Goal: Task Accomplishment & Management: Manage account settings

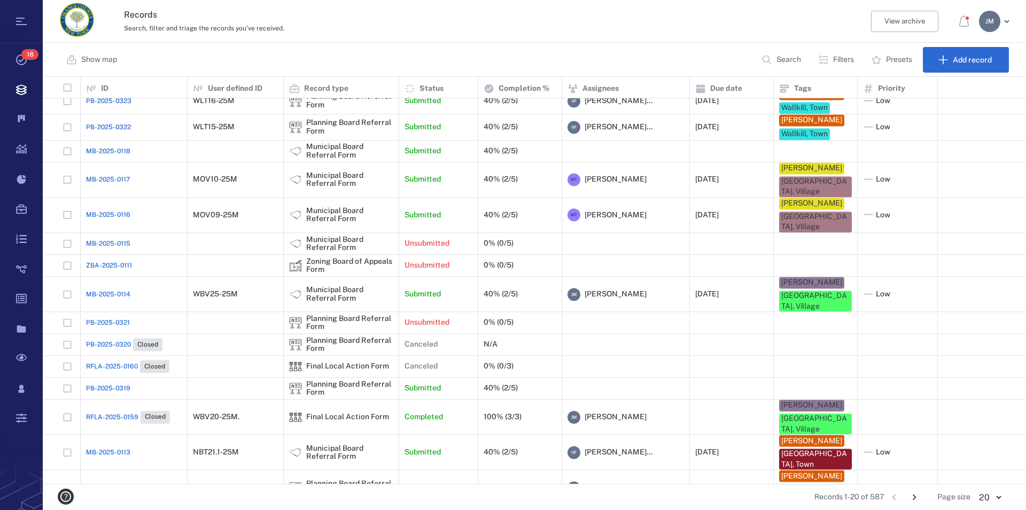
scroll to position [178, 0]
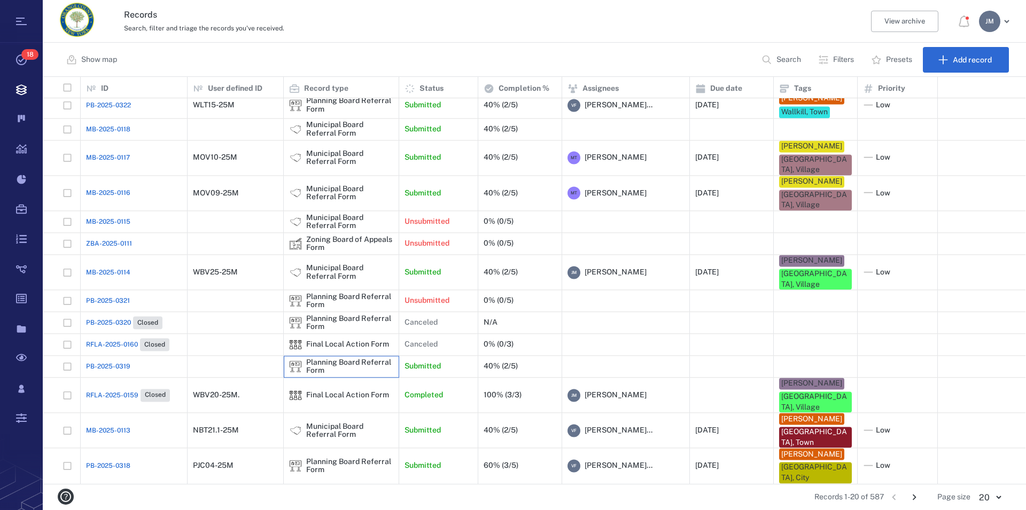
click at [326, 373] on div "Planning Board Referral Form" at bounding box center [349, 367] width 87 height 17
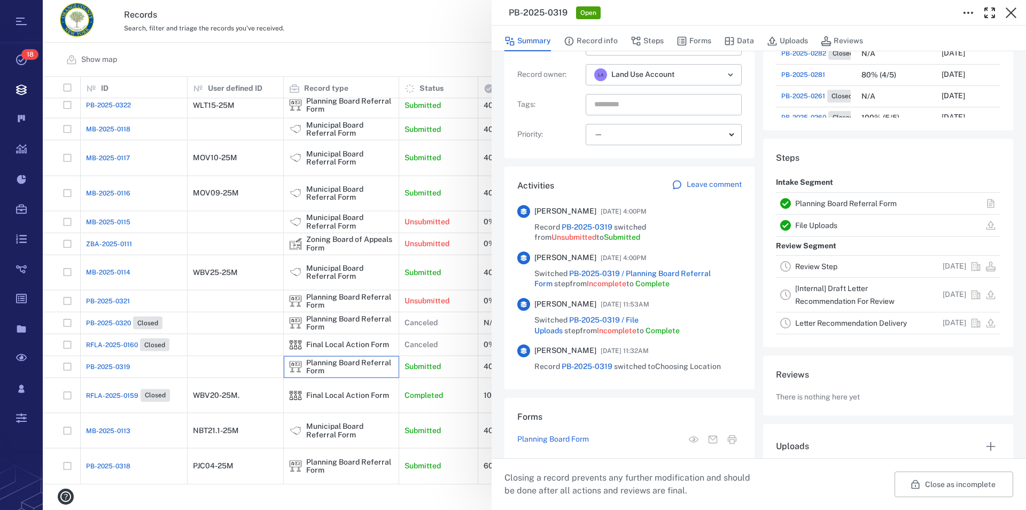
scroll to position [180, 0]
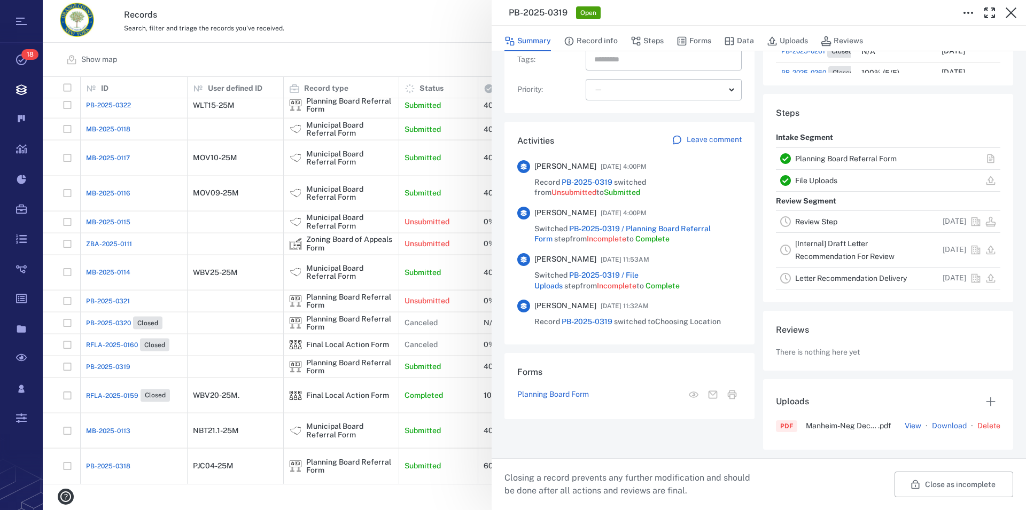
click at [814, 159] on link "Planning Board Referral Form" at bounding box center [846, 158] width 102 height 9
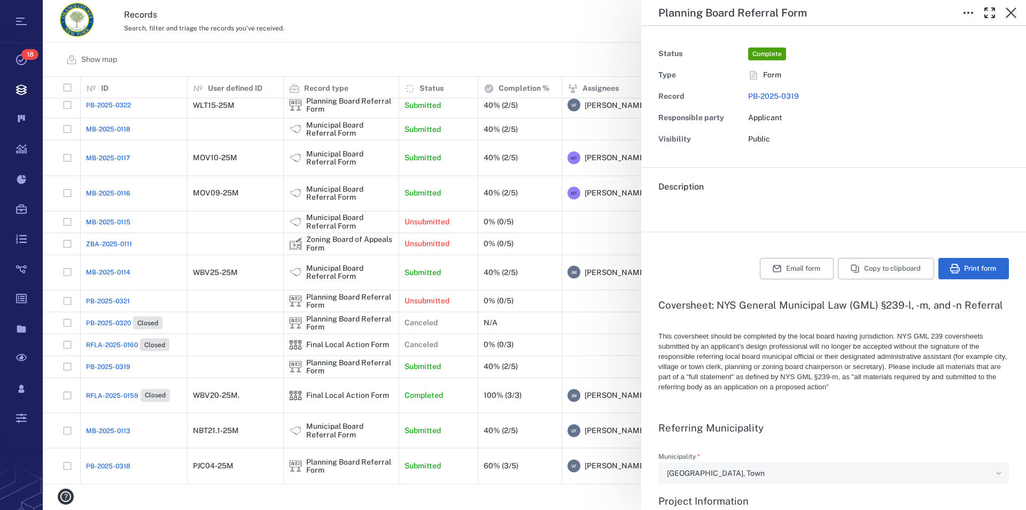
type input "**********"
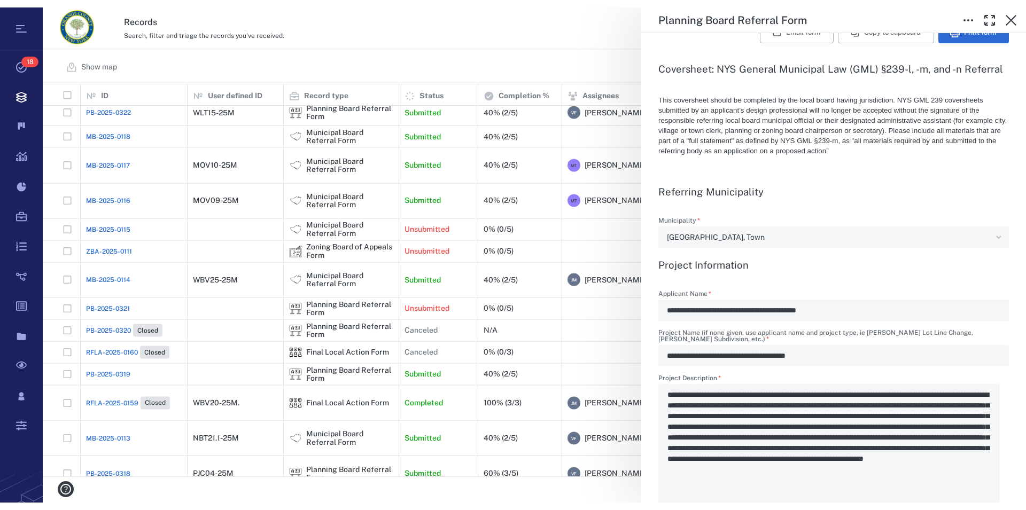
scroll to position [383, 974]
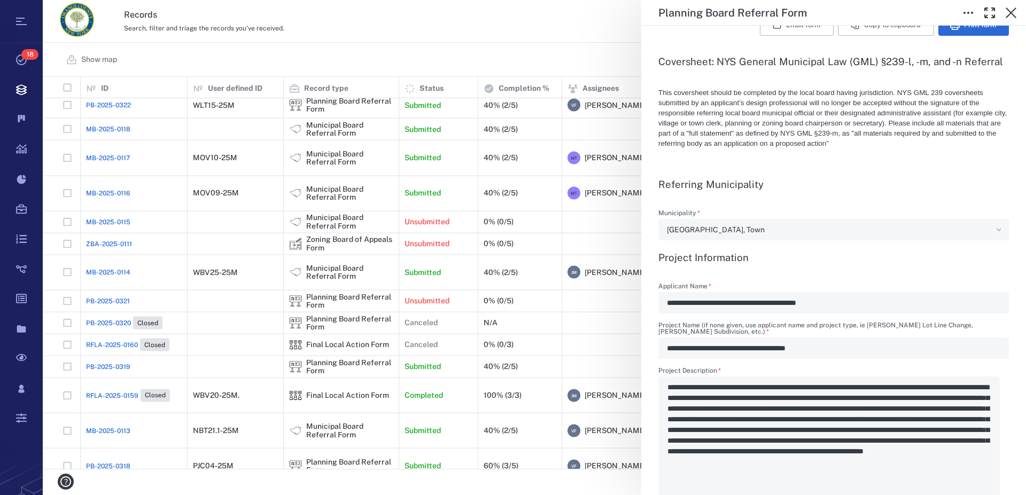
type textarea "*"
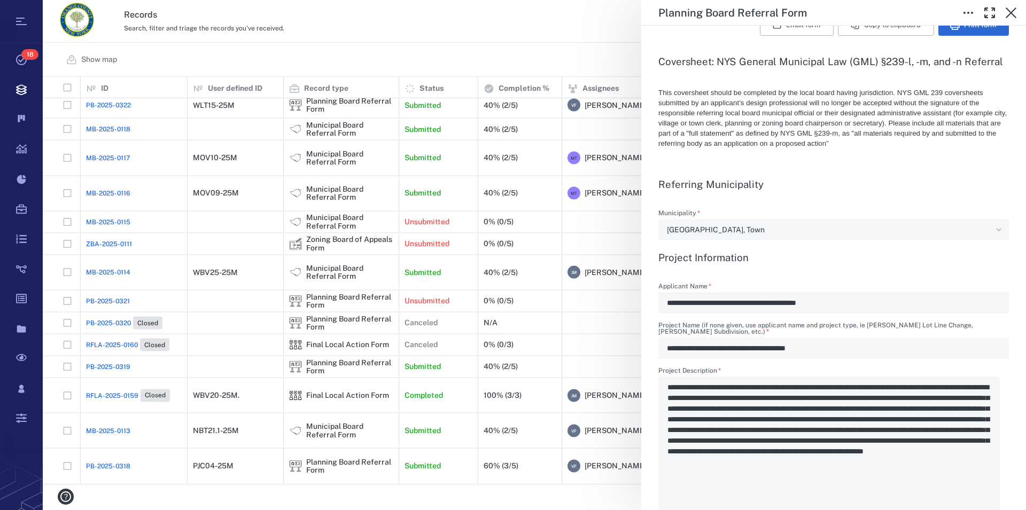
type textarea "*"
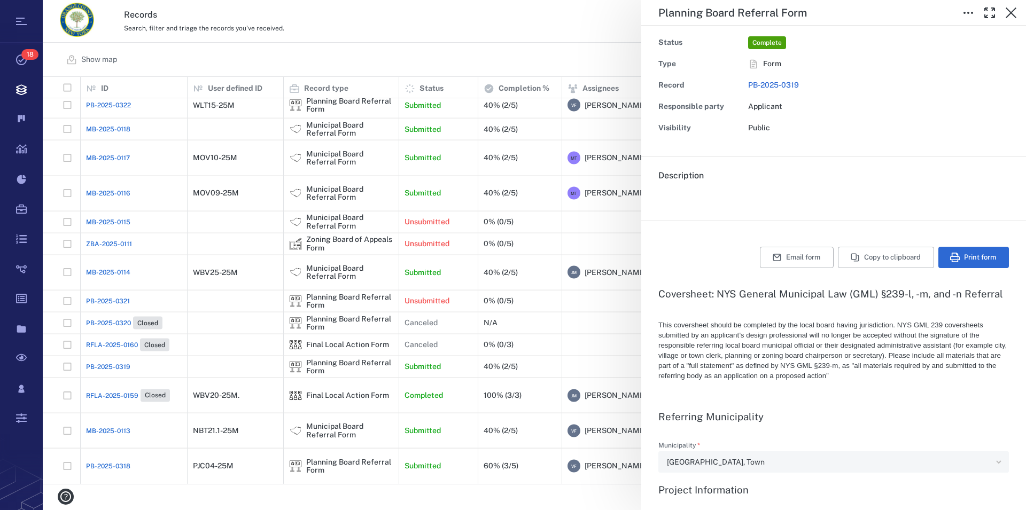
scroll to position [0, 0]
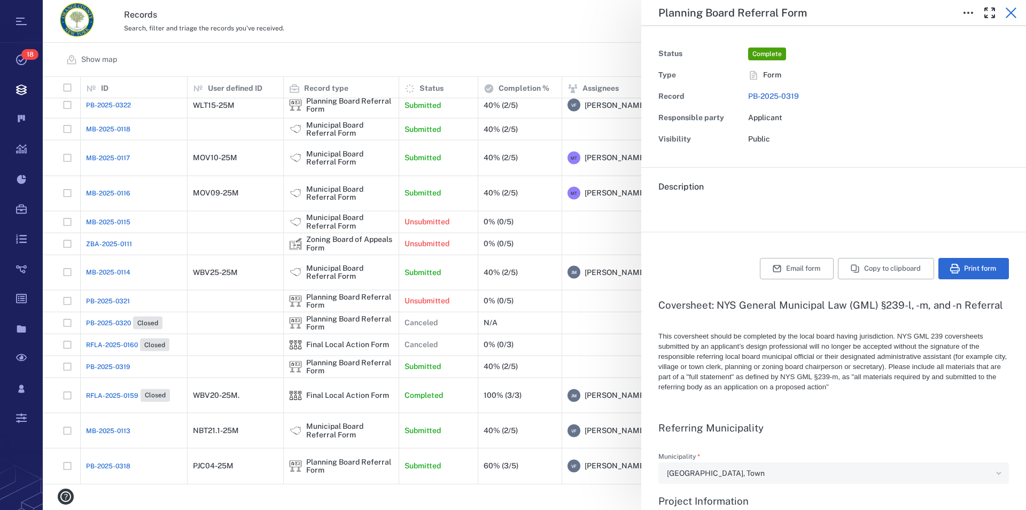
click at [1016, 12] on icon "button" at bounding box center [1011, 12] width 13 height 13
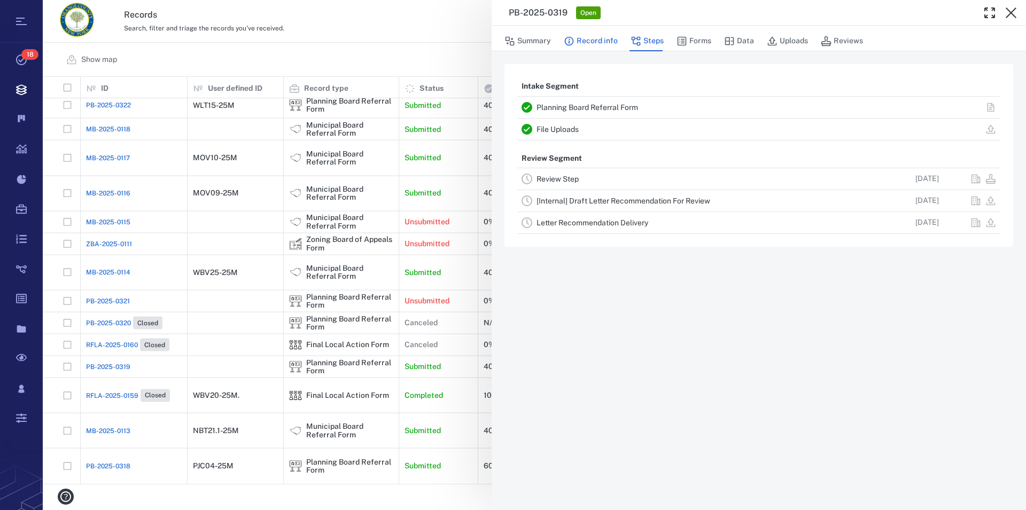
click at [593, 43] on button "Record info" at bounding box center [591, 41] width 54 height 20
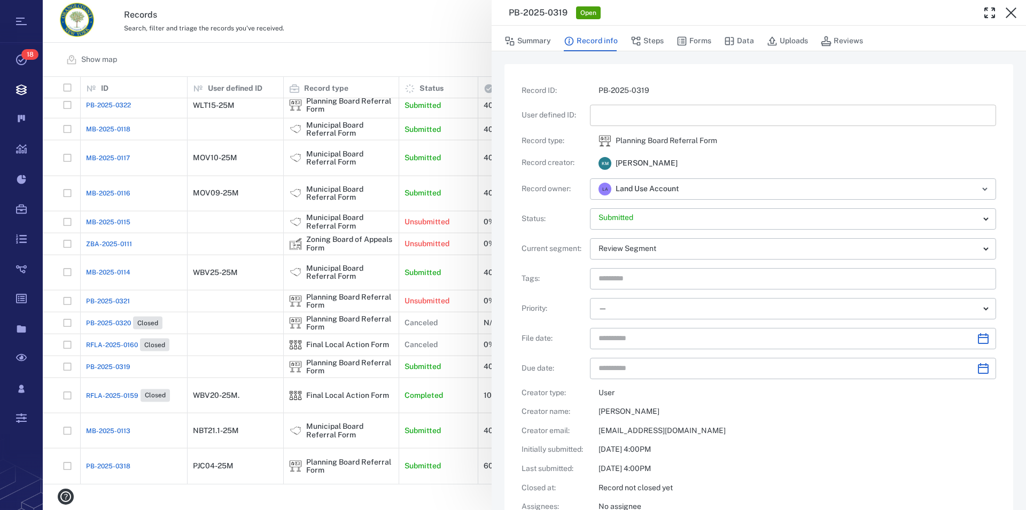
click at [620, 119] on input "text" at bounding box center [792, 115] width 389 height 21
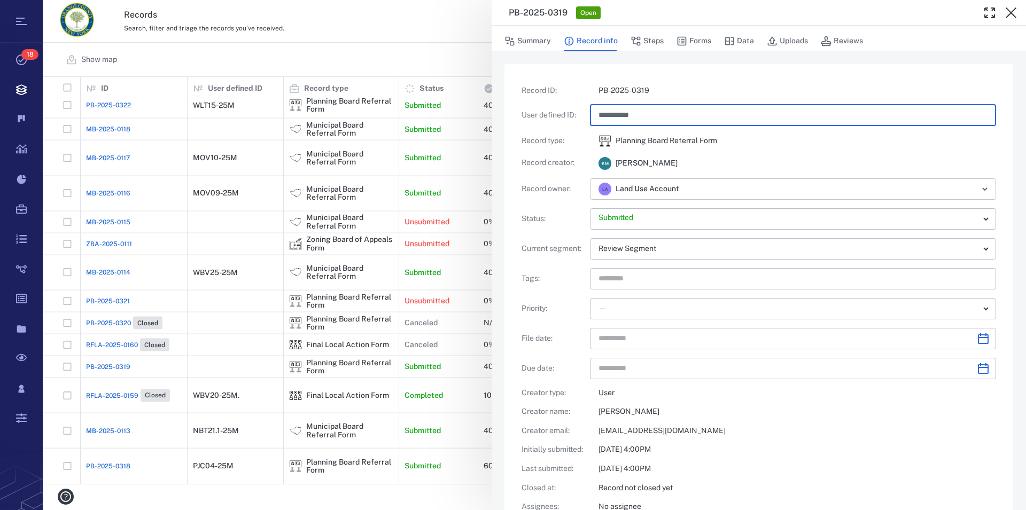
type input "**********"
click at [699, 195] on input "text" at bounding box center [826, 189] width 276 height 15
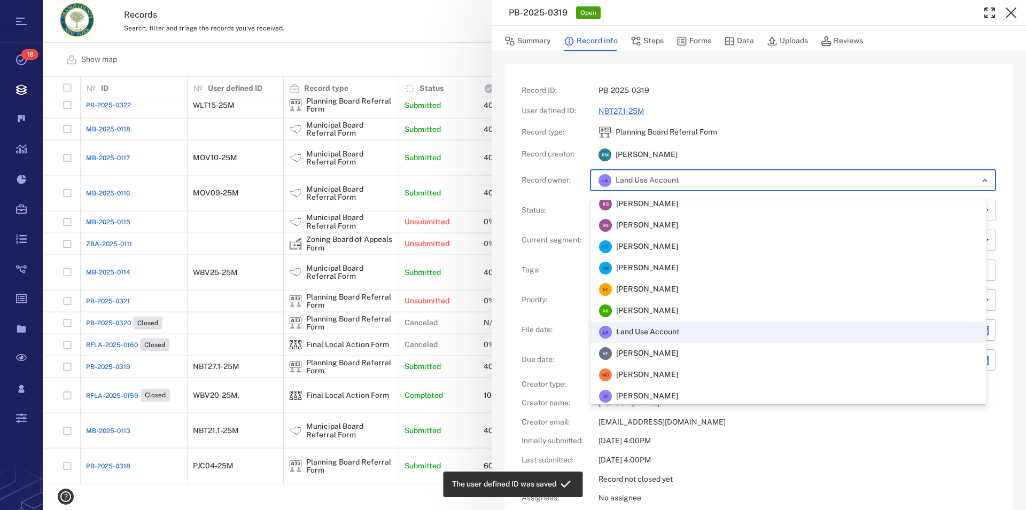
scroll to position [287, 0]
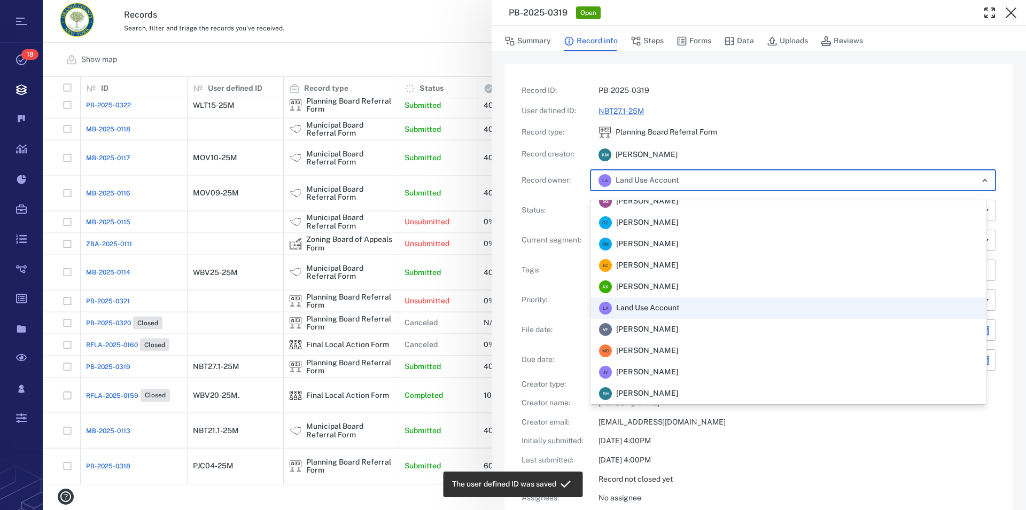
click at [678, 331] on span "[PERSON_NAME]" at bounding box center [647, 329] width 62 height 11
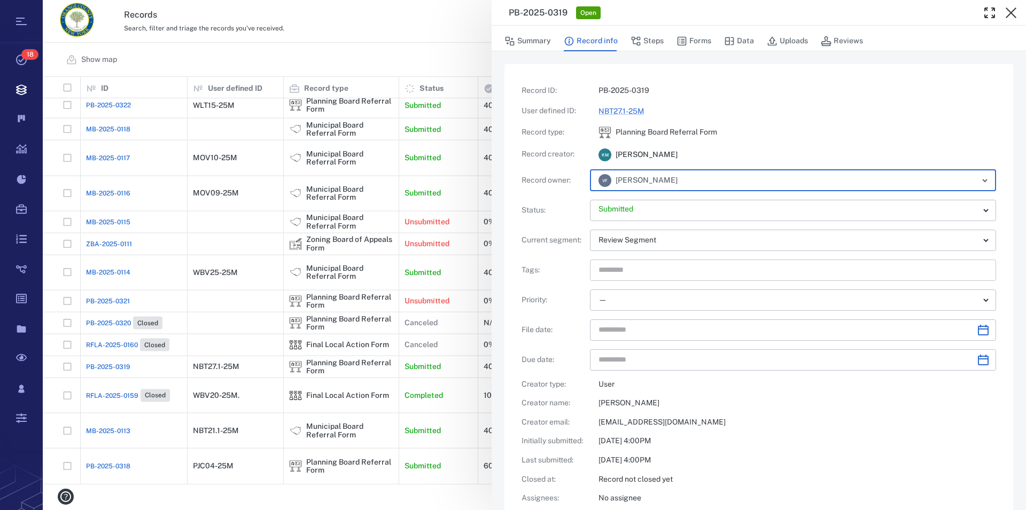
click at [643, 273] on input "text" at bounding box center [780, 270] width 367 height 15
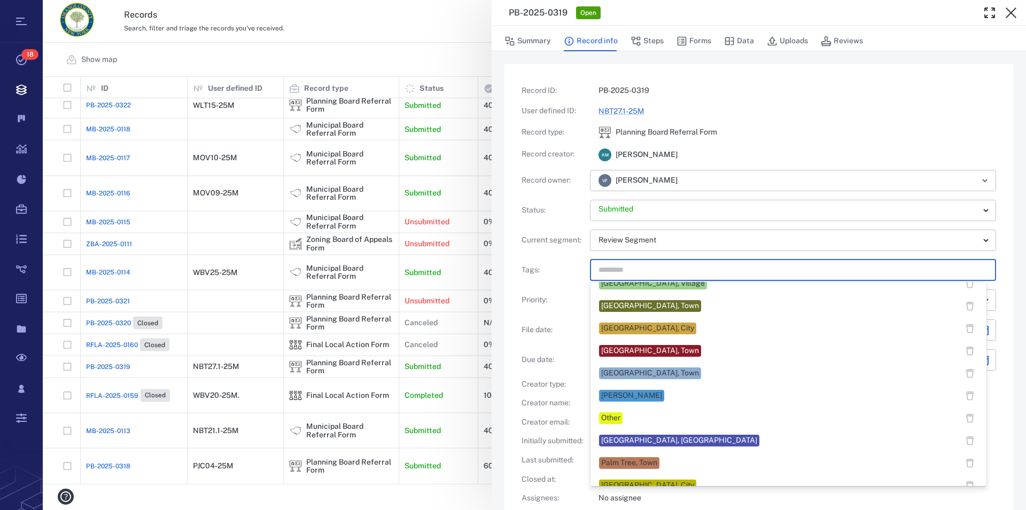
scroll to position [564, 0]
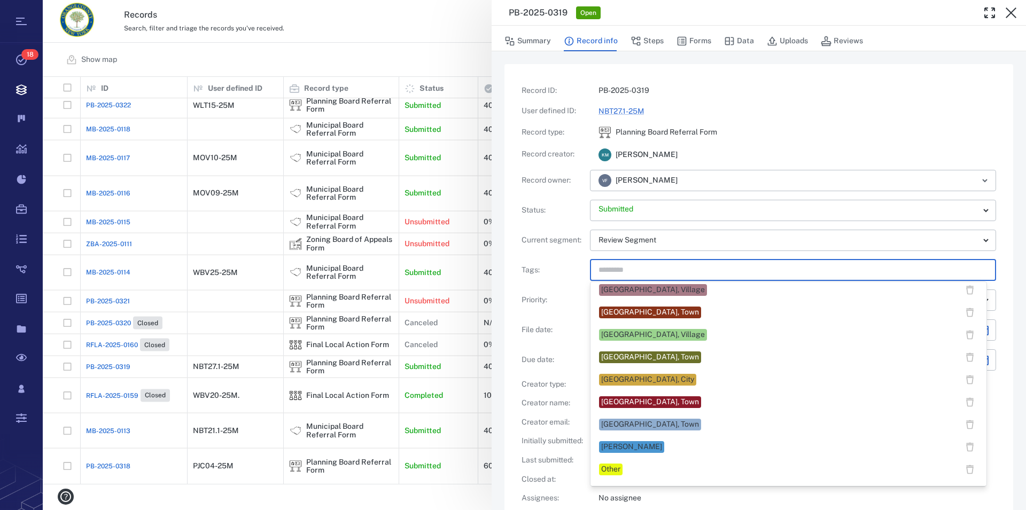
click at [648, 400] on div "[GEOGRAPHIC_DATA], Town" at bounding box center [650, 402] width 98 height 11
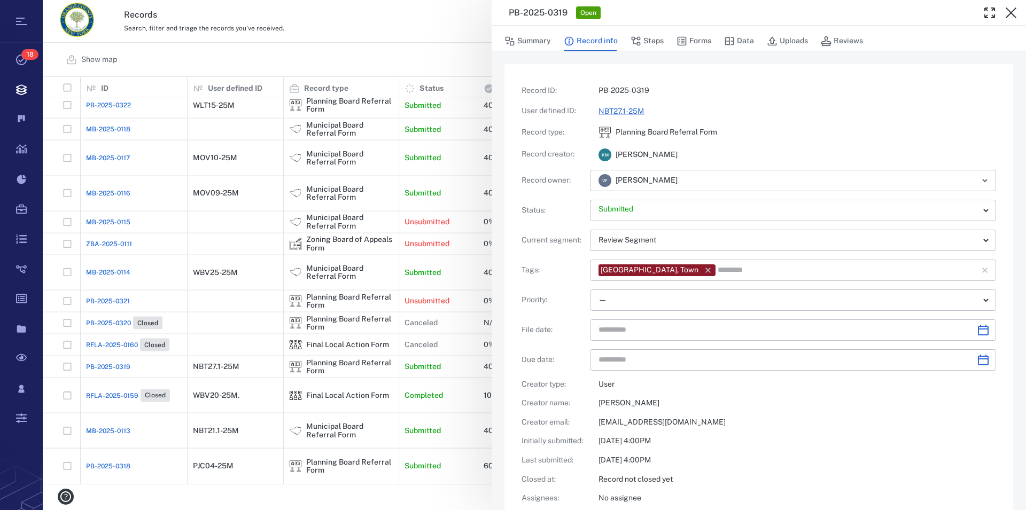
click at [717, 273] on input "text" at bounding box center [840, 270] width 247 height 15
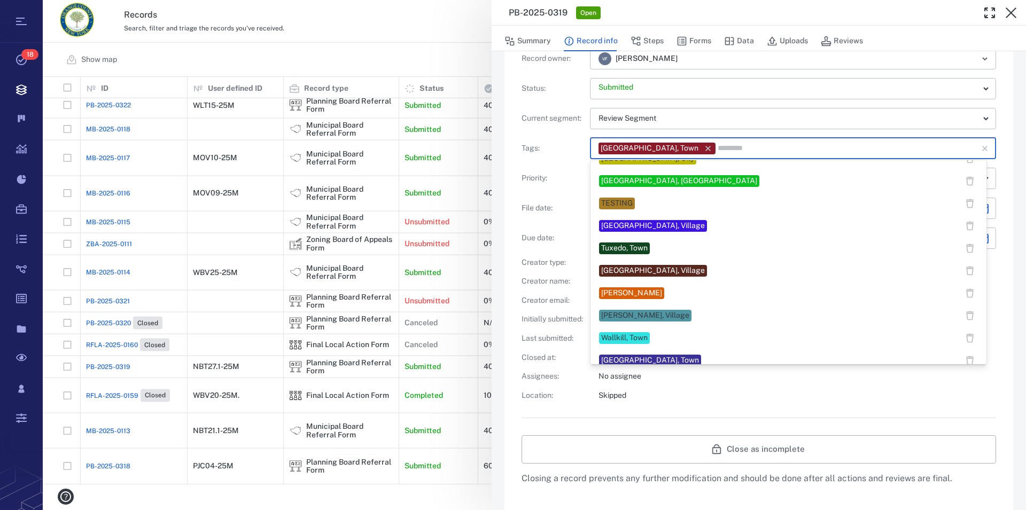
scroll to position [872, 0]
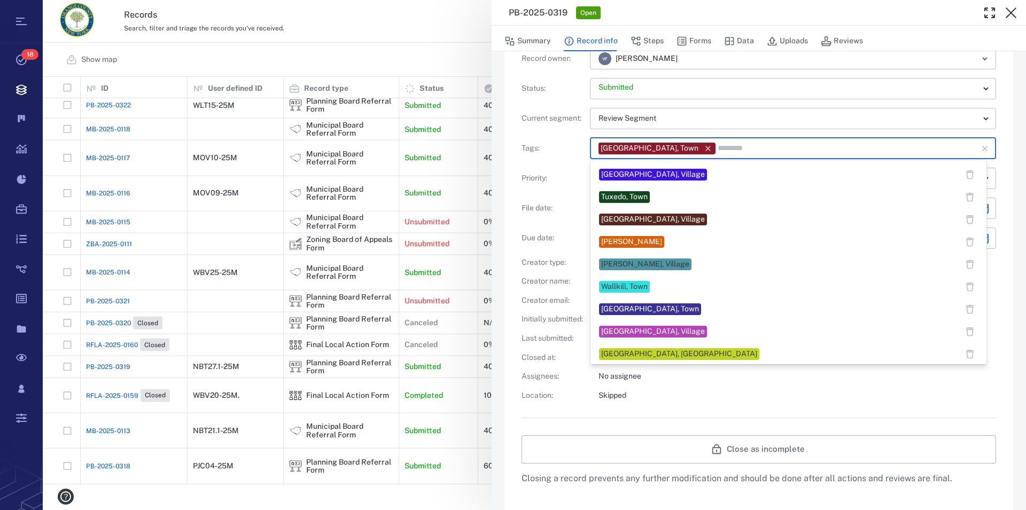
click at [660, 243] on div "[PERSON_NAME]" at bounding box center [631, 242] width 61 height 11
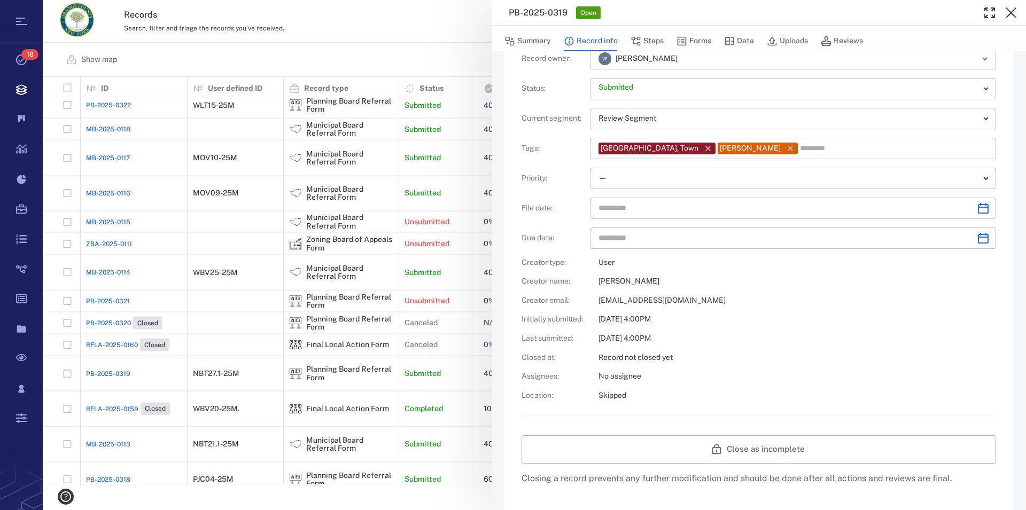
scroll to position [0, 0]
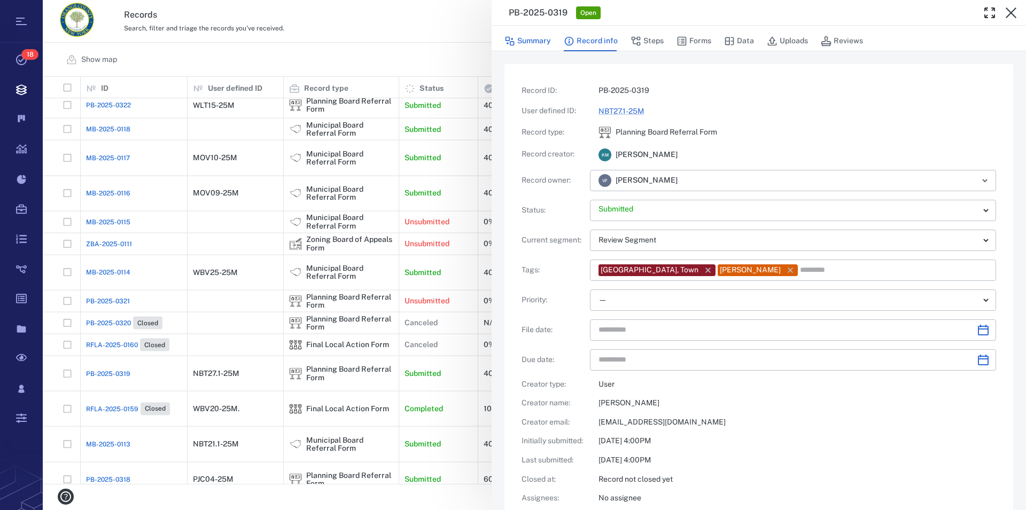
click at [528, 42] on button "Summary" at bounding box center [527, 41] width 46 height 20
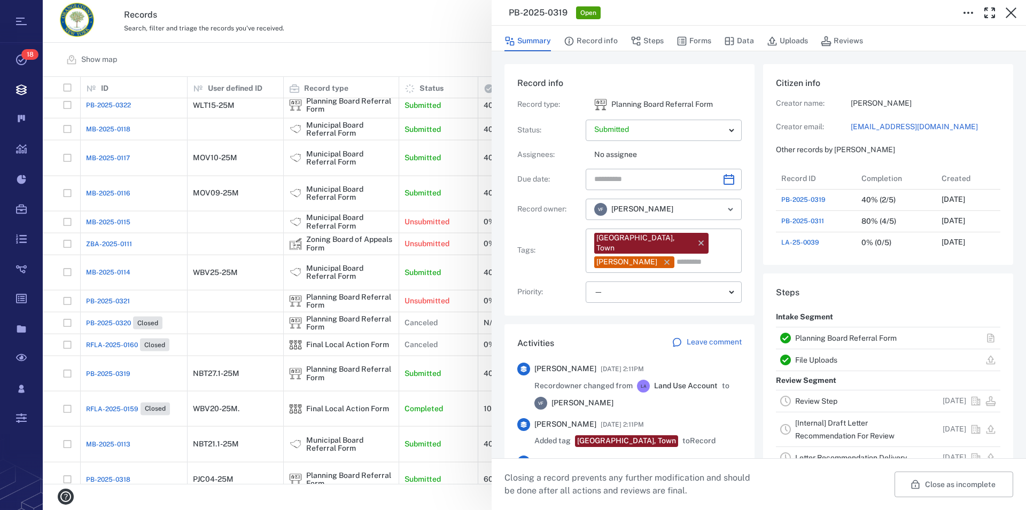
scroll to position [10, 10]
click at [803, 401] on link "Review Step" at bounding box center [816, 401] width 42 height 9
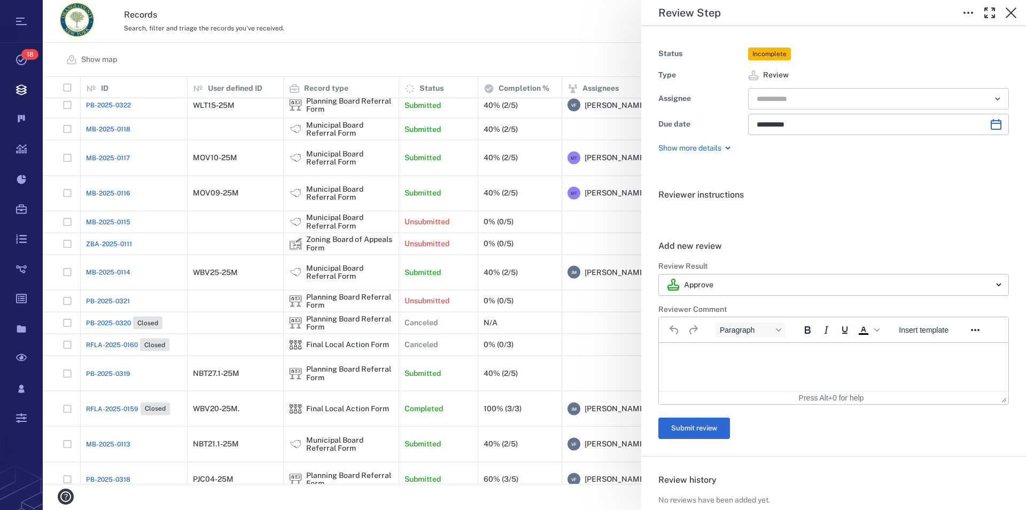
click at [795, 100] on input "text" at bounding box center [866, 98] width 221 height 15
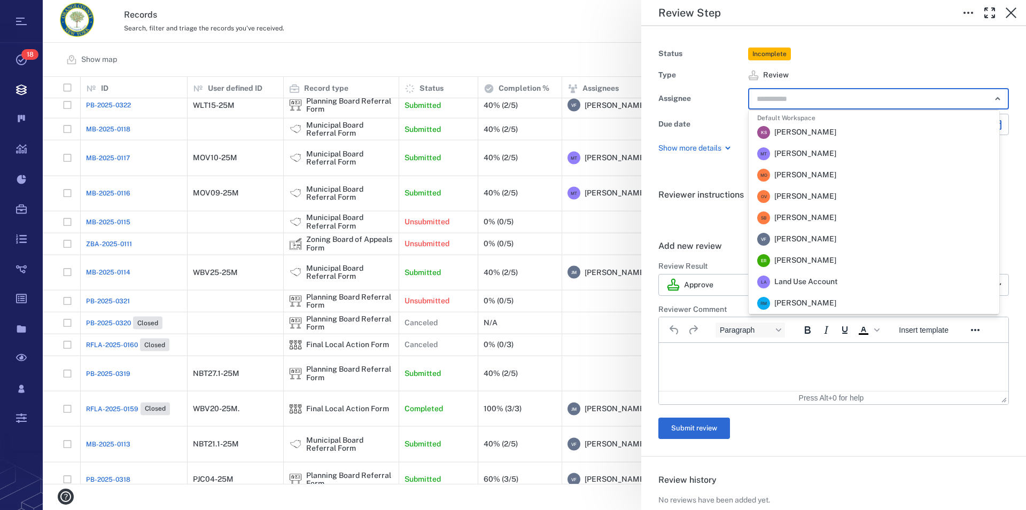
scroll to position [303, 0]
click at [836, 193] on span "[PERSON_NAME]" at bounding box center [805, 196] width 62 height 11
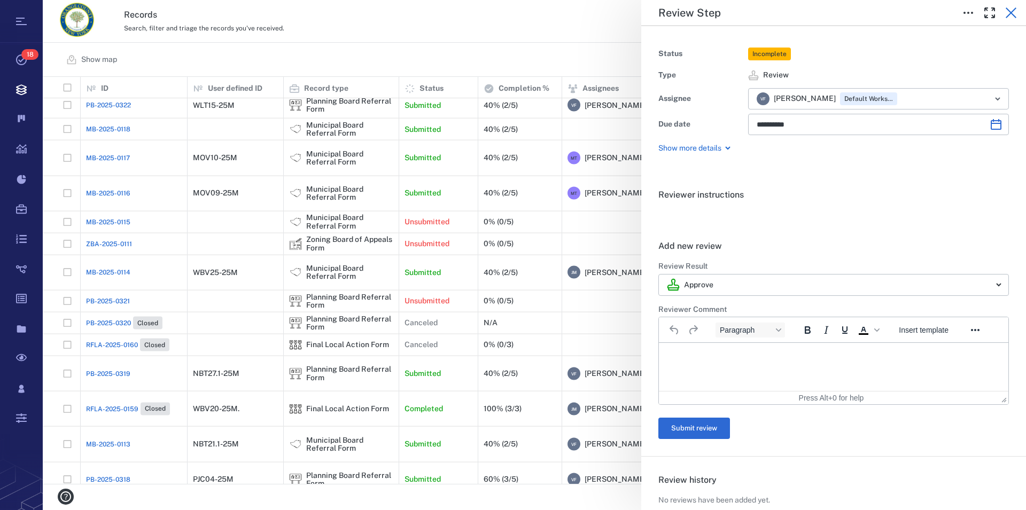
click at [1013, 12] on icon "button" at bounding box center [1011, 12] width 13 height 13
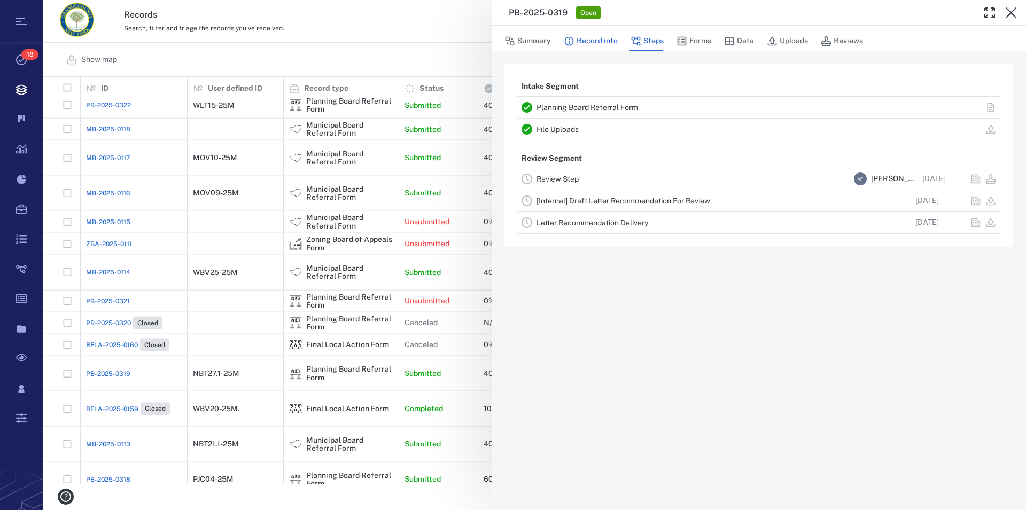
click at [601, 43] on button "Record info" at bounding box center [591, 41] width 54 height 20
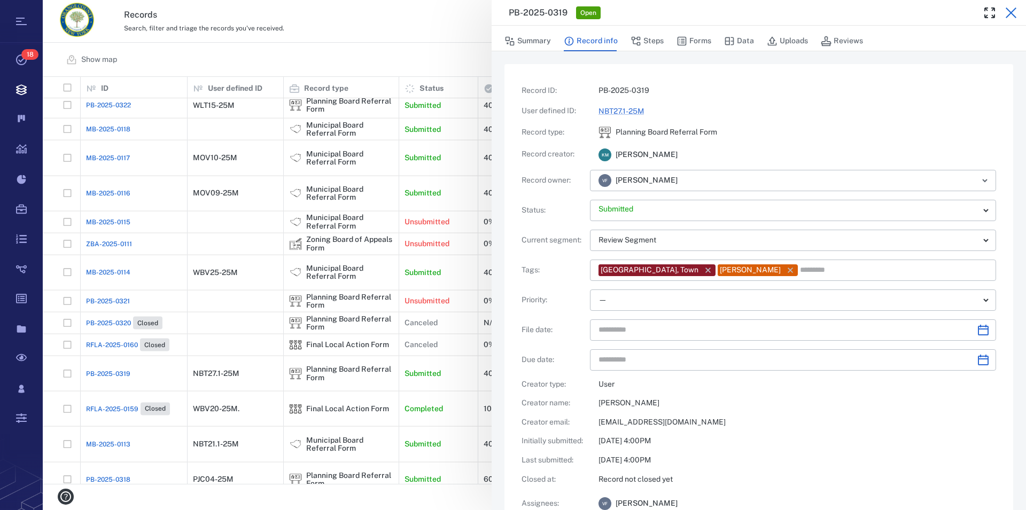
click at [1010, 14] on icon "button" at bounding box center [1011, 12] width 11 height 11
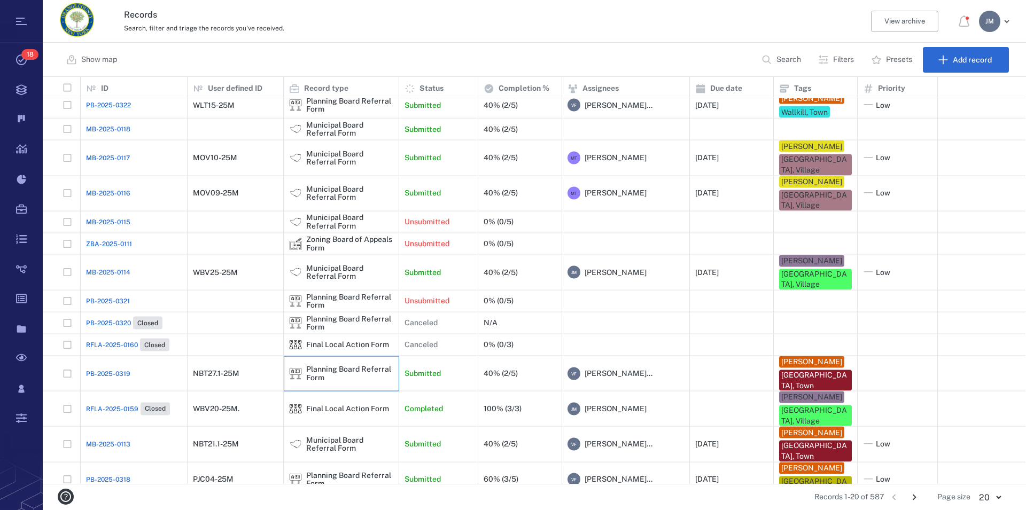
click at [362, 378] on div "Planning Board Referral Form" at bounding box center [349, 373] width 87 height 17
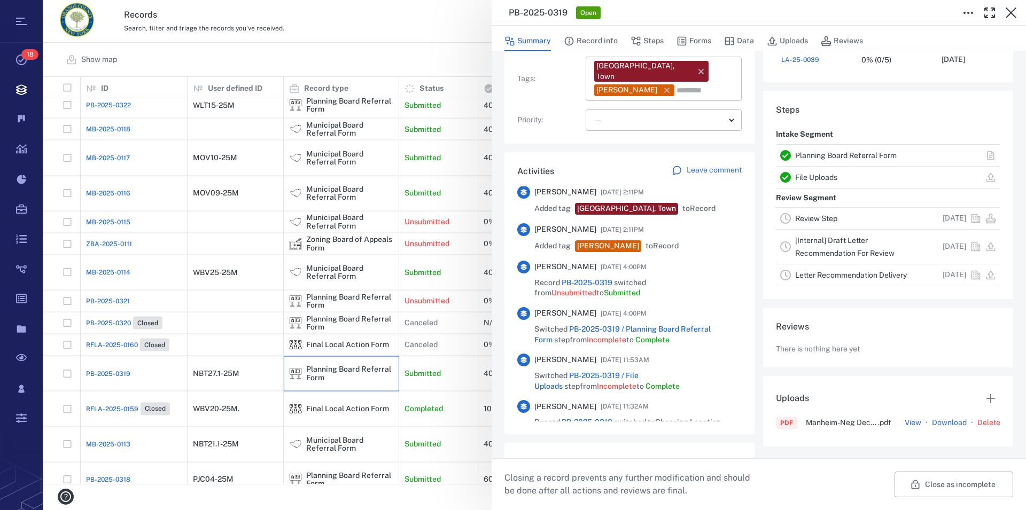
scroll to position [122, 0]
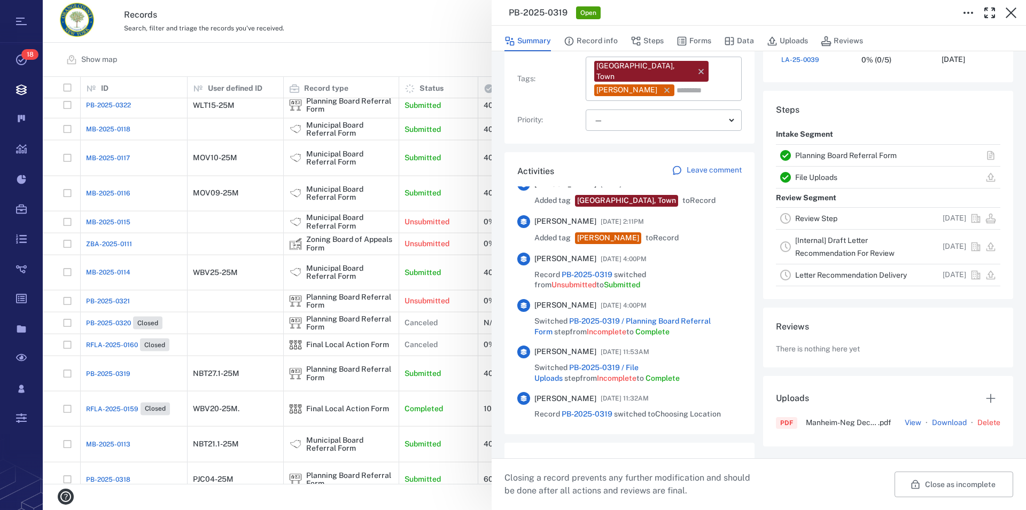
click at [810, 154] on link "Planning Board Referral Form" at bounding box center [846, 155] width 102 height 9
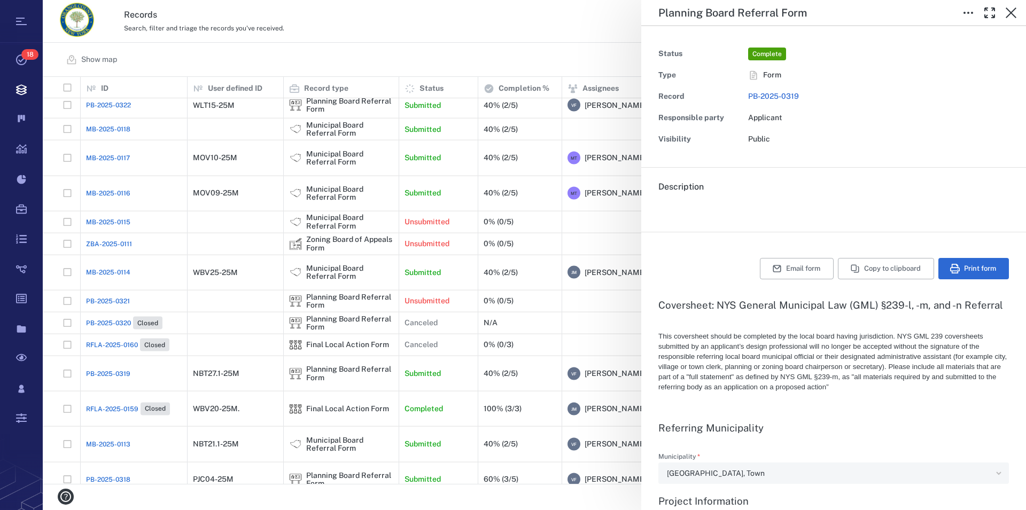
type textarea "*"
type input "**********"
type textarea "*"
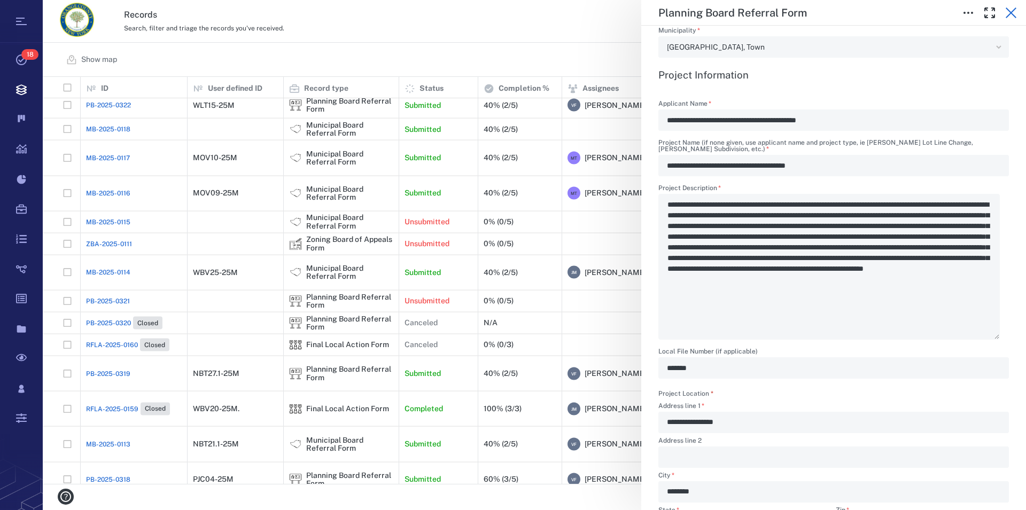
click at [1013, 15] on icon "button" at bounding box center [1011, 12] width 13 height 13
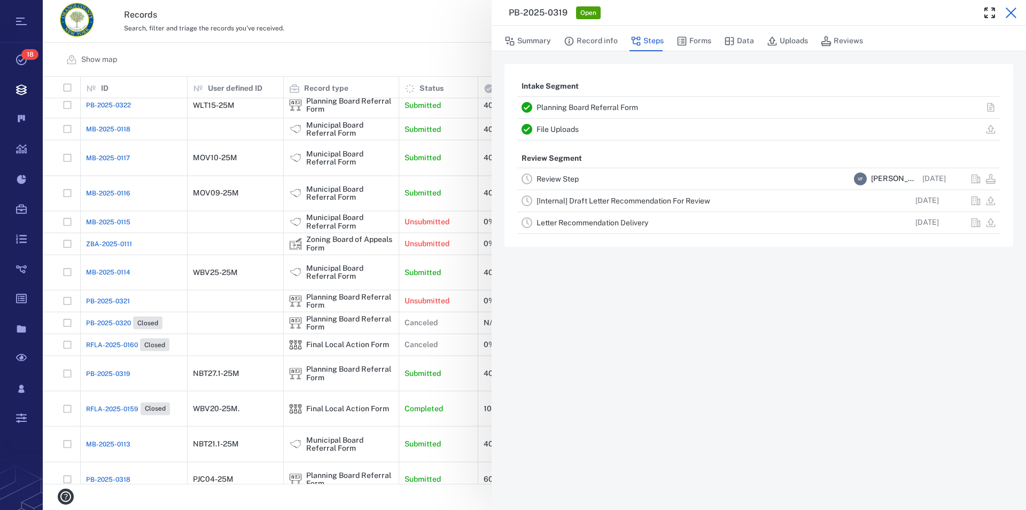
click at [1013, 15] on icon "button" at bounding box center [1011, 12] width 11 height 11
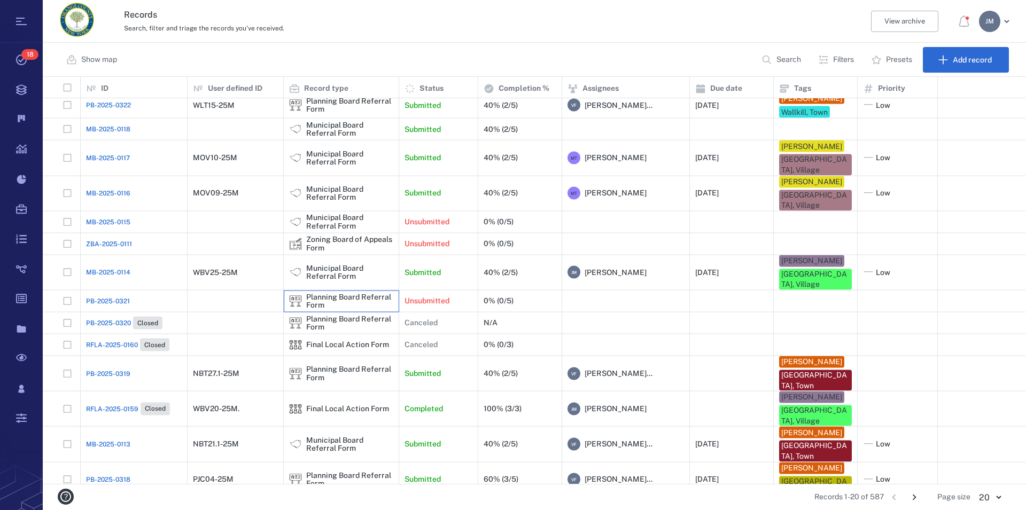
click at [323, 309] on div "Planning Board Referral Form" at bounding box center [349, 301] width 87 height 17
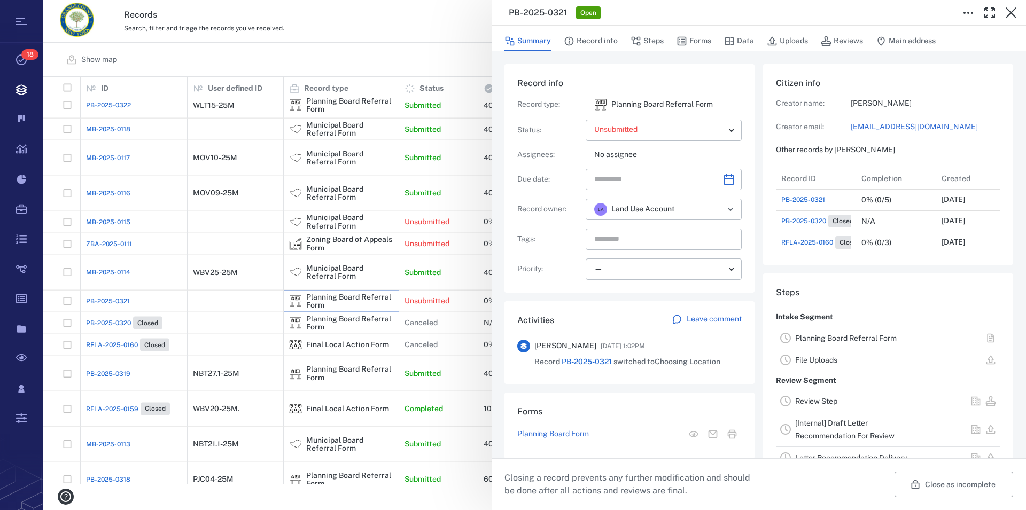
scroll to position [171, 202]
click at [849, 341] on link "Planning Board Referral Form" at bounding box center [846, 338] width 102 height 9
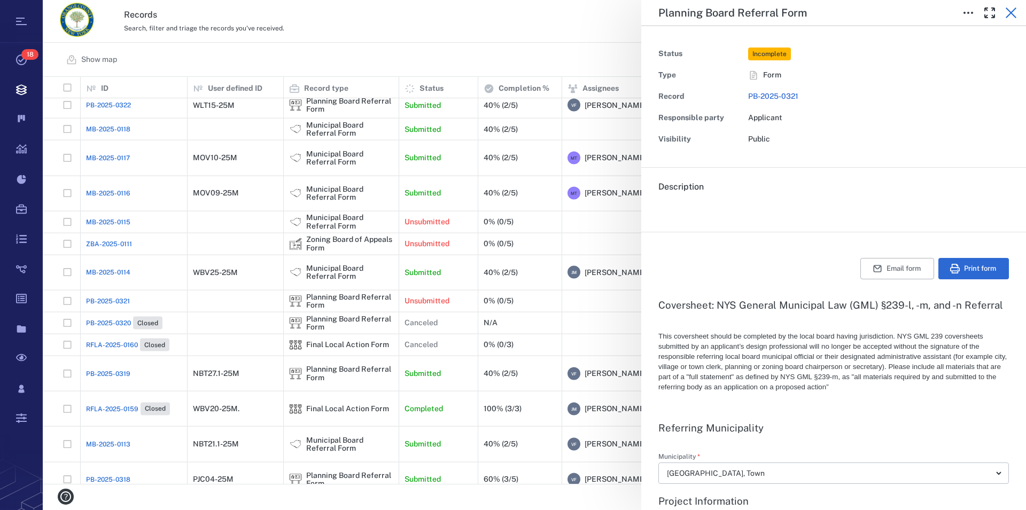
click at [1009, 14] on icon "button" at bounding box center [1011, 12] width 13 height 13
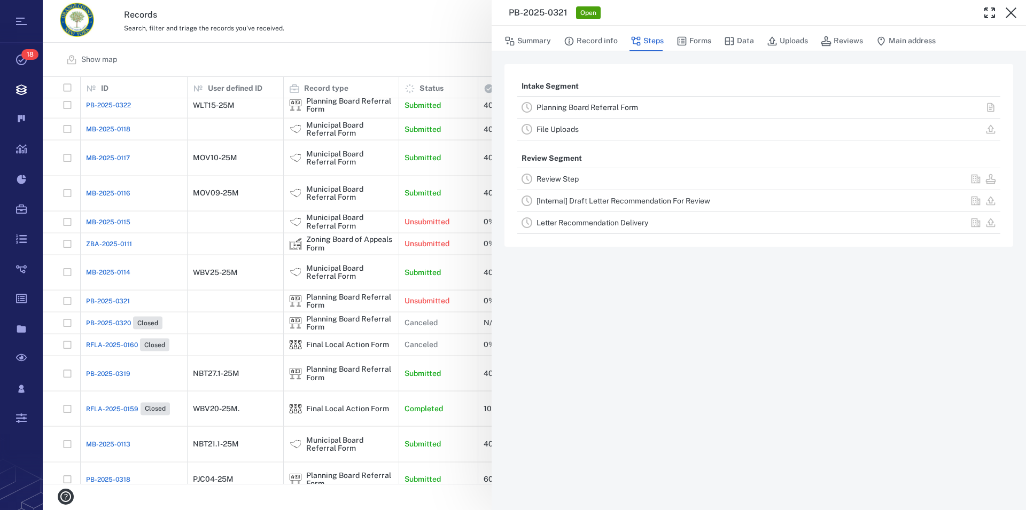
click at [1009, 14] on icon "button" at bounding box center [1011, 12] width 13 height 13
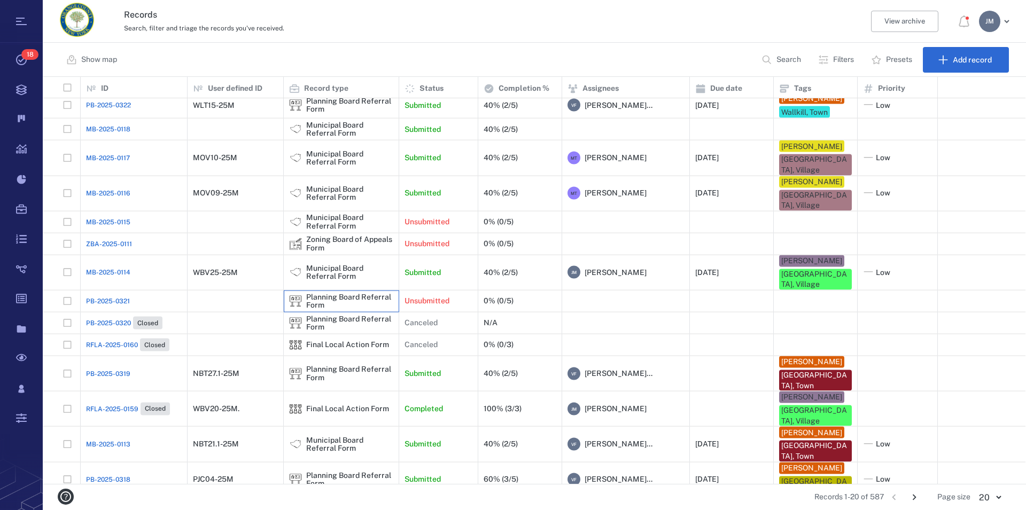
click at [369, 306] on div "Planning Board Referral Form" at bounding box center [349, 301] width 87 height 17
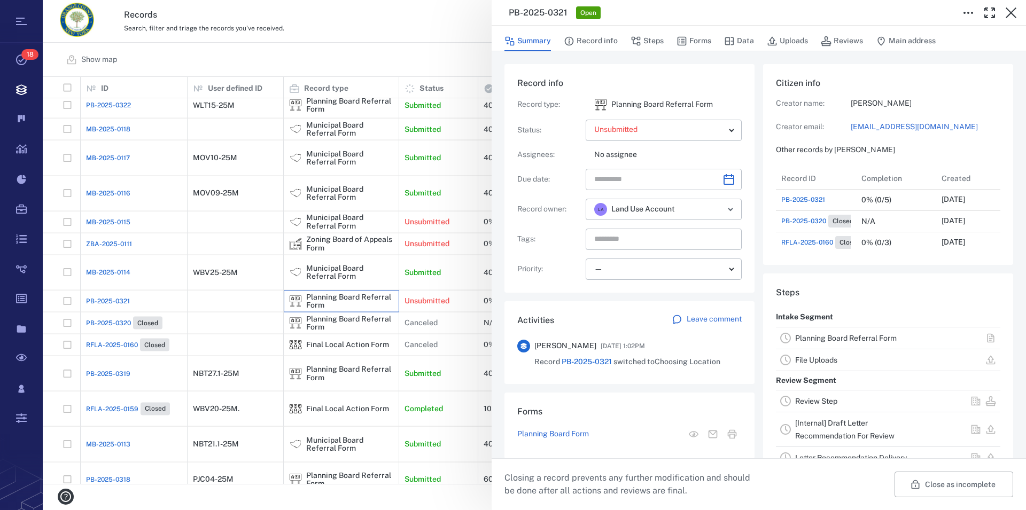
scroll to position [171, 202]
click at [1014, 16] on icon "button" at bounding box center [1011, 12] width 11 height 11
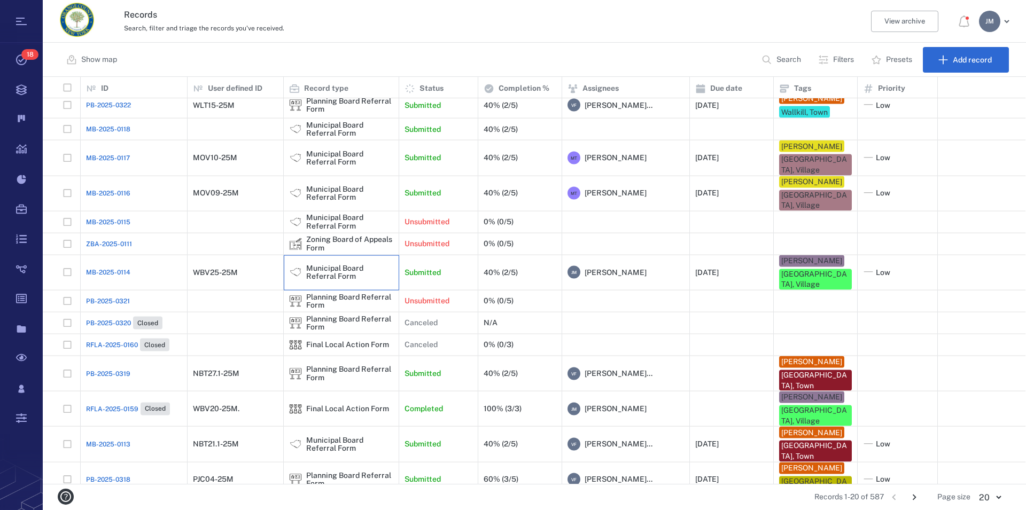
click at [351, 281] on div "Municipal Board Referral Form" at bounding box center [349, 272] width 87 height 17
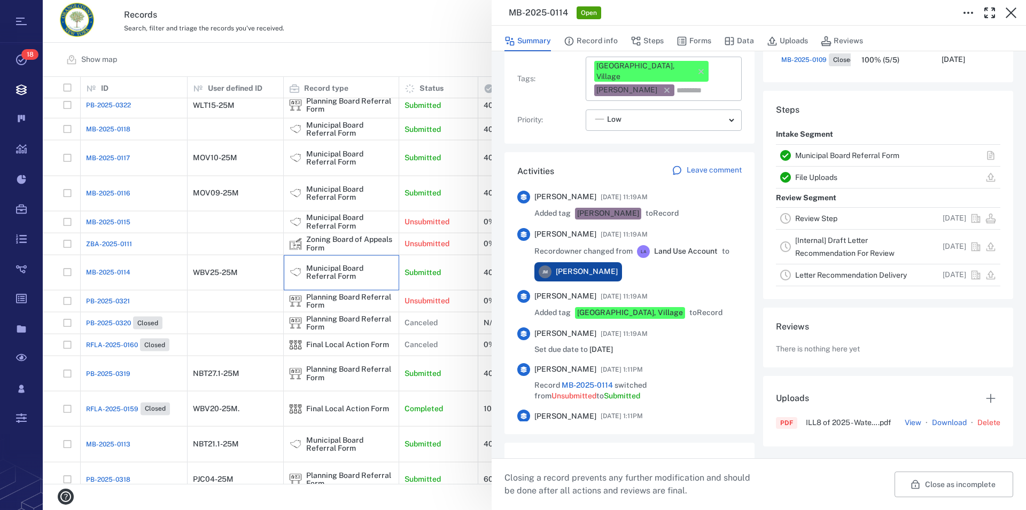
scroll to position [183, 0]
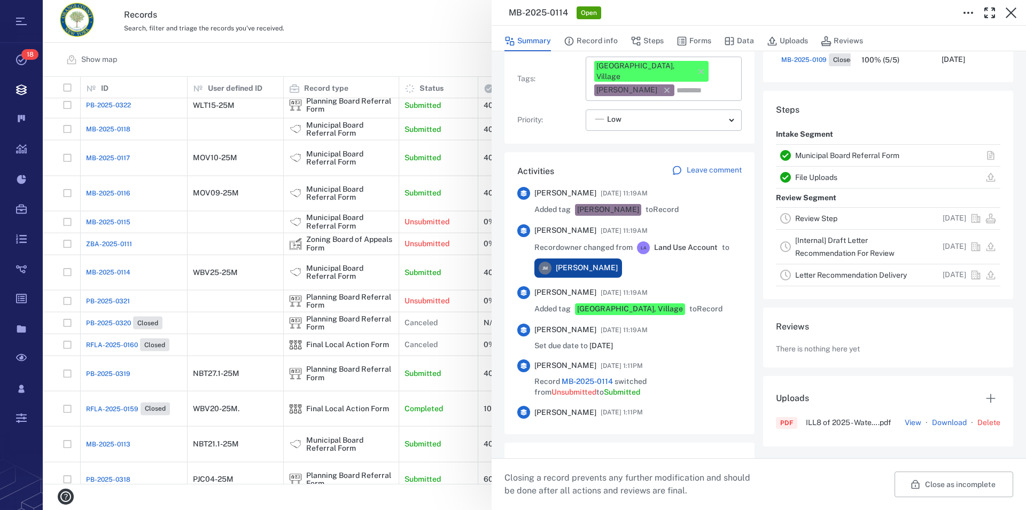
click at [808, 155] on link "Municipal Board Referral Form" at bounding box center [847, 155] width 104 height 9
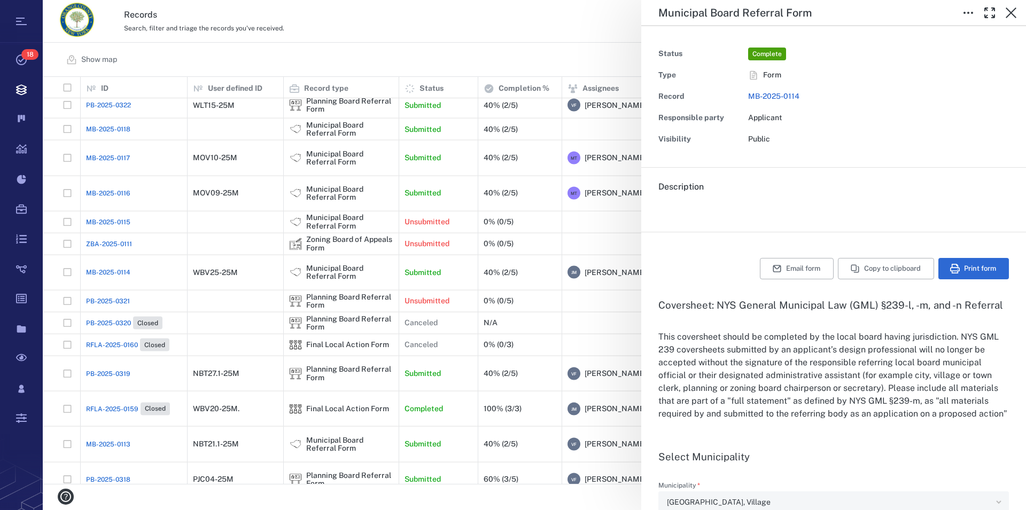
type input "**********"
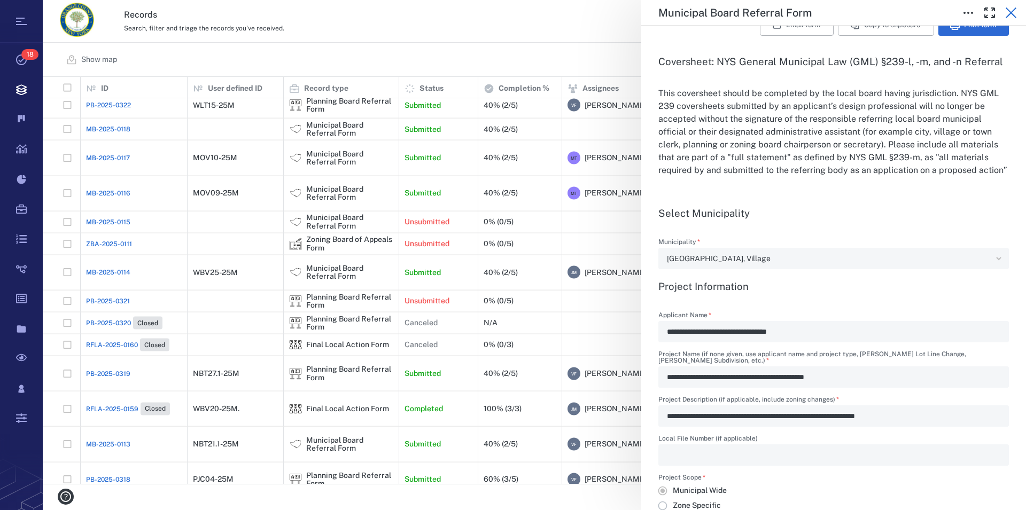
click at [1009, 12] on icon "button" at bounding box center [1011, 12] width 11 height 11
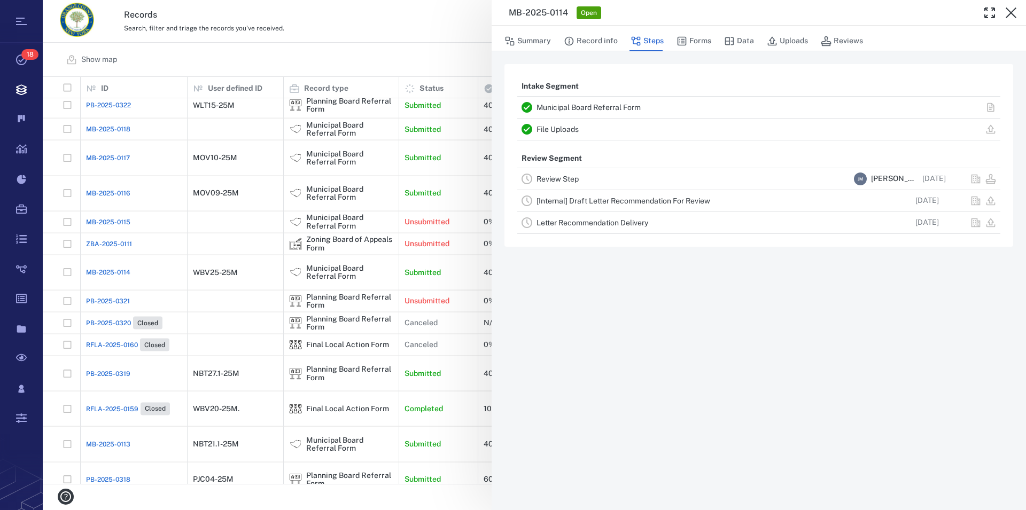
click at [1009, 12] on icon "button" at bounding box center [1011, 12] width 11 height 11
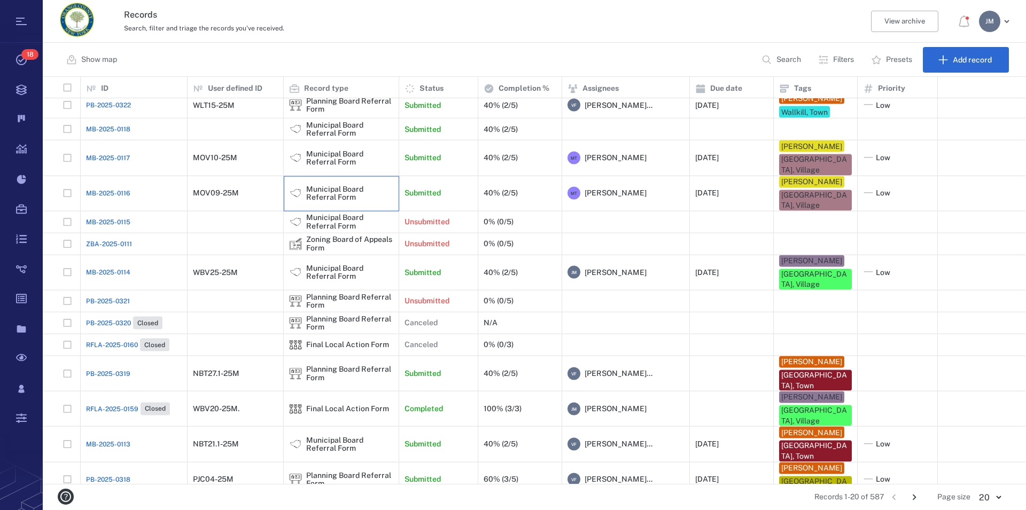
click at [344, 201] on div "Municipal Board Referral Form" at bounding box center [349, 193] width 87 height 17
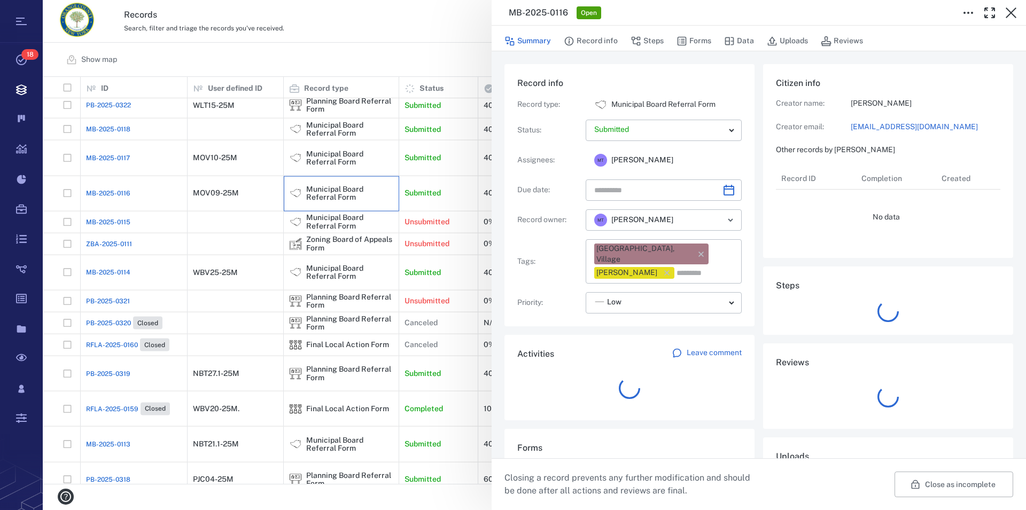
type input "**********"
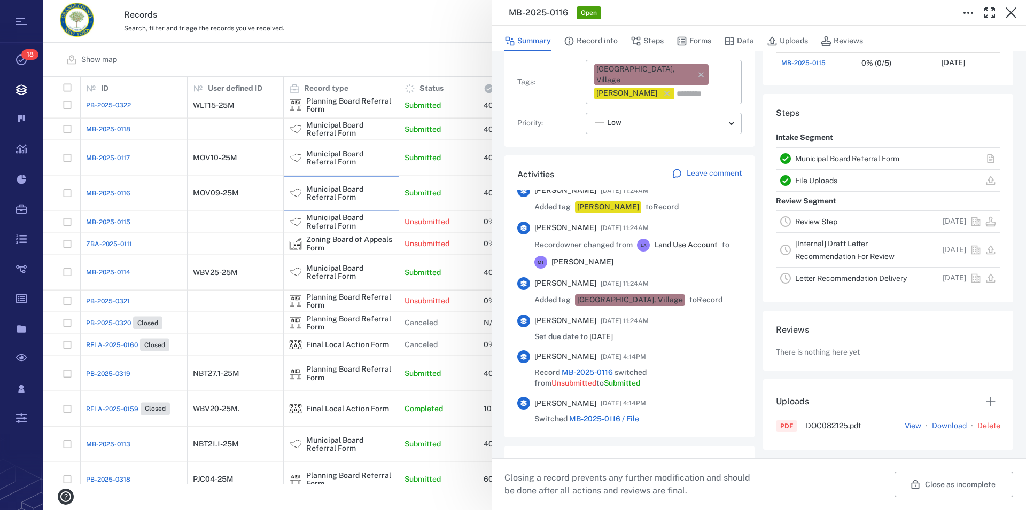
scroll to position [183, 0]
click at [845, 159] on link "Municipal Board Referral Form" at bounding box center [847, 158] width 104 height 9
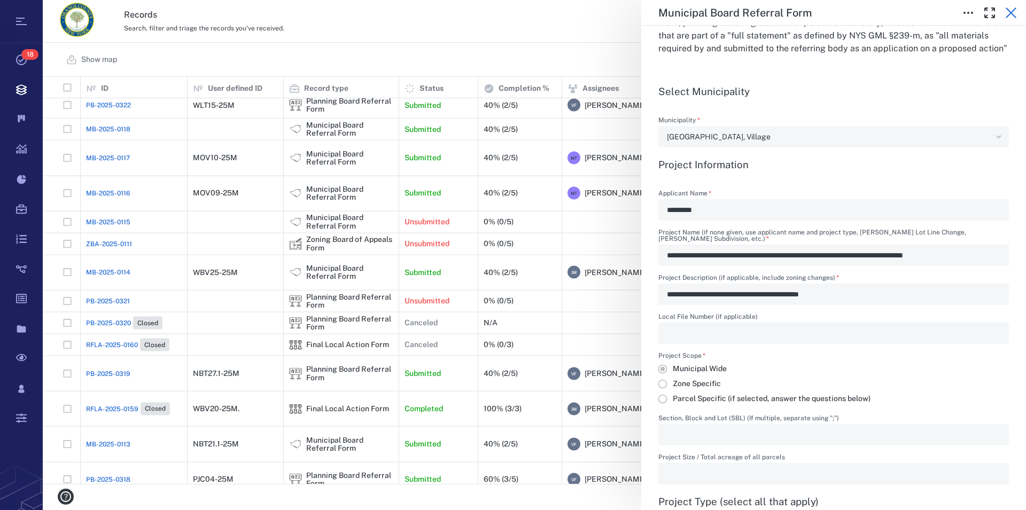
click at [1011, 10] on icon "button" at bounding box center [1011, 12] width 13 height 13
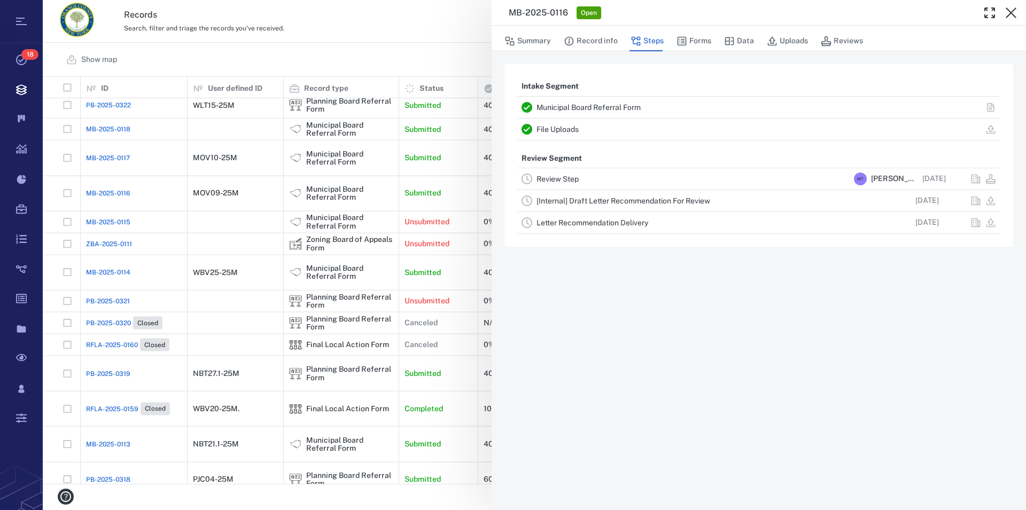
click at [1011, 10] on icon "button" at bounding box center [1011, 12] width 13 height 13
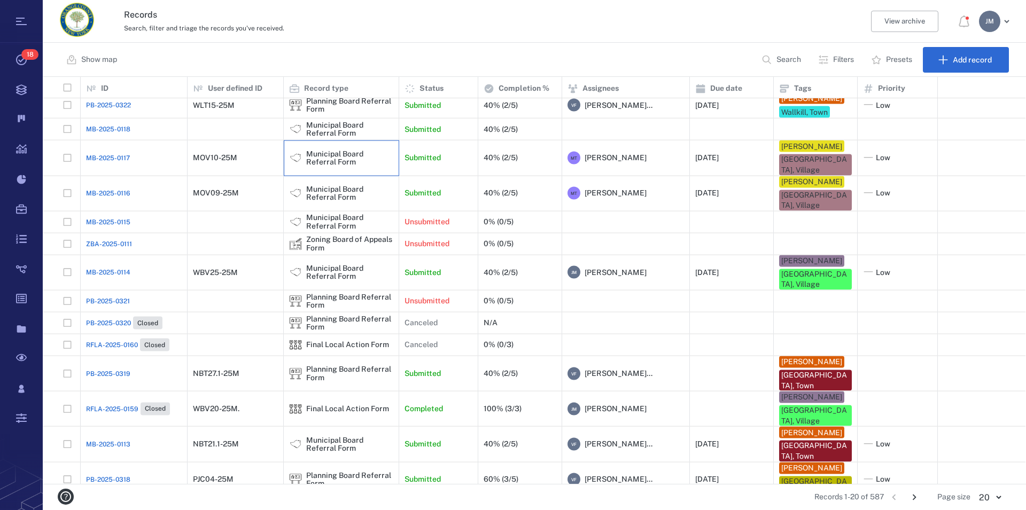
click at [332, 166] on div "Municipal Board Referral Form" at bounding box center [349, 158] width 87 height 17
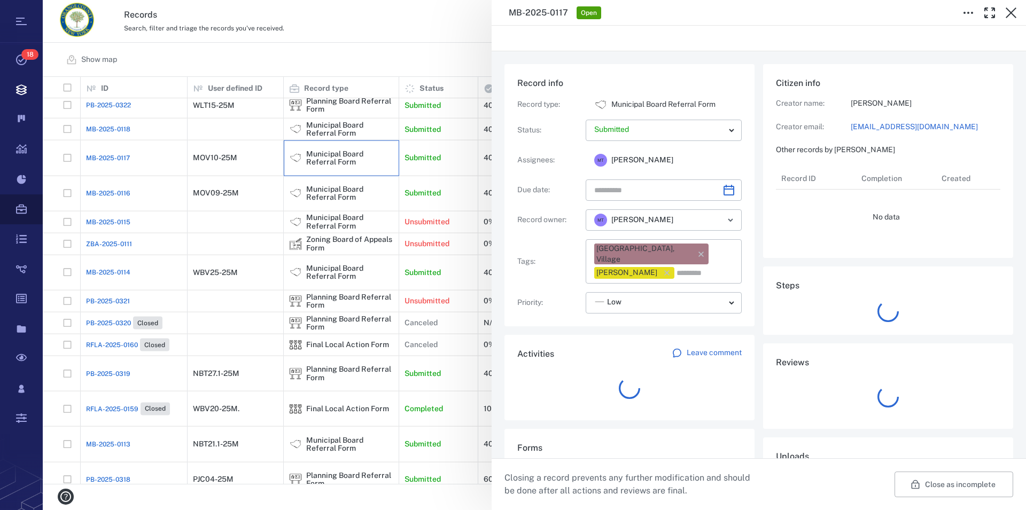
type input "**********"
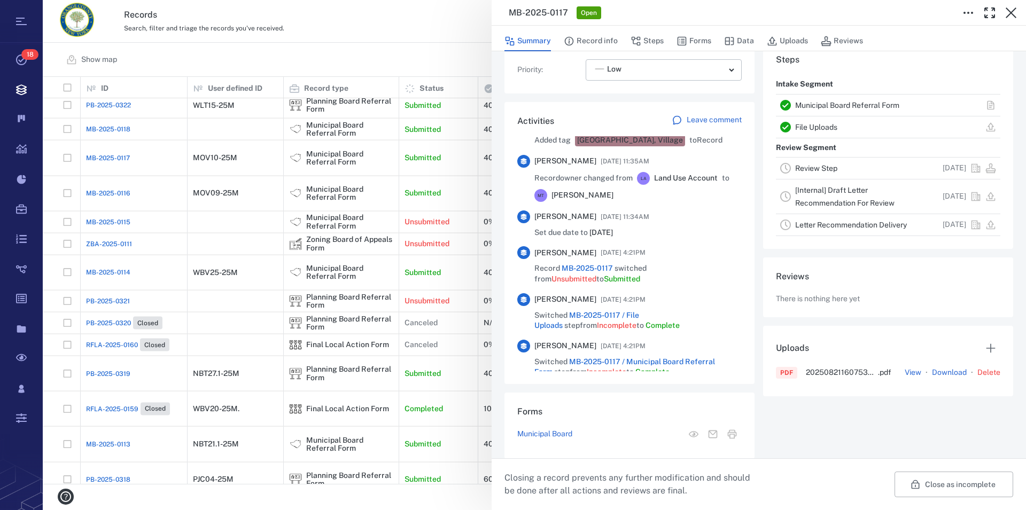
scroll to position [399, 0]
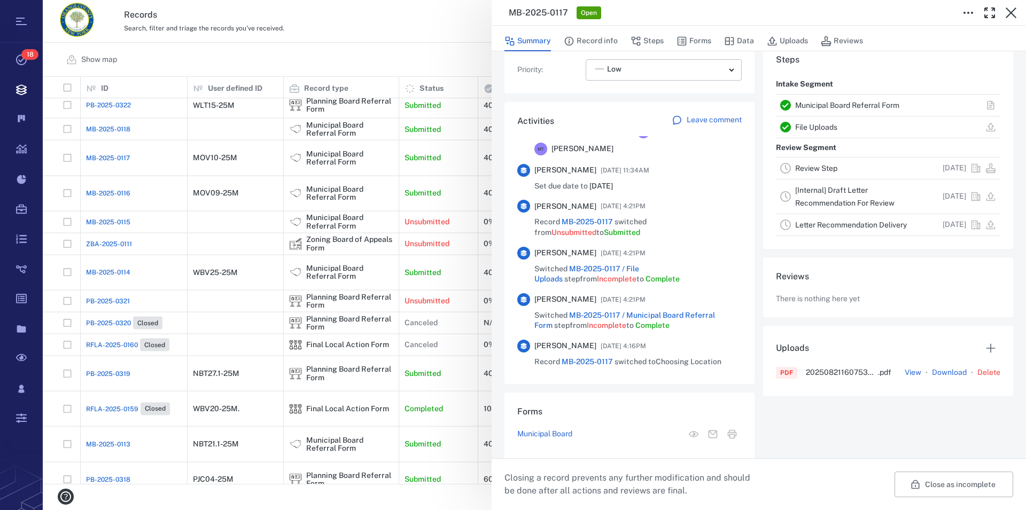
click at [841, 104] on link "Municipal Board Referral Form" at bounding box center [847, 105] width 104 height 9
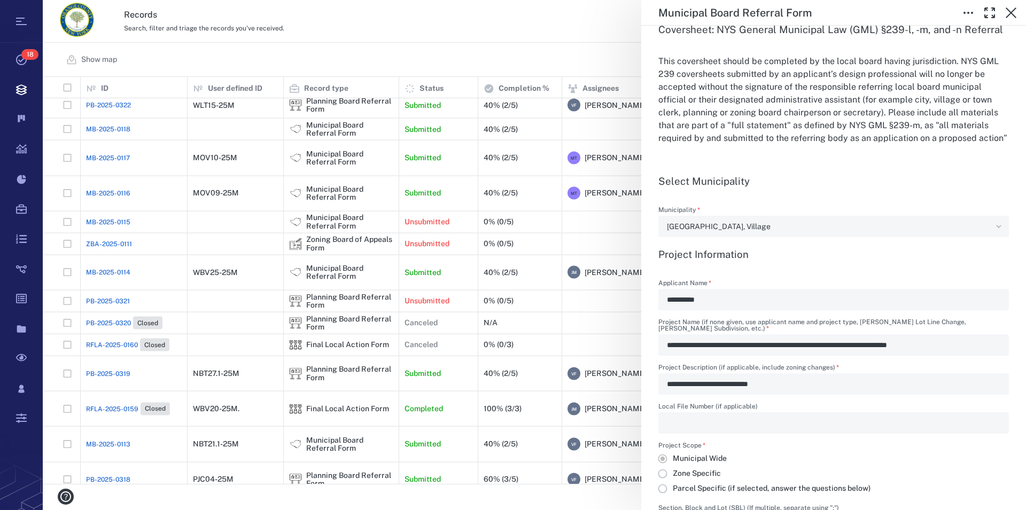
scroll to position [305, 0]
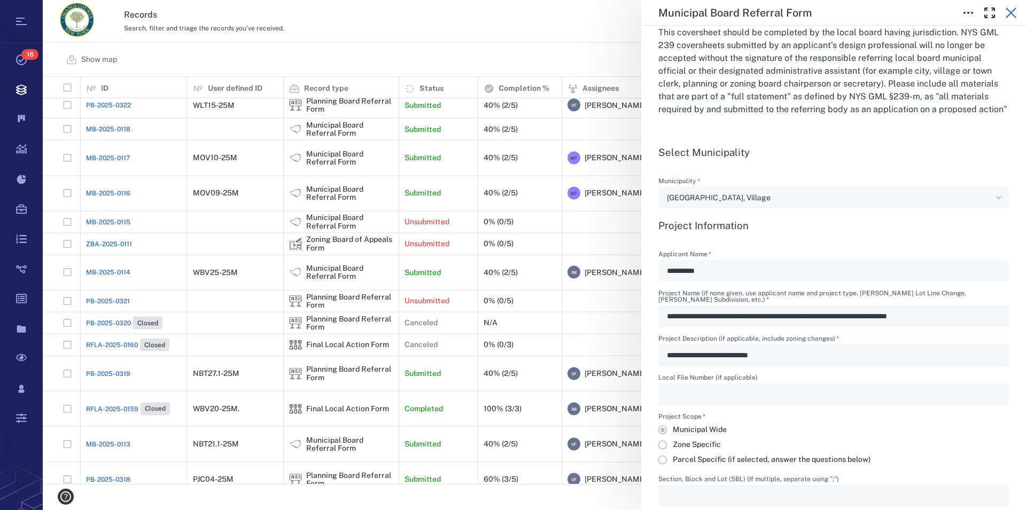
click at [1013, 10] on icon "button" at bounding box center [1011, 12] width 13 height 13
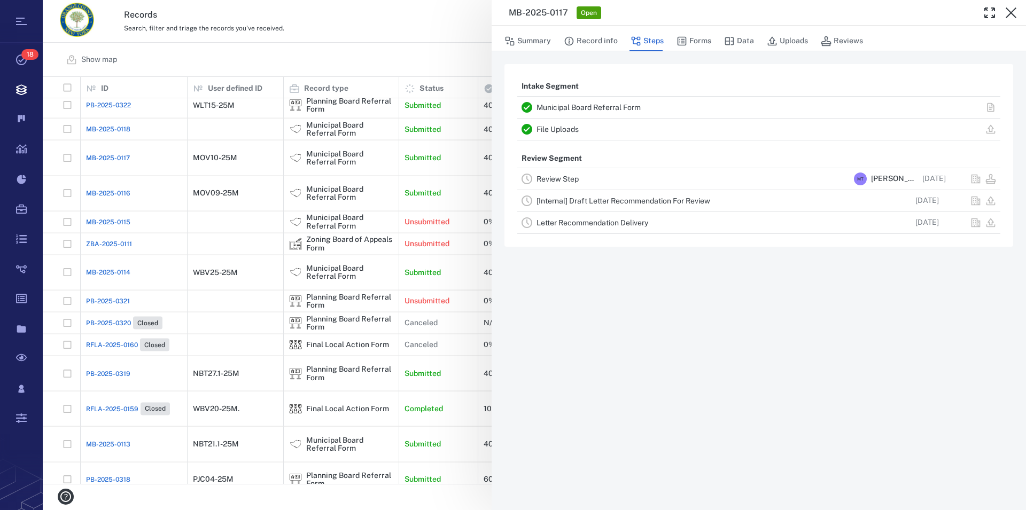
click at [1013, 10] on icon "button" at bounding box center [1011, 12] width 13 height 13
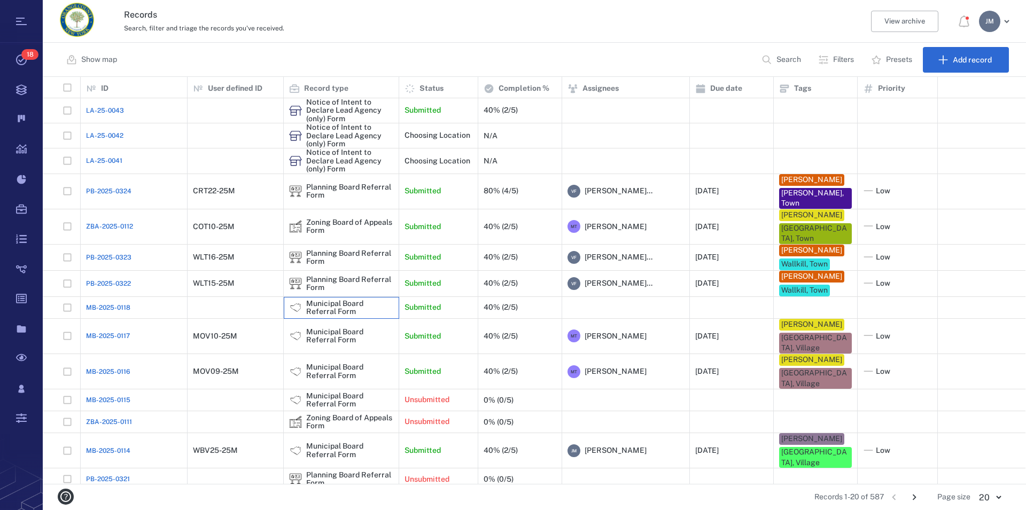
click at [344, 316] on div "Municipal Board Referral Form" at bounding box center [349, 308] width 87 height 17
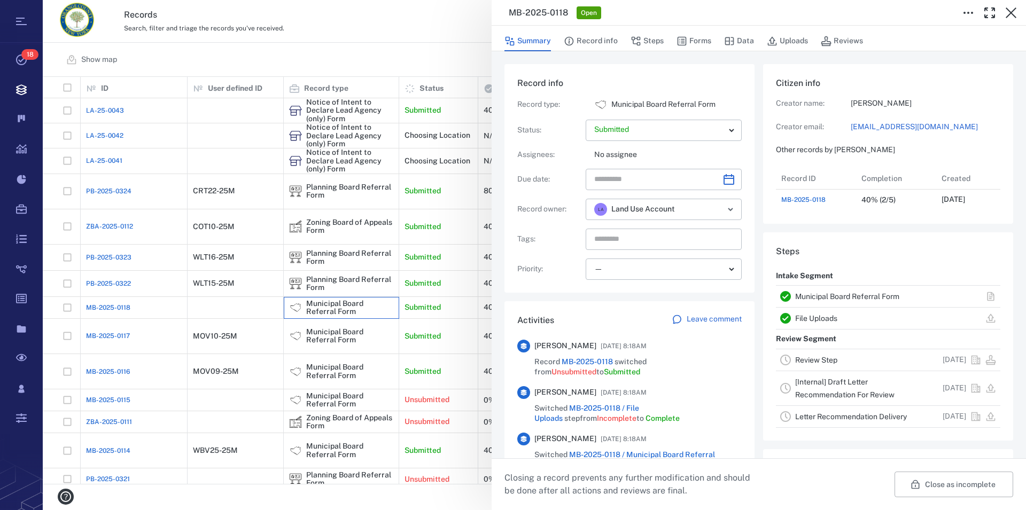
scroll to position [61, 0]
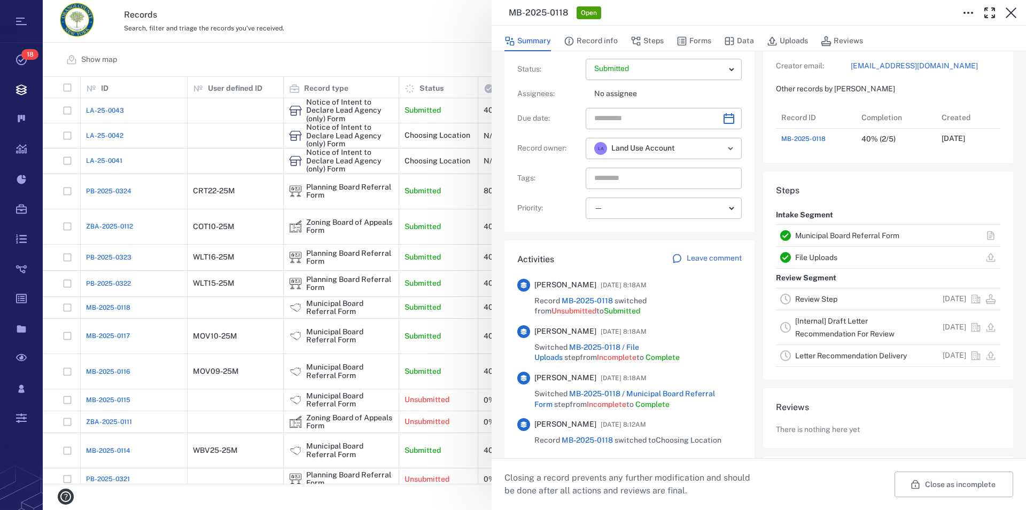
click at [834, 240] on link "Municipal Board Referral Form" at bounding box center [847, 235] width 104 height 9
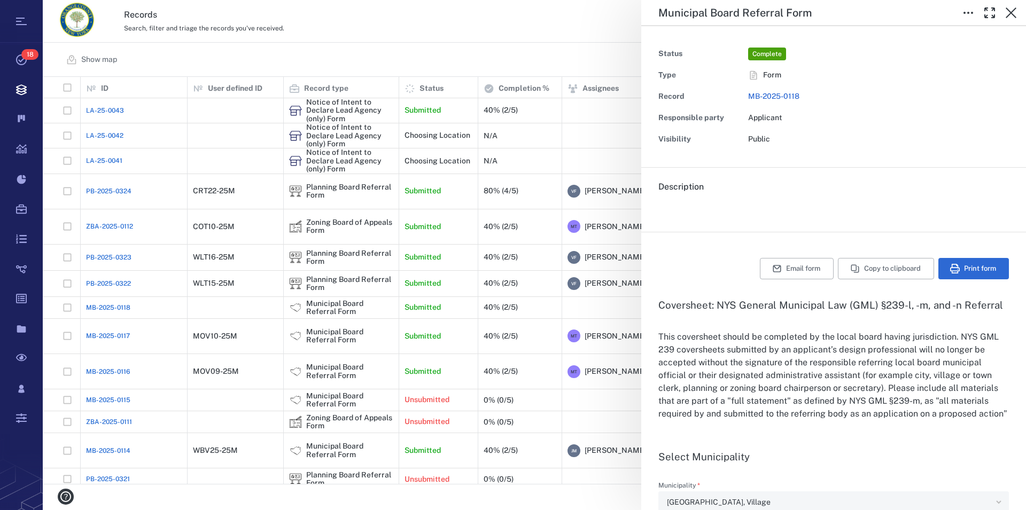
type textarea "*"
type input "**********"
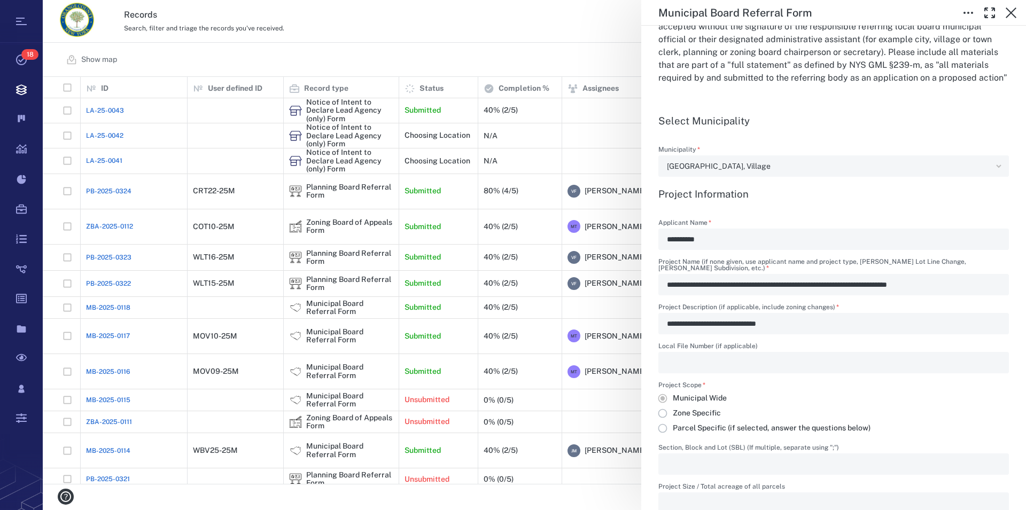
scroll to position [365, 0]
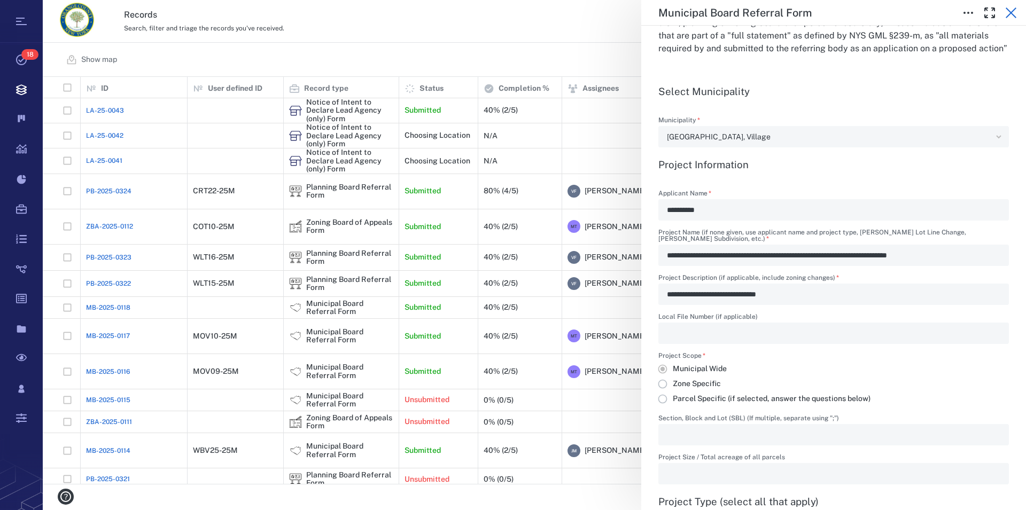
click at [1007, 15] on icon "button" at bounding box center [1011, 12] width 13 height 13
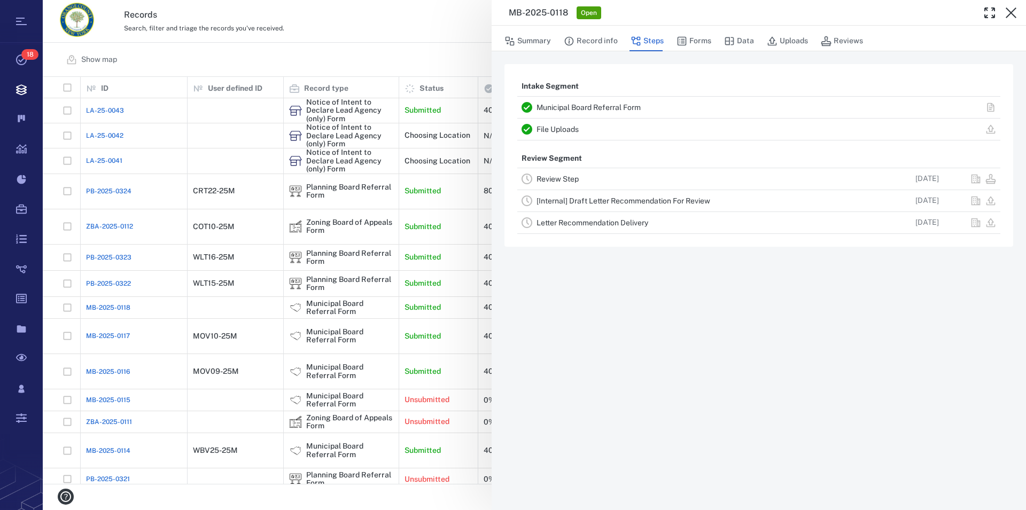
click at [1007, 15] on icon "button" at bounding box center [1011, 12] width 13 height 13
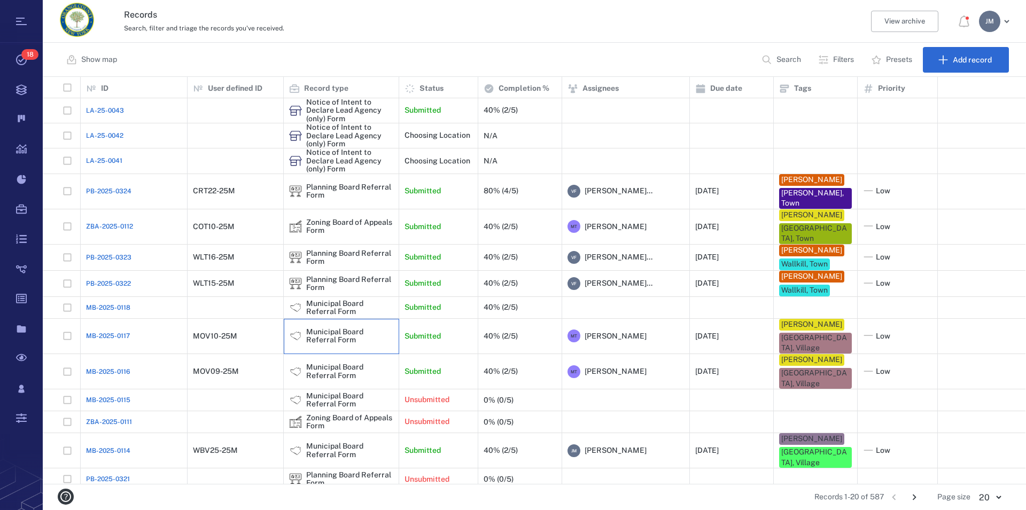
click at [333, 345] on div "Municipal Board Referral Form" at bounding box center [349, 336] width 87 height 17
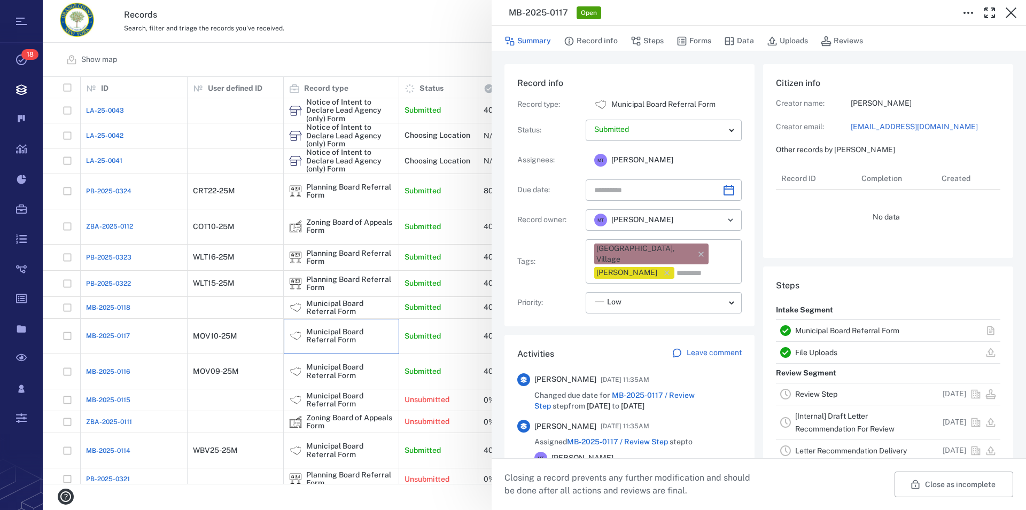
type input "**********"
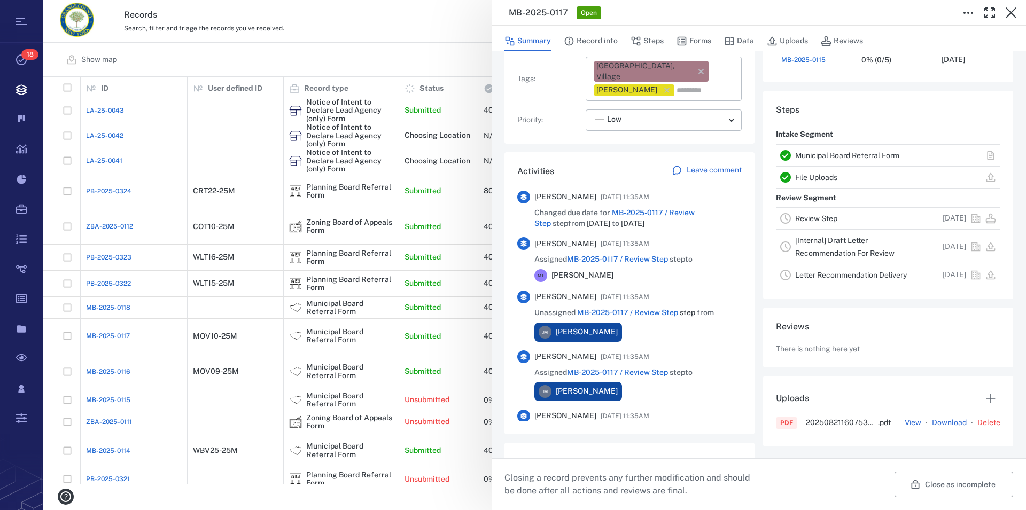
scroll to position [427, 202]
click at [849, 156] on link "Municipal Board Referral Form" at bounding box center [847, 155] width 104 height 9
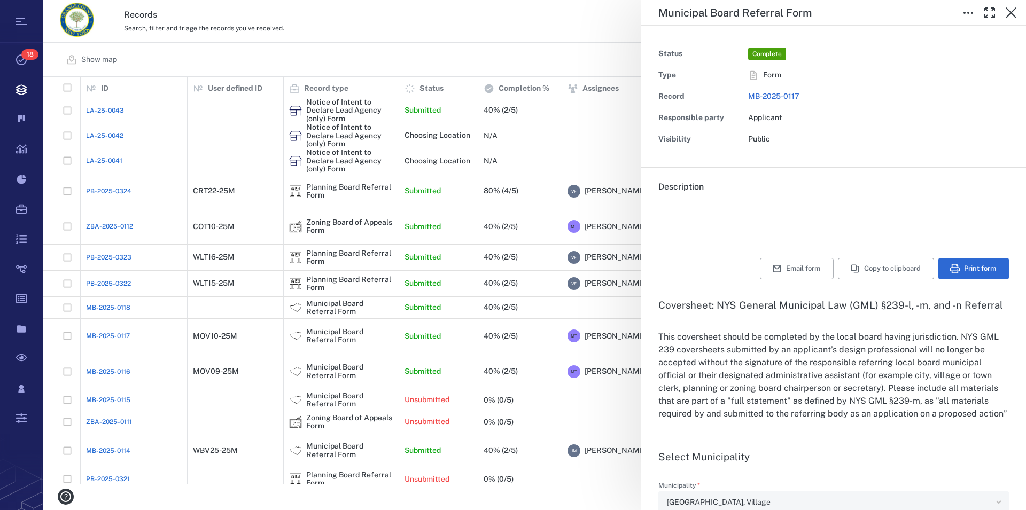
type input "**********"
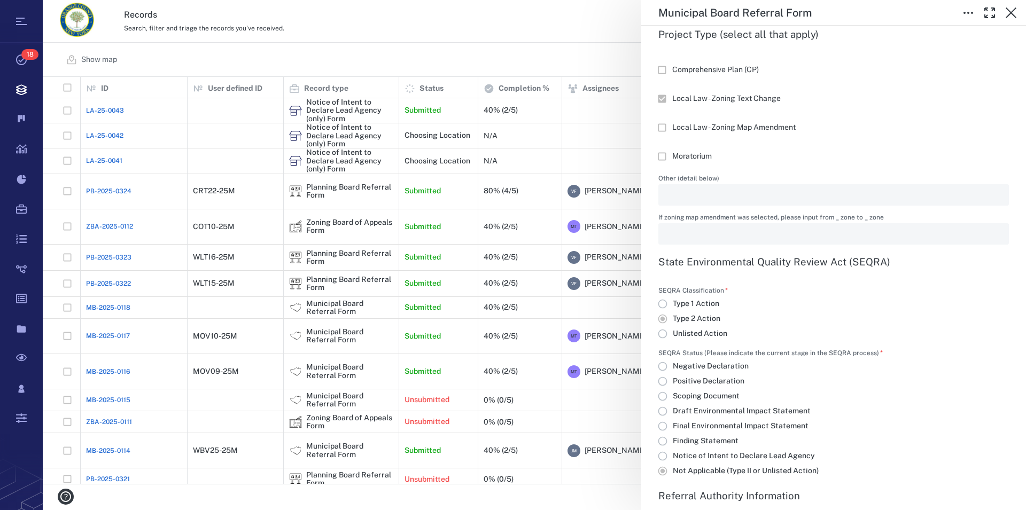
scroll to position [853, 0]
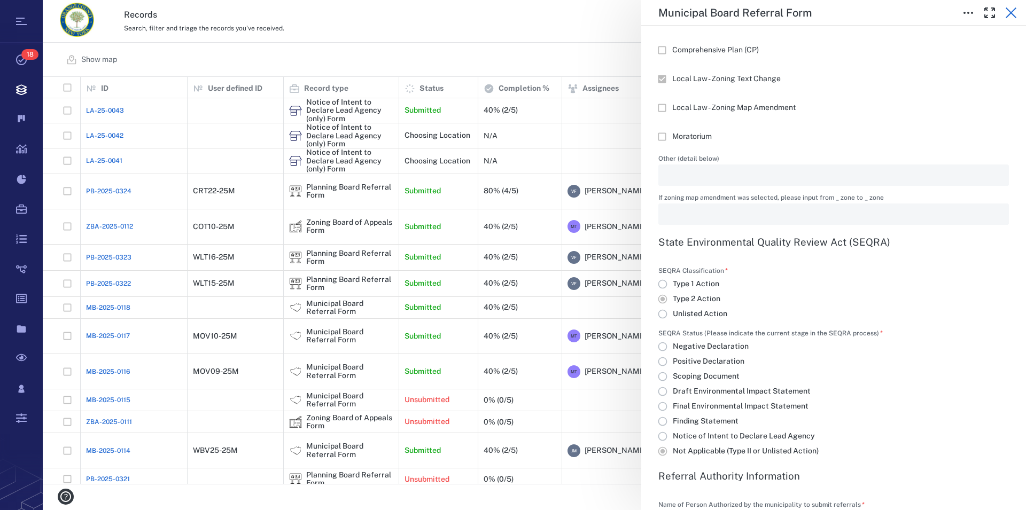
click at [1009, 15] on icon "button" at bounding box center [1011, 12] width 13 height 13
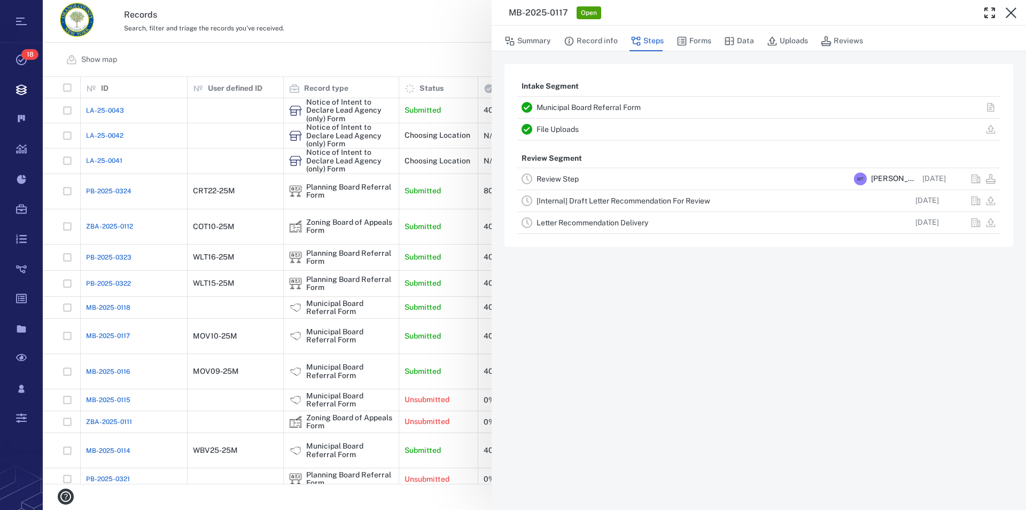
click at [1009, 15] on icon "button" at bounding box center [1011, 12] width 13 height 13
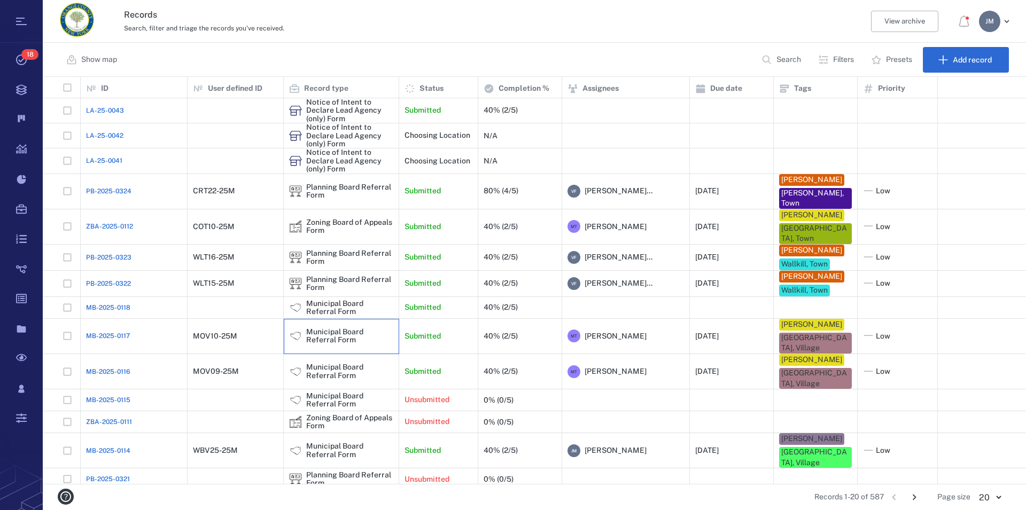
click at [337, 345] on div "Municipal Board Referral Form" at bounding box center [349, 336] width 87 height 17
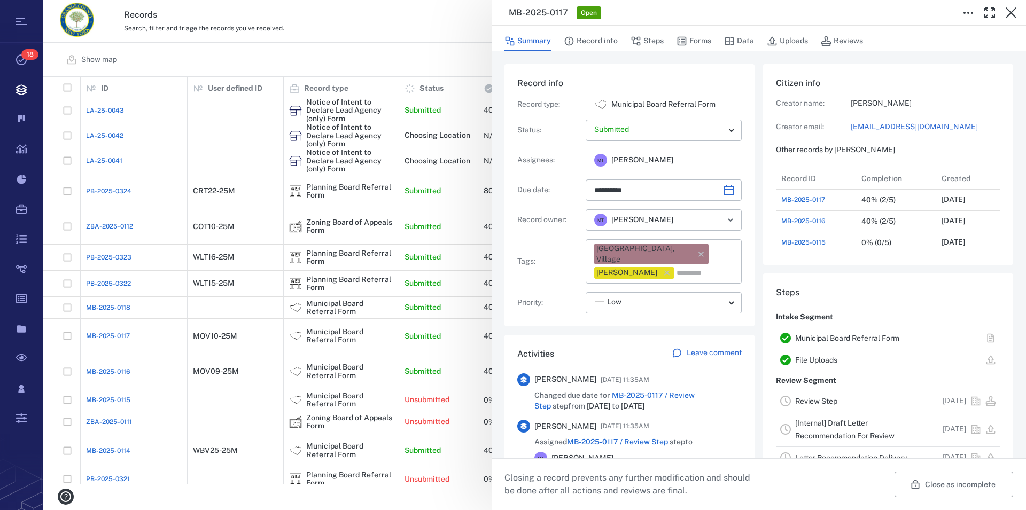
scroll to position [427, 202]
click at [846, 338] on link "Municipal Board Referral Form" at bounding box center [847, 338] width 104 height 9
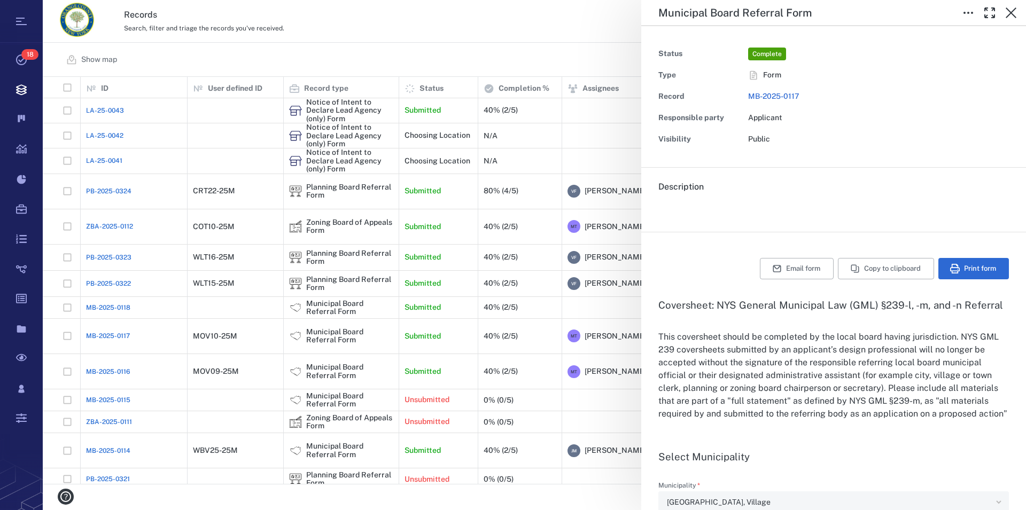
type input "**********"
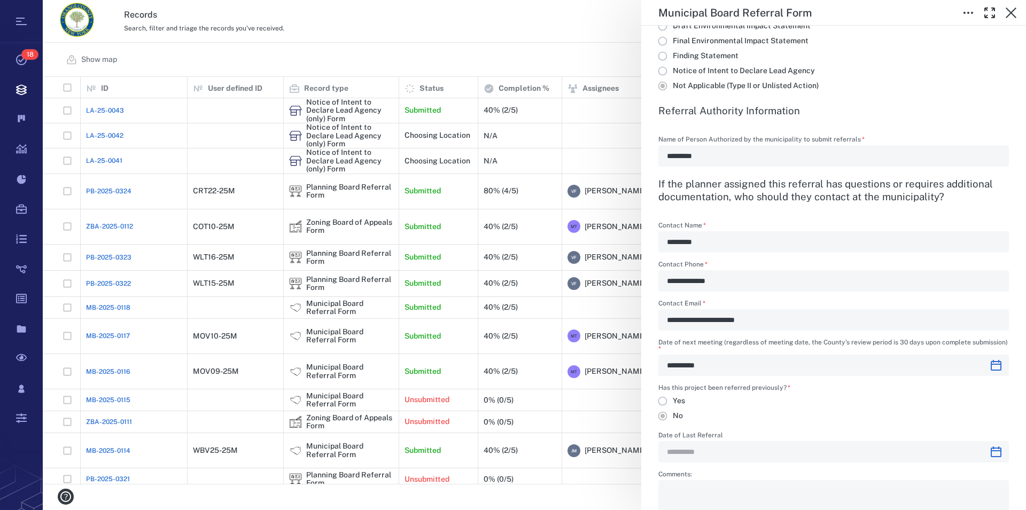
scroll to position [1279, 0]
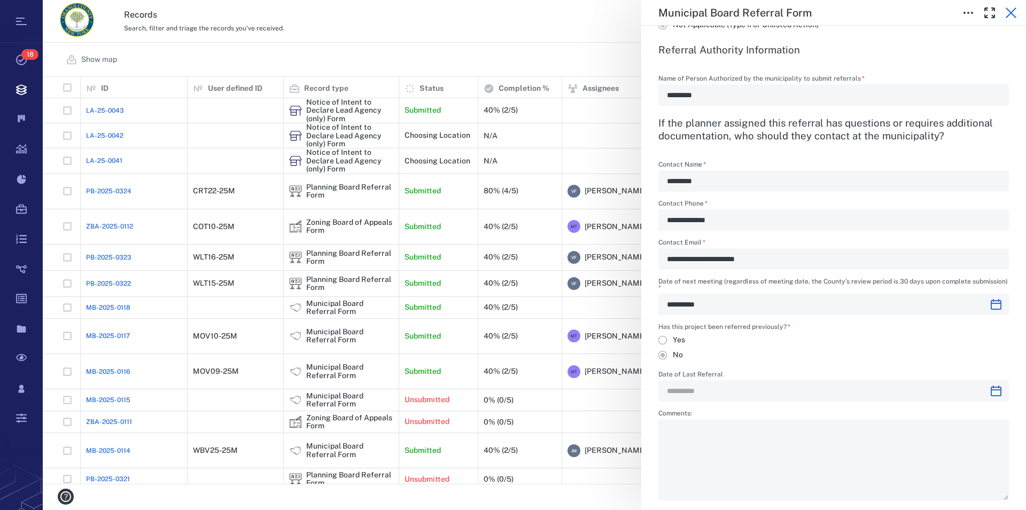
click at [1009, 9] on icon "button" at bounding box center [1011, 12] width 13 height 13
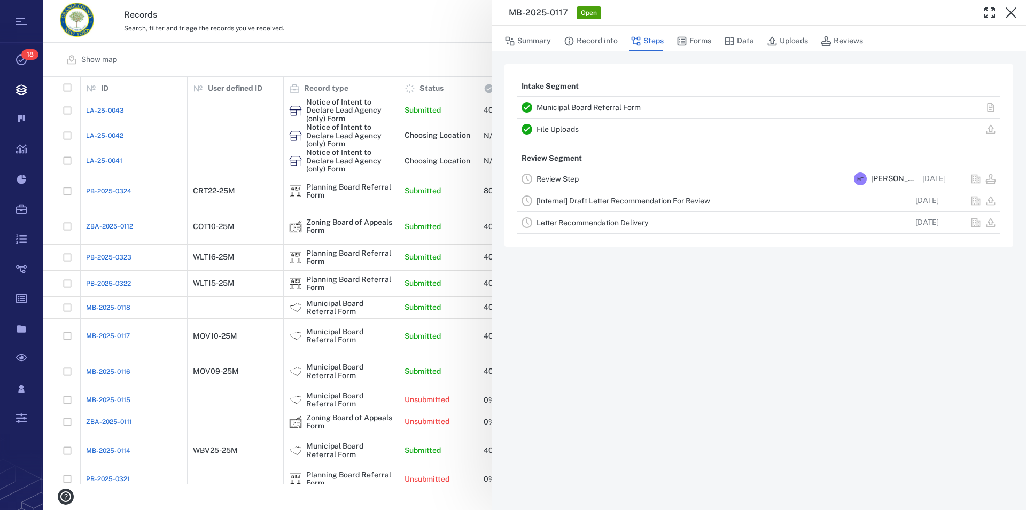
click at [563, 126] on link "File Uploads" at bounding box center [557, 129] width 42 height 9
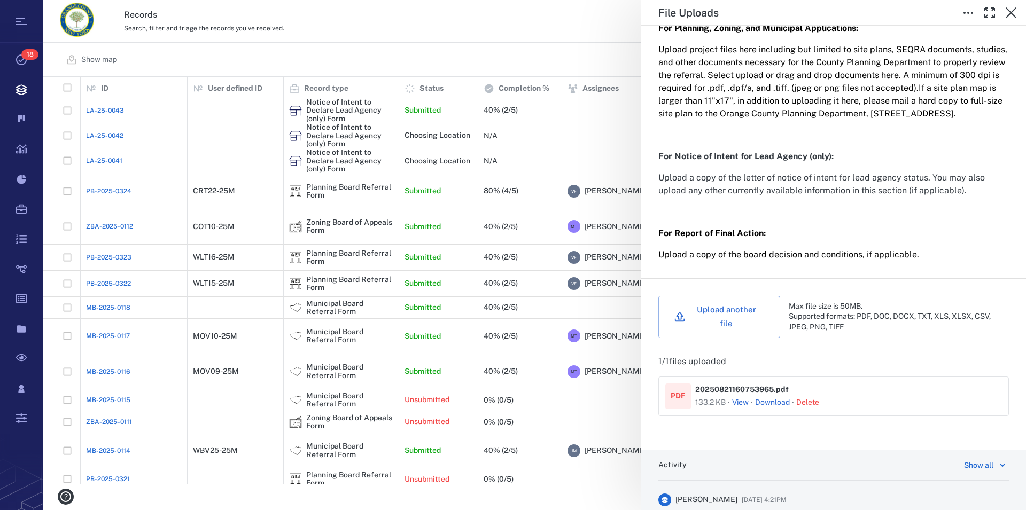
scroll to position [244, 0]
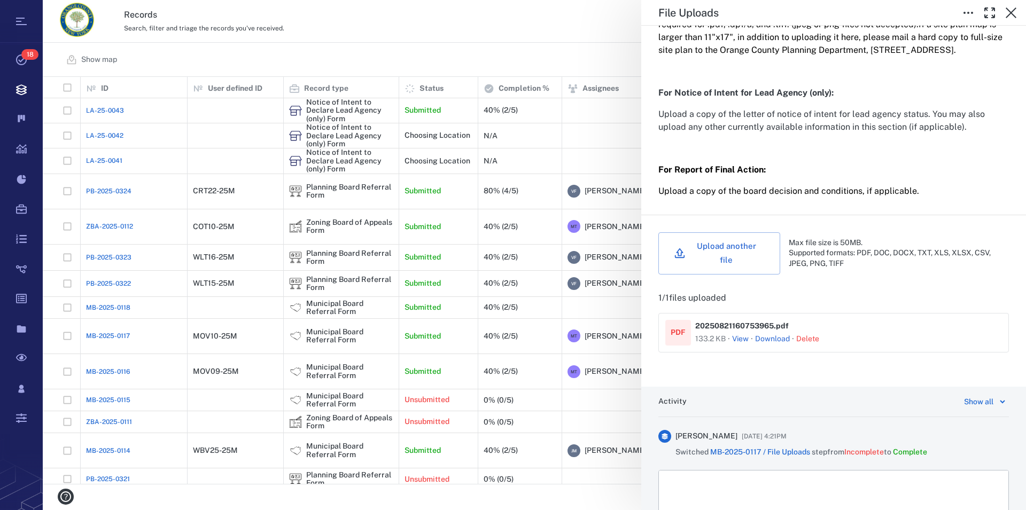
click at [741, 344] on button "View" at bounding box center [740, 339] width 17 height 11
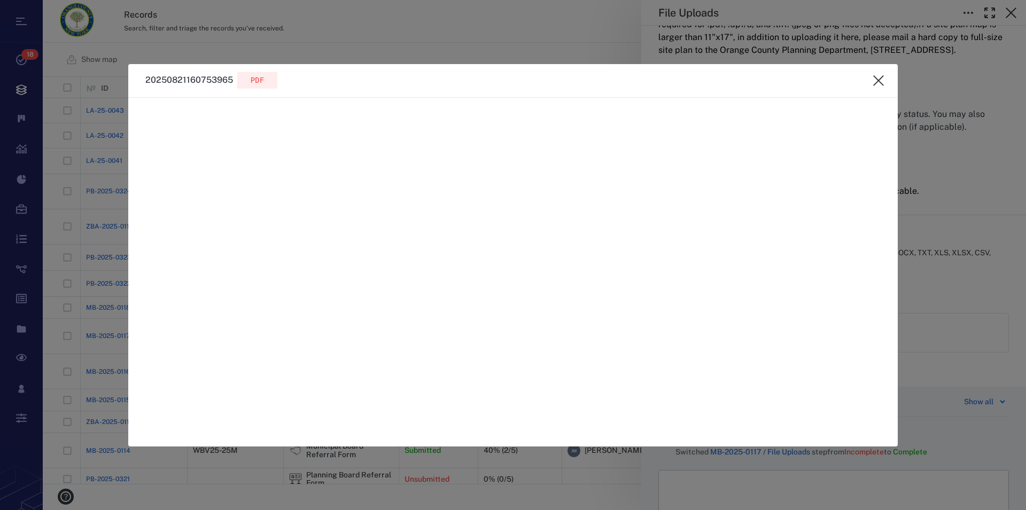
click at [880, 81] on icon "close" at bounding box center [878, 80] width 13 height 13
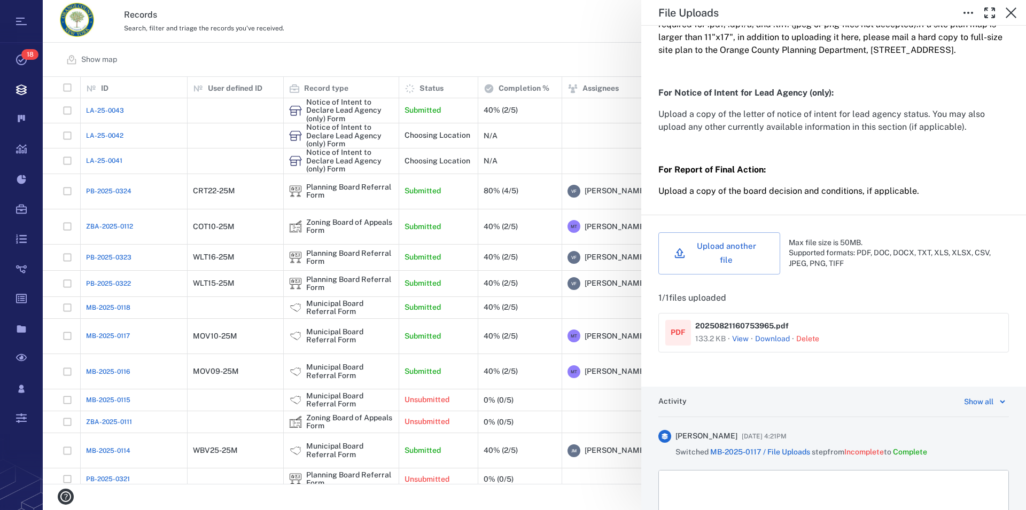
click at [777, 341] on link "Download" at bounding box center [772, 339] width 35 height 11
click at [1010, 13] on icon "button" at bounding box center [1011, 12] width 11 height 11
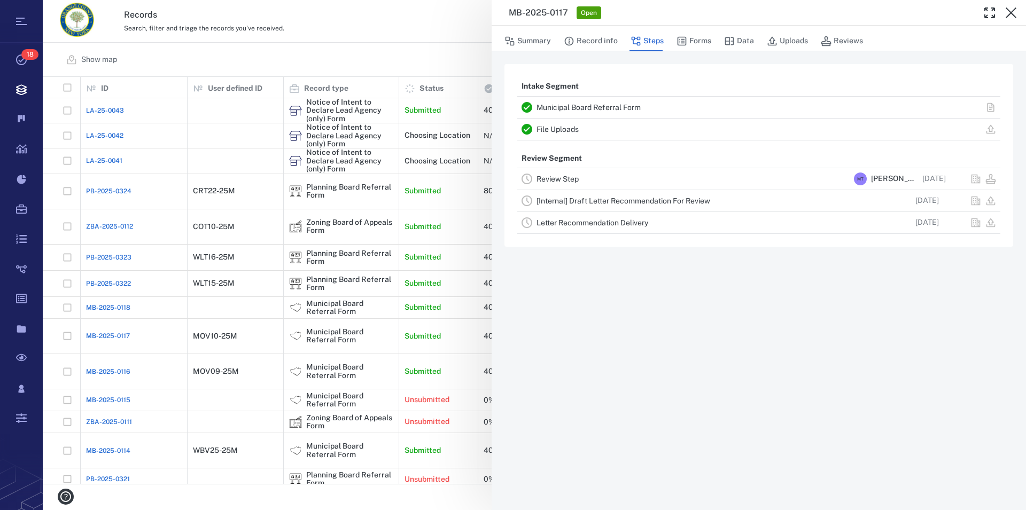
click at [1010, 13] on icon "button" at bounding box center [1011, 12] width 11 height 11
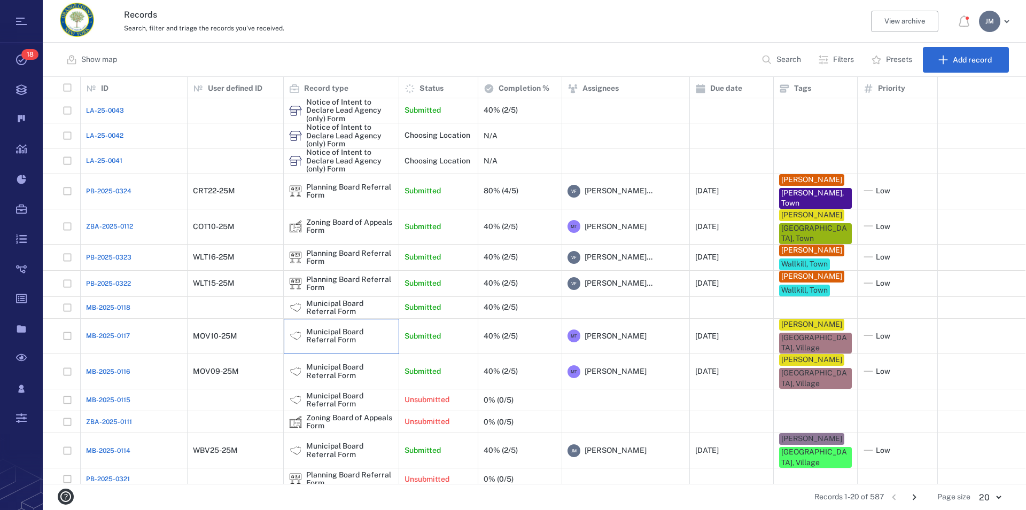
click at [321, 345] on div "Municipal Board Referral Form" at bounding box center [349, 336] width 87 height 17
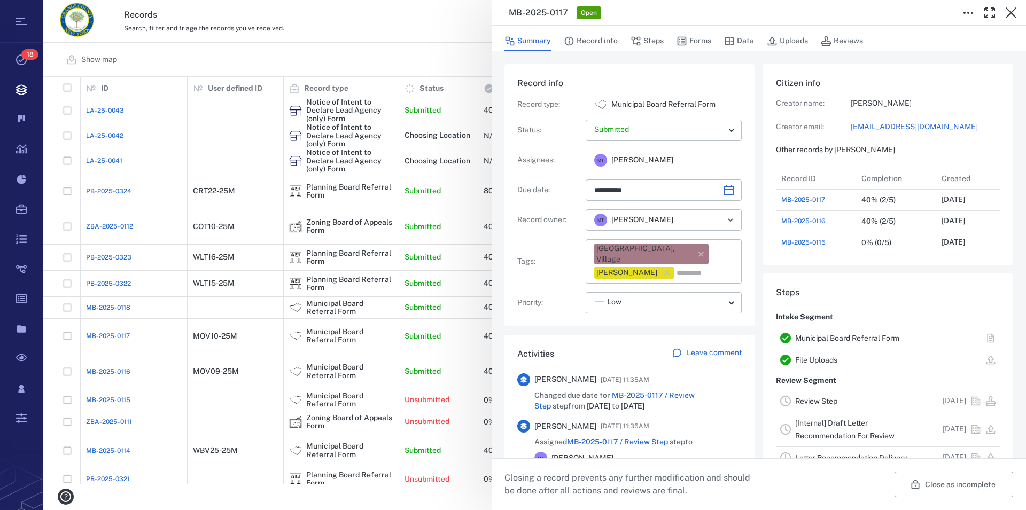
scroll to position [10, 10]
click at [600, 43] on button "Record info" at bounding box center [591, 41] width 54 height 20
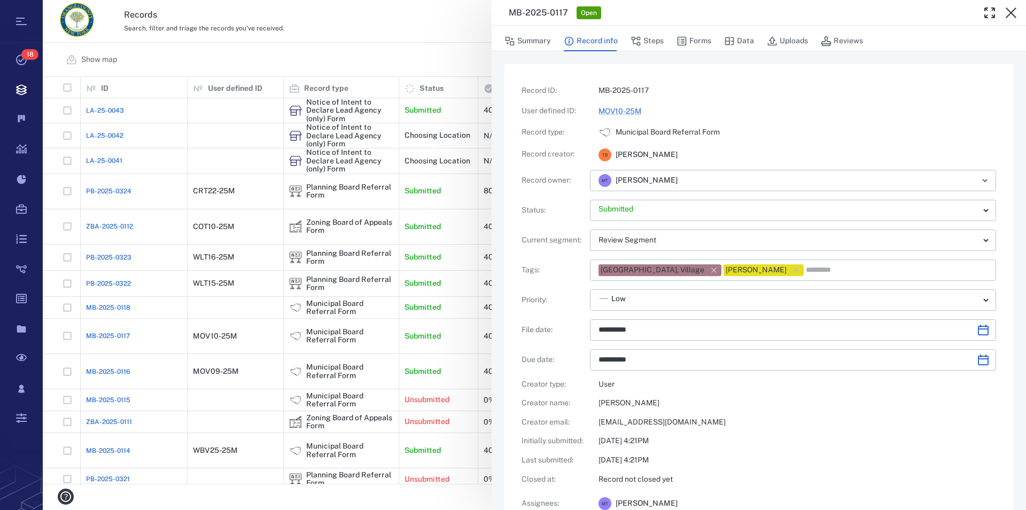
type input "**********"
click at [610, 111] on link "MOV10-25M" at bounding box center [619, 111] width 43 height 9
click at [611, 111] on link "MOV10-25M" at bounding box center [619, 111] width 43 height 9
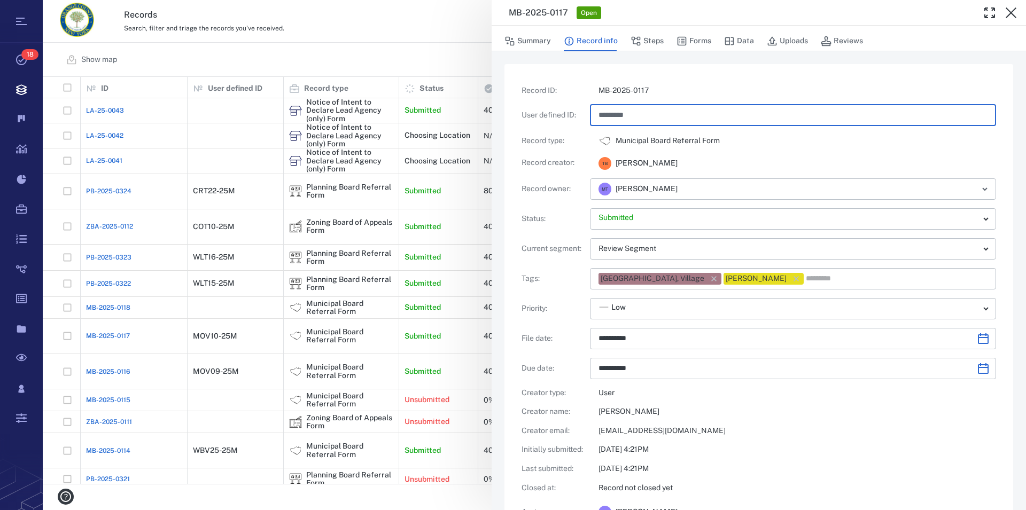
click at [600, 115] on input "*********" at bounding box center [792, 115] width 389 height 21
type input "**********"
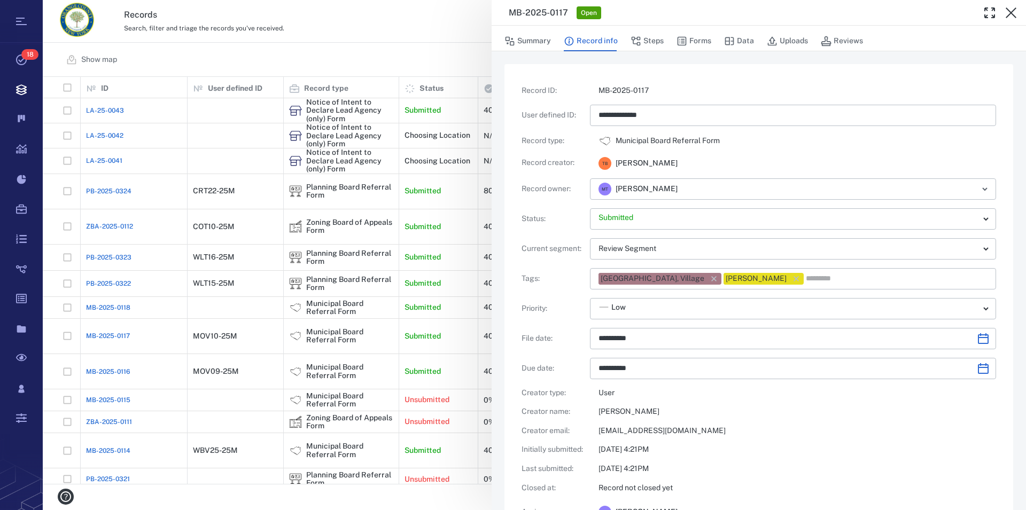
click at [795, 153] on div "**********" at bounding box center [759, 313] width 474 height 457
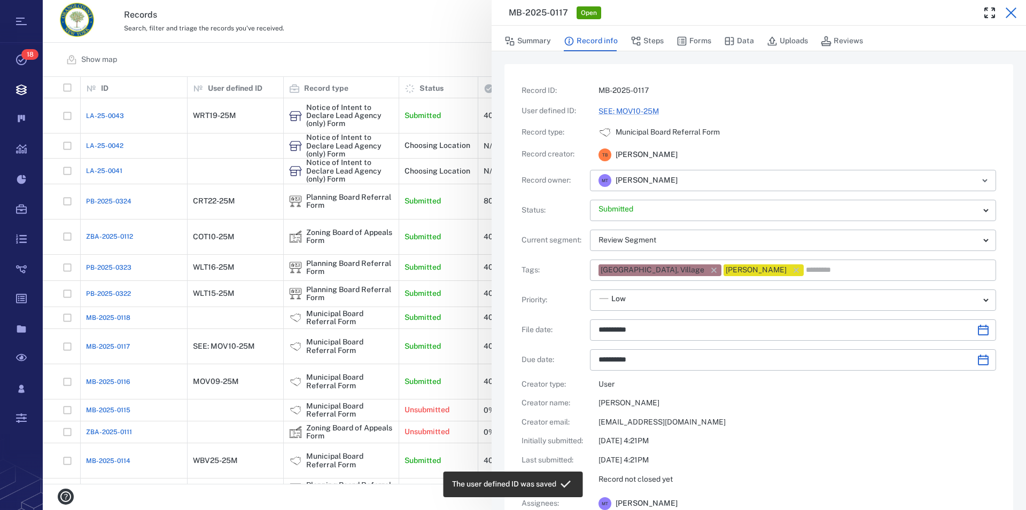
click at [1008, 10] on icon "button" at bounding box center [1011, 12] width 11 height 11
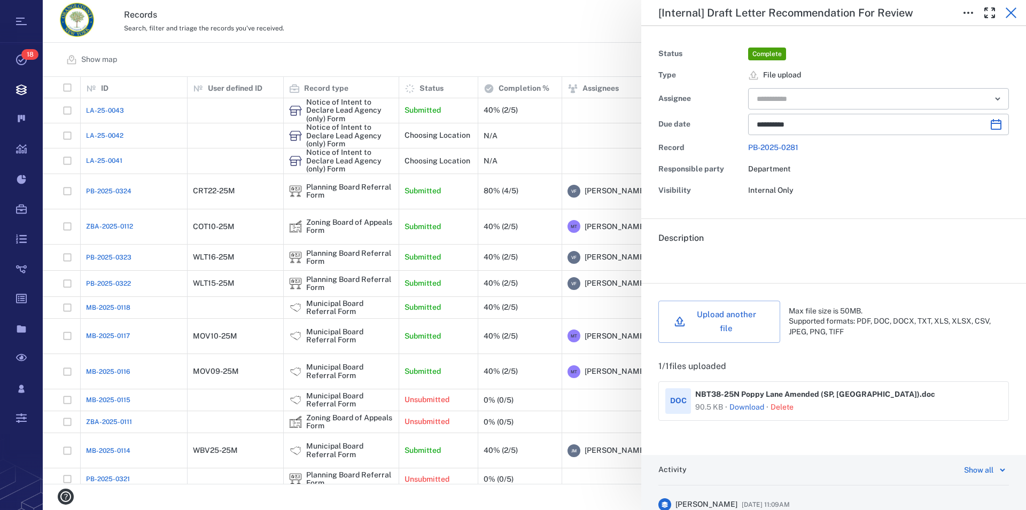
click at [1010, 13] on icon "button" at bounding box center [1011, 12] width 11 height 11
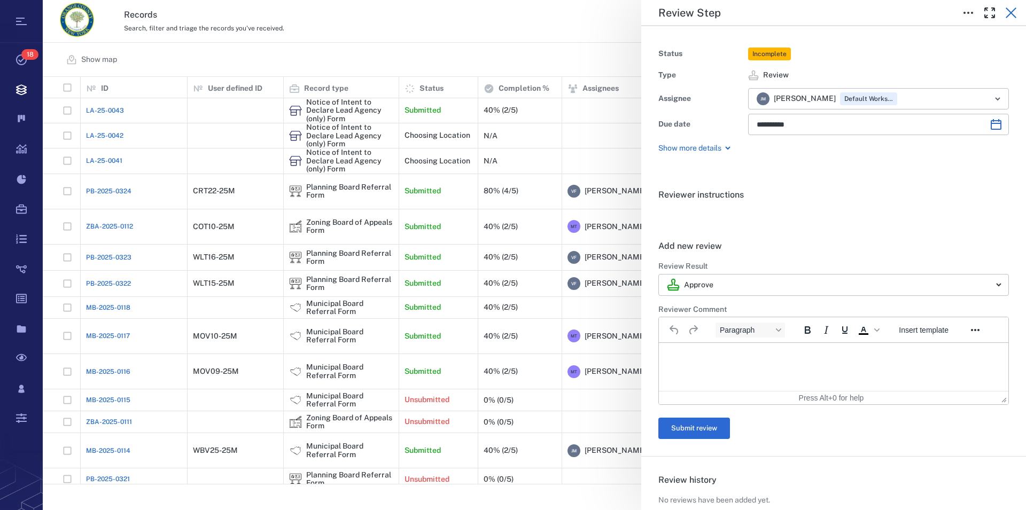
click at [1012, 9] on icon "button" at bounding box center [1011, 12] width 13 height 13
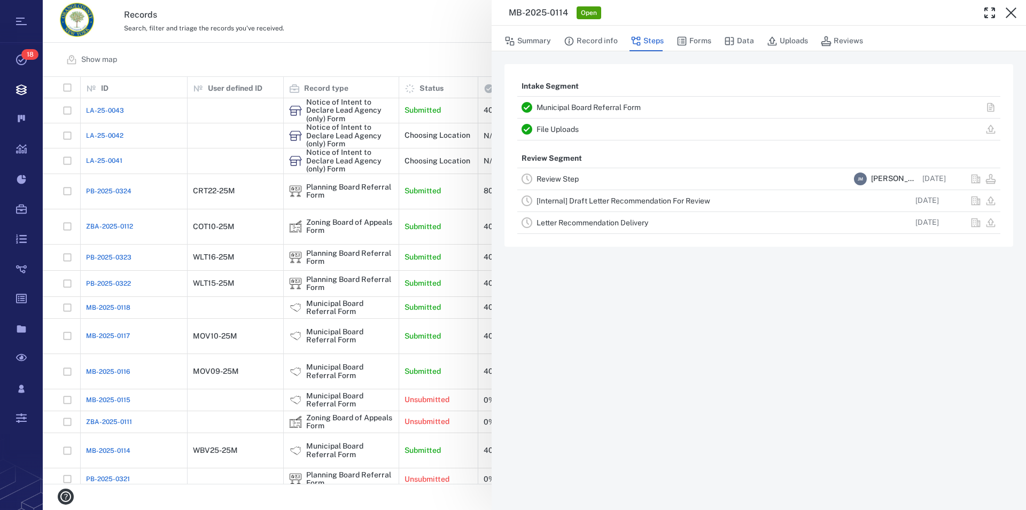
click at [611, 105] on link "Municipal Board Referral Form" at bounding box center [588, 107] width 104 height 9
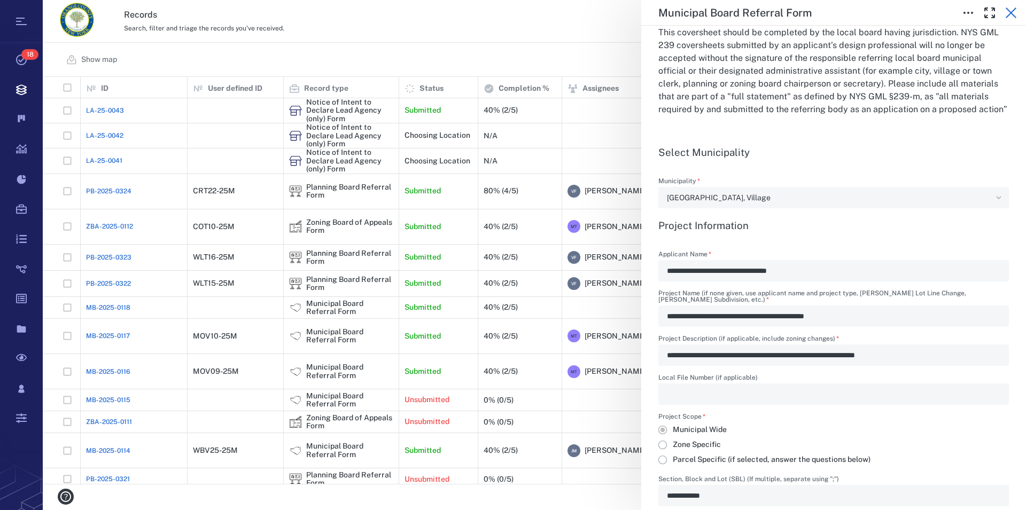
click at [1010, 9] on icon "button" at bounding box center [1011, 12] width 13 height 13
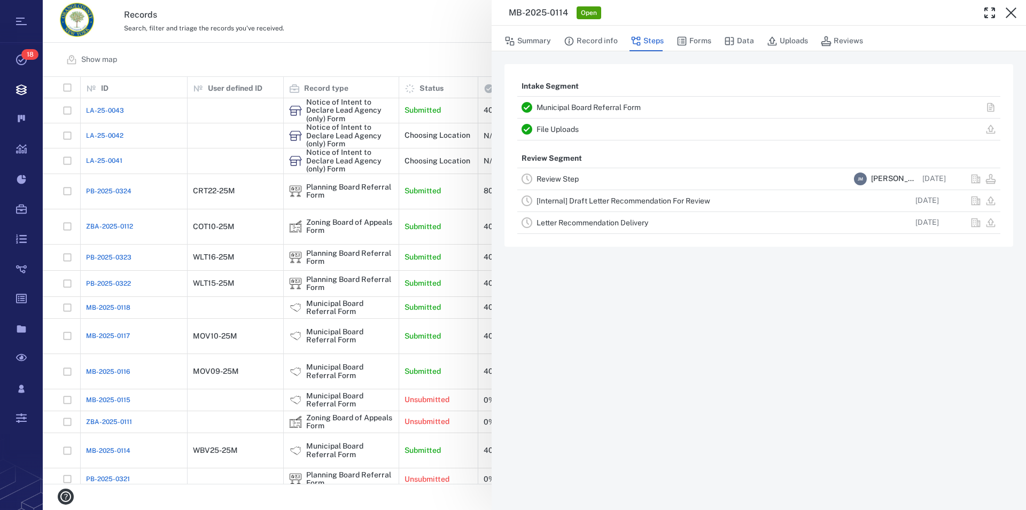
click at [1010, 9] on icon "button" at bounding box center [1011, 12] width 13 height 13
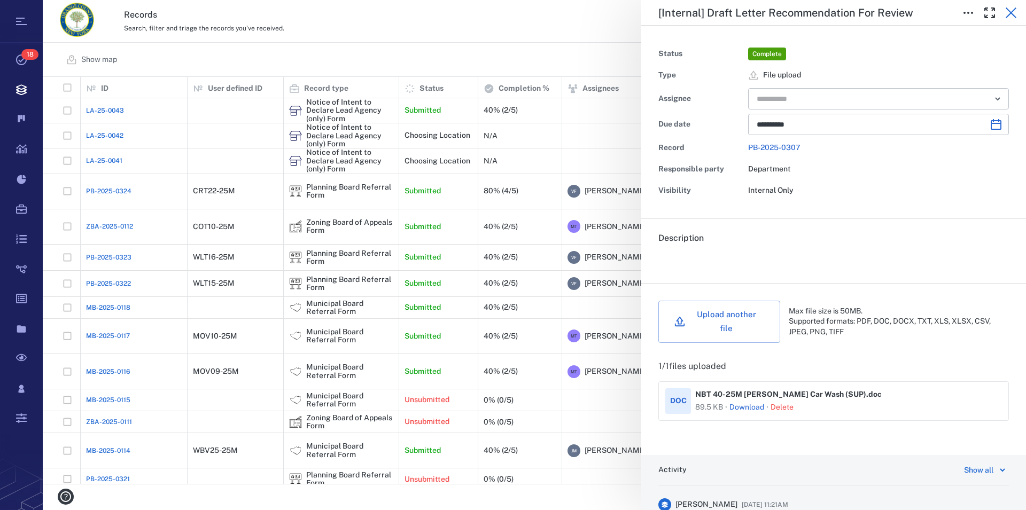
click at [1010, 17] on icon "button" at bounding box center [1011, 12] width 13 height 13
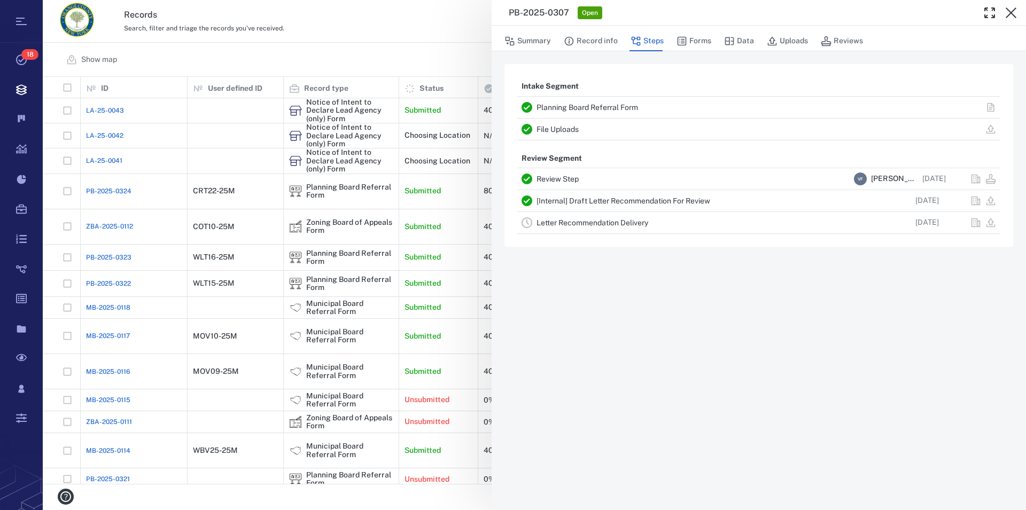
click at [1010, 17] on icon "button" at bounding box center [1011, 12] width 13 height 13
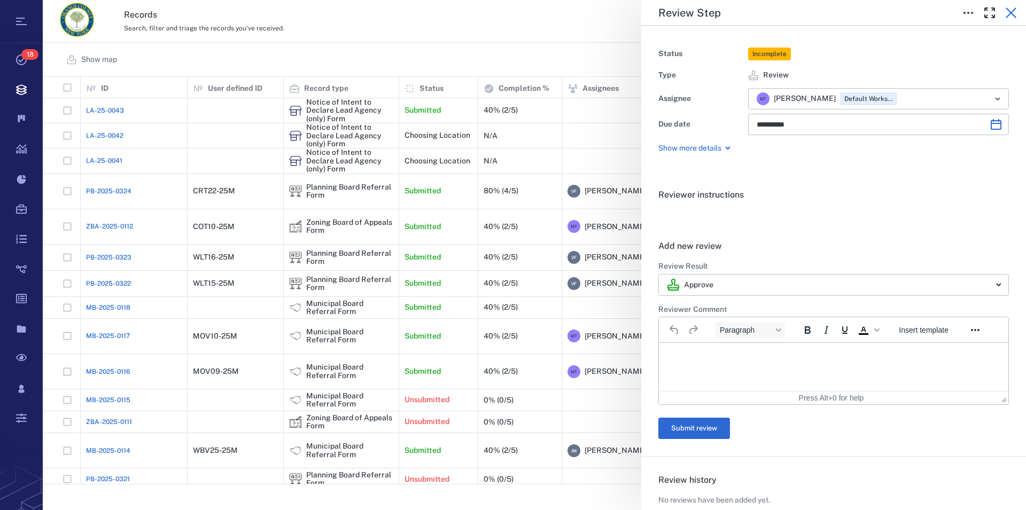
click at [1013, 10] on icon "button" at bounding box center [1011, 12] width 13 height 13
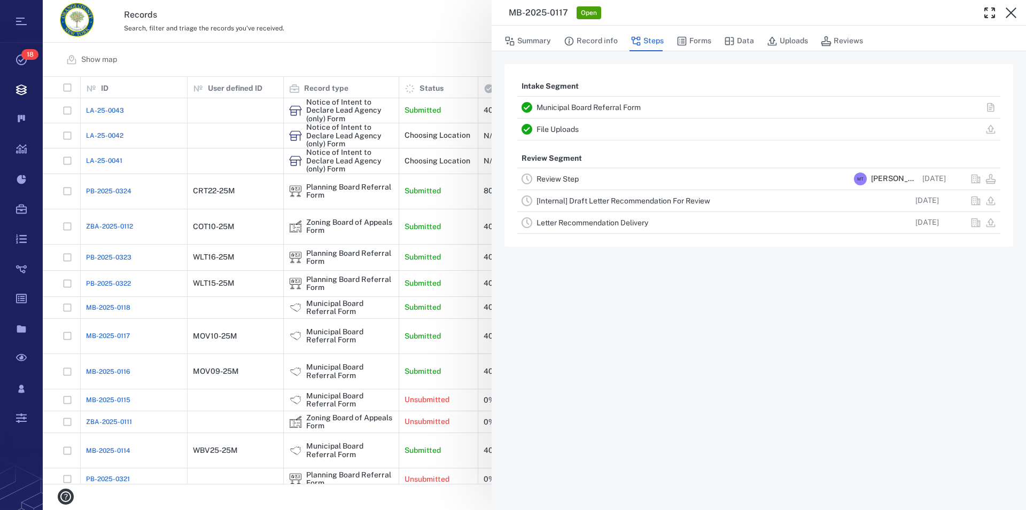
click at [597, 108] on link "Municipal Board Referral Form" at bounding box center [588, 107] width 104 height 9
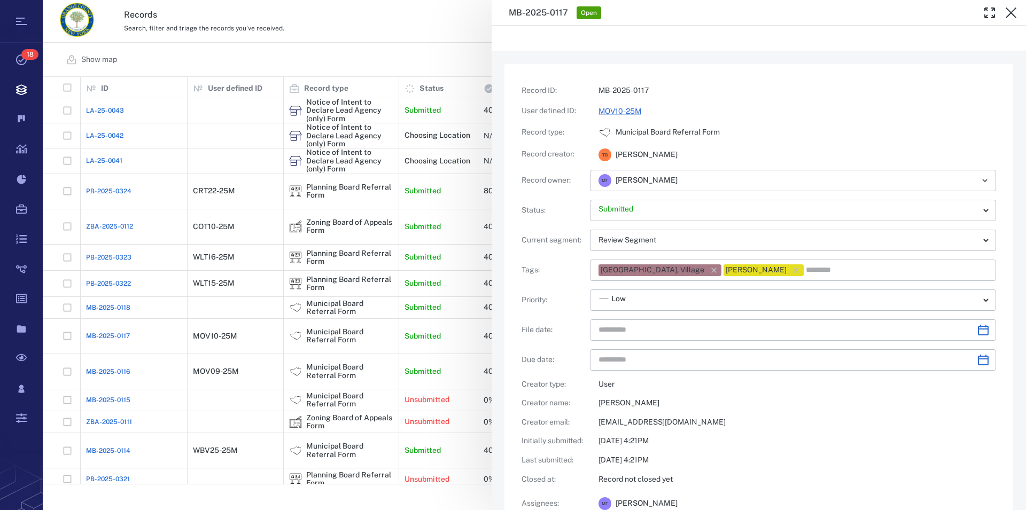
type input "**********"
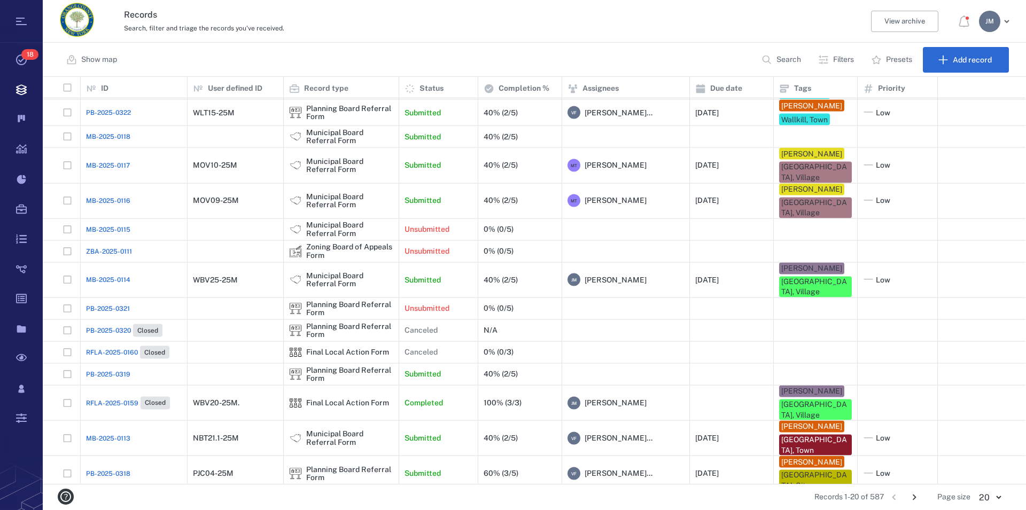
scroll to position [178, 0]
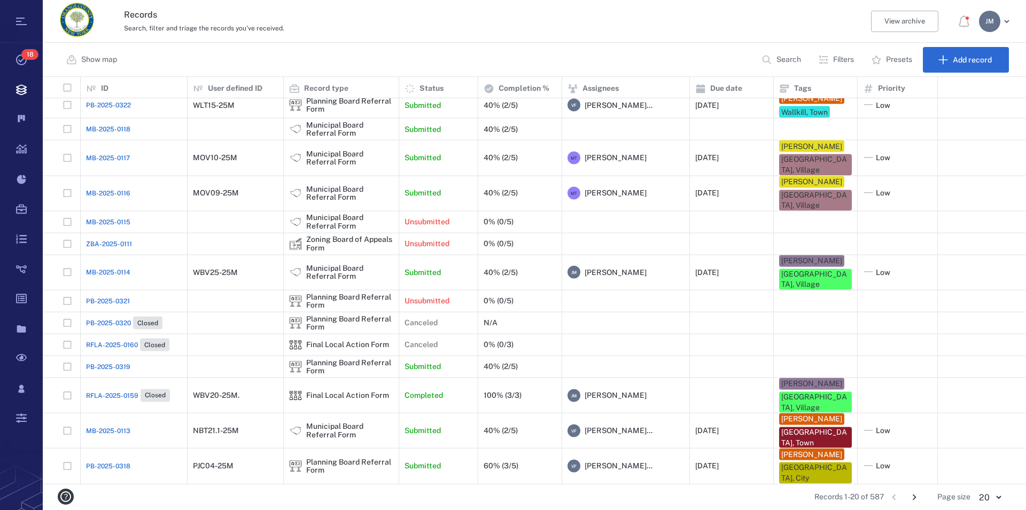
click at [788, 61] on p "Search" at bounding box center [788, 60] width 25 height 11
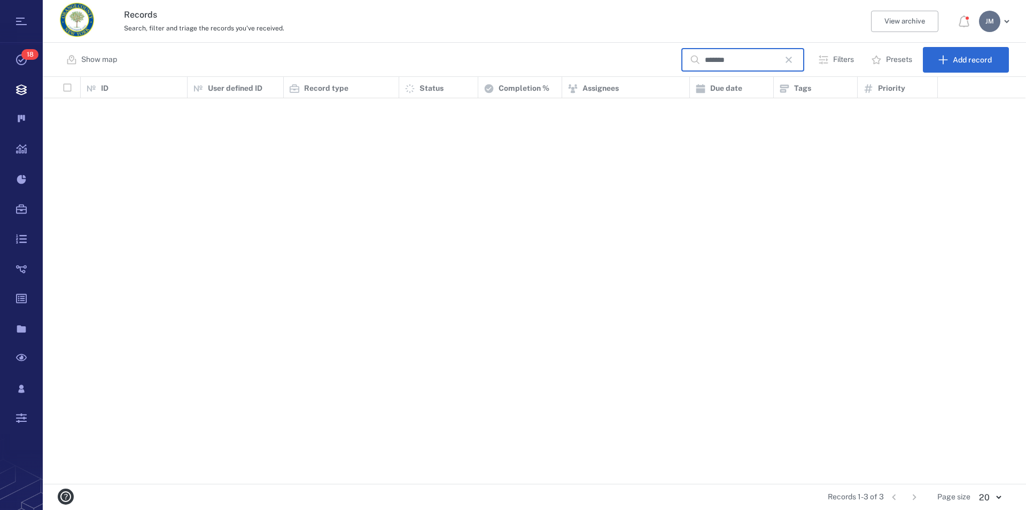
scroll to position [0, 0]
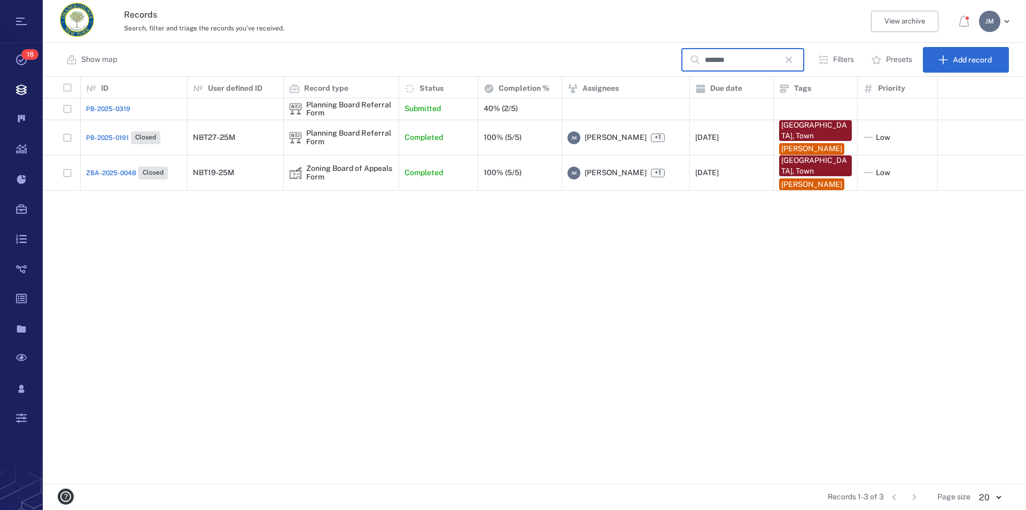
type input "*******"
click at [347, 137] on div "Planning Board Referral Form" at bounding box center [349, 137] width 87 height 17
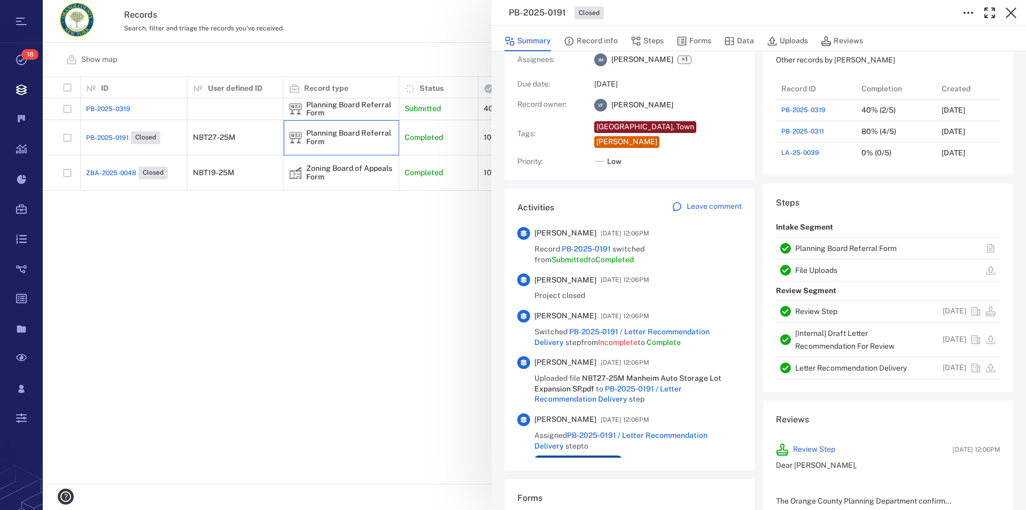
scroll to position [183, 0]
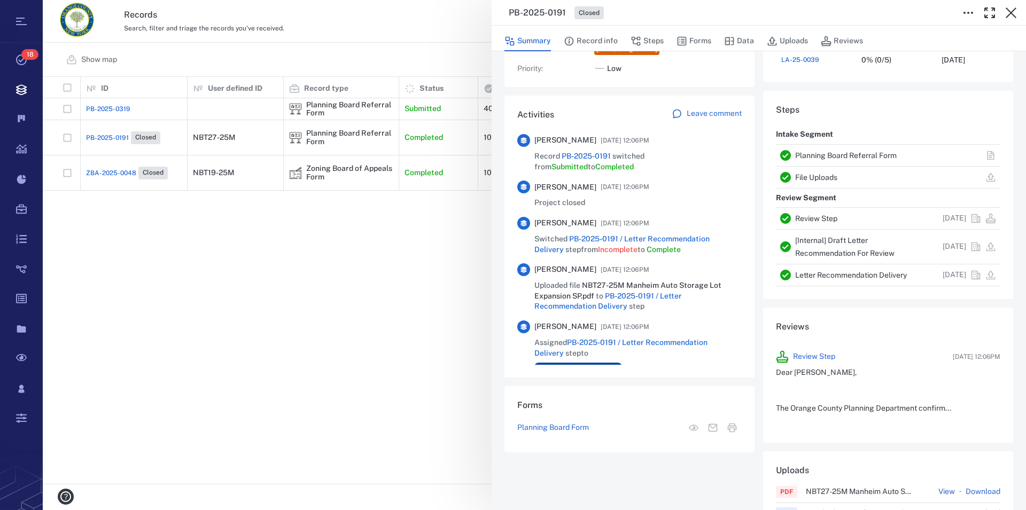
click at [831, 152] on link "Planning Board Referral Form" at bounding box center [846, 155] width 102 height 9
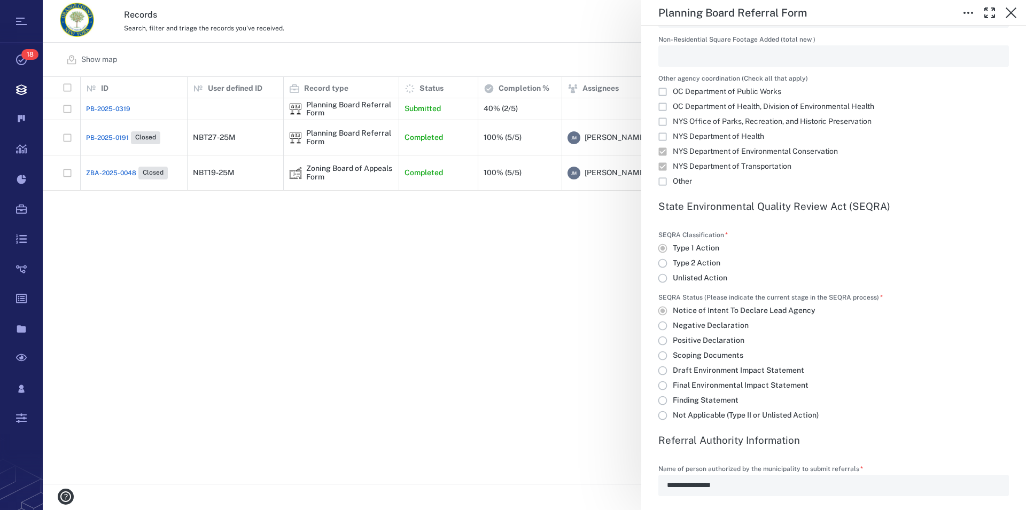
scroll to position [1767, 0]
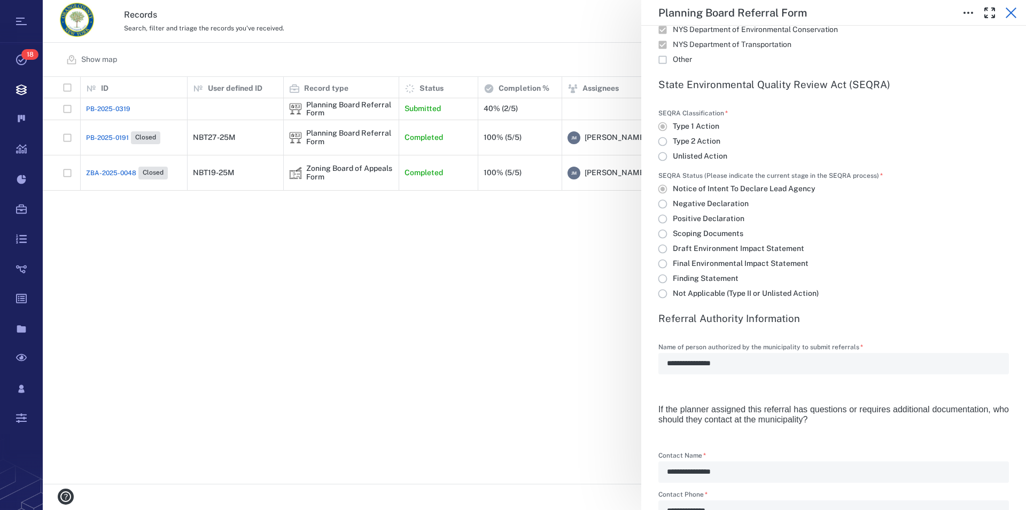
click at [1013, 19] on icon "button" at bounding box center [1011, 12] width 13 height 13
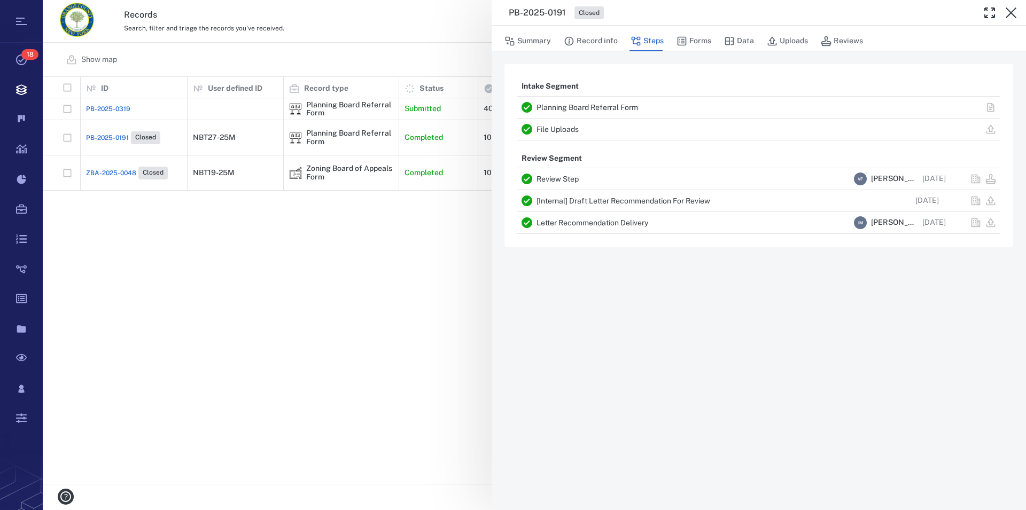
click at [1013, 19] on icon "button" at bounding box center [1011, 12] width 13 height 13
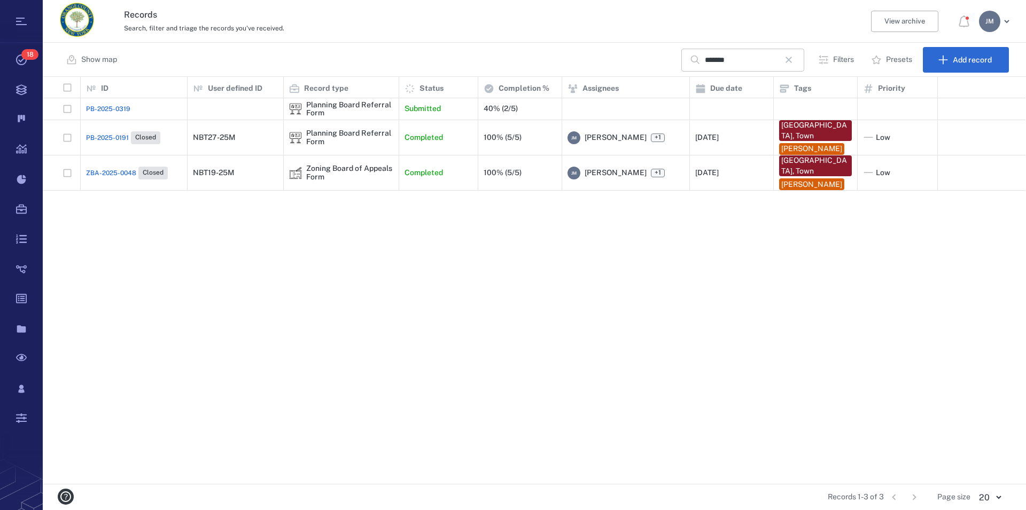
click at [792, 66] on button "button" at bounding box center [789, 60] width 18 height 18
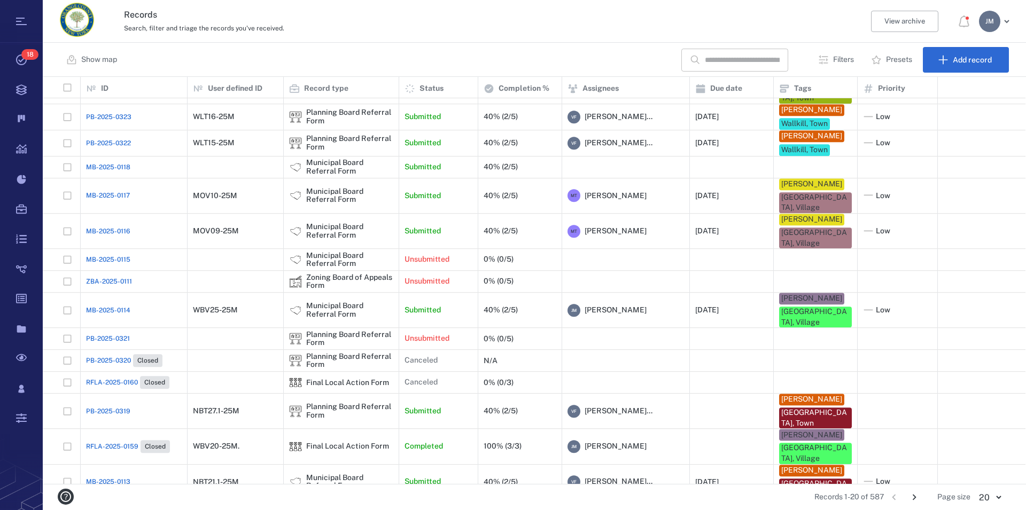
scroll to position [89, 0]
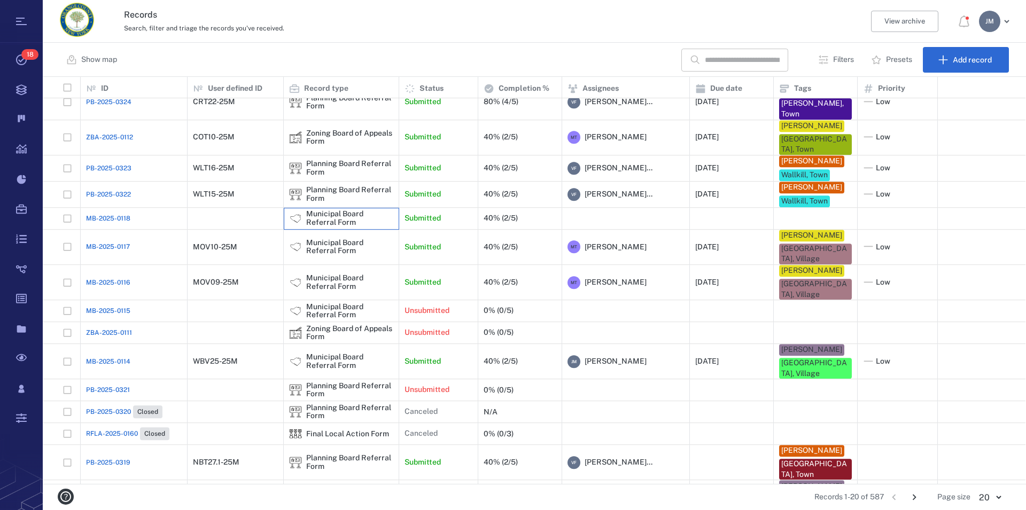
click at [331, 227] on div "Municipal Board Referral Form" at bounding box center [349, 219] width 87 height 17
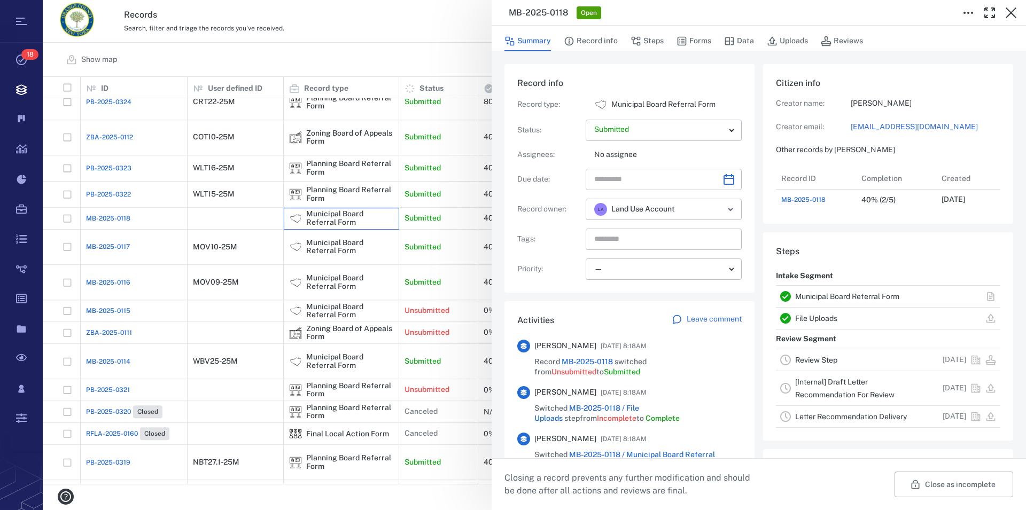
scroll to position [10, 10]
click at [832, 301] on link "Municipal Board Referral Form" at bounding box center [847, 296] width 104 height 9
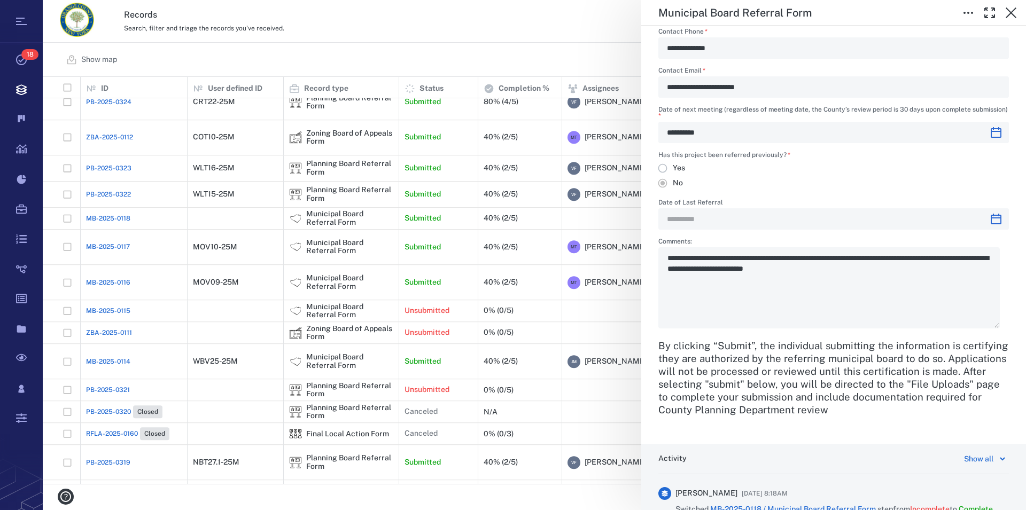
scroll to position [1462, 0]
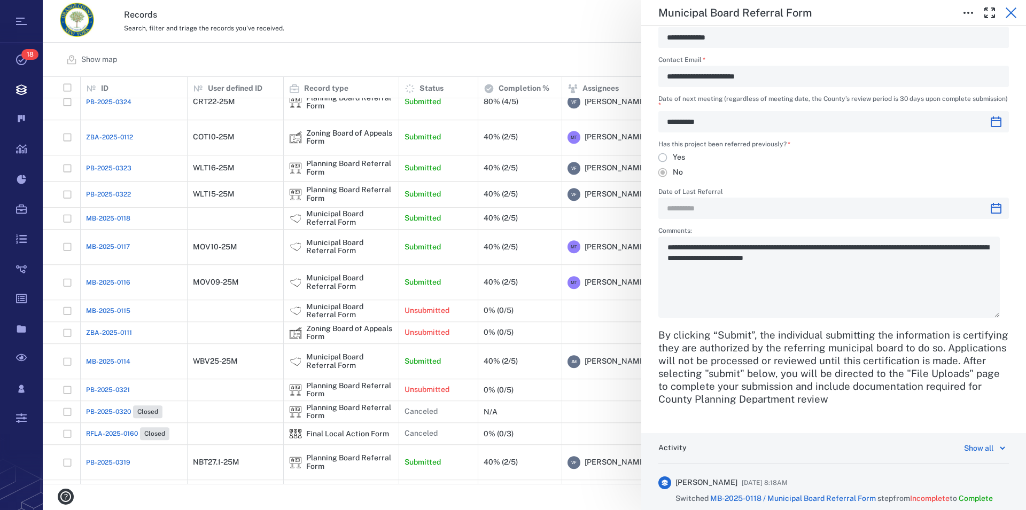
click at [1010, 12] on icon "button" at bounding box center [1011, 12] width 11 height 11
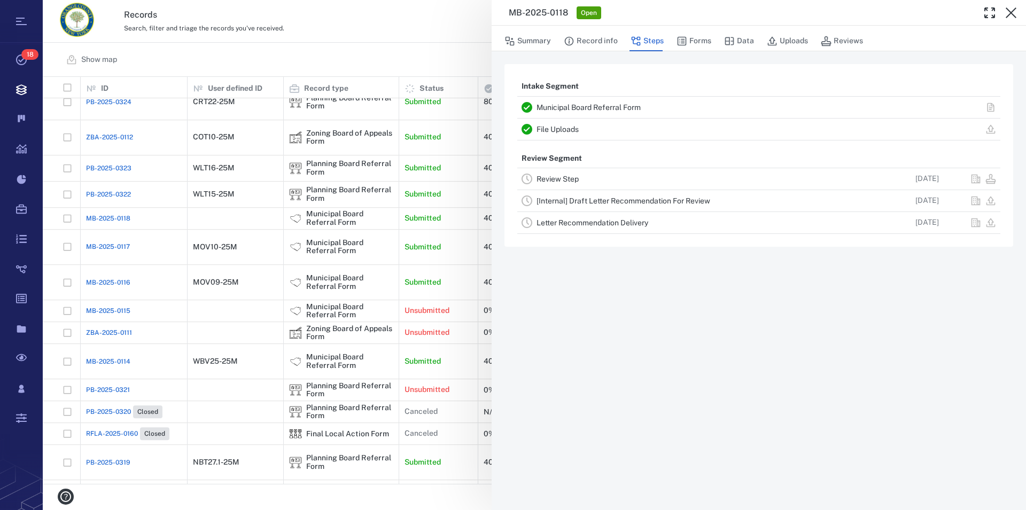
click at [563, 130] on link "File Uploads" at bounding box center [557, 129] width 42 height 9
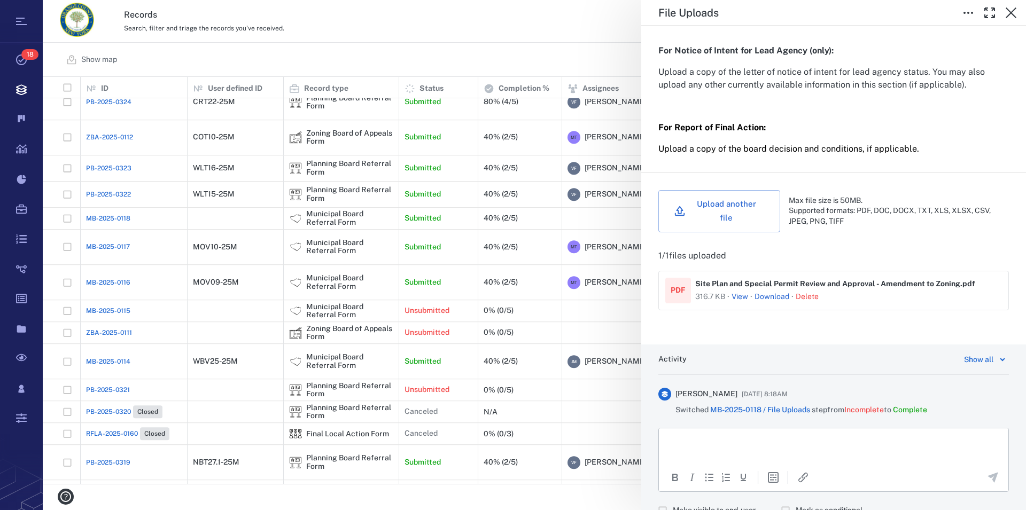
scroll to position [305, 0]
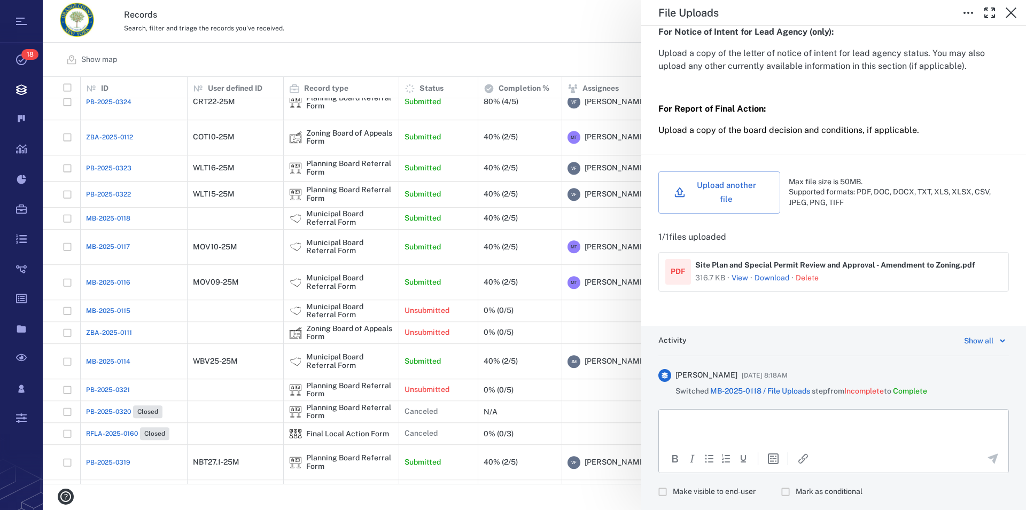
click at [741, 282] on button "View" at bounding box center [740, 278] width 17 height 11
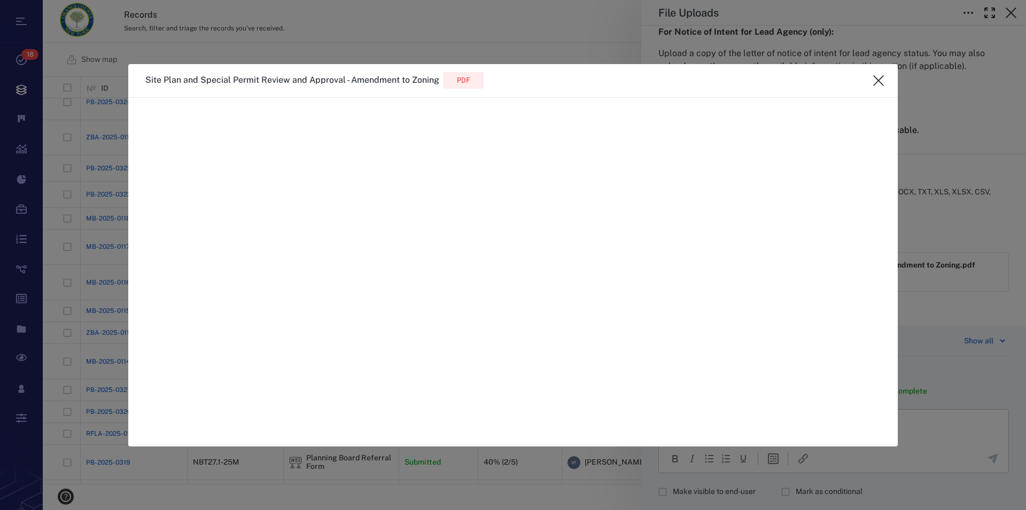
click at [882, 87] on button "close" at bounding box center [878, 80] width 21 height 21
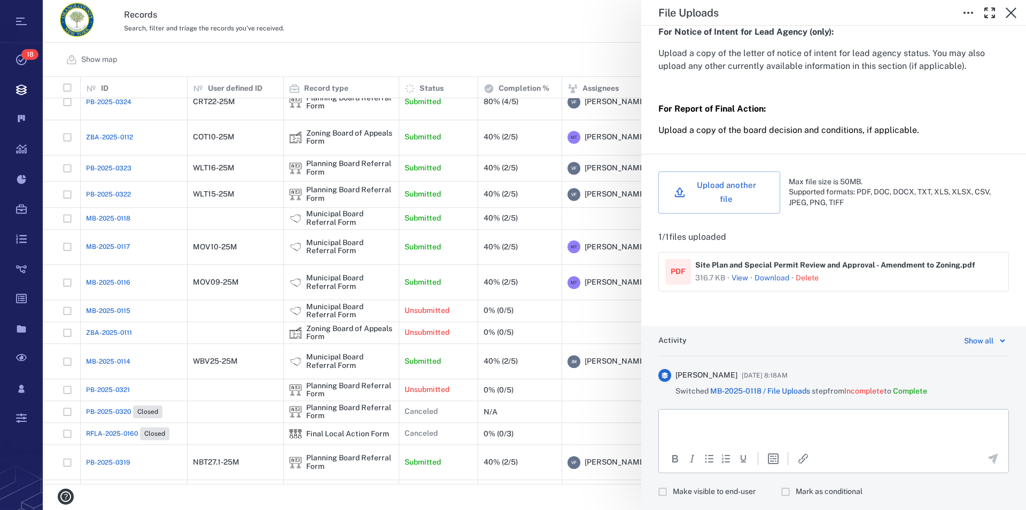
click at [777, 282] on link "Download" at bounding box center [771, 278] width 35 height 11
click at [1016, 13] on icon "button" at bounding box center [1011, 12] width 13 height 13
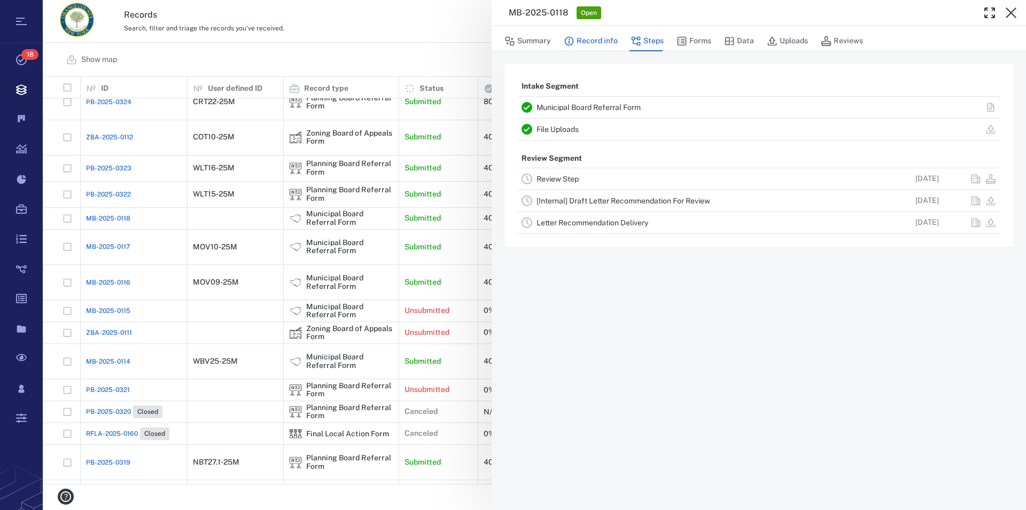
click at [601, 38] on button "Record info" at bounding box center [591, 41] width 54 height 20
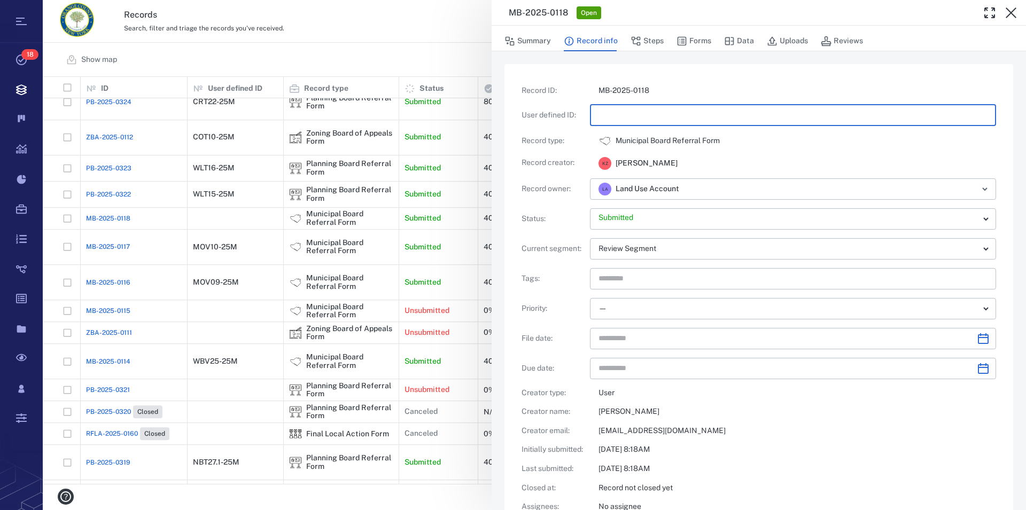
click at [618, 111] on input "text" at bounding box center [792, 115] width 389 height 21
type input "*********"
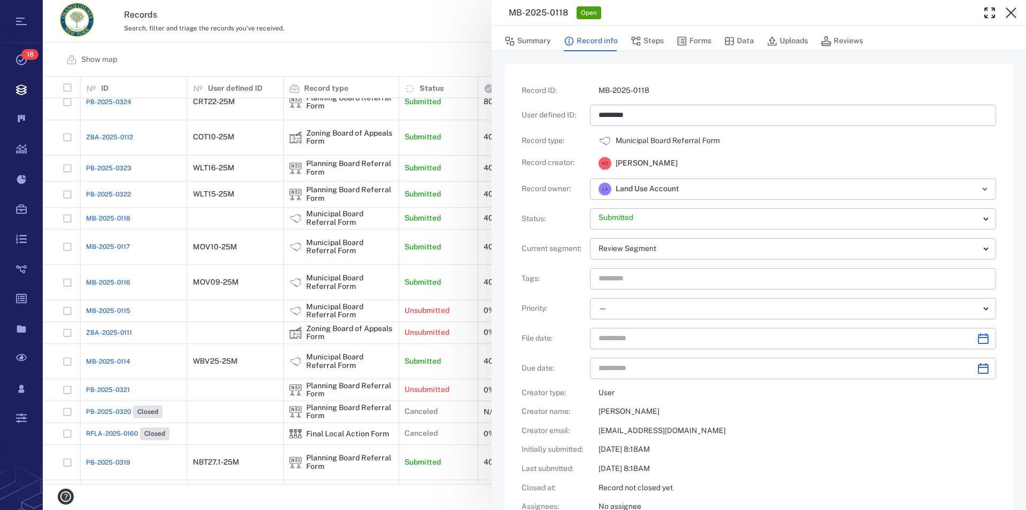
click at [740, 150] on div "Record ID : MB-2025-0118 User defined ID : ********* ​ Record type : Municipal …" at bounding box center [759, 308] width 474 height 446
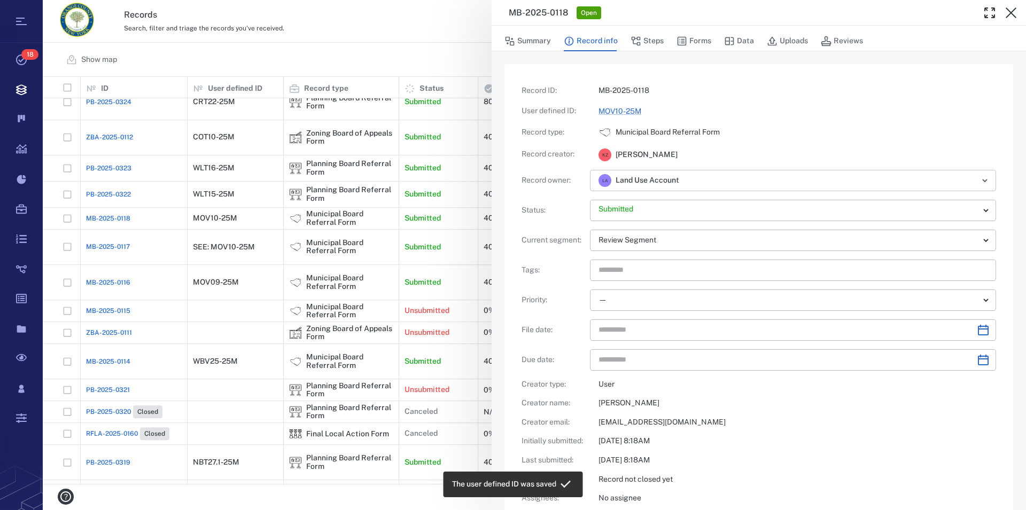
click at [734, 183] on input "text" at bounding box center [826, 180] width 276 height 15
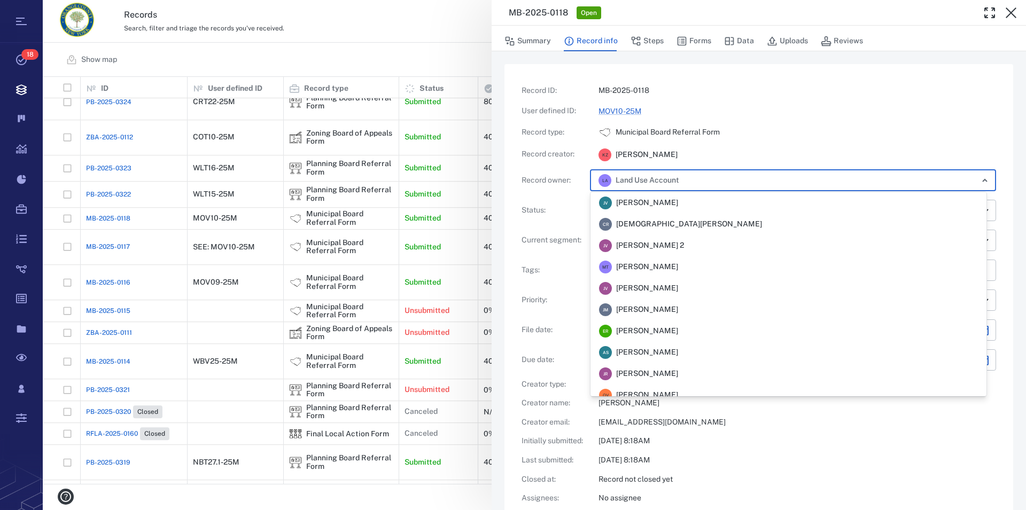
click at [694, 264] on li "M T Megan Tennermann" at bounding box center [788, 266] width 396 height 21
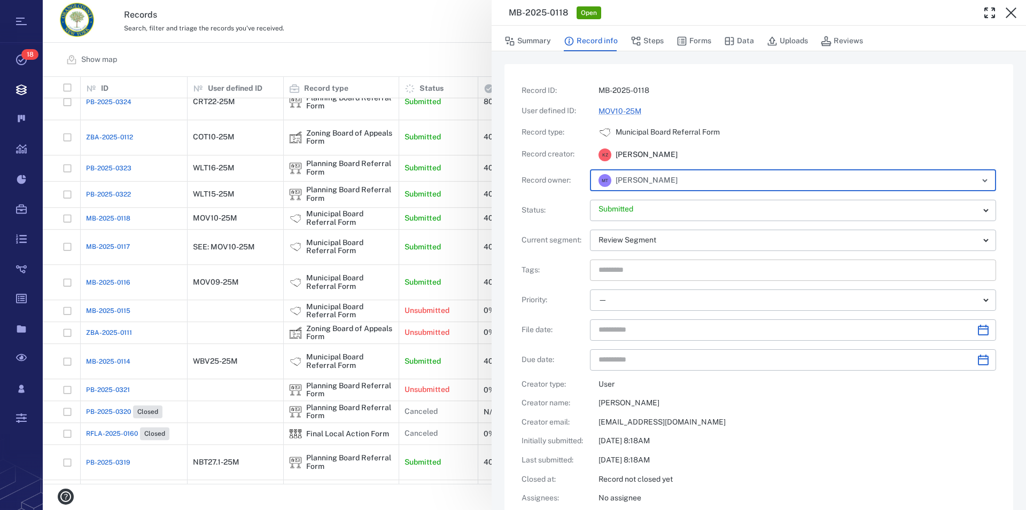
click at [680, 269] on input "text" at bounding box center [780, 270] width 367 height 15
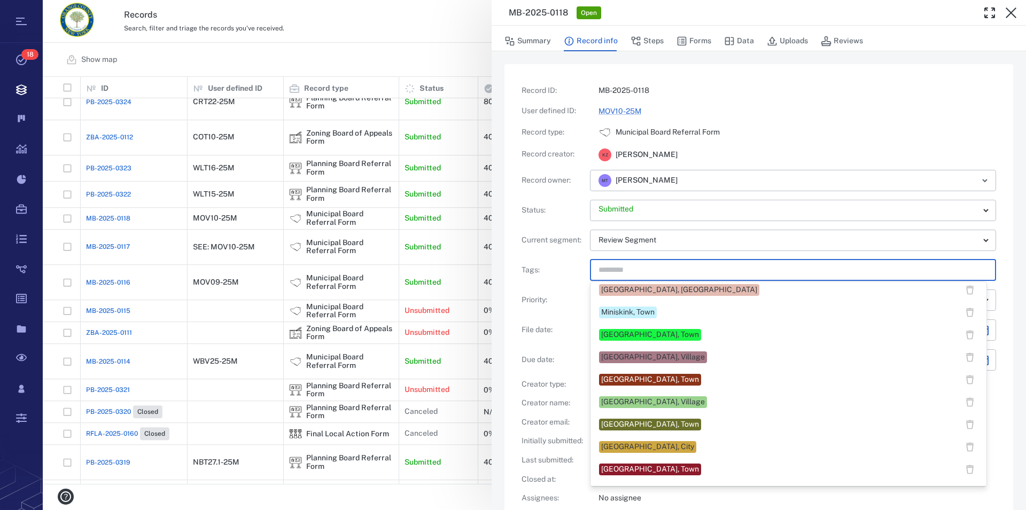
scroll to position [513, 0]
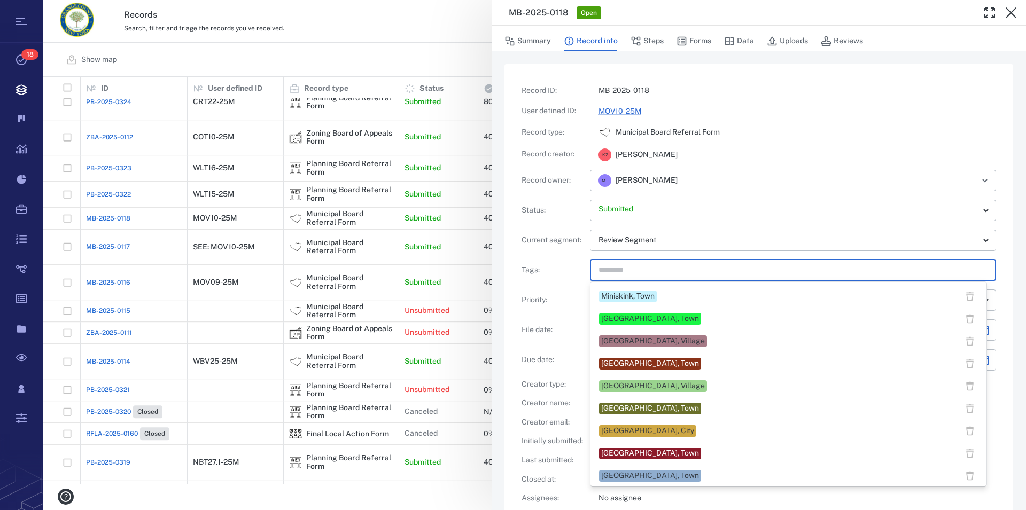
click at [653, 339] on div "[GEOGRAPHIC_DATA], Village" at bounding box center [653, 341] width 104 height 11
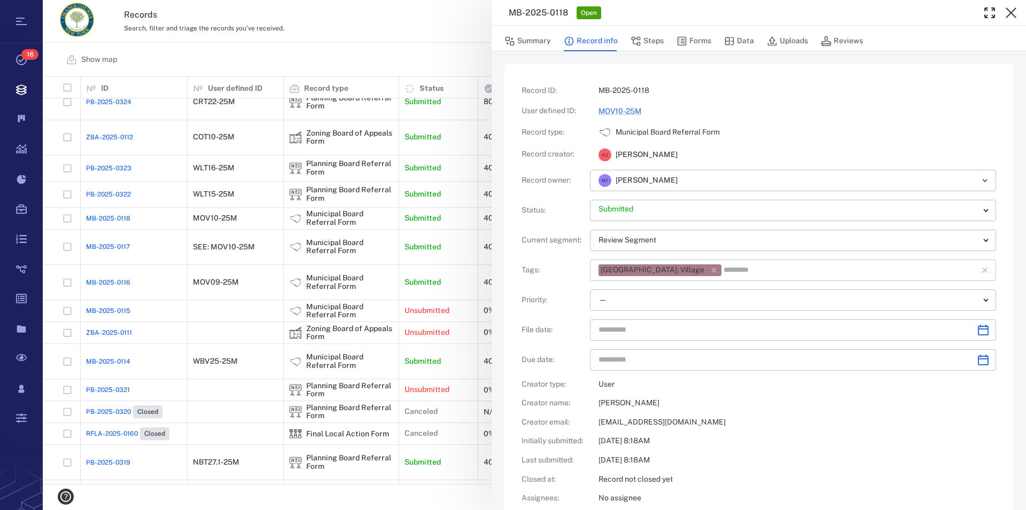
click at [722, 273] on input "text" at bounding box center [843, 270] width 242 height 15
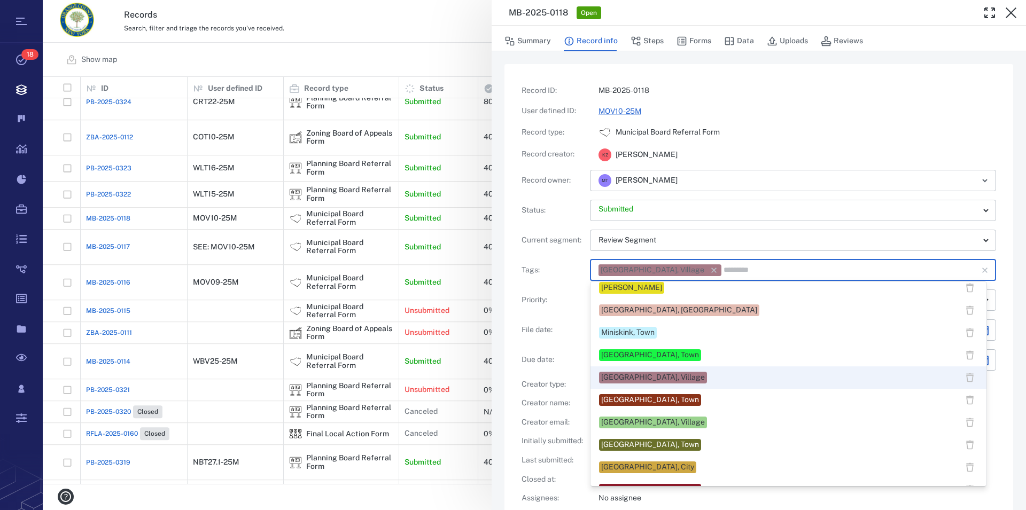
scroll to position [462, 0]
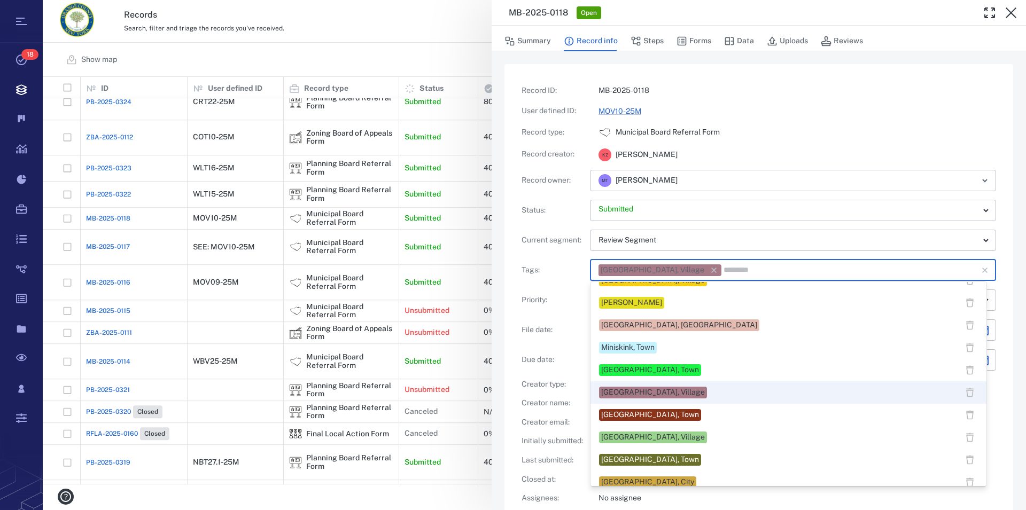
click at [662, 305] on div "[PERSON_NAME]" at bounding box center [631, 303] width 61 height 11
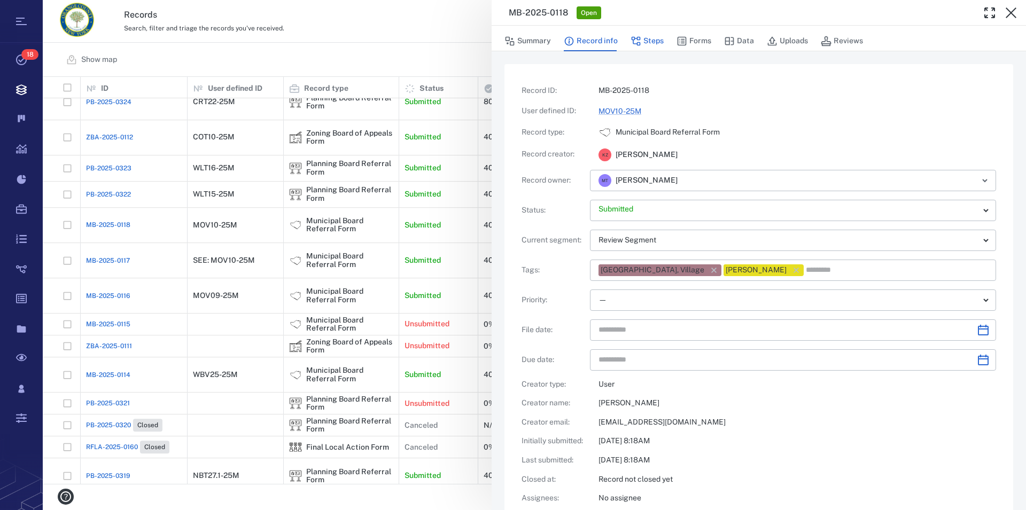
click at [653, 40] on button "Steps" at bounding box center [647, 41] width 33 height 20
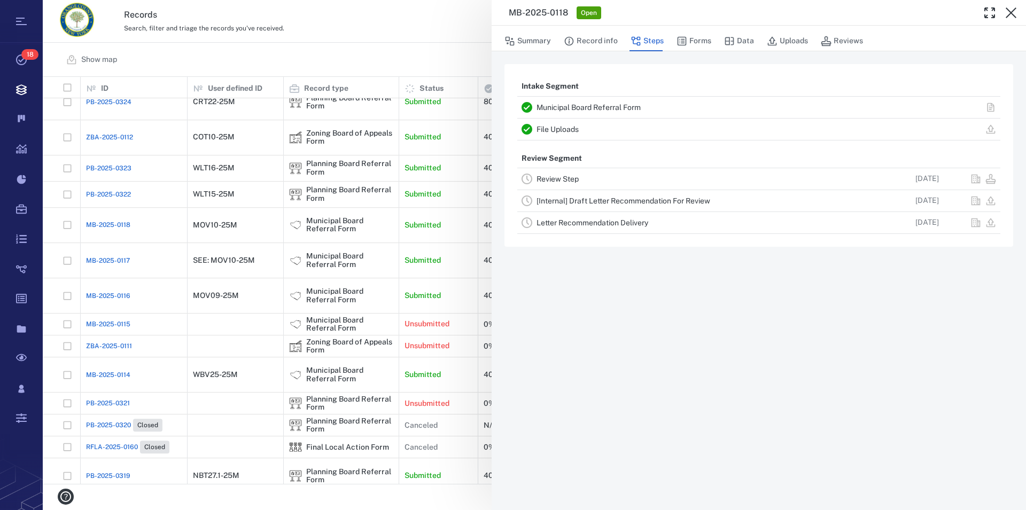
click at [558, 178] on link "Review Step" at bounding box center [557, 179] width 42 height 9
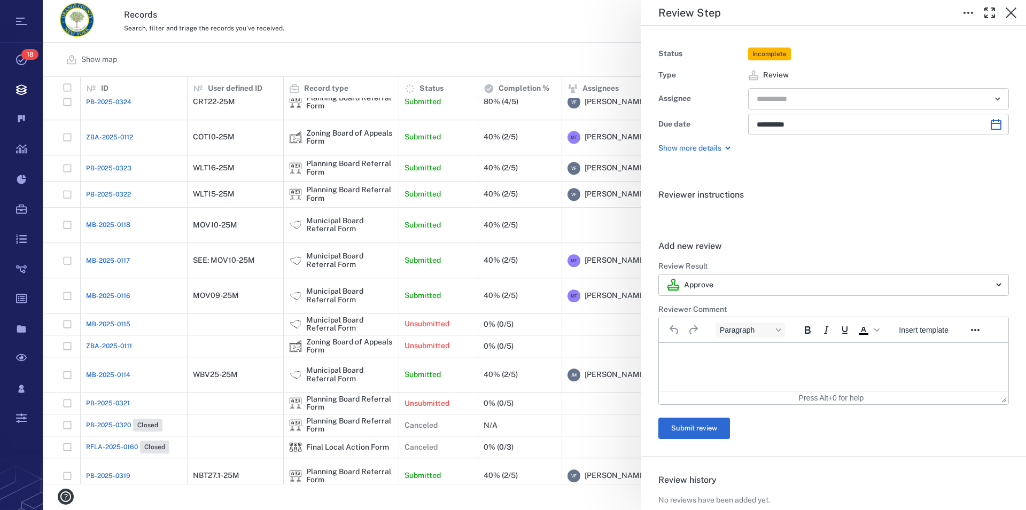
click at [878, 101] on input "text" at bounding box center [866, 98] width 221 height 15
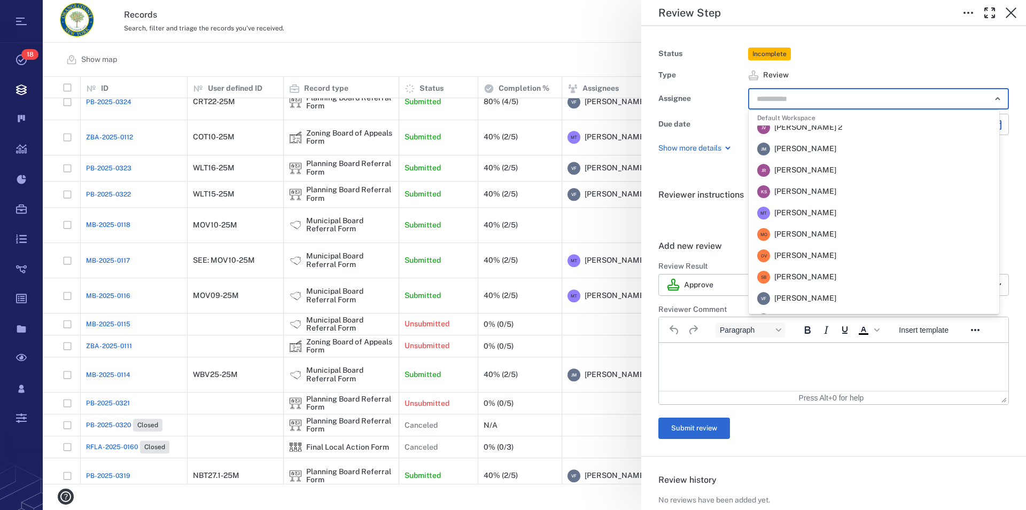
scroll to position [200, 0]
click at [833, 215] on span "[PERSON_NAME]" at bounding box center [805, 213] width 62 height 11
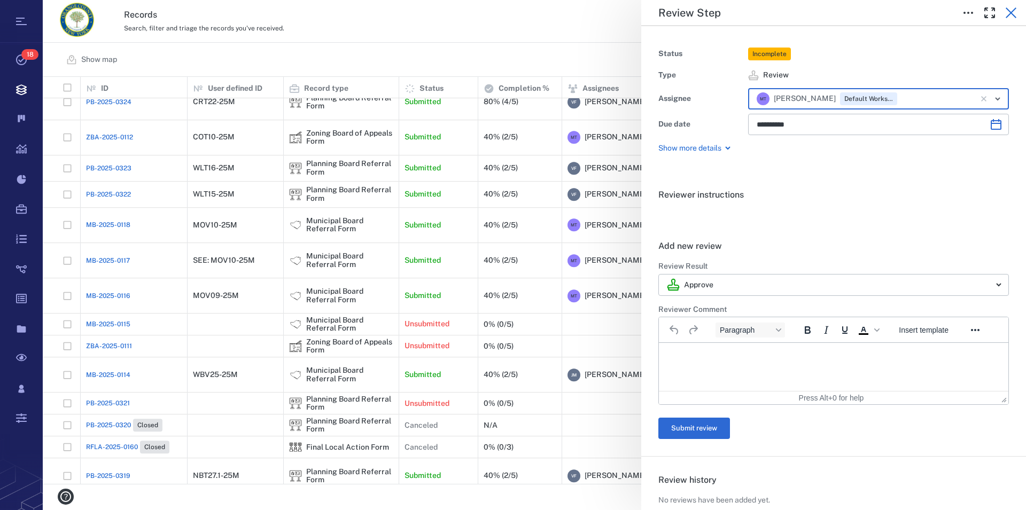
click at [1007, 13] on icon "button" at bounding box center [1011, 12] width 13 height 13
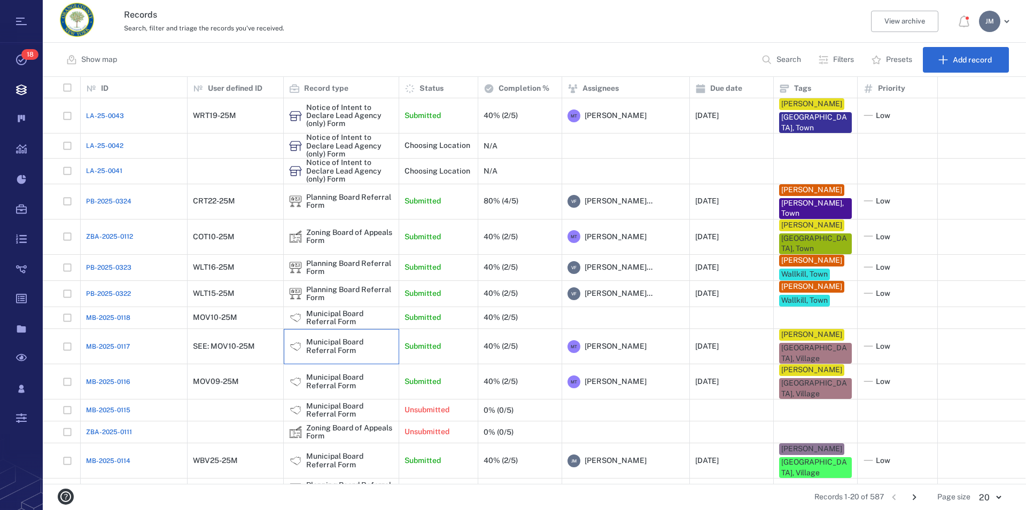
click at [327, 355] on div "Municipal Board Referral Form" at bounding box center [349, 346] width 87 height 17
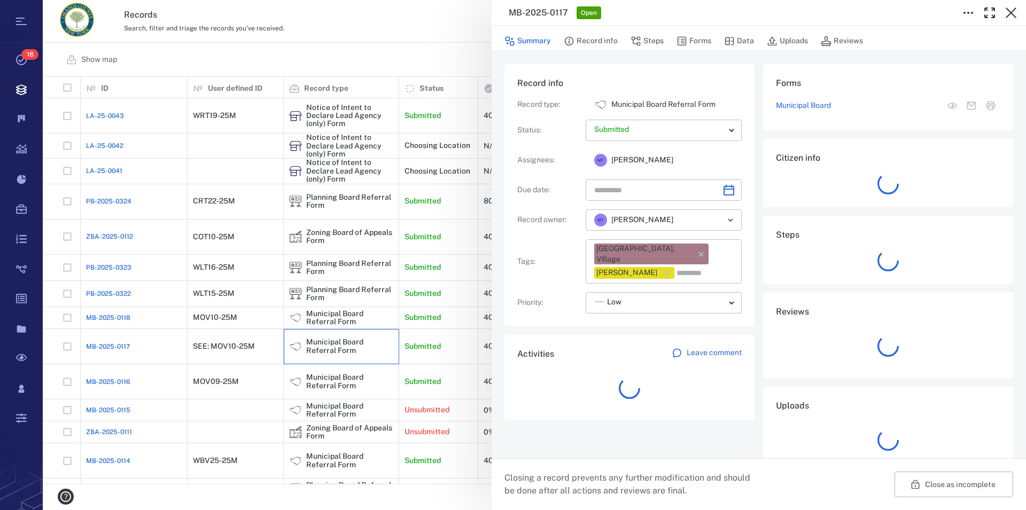
type input "**********"
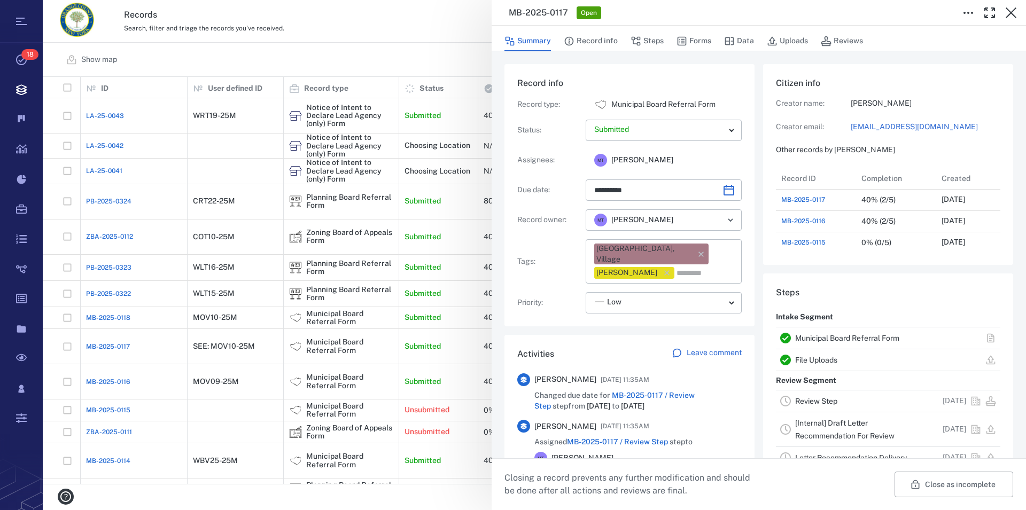
click at [714, 348] on p "Leave comment" at bounding box center [714, 353] width 55 height 11
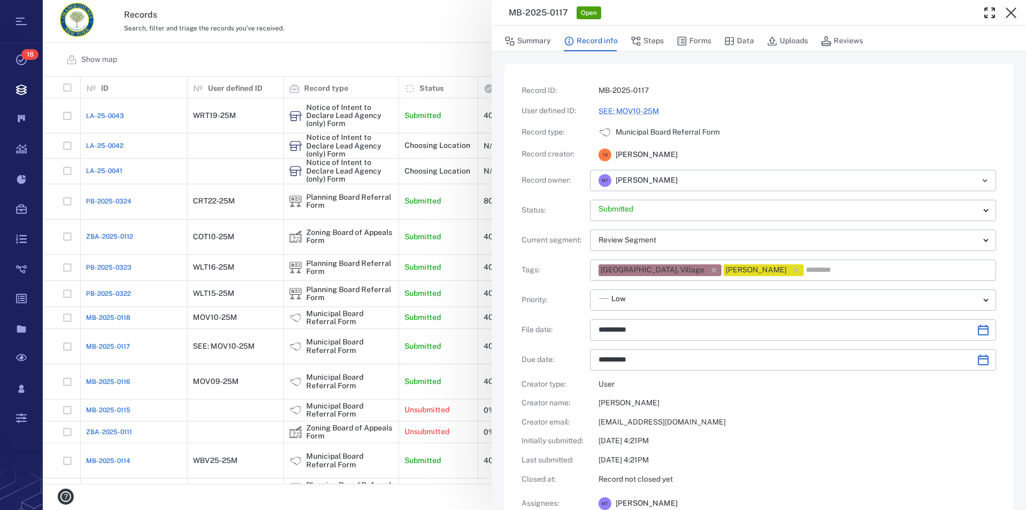
type input "**********"
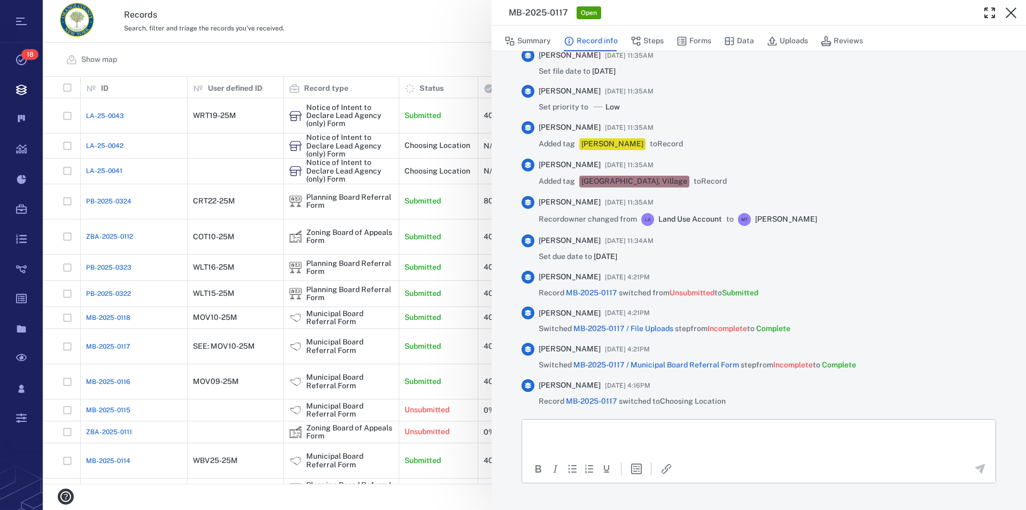
scroll to position [849, 0]
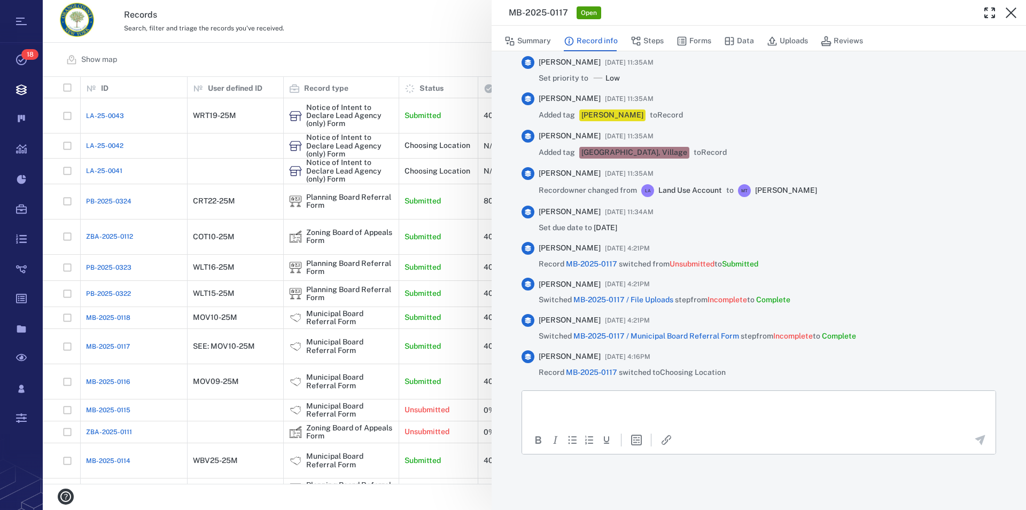
click at [730, 407] on p "Rich Text Area. Press ALT-0 for help." at bounding box center [758, 405] width 455 height 10
click at [975, 438] on icon "Send the comment" at bounding box center [980, 440] width 10 height 10
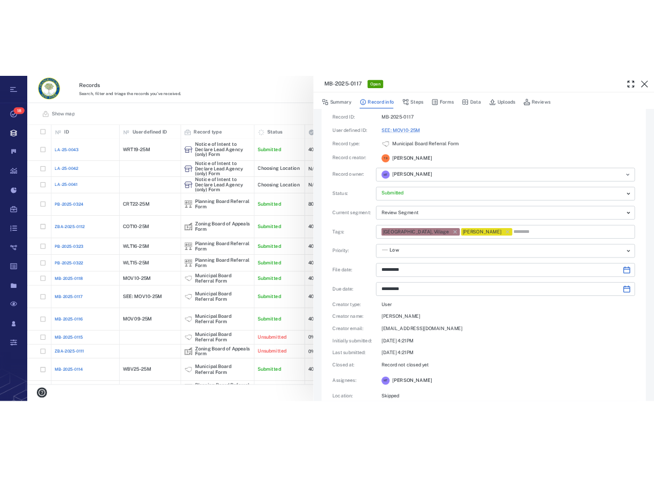
scroll to position [0, 0]
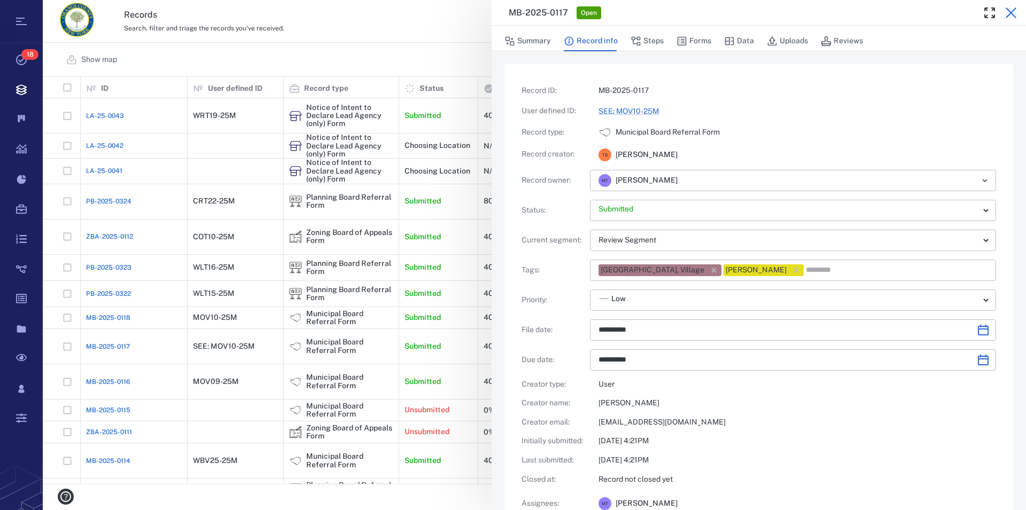
click at [1012, 15] on icon "button" at bounding box center [1011, 12] width 13 height 13
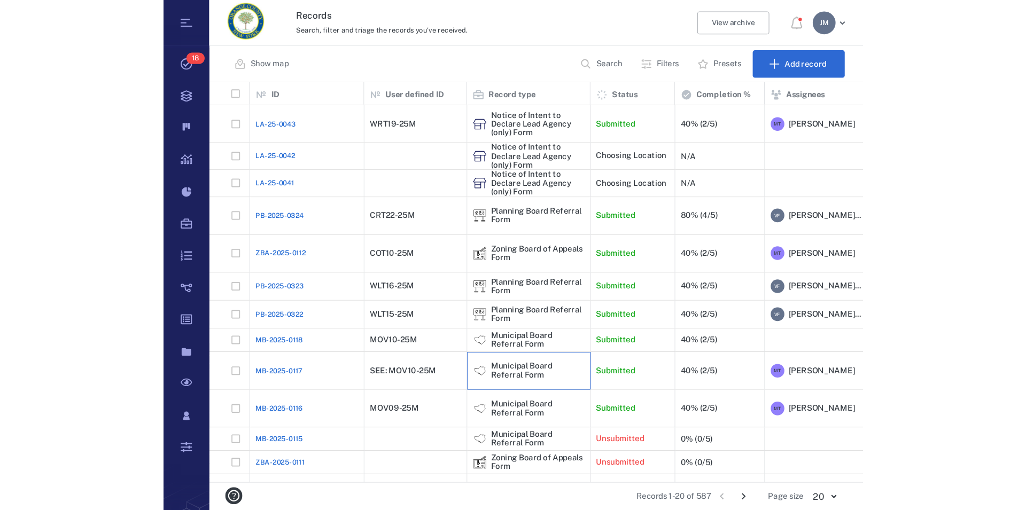
scroll to position [398, 974]
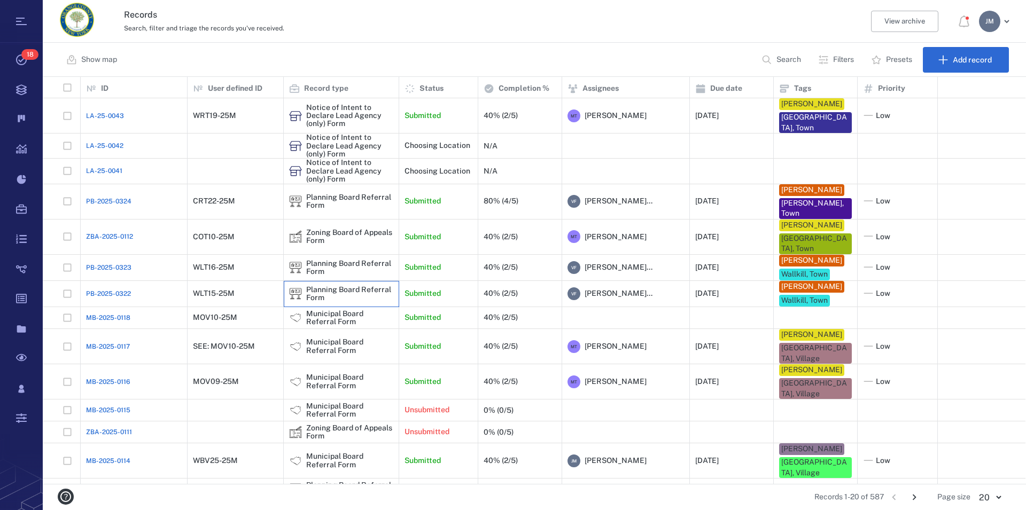
click at [301, 300] on img at bounding box center [295, 293] width 13 height 13
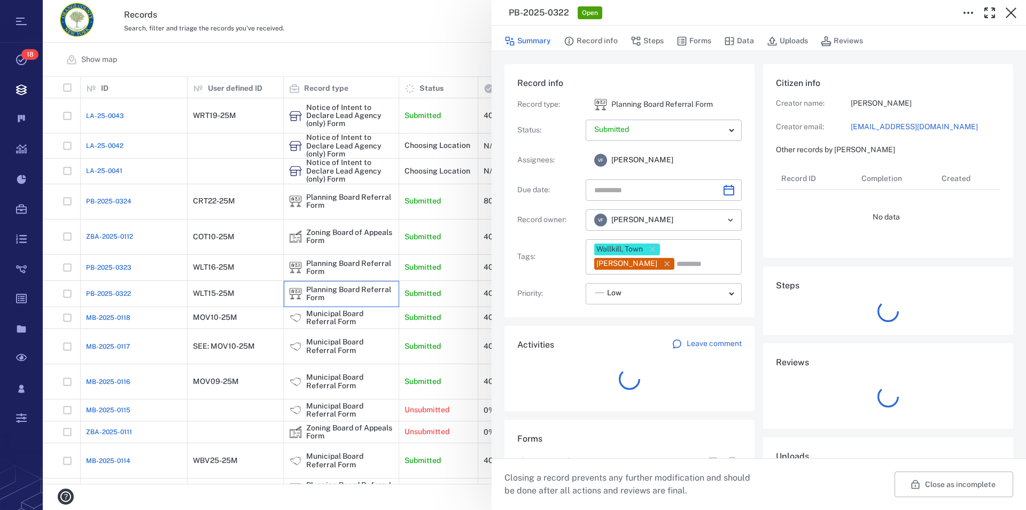
type input "**********"
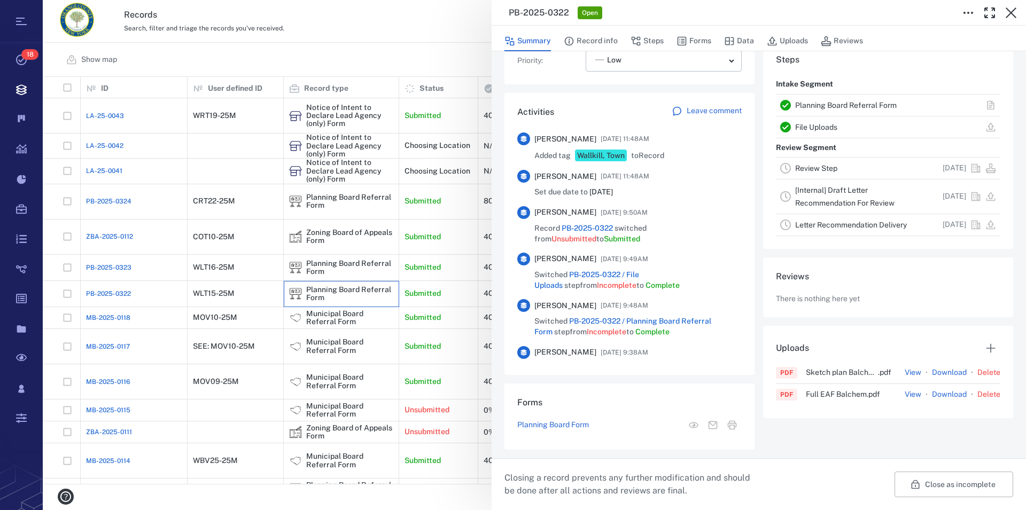
scroll to position [279, 0]
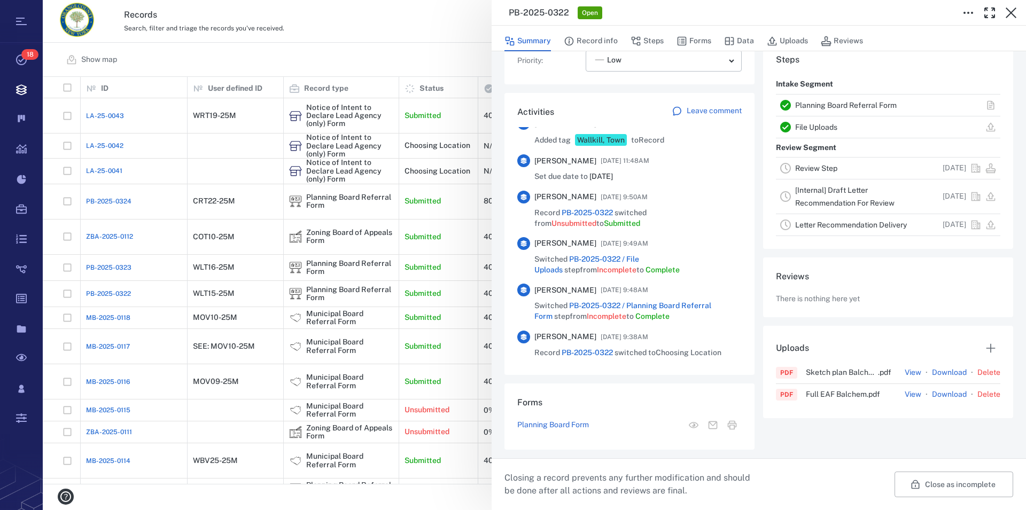
click at [829, 104] on link "Planning Board Referral Form" at bounding box center [846, 105] width 102 height 9
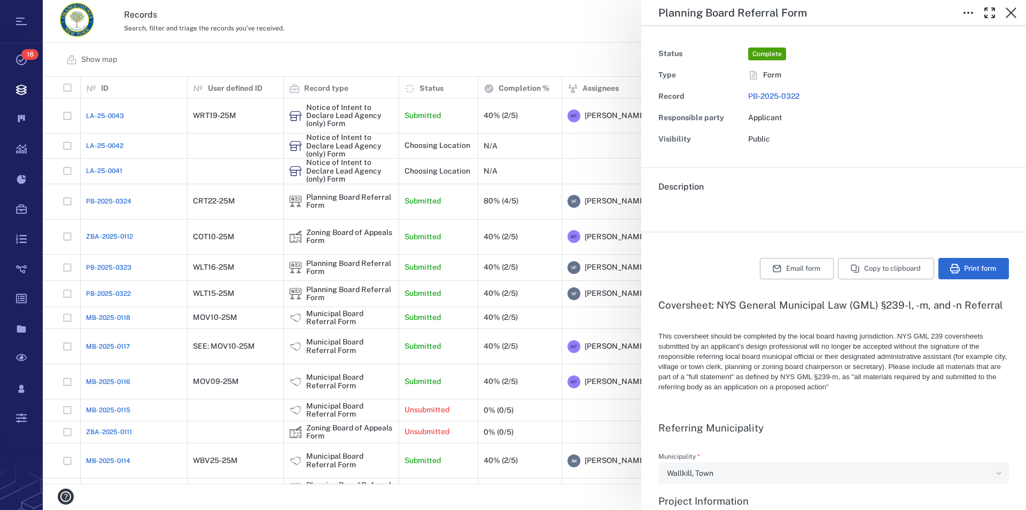
type textarea "*"
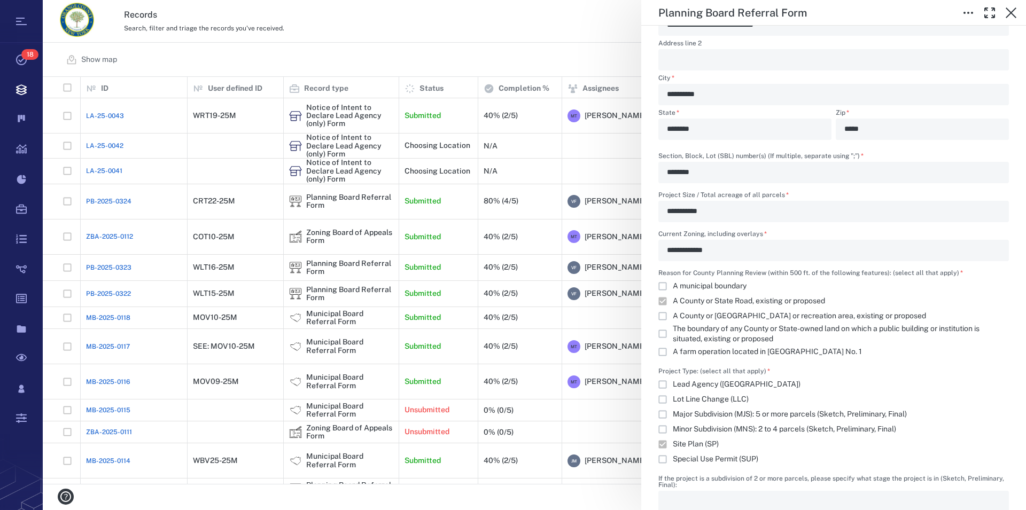
scroll to position [792, 0]
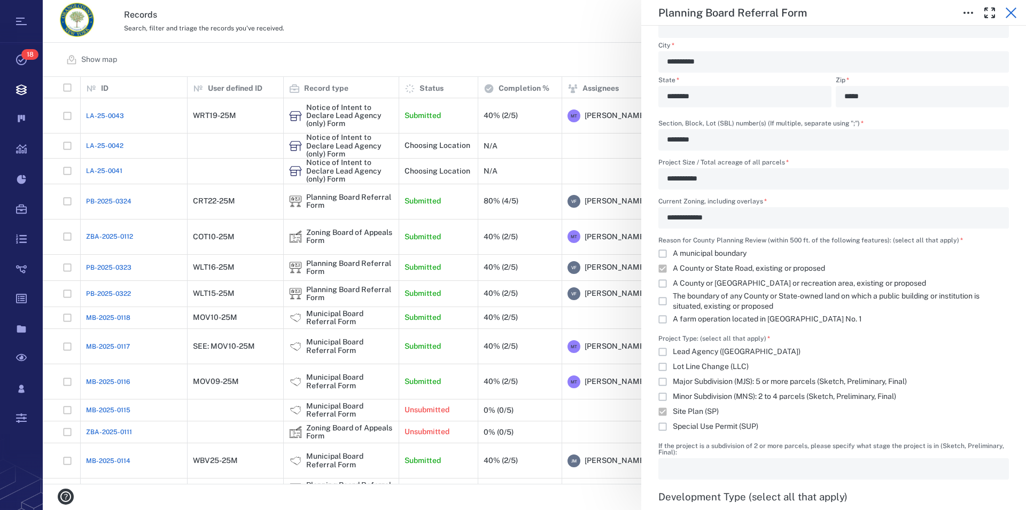
click at [1008, 12] on icon "button" at bounding box center [1011, 12] width 13 height 13
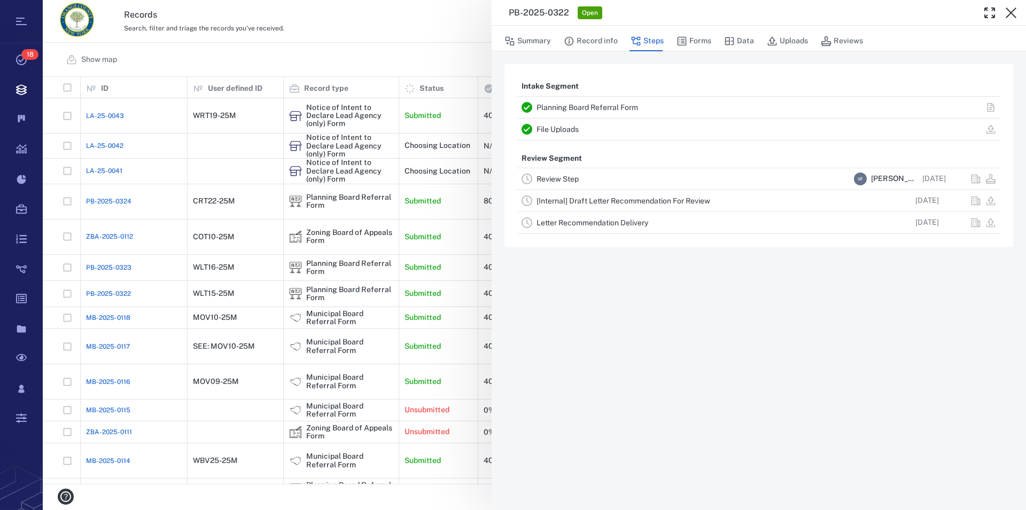
click at [1008, 12] on icon "button" at bounding box center [1011, 12] width 13 height 13
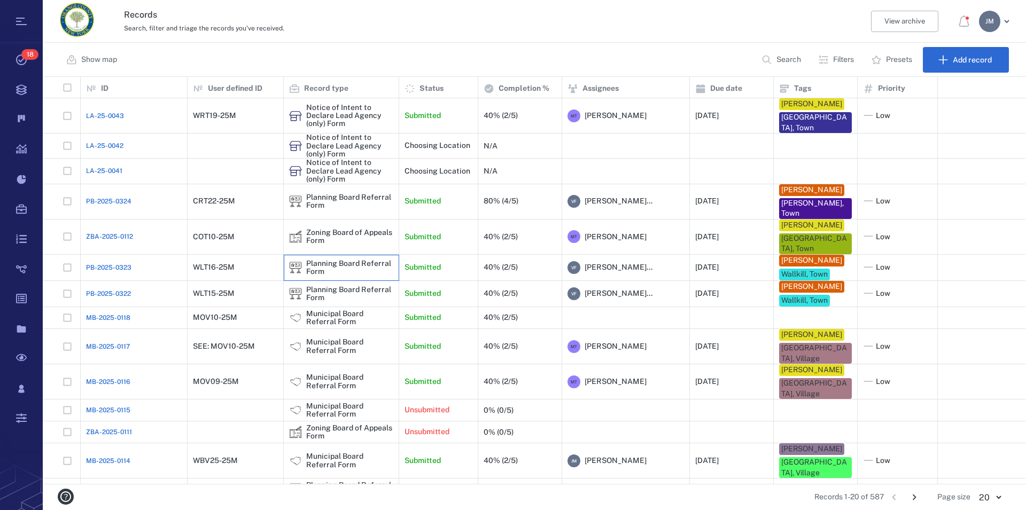
click at [339, 271] on div "Planning Board Referral Form" at bounding box center [349, 268] width 87 height 17
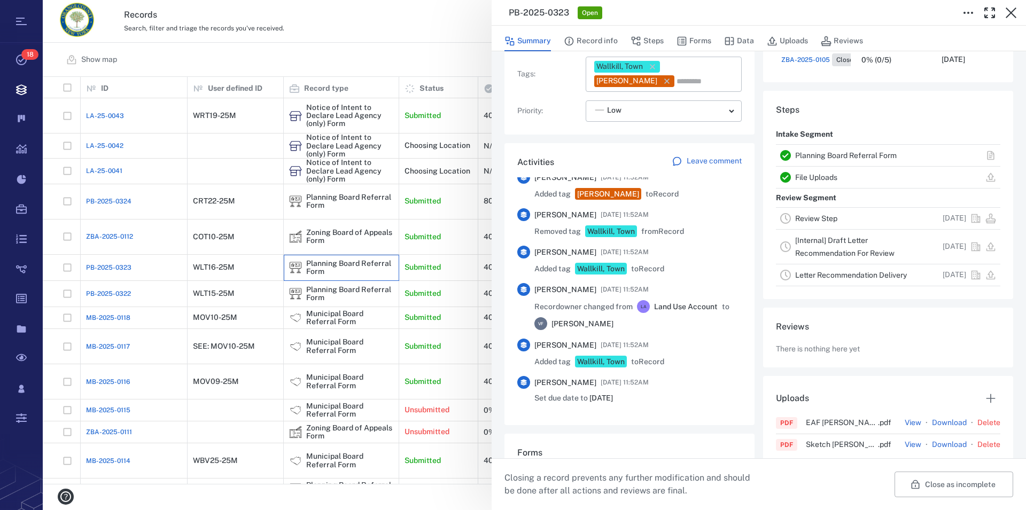
scroll to position [354, 0]
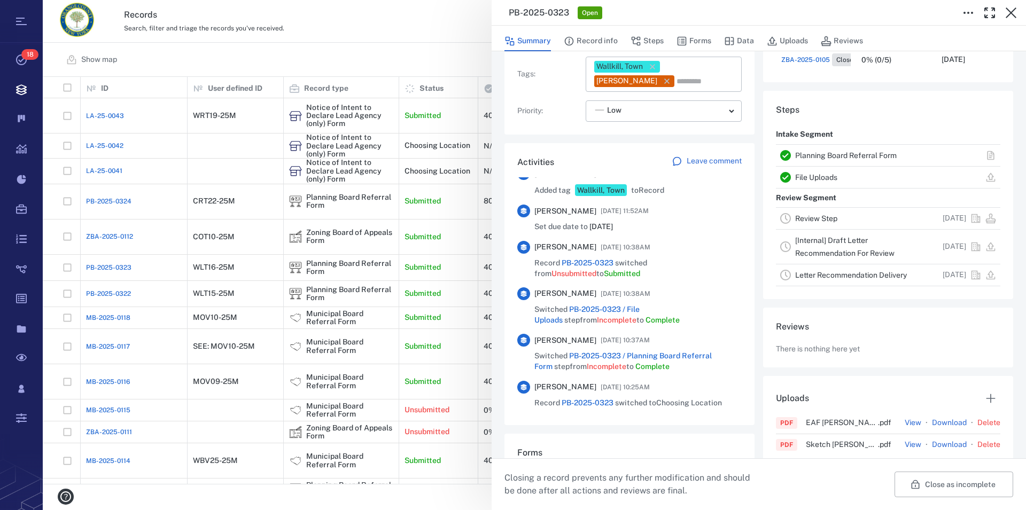
click at [805, 157] on link "Planning Board Referral Form" at bounding box center [846, 155] width 102 height 9
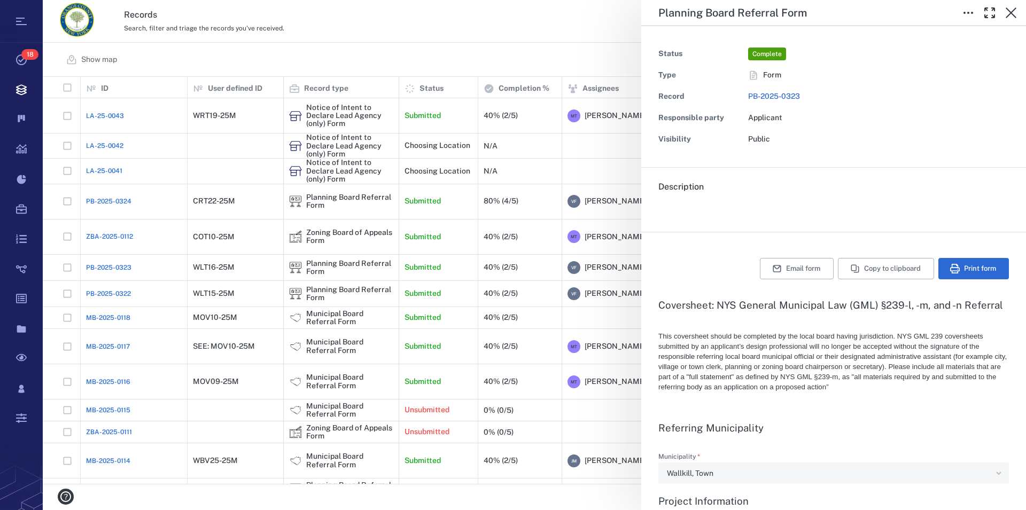
type textarea "*"
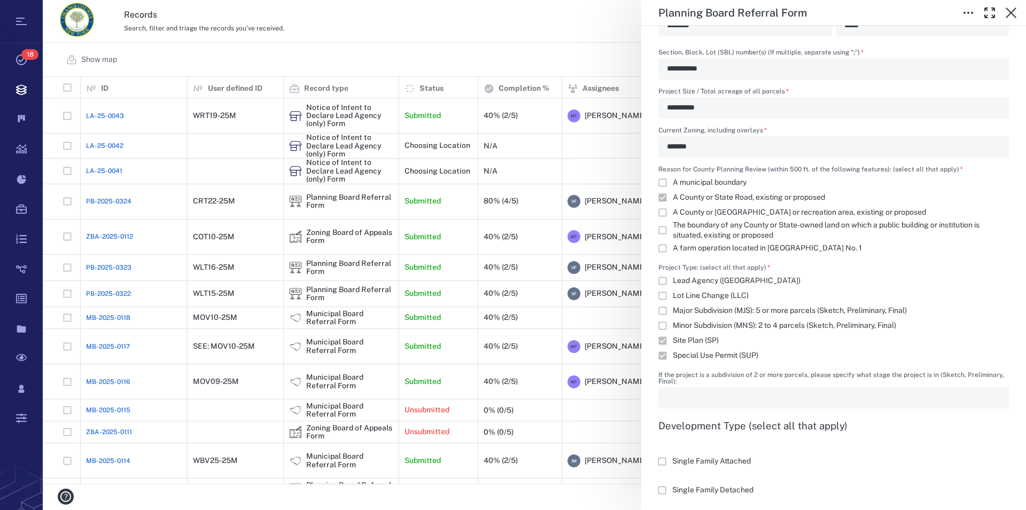
scroll to position [914, 0]
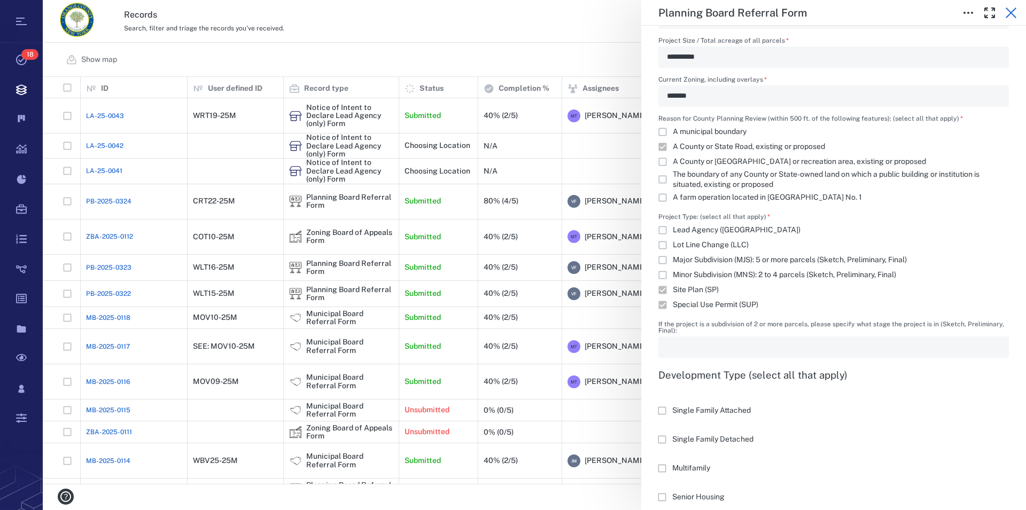
click at [1010, 12] on icon "button" at bounding box center [1011, 12] width 11 height 11
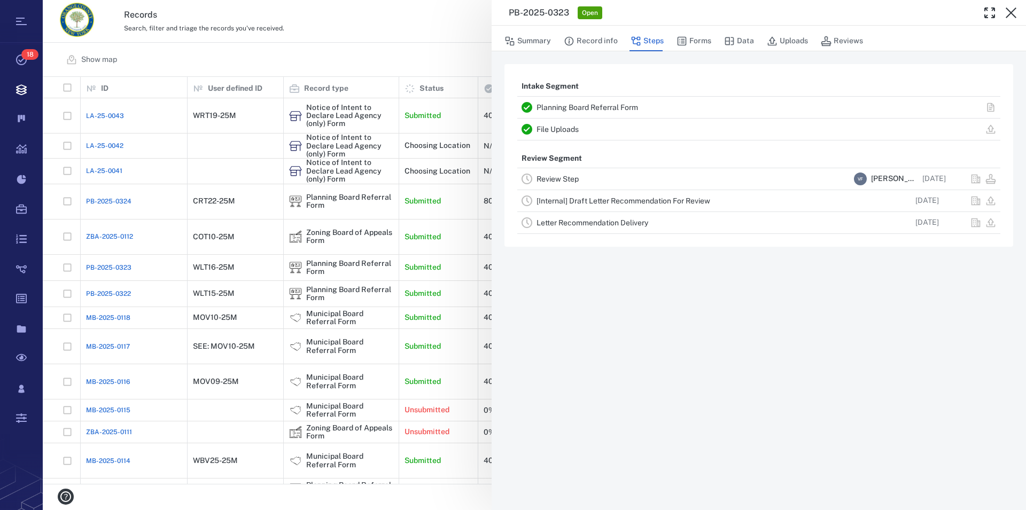
click at [1010, 12] on icon "button" at bounding box center [1011, 12] width 11 height 11
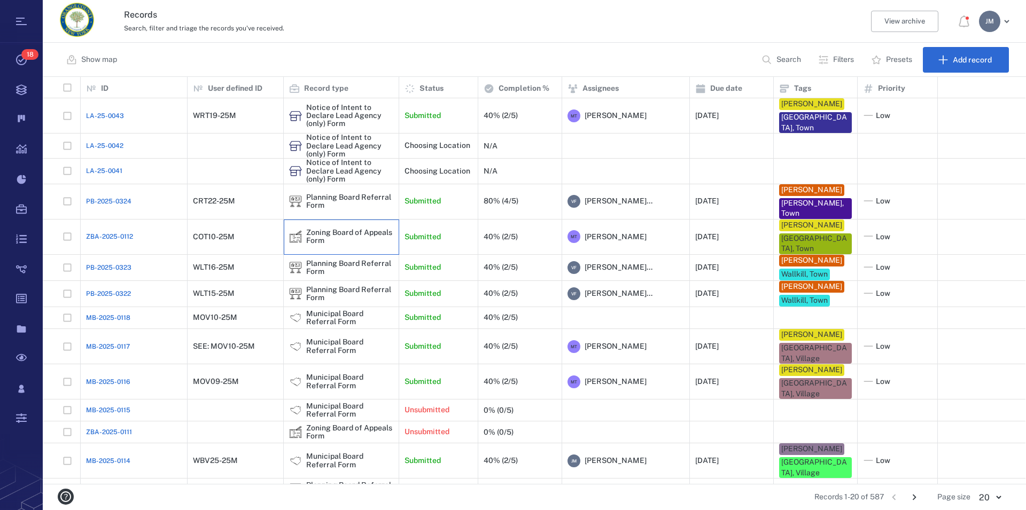
click at [344, 238] on div "Zoning Board of Appeals Form" at bounding box center [349, 237] width 87 height 17
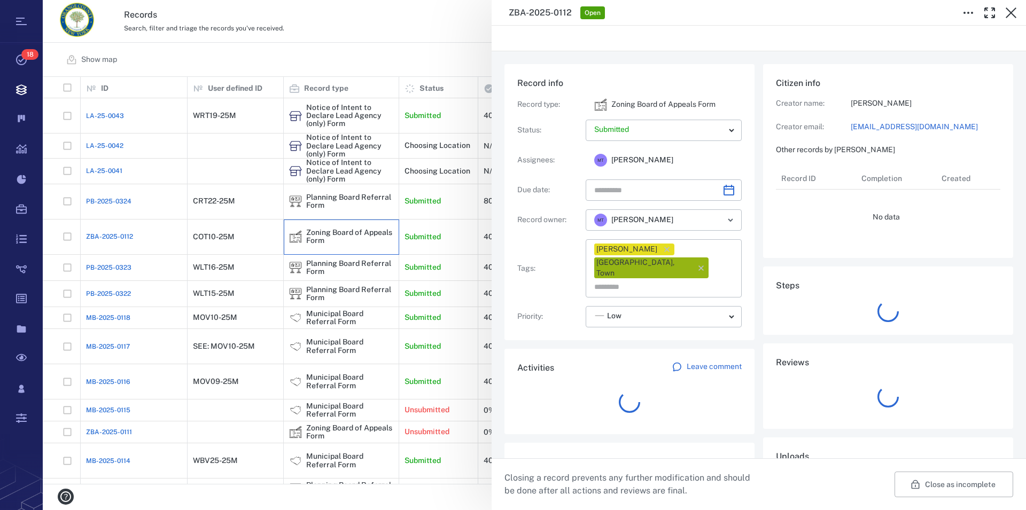
type input "**********"
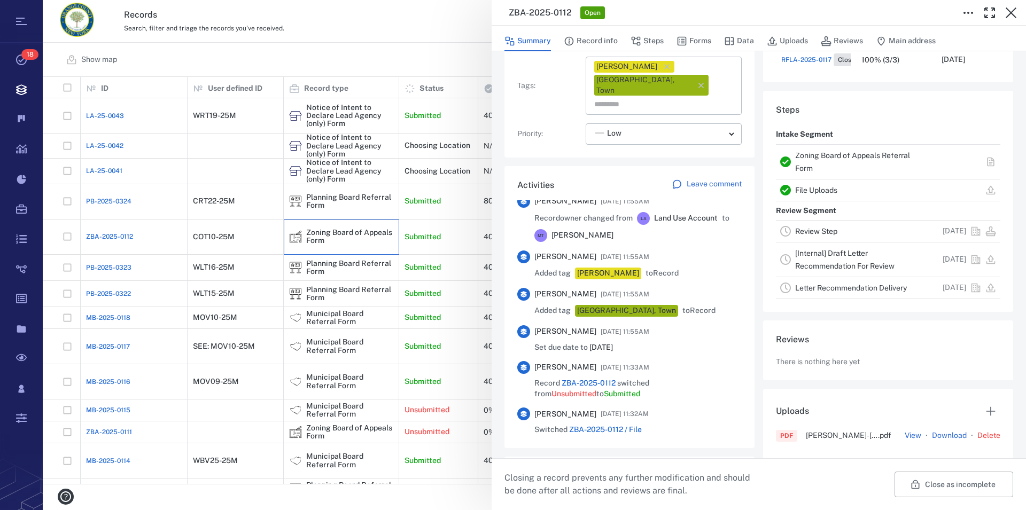
scroll to position [183, 0]
click at [849, 157] on link "Zoning Board of Appeals Referral Form" at bounding box center [852, 161] width 115 height 21
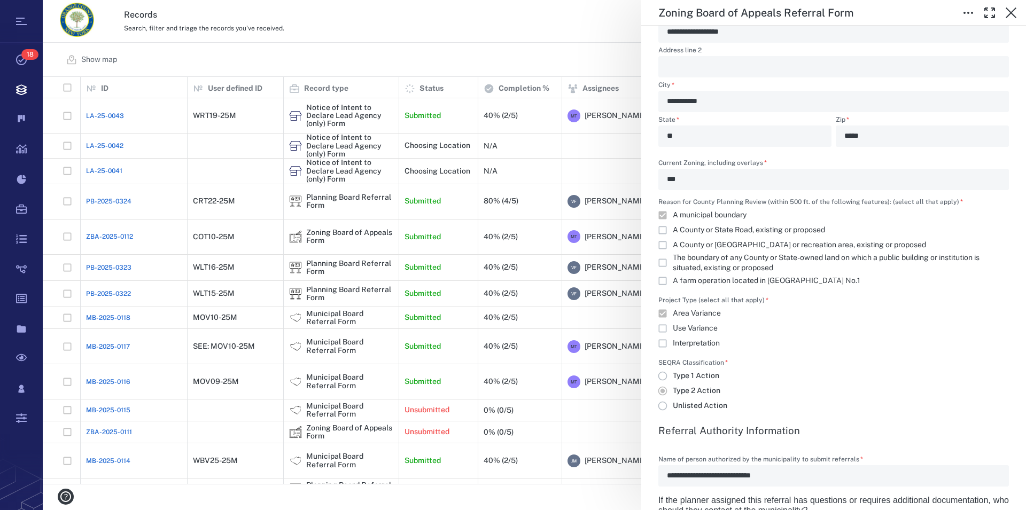
scroll to position [853, 0]
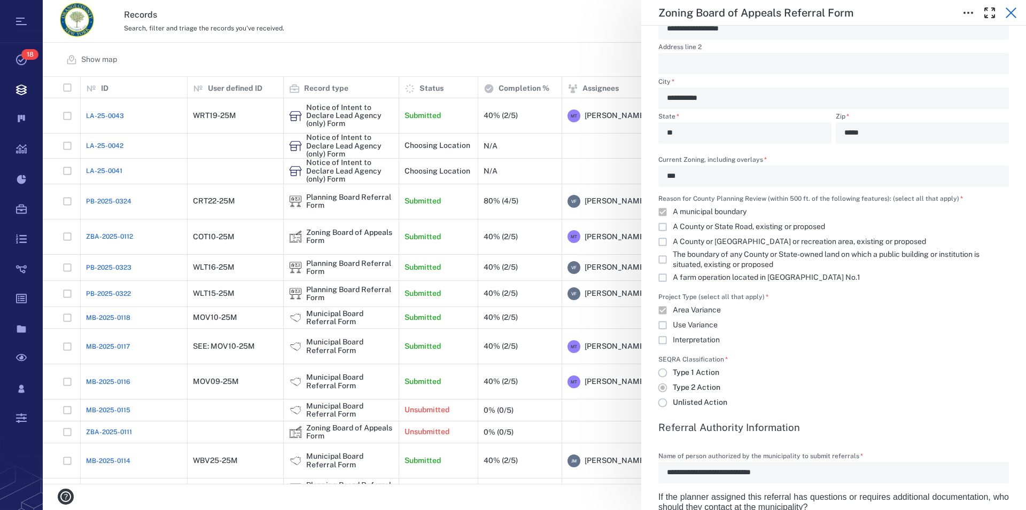
click at [1014, 9] on icon "button" at bounding box center [1011, 12] width 13 height 13
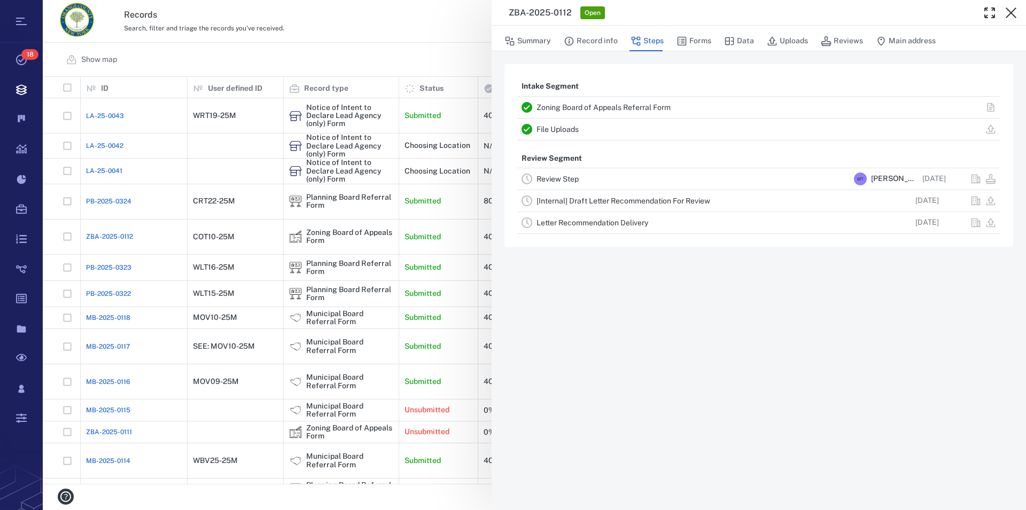
click at [1014, 9] on icon "button" at bounding box center [1011, 12] width 13 height 13
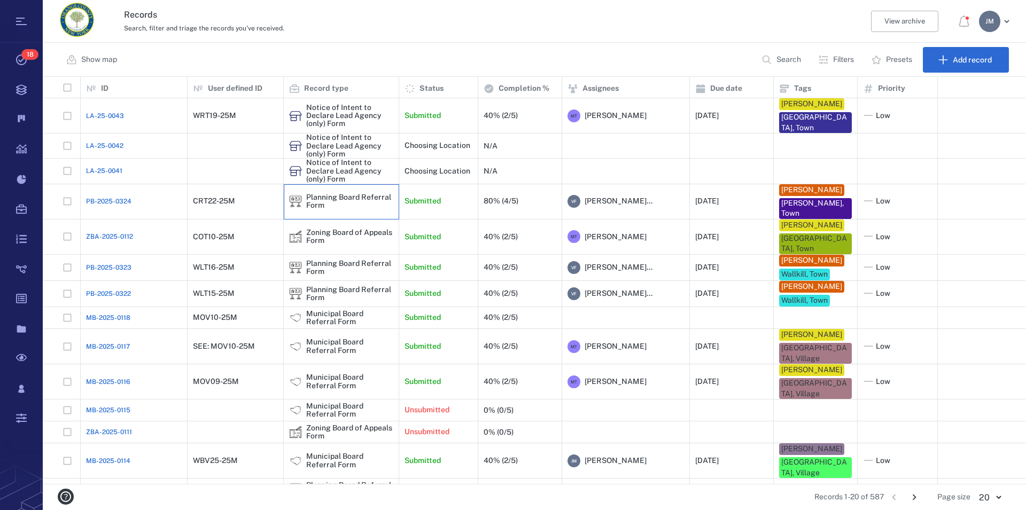
click at [344, 199] on div "Planning Board Referral Form" at bounding box center [349, 201] width 87 height 17
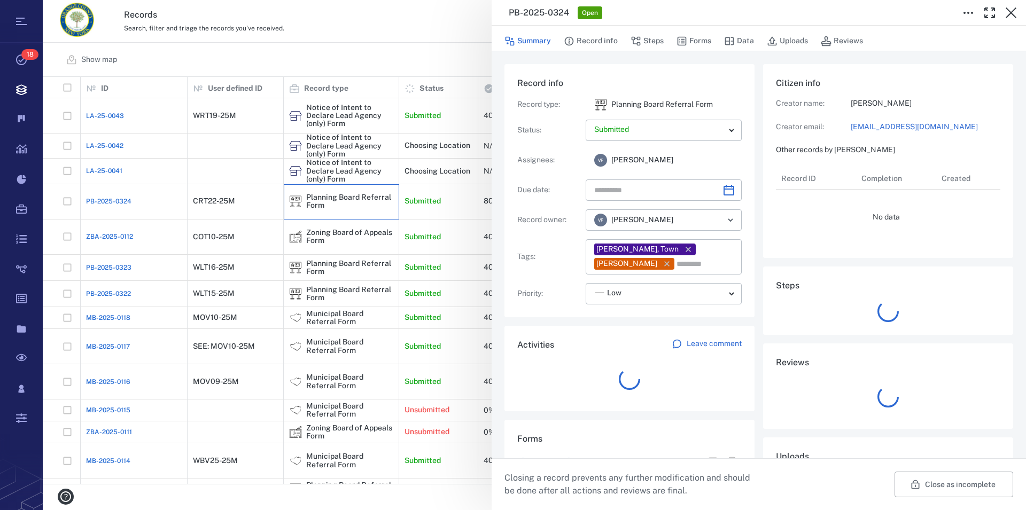
type input "**********"
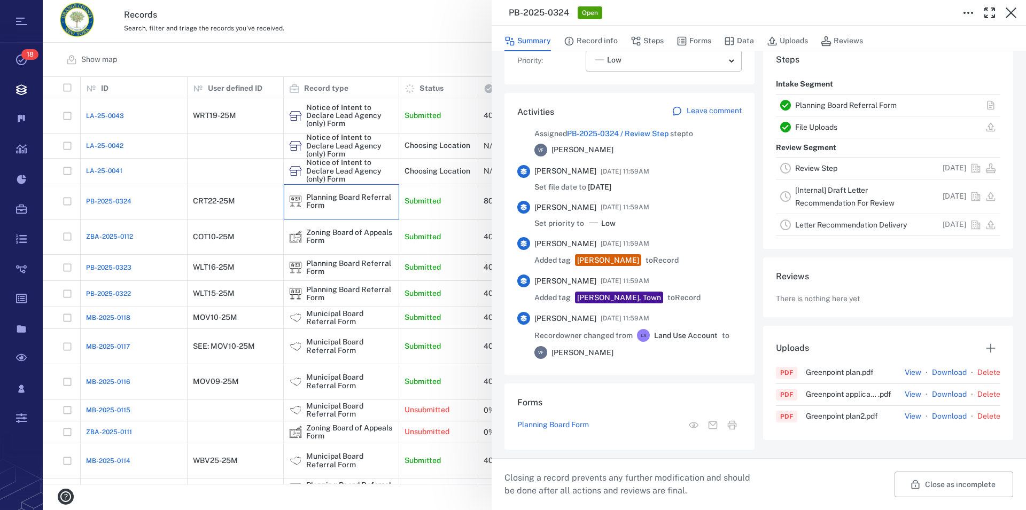
scroll to position [305, 0]
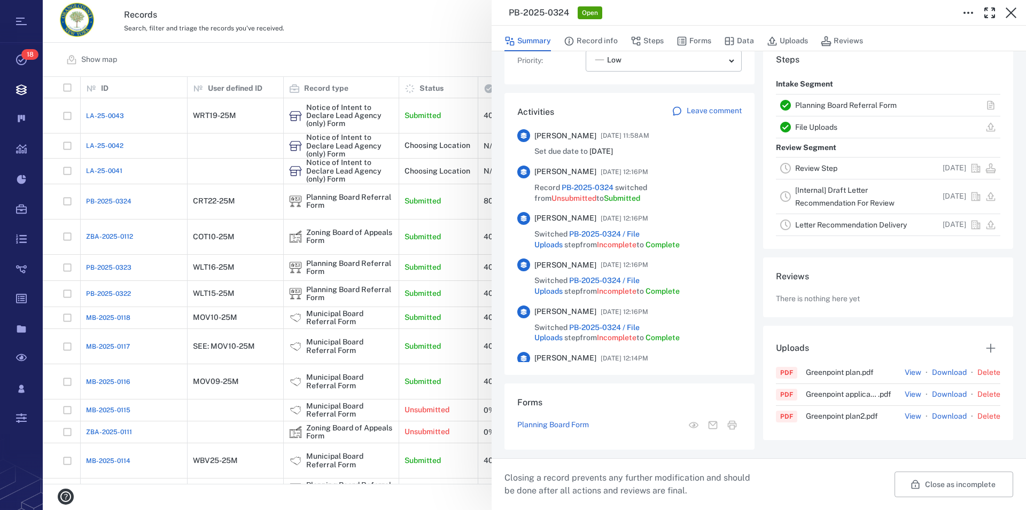
click at [843, 107] on link "Planning Board Referral Form" at bounding box center [846, 105] width 102 height 9
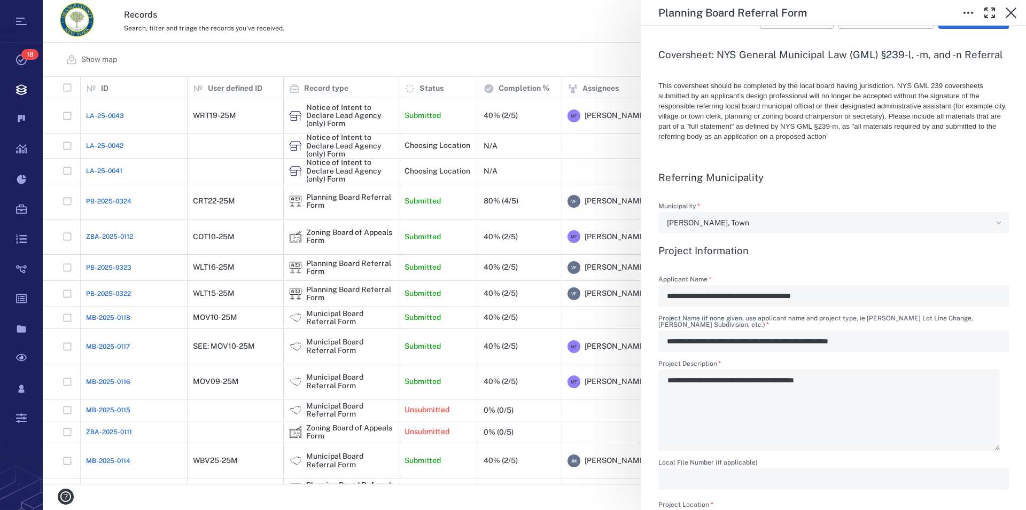
scroll to position [244, 0]
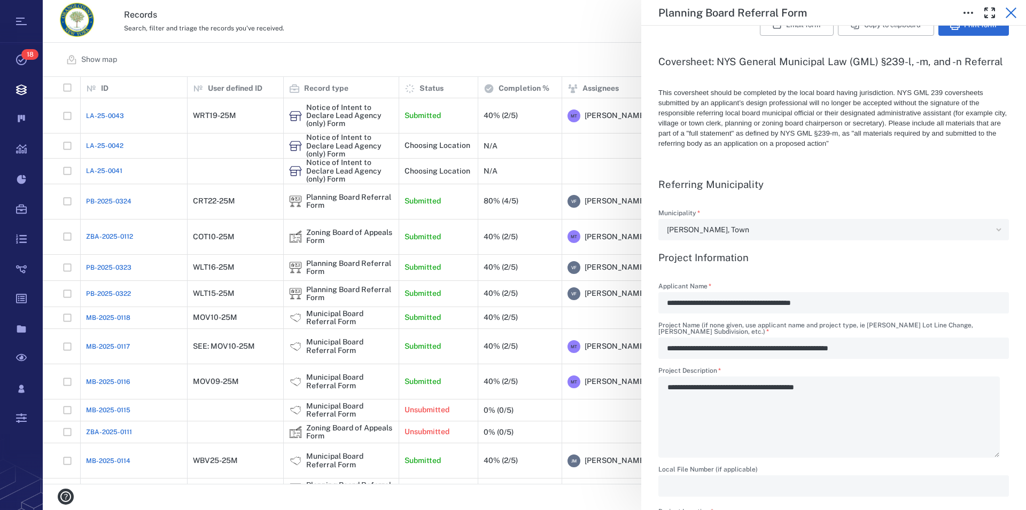
click at [1009, 9] on icon "button" at bounding box center [1011, 12] width 13 height 13
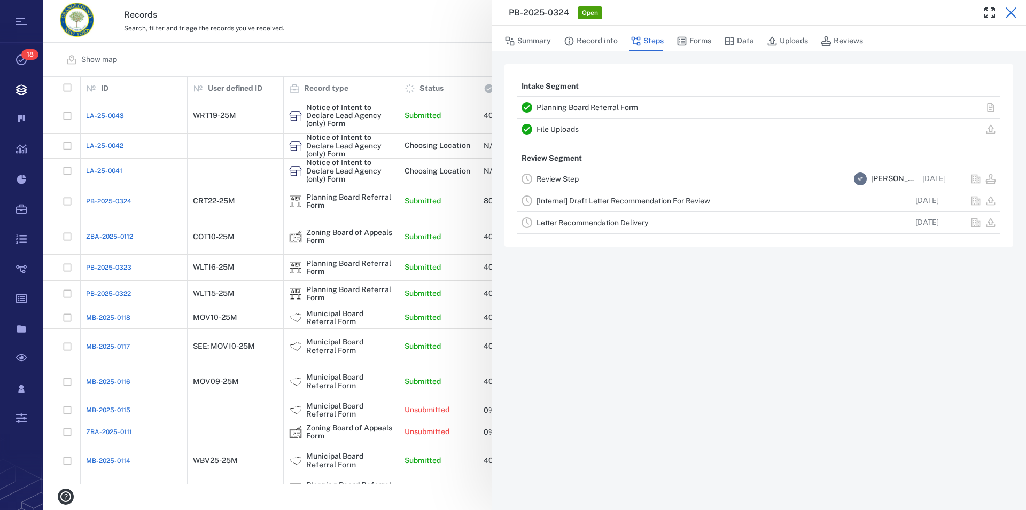
click at [1011, 15] on icon "button" at bounding box center [1011, 12] width 13 height 13
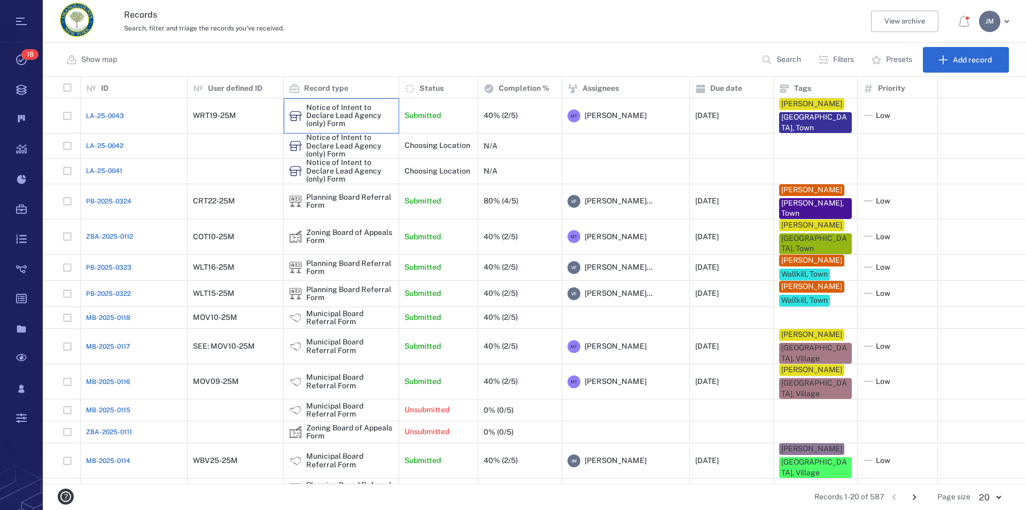
click at [362, 116] on div "Notice of Intent to Declare Lead Agency (only) Form" at bounding box center [349, 116] width 87 height 25
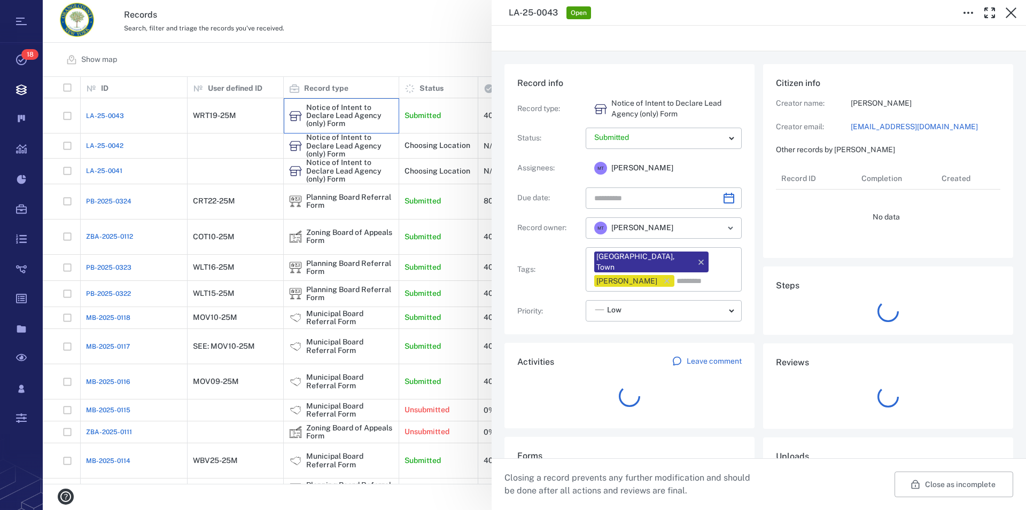
type input "**********"
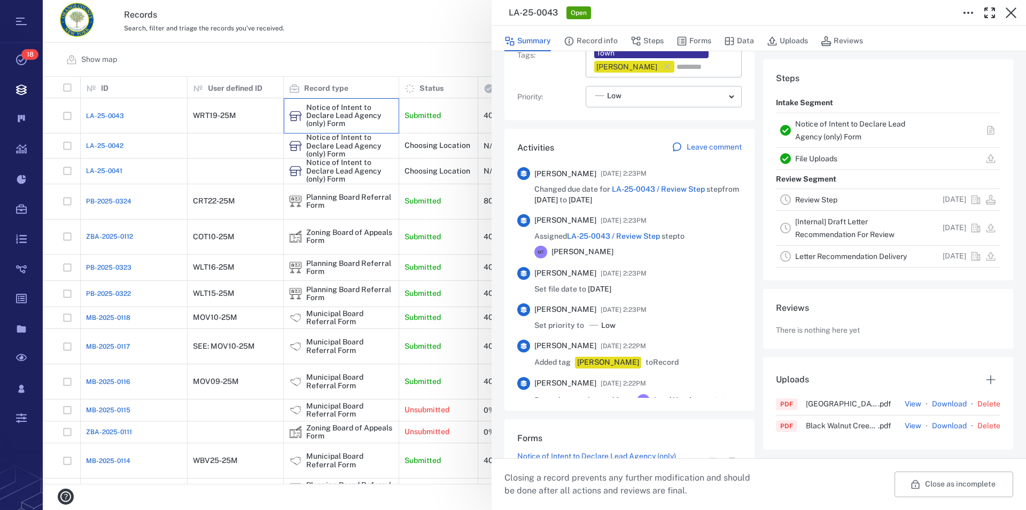
scroll to position [290, 0]
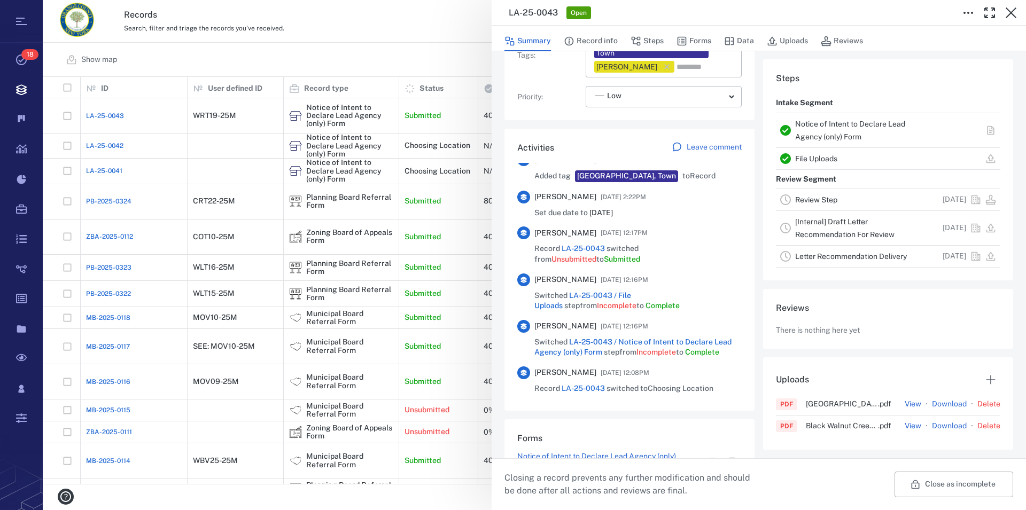
click at [838, 128] on link "Notice of Intent to Declare Lead Agency (only) Form" at bounding box center [850, 130] width 110 height 21
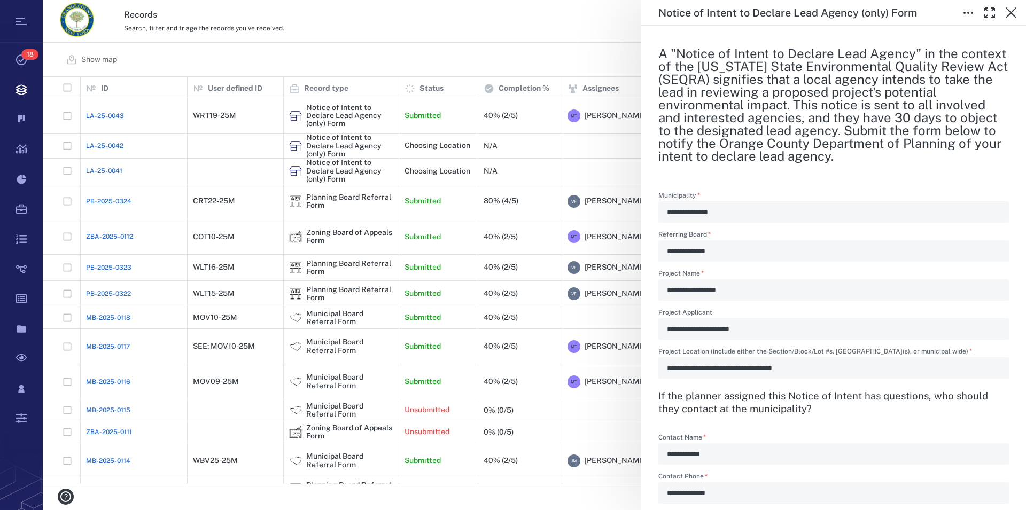
scroll to position [231, 0]
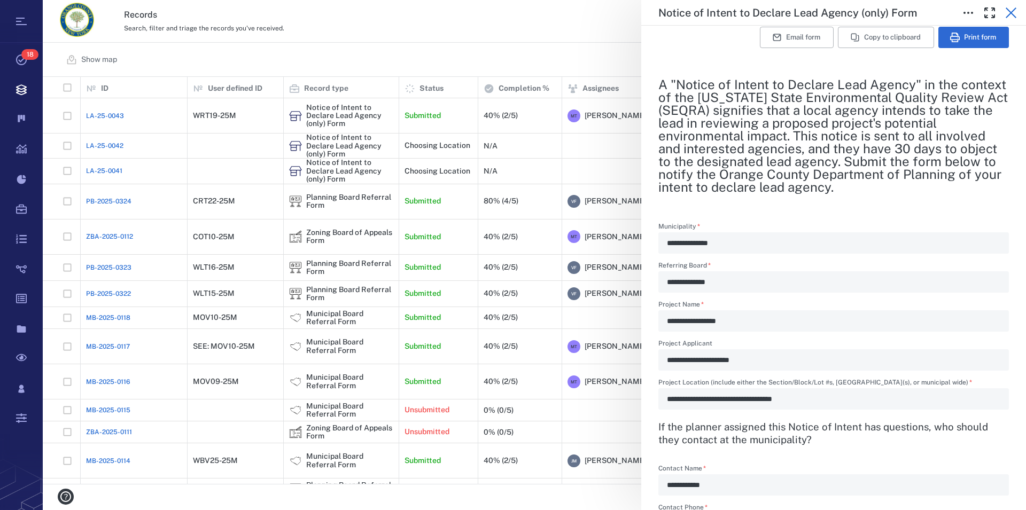
click at [1013, 15] on icon "button" at bounding box center [1011, 12] width 11 height 11
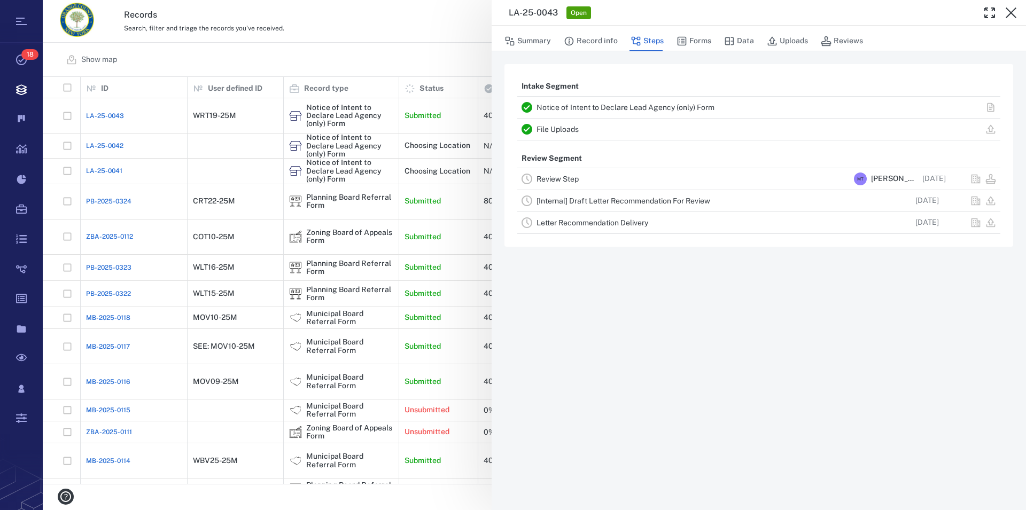
click at [571, 182] on link "Review Step" at bounding box center [557, 179] width 42 height 9
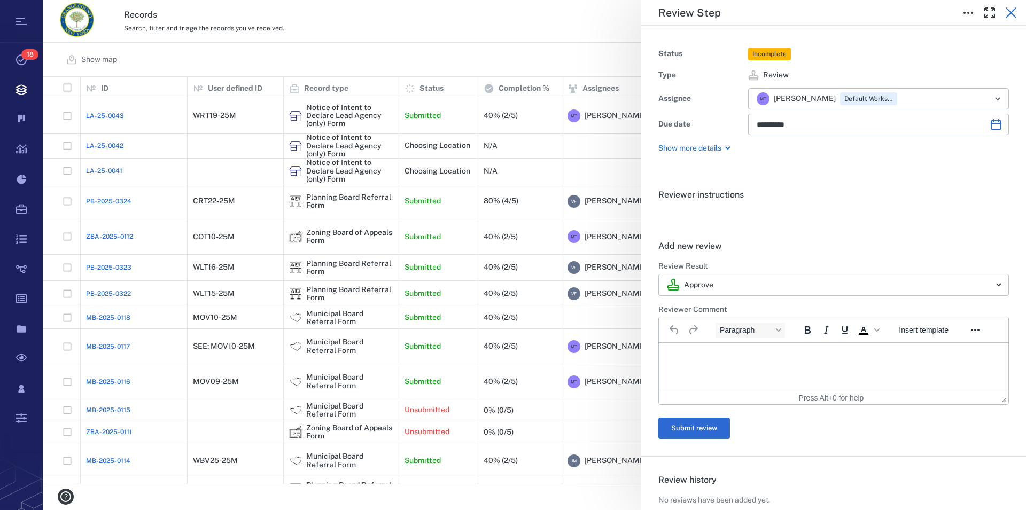
click at [1010, 15] on icon "button" at bounding box center [1011, 12] width 13 height 13
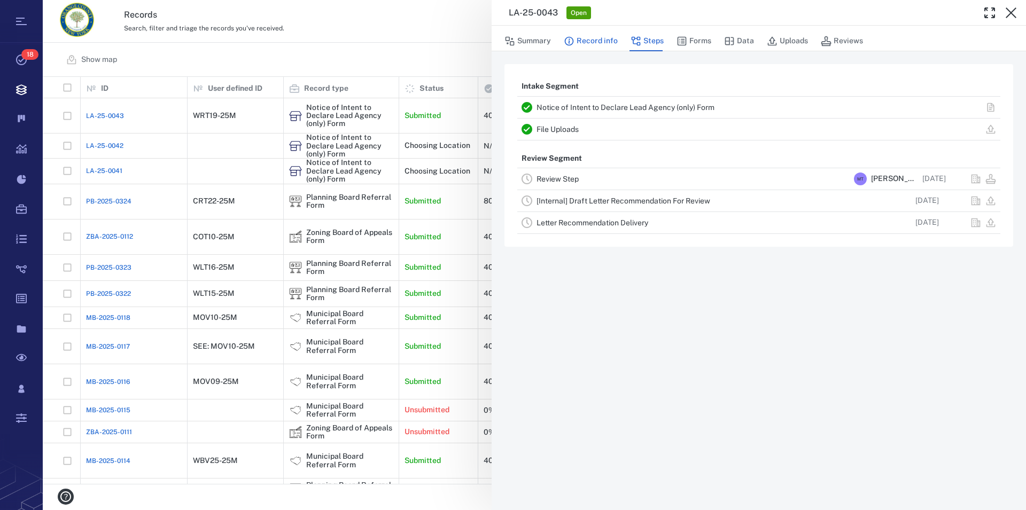
click at [583, 43] on button "Record info" at bounding box center [591, 41] width 54 height 20
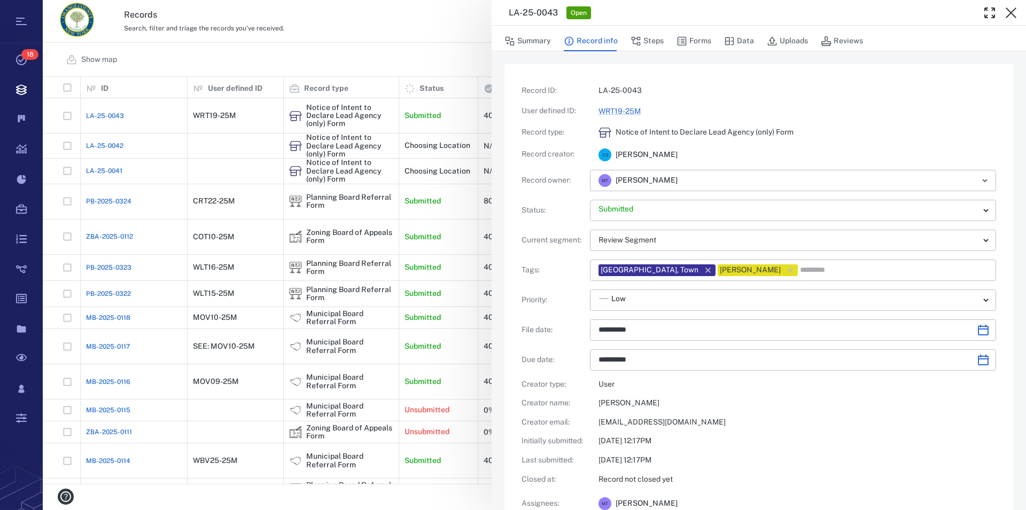
type input "**********"
click at [627, 108] on link "WRT19-25M" at bounding box center [619, 111] width 42 height 9
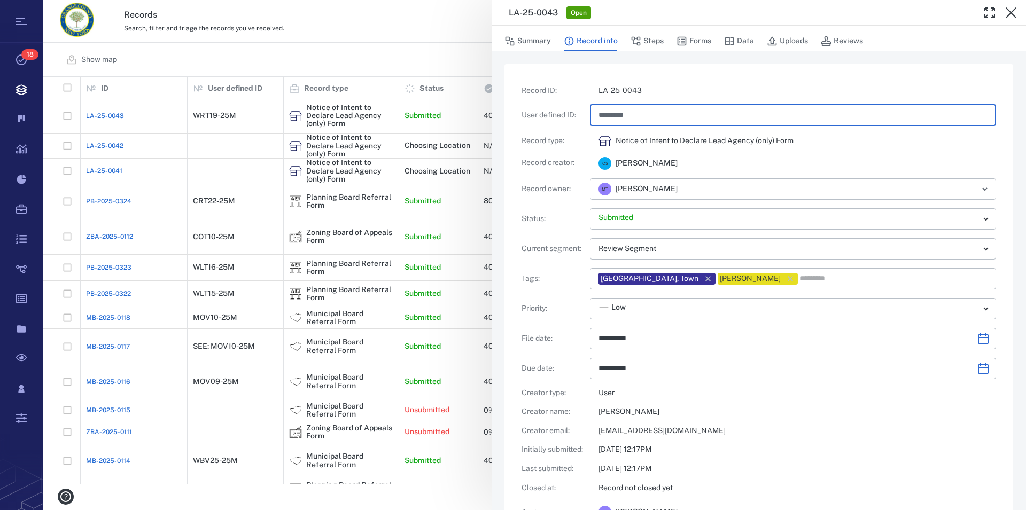
click at [622, 117] on input "*********" at bounding box center [792, 115] width 389 height 21
type input "**********"
click at [806, 144] on div "Notice of Intent to Declare Lead Agency (only) Form" at bounding box center [797, 141] width 398 height 13
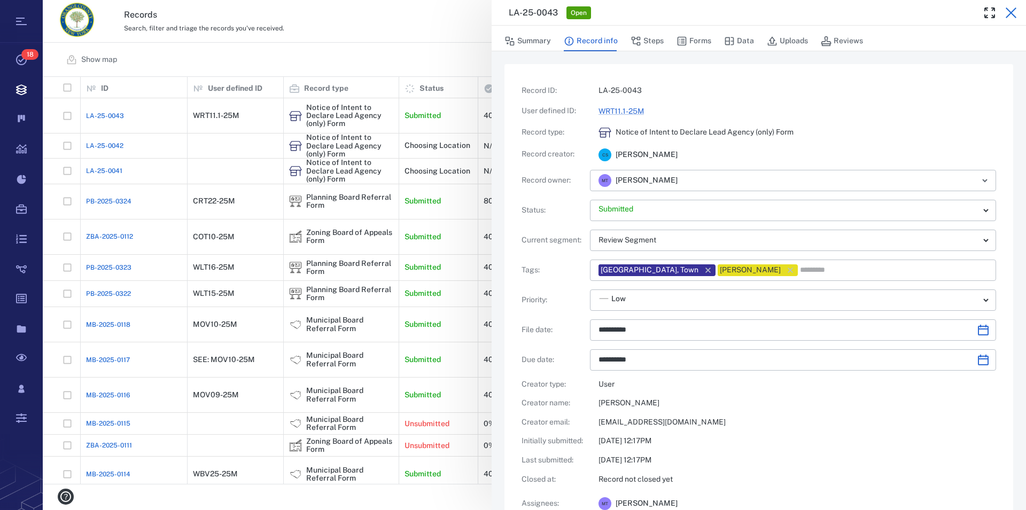
click at [1013, 12] on icon "button" at bounding box center [1011, 12] width 11 height 11
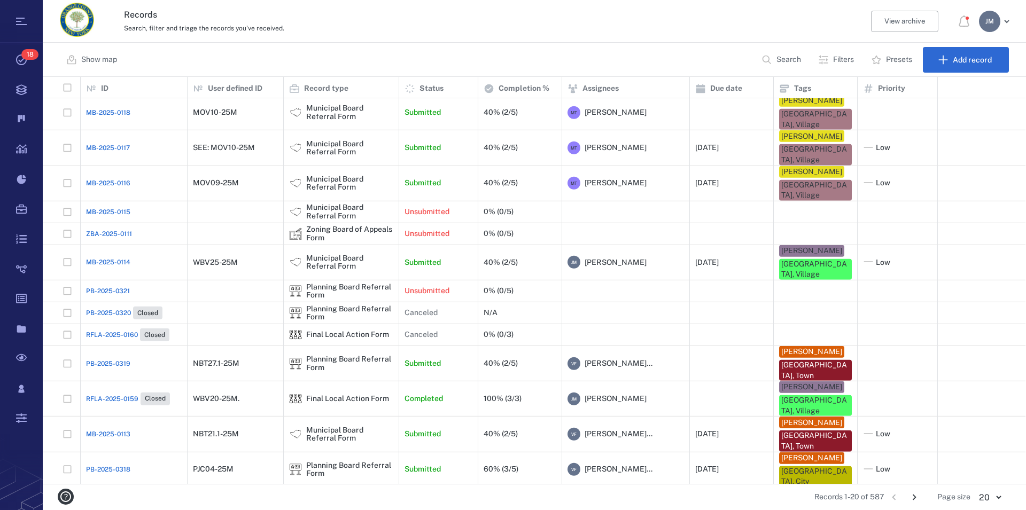
scroll to position [216, 0]
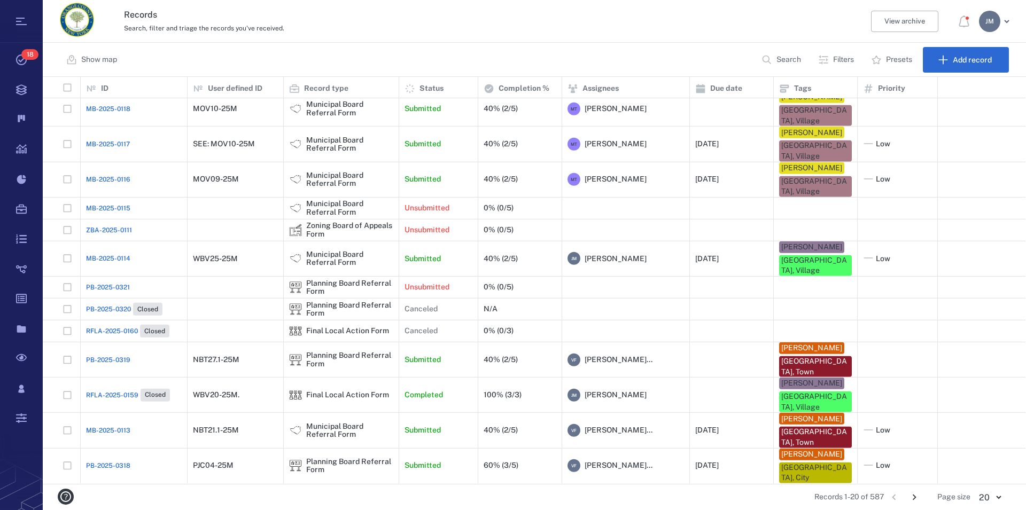
click at [781, 57] on p "Search" at bounding box center [788, 60] width 25 height 11
click at [843, 64] on p "Filters" at bounding box center [843, 60] width 21 height 11
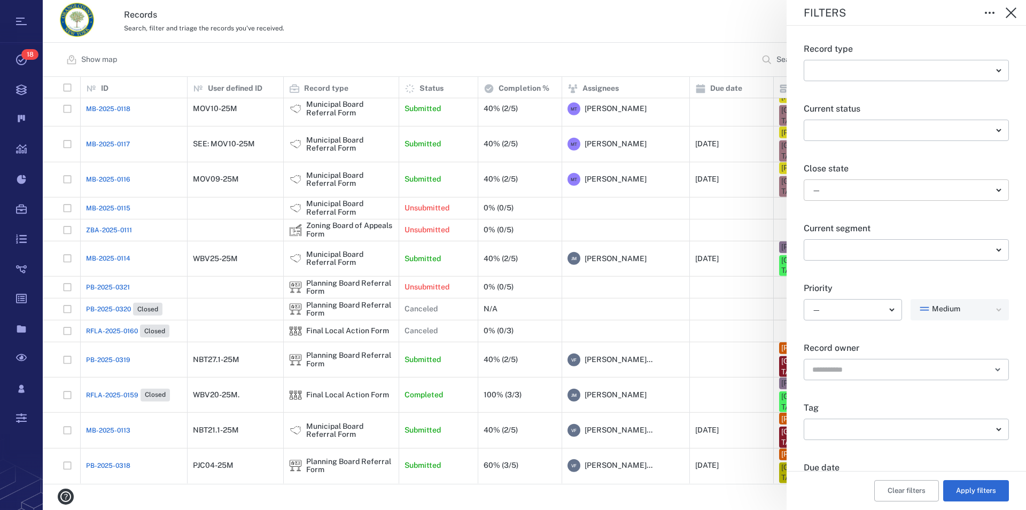
click at [850, 193] on body "Tasks 18 Records Boards Dashboard Reports Record types Guide steps Rules Form b…" at bounding box center [513, 255] width 1026 height 510
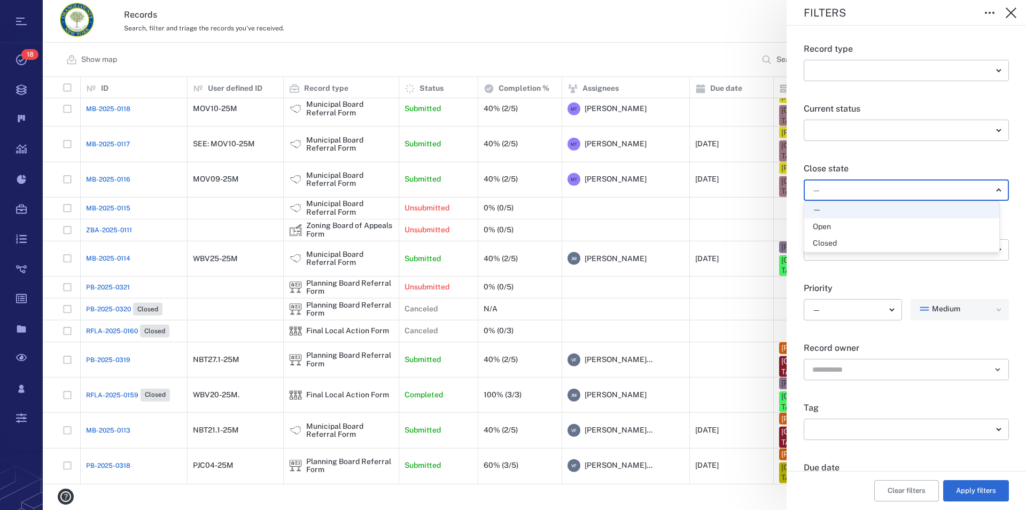
click at [844, 229] on div "Open" at bounding box center [902, 227] width 178 height 11
type input "*****"
click at [974, 495] on button "Apply filters" at bounding box center [976, 490] width 66 height 21
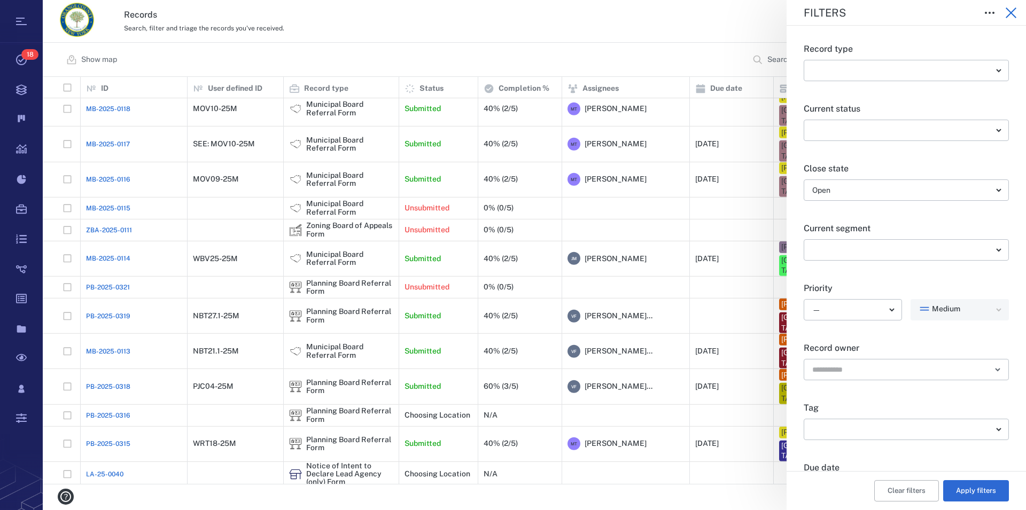
click at [1009, 17] on icon "button" at bounding box center [1011, 12] width 13 height 13
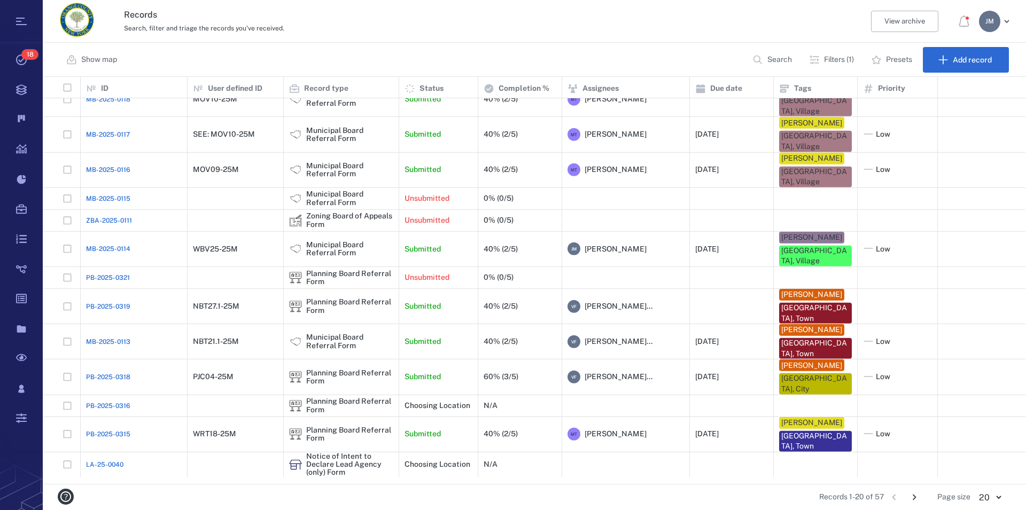
scroll to position [228, 0]
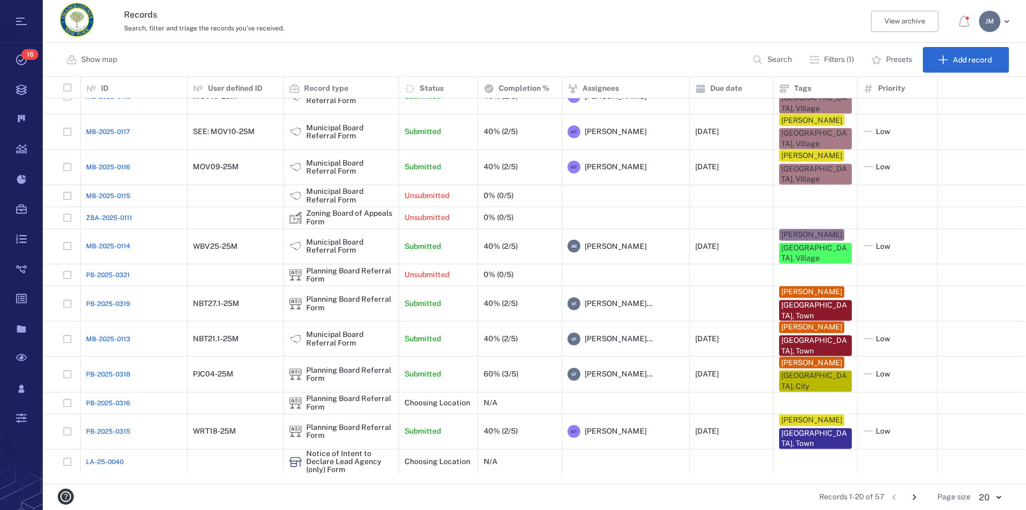
click at [914, 495] on icon "Go to next page" at bounding box center [915, 498] width 4 height 6
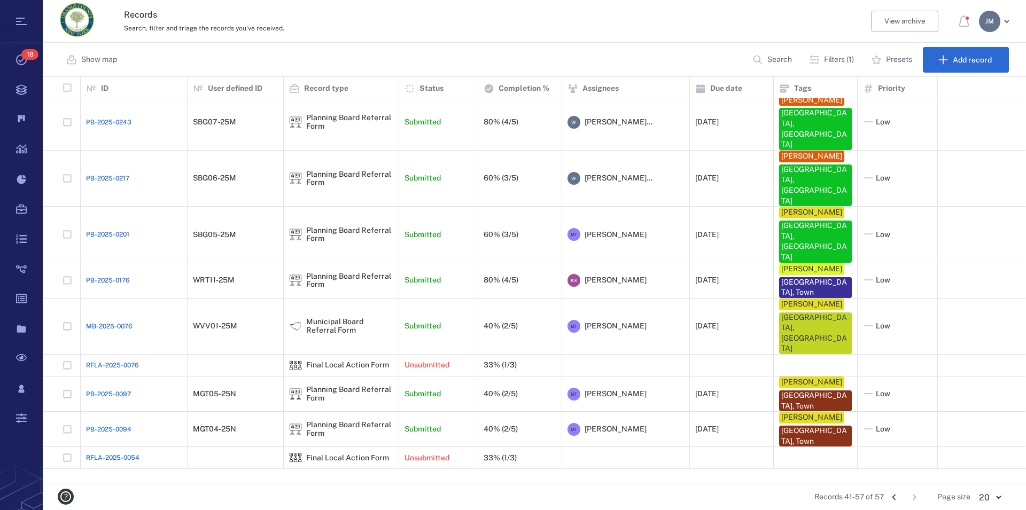
scroll to position [0, 0]
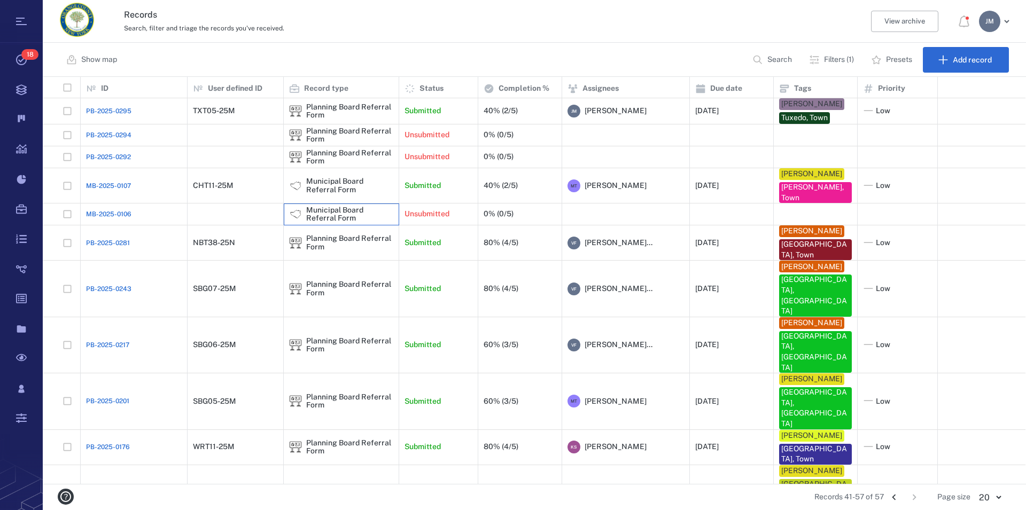
click at [332, 211] on div "Municipal Board Referral Form" at bounding box center [349, 214] width 87 height 17
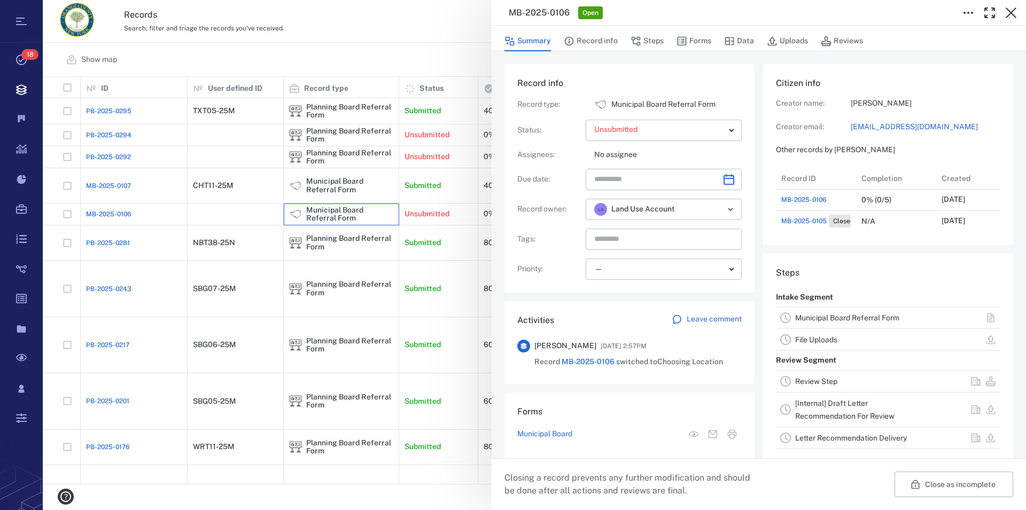
scroll to position [64, 211]
click at [865, 322] on link "Municipal Board Referral Form" at bounding box center [847, 318] width 104 height 9
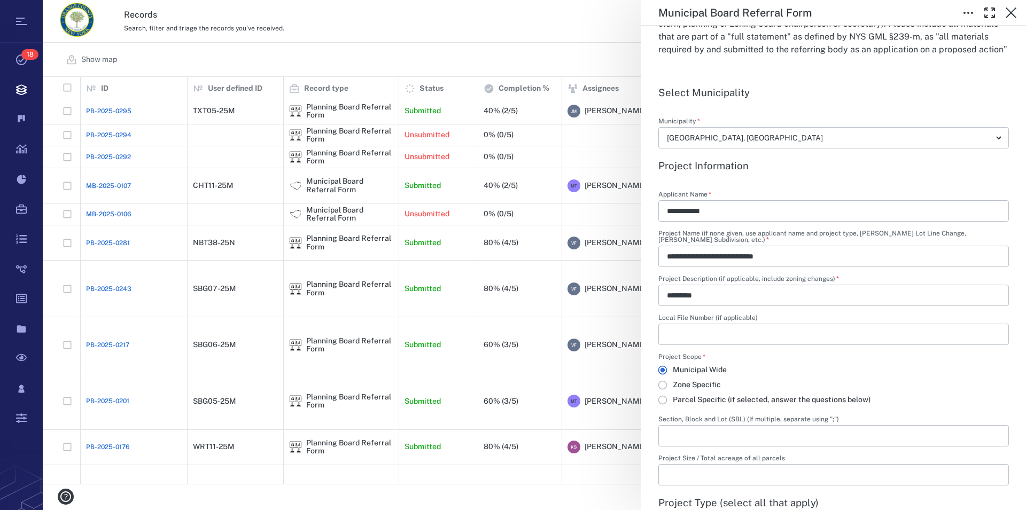
scroll to position [365, 0]
click at [1010, 13] on icon "button" at bounding box center [1011, 12] width 11 height 11
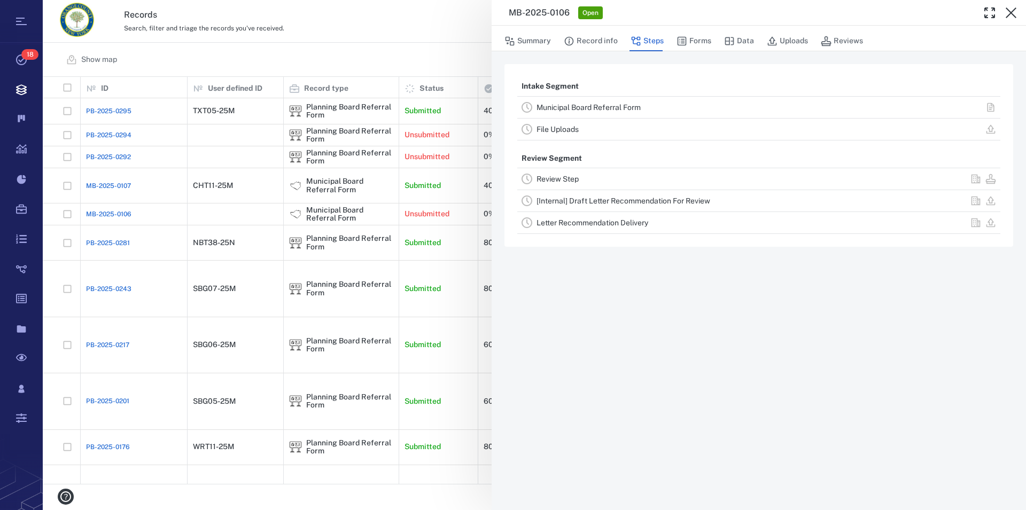
click at [1010, 13] on icon "button" at bounding box center [1011, 12] width 11 height 11
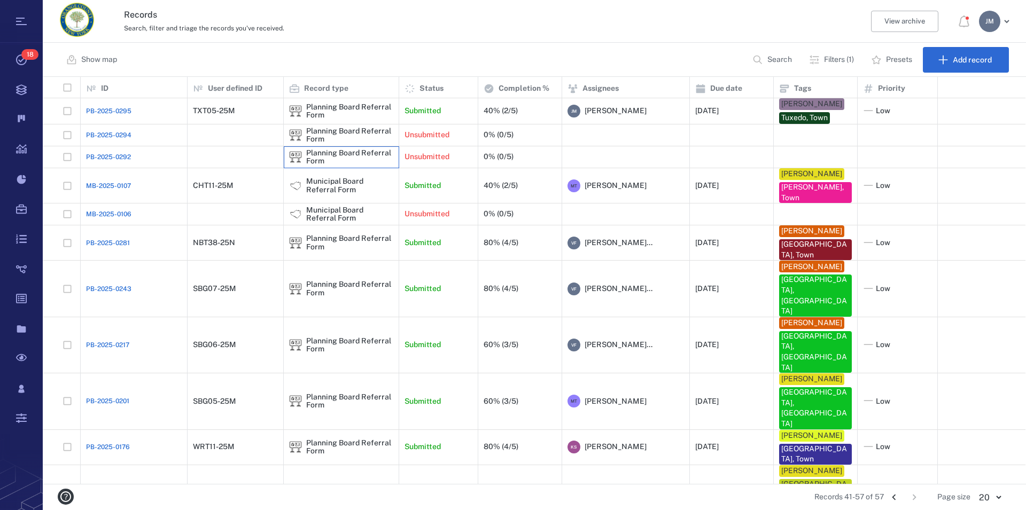
click at [329, 164] on div "Planning Board Referral Form" at bounding box center [349, 157] width 87 height 17
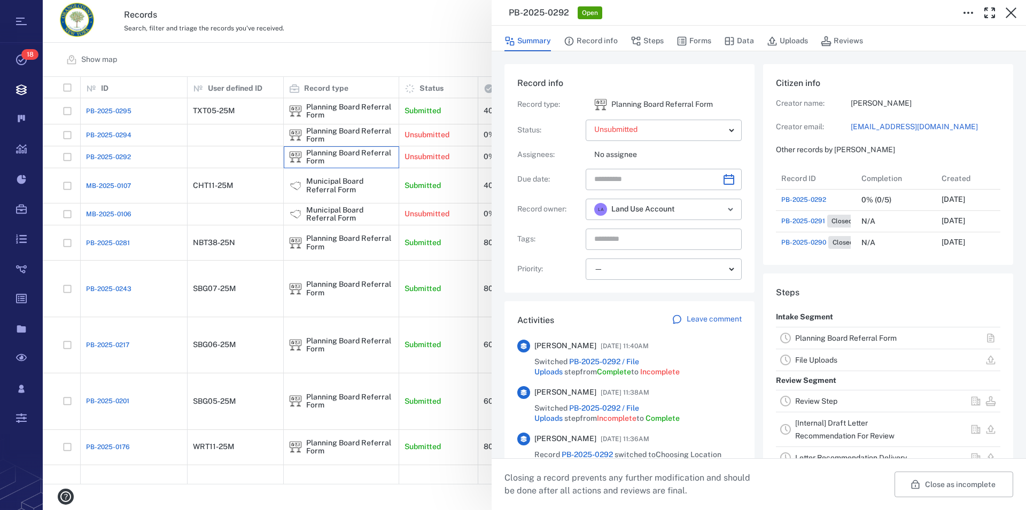
scroll to position [11, 0]
click at [839, 337] on link "Planning Board Referral Form" at bounding box center [846, 338] width 102 height 9
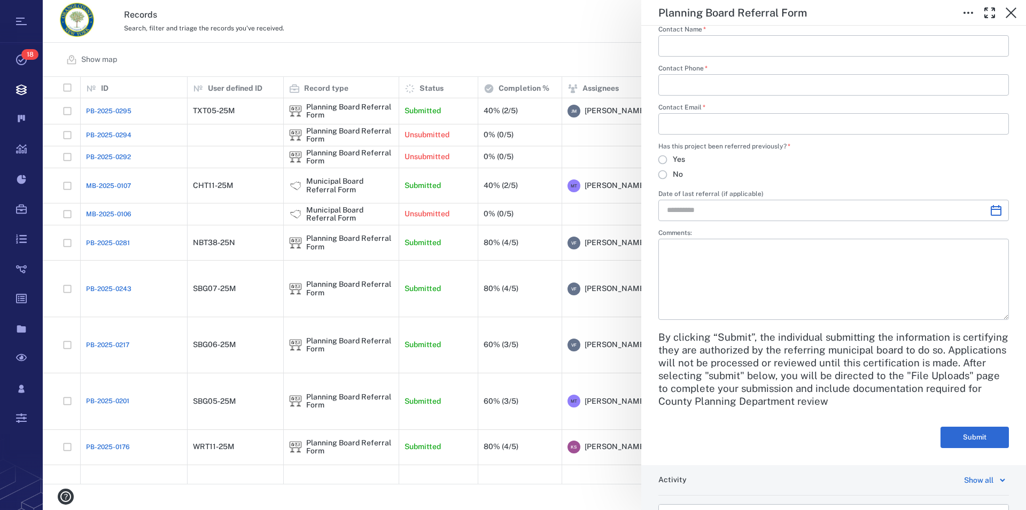
scroll to position [2316, 0]
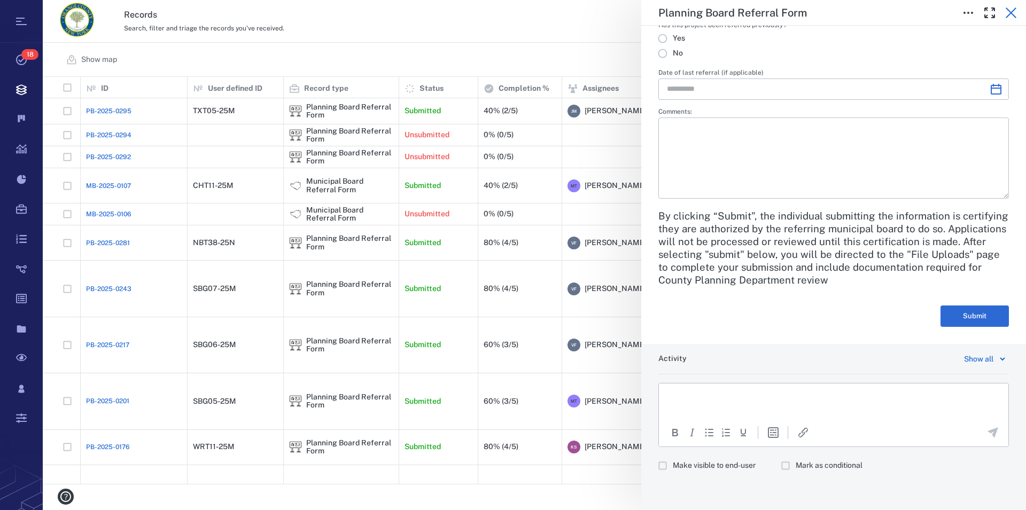
click at [1010, 10] on icon "button" at bounding box center [1011, 12] width 13 height 13
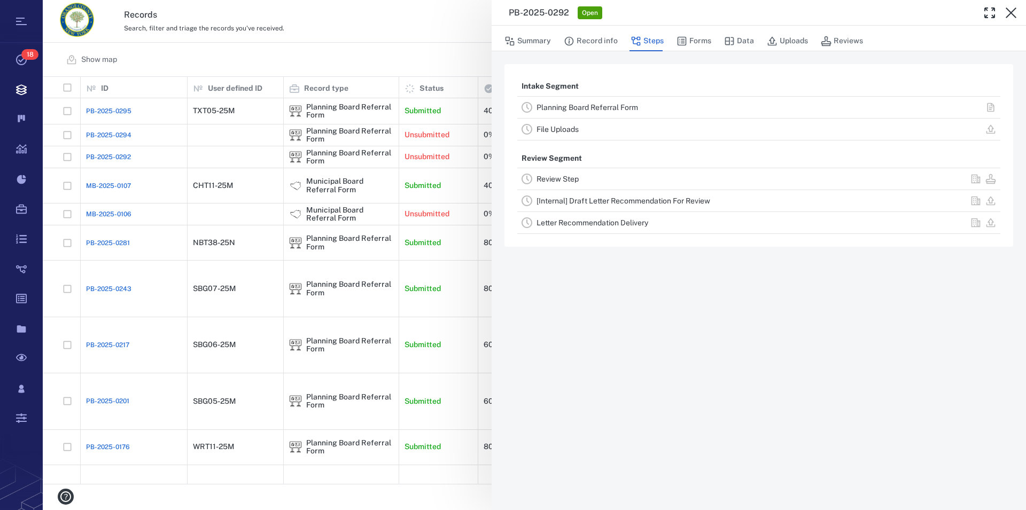
click at [565, 126] on link "File Uploads" at bounding box center [557, 129] width 42 height 9
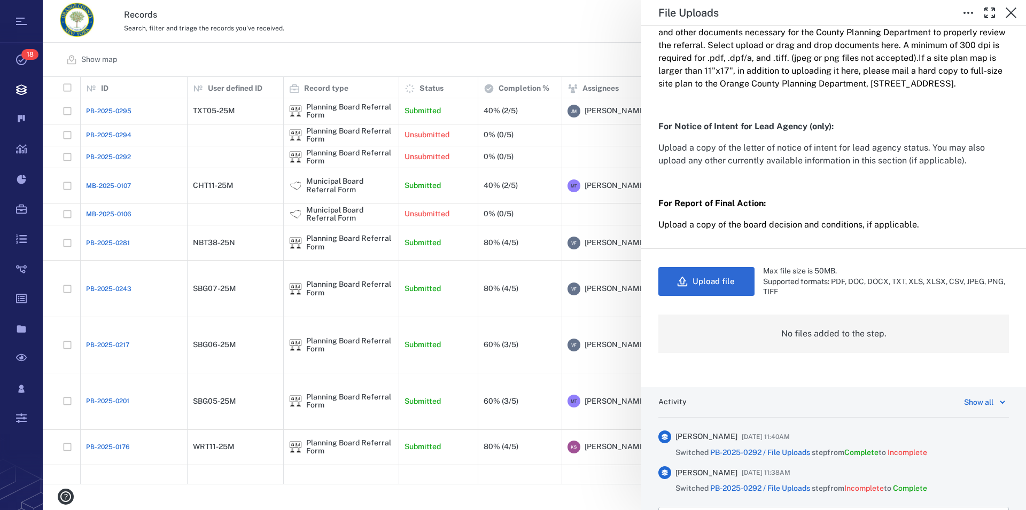
scroll to position [244, 0]
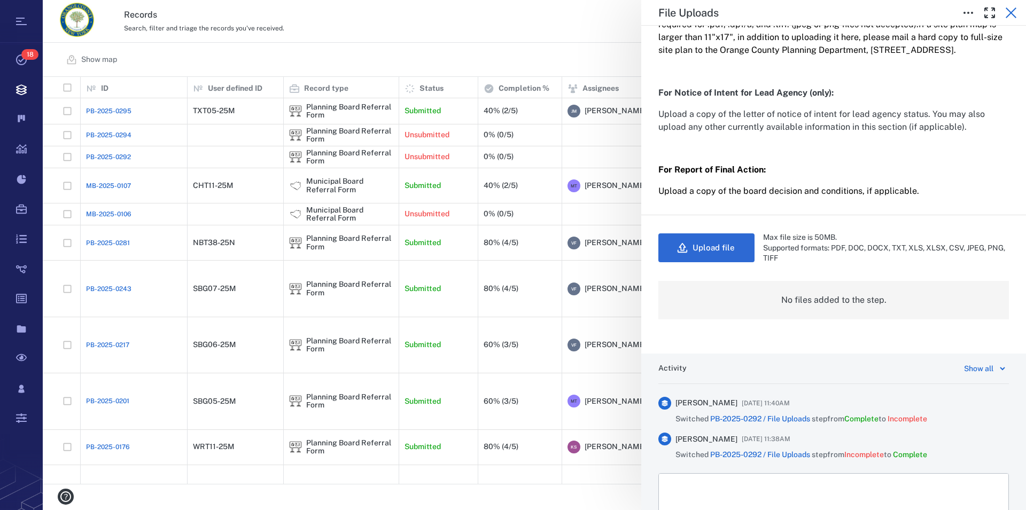
click at [1013, 10] on icon "button" at bounding box center [1011, 12] width 13 height 13
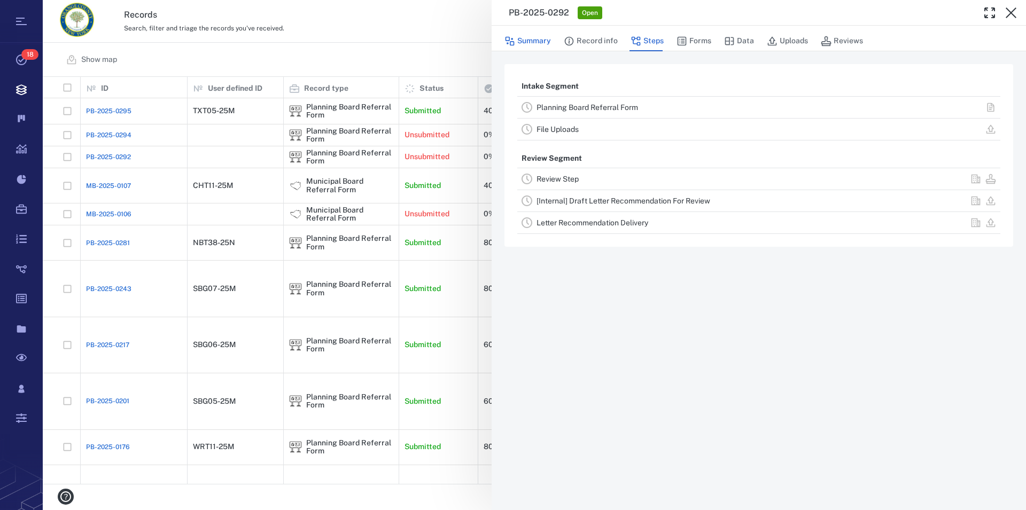
click at [540, 40] on button "Summary" at bounding box center [527, 41] width 46 height 20
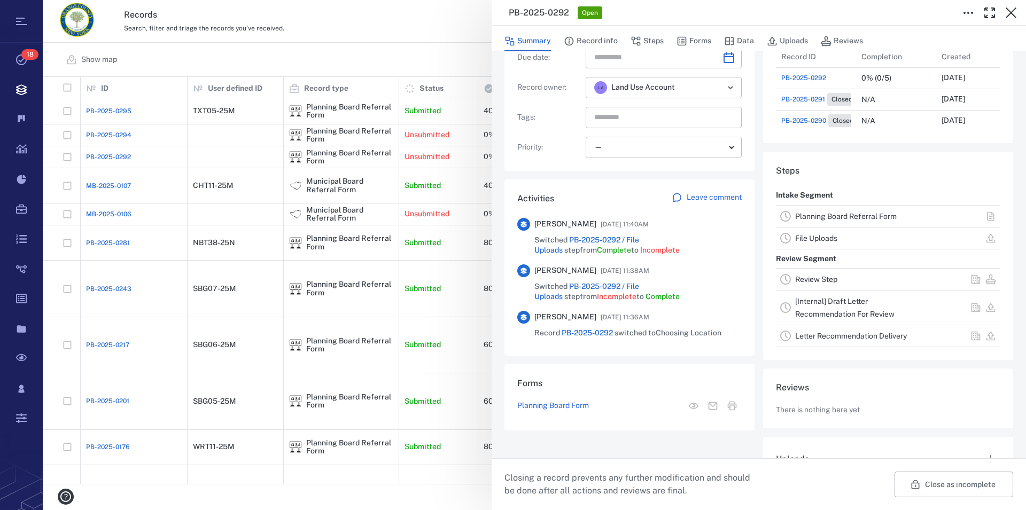
scroll to position [61, 0]
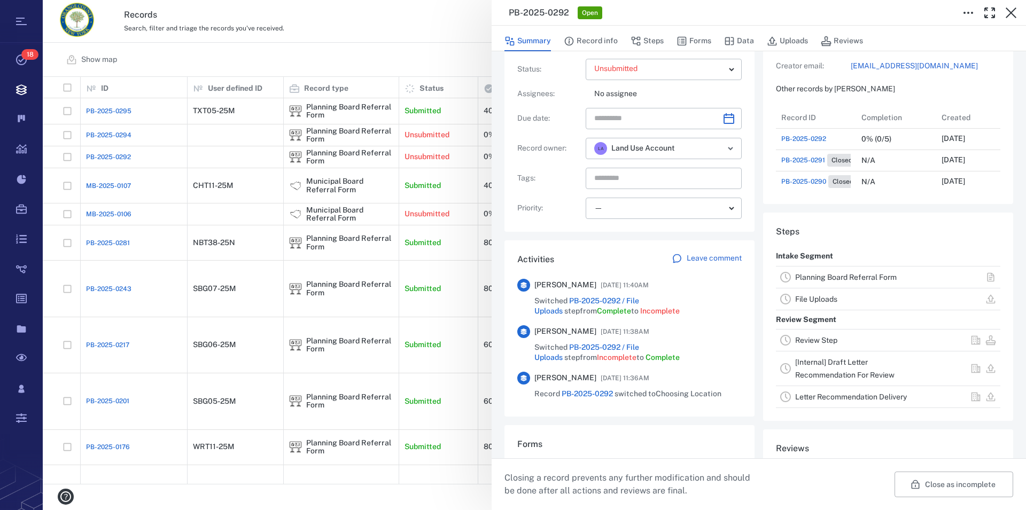
click at [820, 300] on link "File Uploads" at bounding box center [816, 299] width 42 height 9
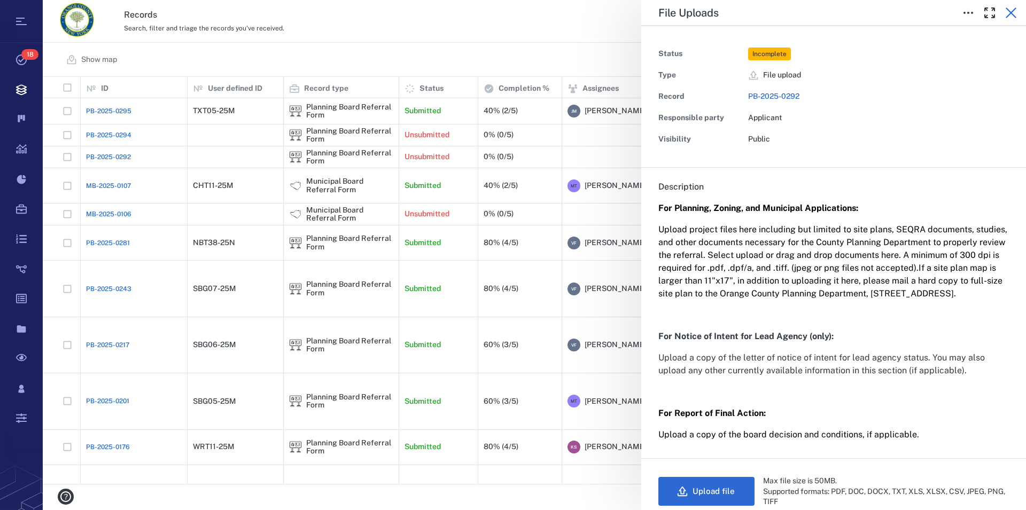
click at [1013, 12] on icon "button" at bounding box center [1011, 12] width 13 height 13
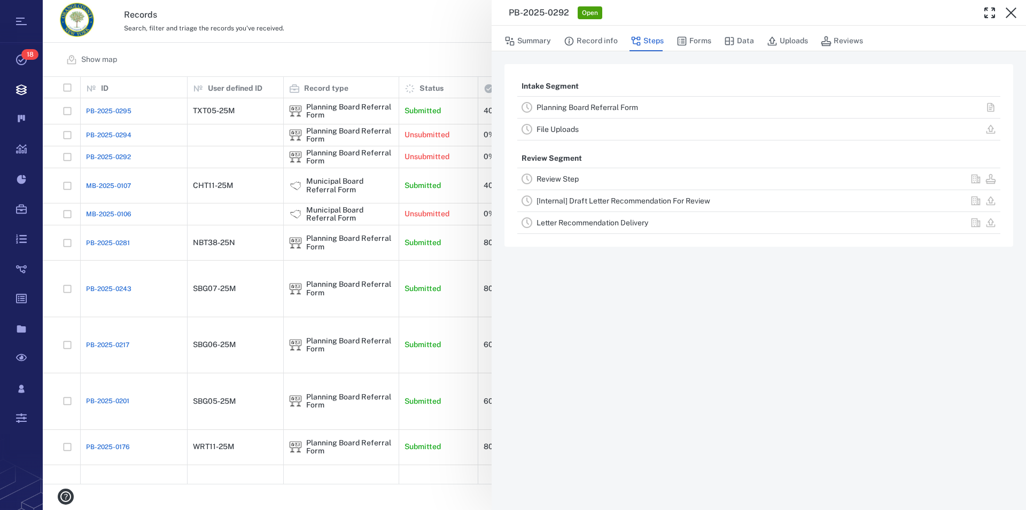
click at [1013, 12] on icon "button" at bounding box center [1011, 12] width 13 height 13
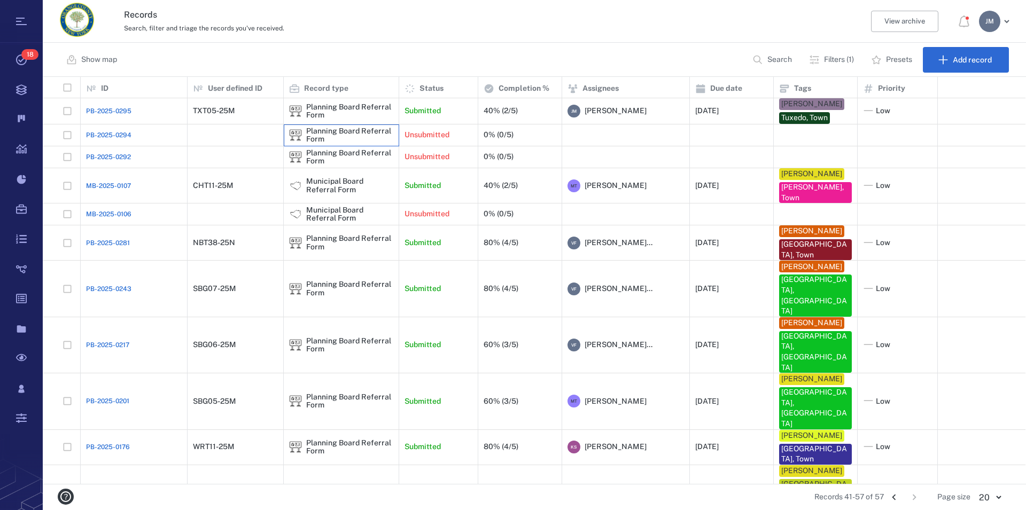
click at [355, 133] on div "Planning Board Referral Form" at bounding box center [349, 135] width 87 height 17
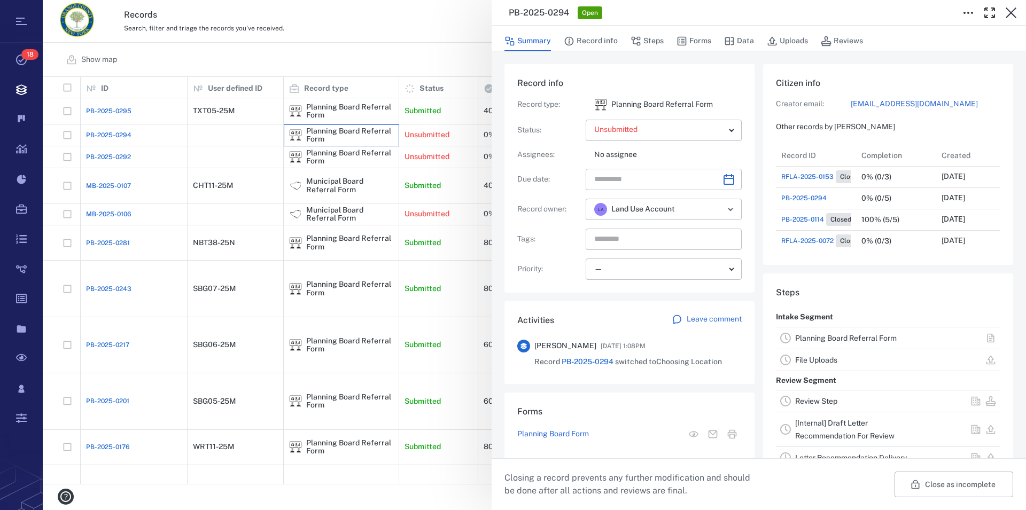
scroll to position [32, 0]
click at [838, 337] on link "Planning Board Referral Form" at bounding box center [846, 338] width 102 height 9
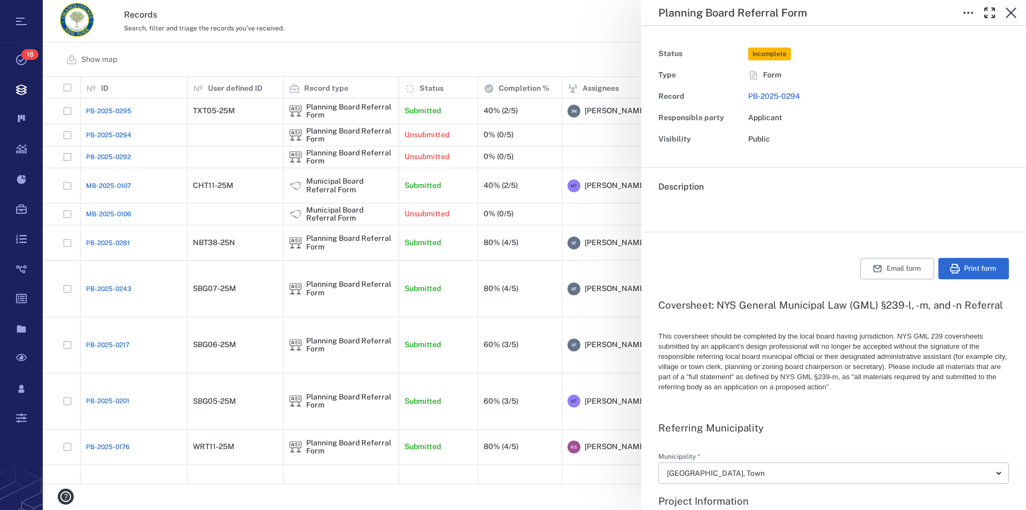
type textarea "*"
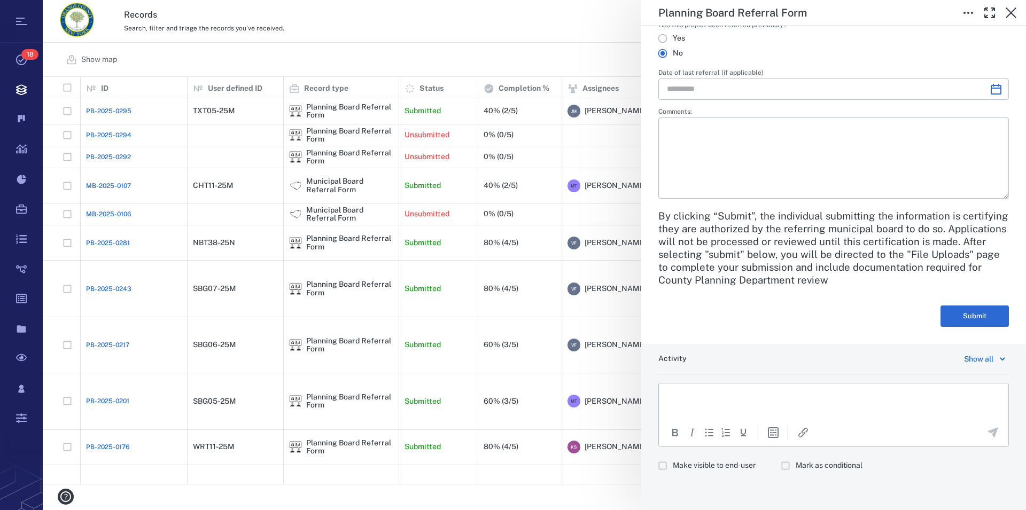
scroll to position [2010, 0]
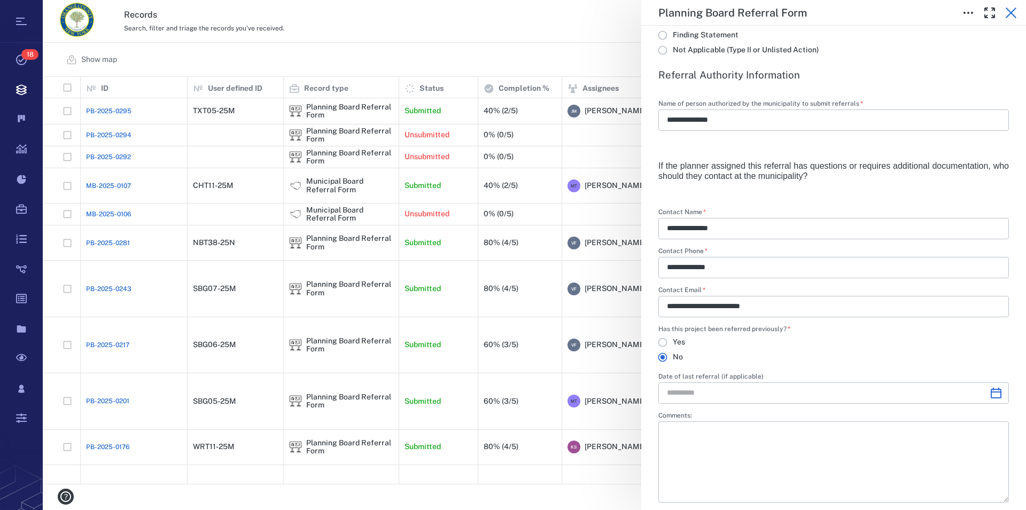
click at [1009, 15] on icon "button" at bounding box center [1011, 12] width 13 height 13
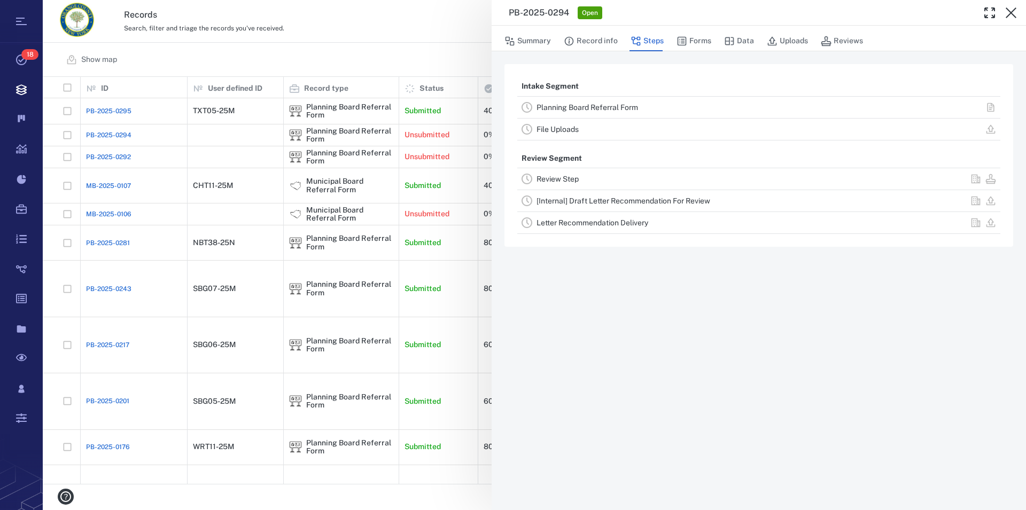
click at [1009, 15] on icon "button" at bounding box center [1011, 12] width 13 height 13
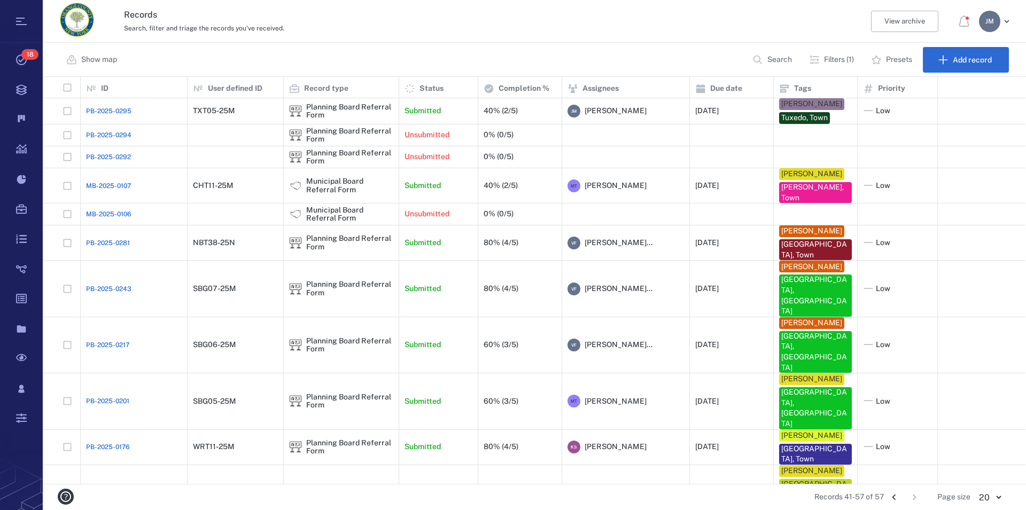
click at [896, 499] on icon "Go to previous page" at bounding box center [894, 498] width 12 height 12
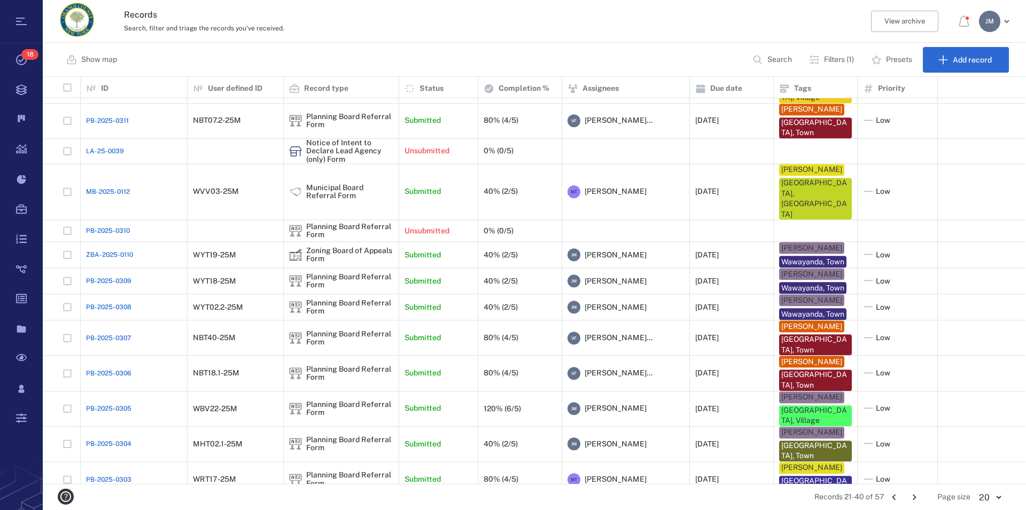
scroll to position [104, 0]
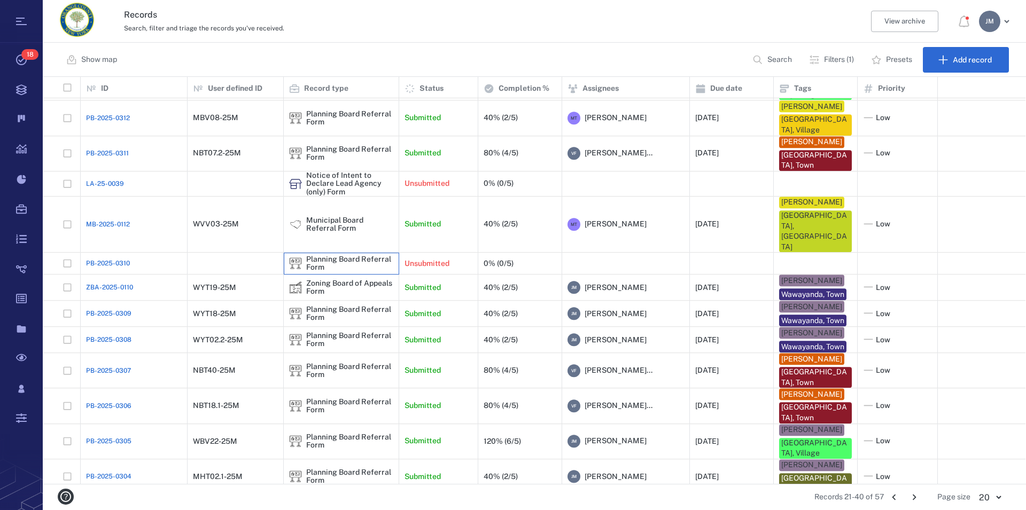
click at [322, 255] on div "Planning Board Referral Form" at bounding box center [349, 263] width 87 height 17
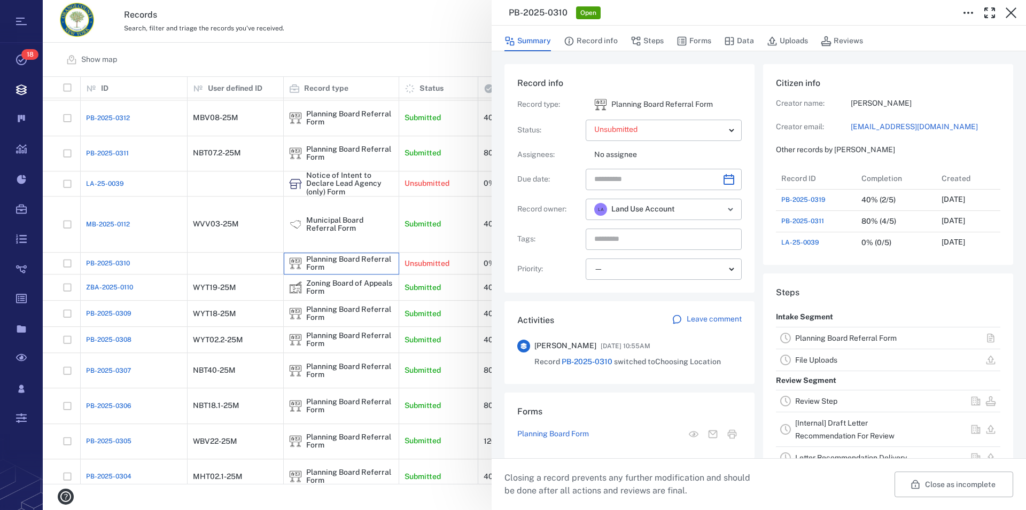
scroll to position [556, 202]
click at [867, 338] on link "Planning Board Referral Form" at bounding box center [846, 338] width 102 height 9
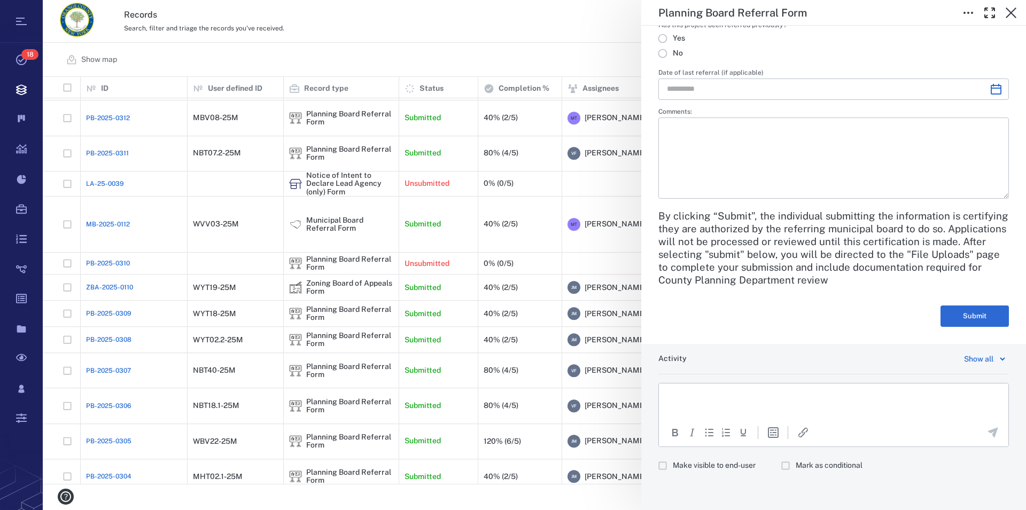
scroll to position [2316, 0]
click at [1010, 16] on icon "button" at bounding box center [1011, 12] width 13 height 13
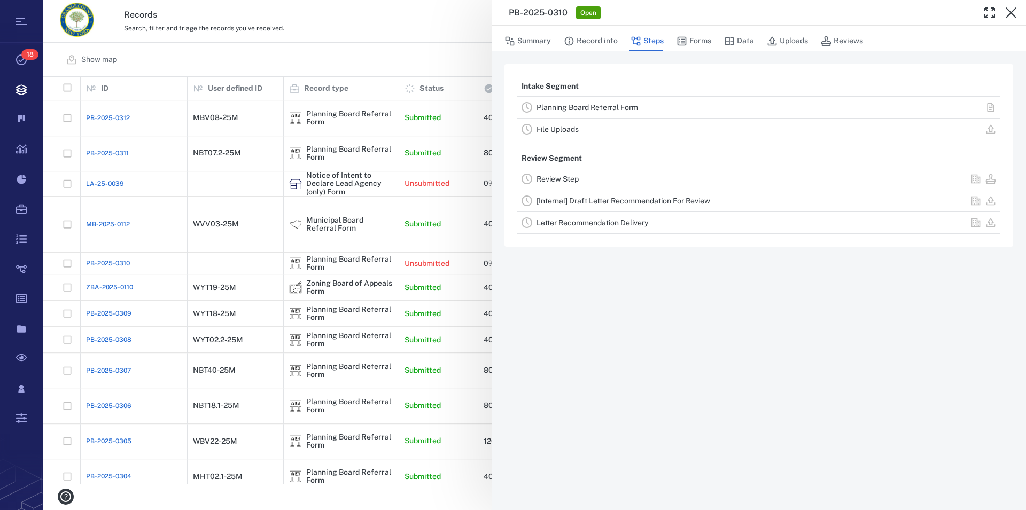
click at [557, 128] on link "File Uploads" at bounding box center [557, 129] width 42 height 9
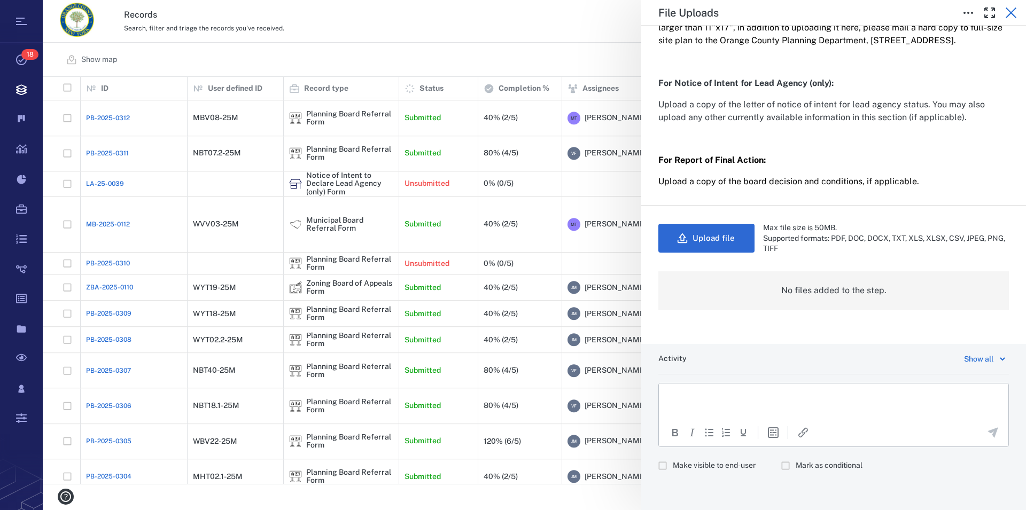
click at [1010, 10] on icon "button" at bounding box center [1011, 12] width 13 height 13
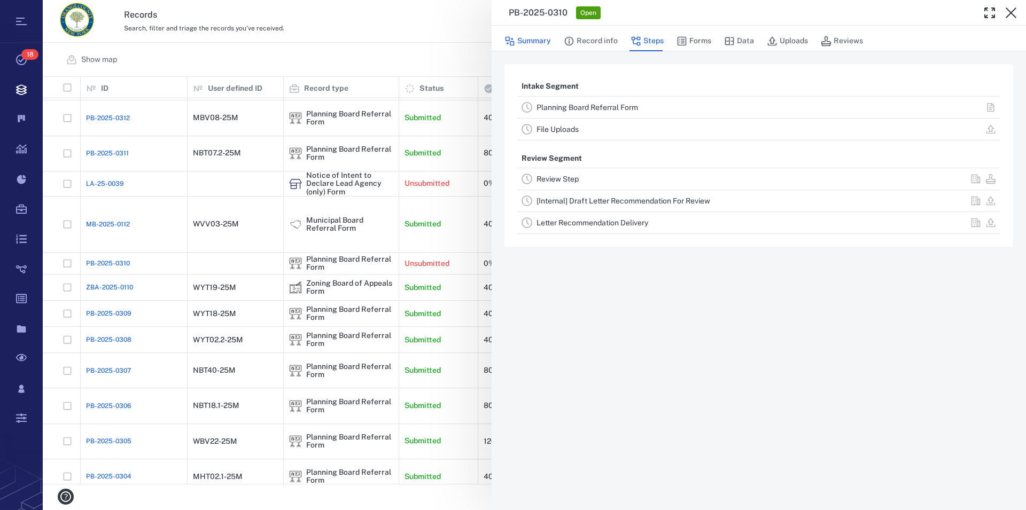
click at [534, 44] on button "Summary" at bounding box center [527, 41] width 46 height 20
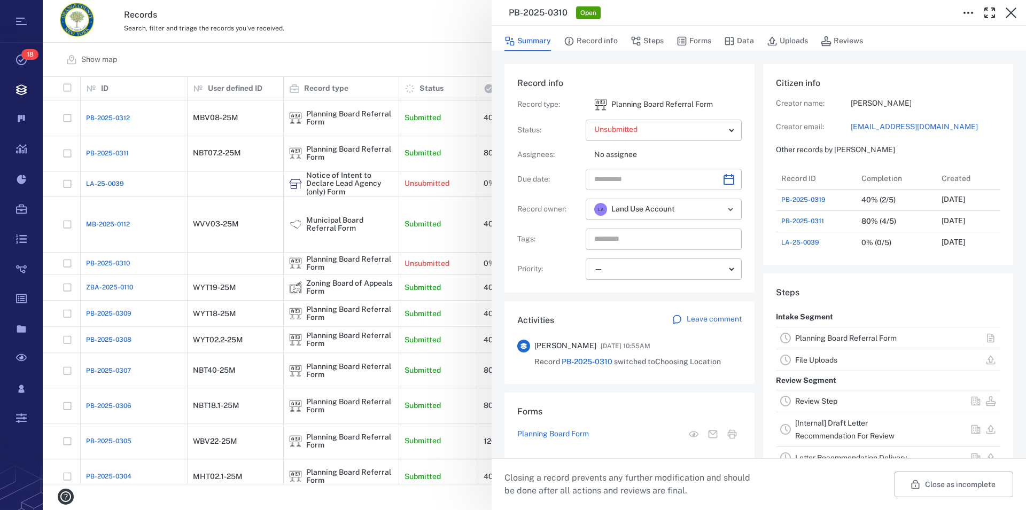
scroll to position [556, 202]
click at [940, 487] on button "Close as incomplete" at bounding box center [953, 485] width 119 height 26
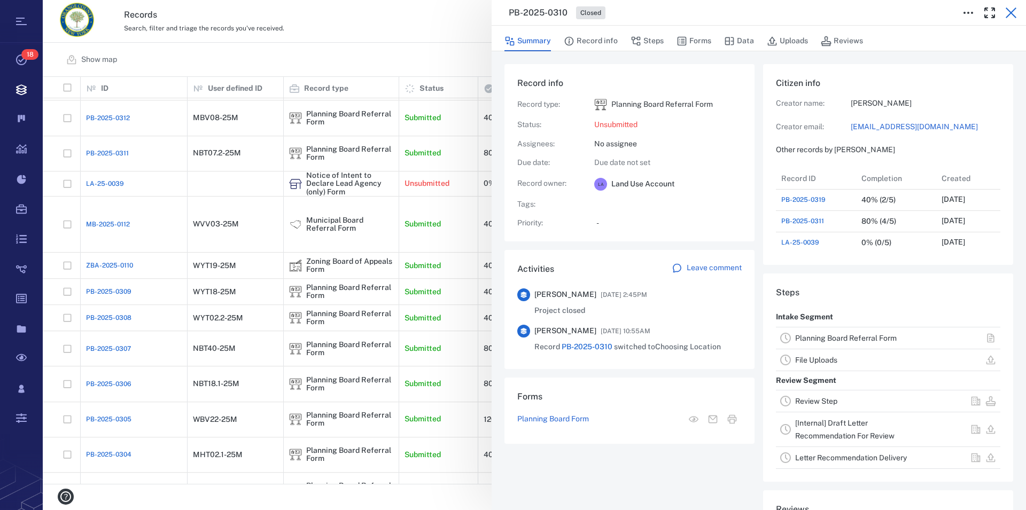
click at [1013, 13] on icon "button" at bounding box center [1011, 12] width 13 height 13
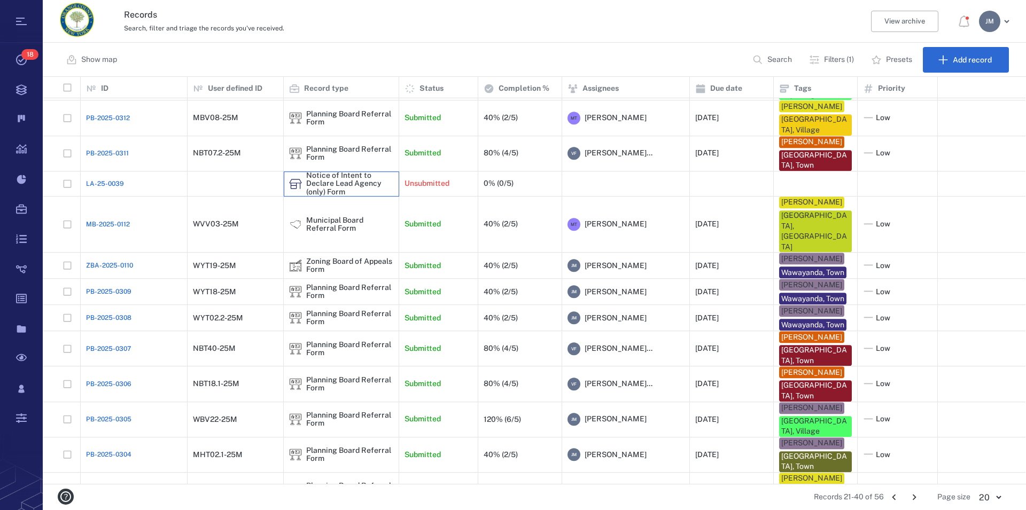
click at [334, 172] on div "Notice of Intent to Declare Lead Agency (only) Form" at bounding box center [349, 184] width 87 height 25
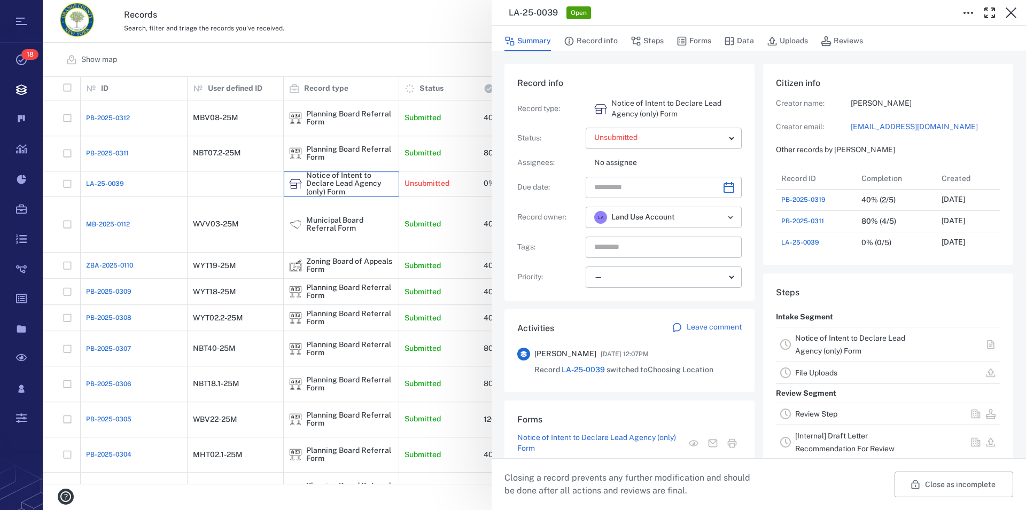
scroll to position [10, 10]
click at [827, 344] on div "Notice of Intent to Declare Lead Agency (only) Form" at bounding box center [861, 345] width 132 height 26
click at [802, 353] on link "Notice of Intent to Declare Lead Agency (only) Form" at bounding box center [850, 344] width 110 height 21
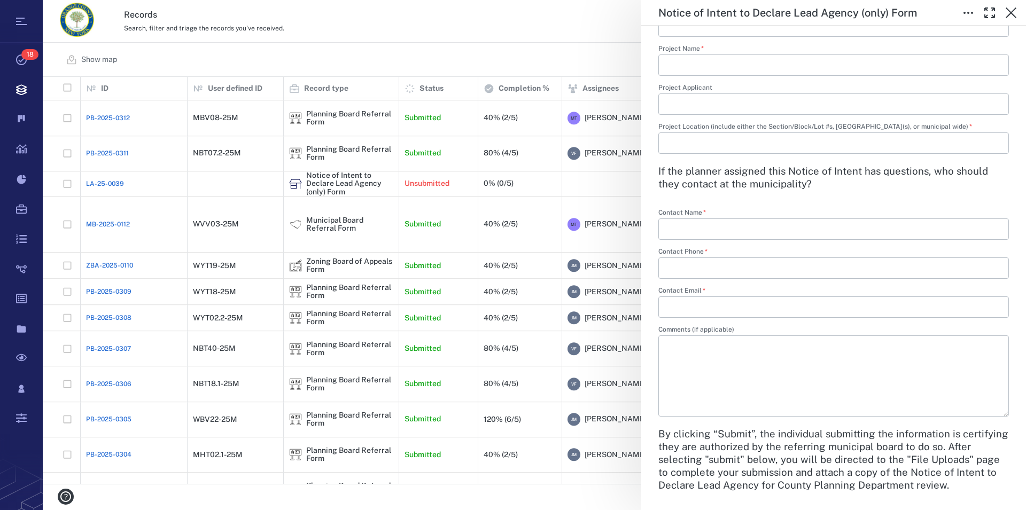
scroll to position [694, 0]
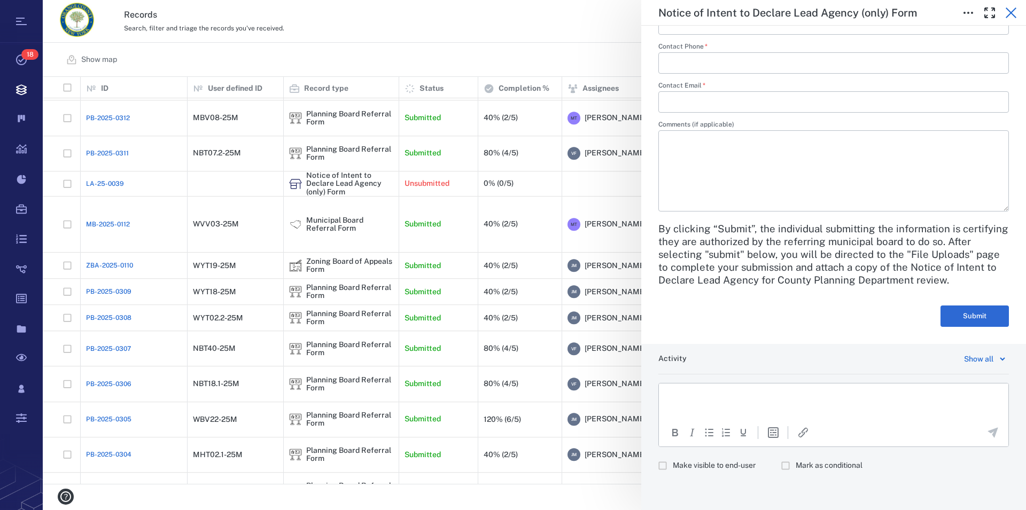
click at [1011, 15] on icon "button" at bounding box center [1011, 12] width 13 height 13
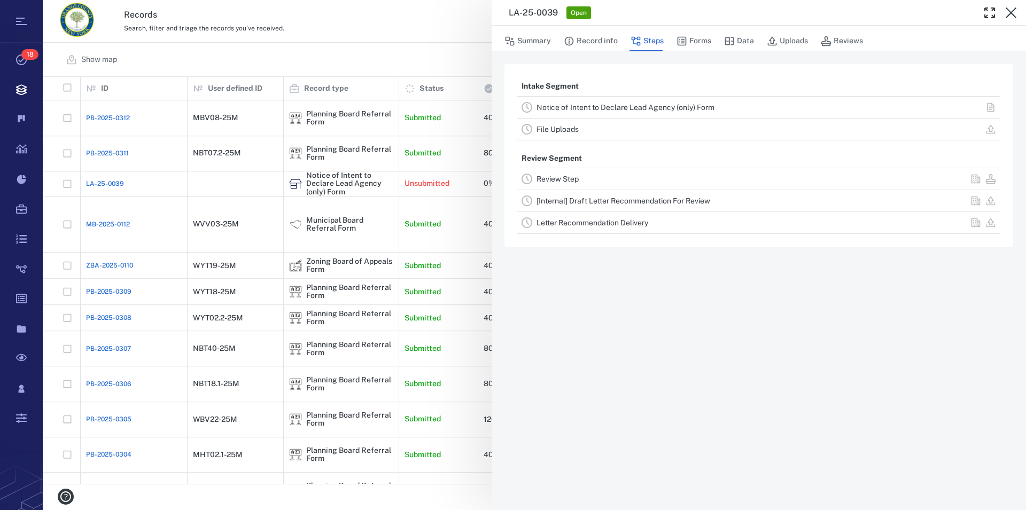
click at [565, 132] on link "File Uploads" at bounding box center [557, 129] width 42 height 9
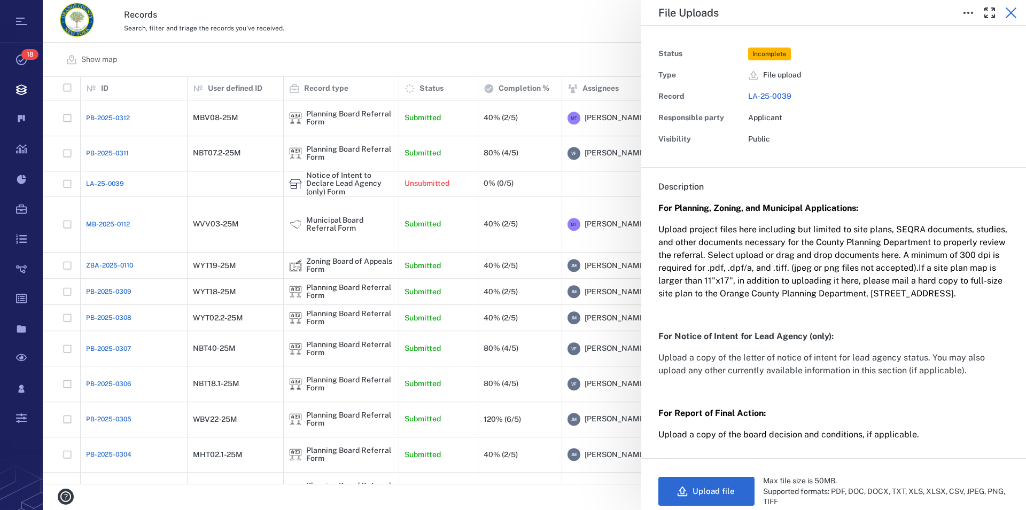
click at [1009, 17] on icon "button" at bounding box center [1011, 12] width 13 height 13
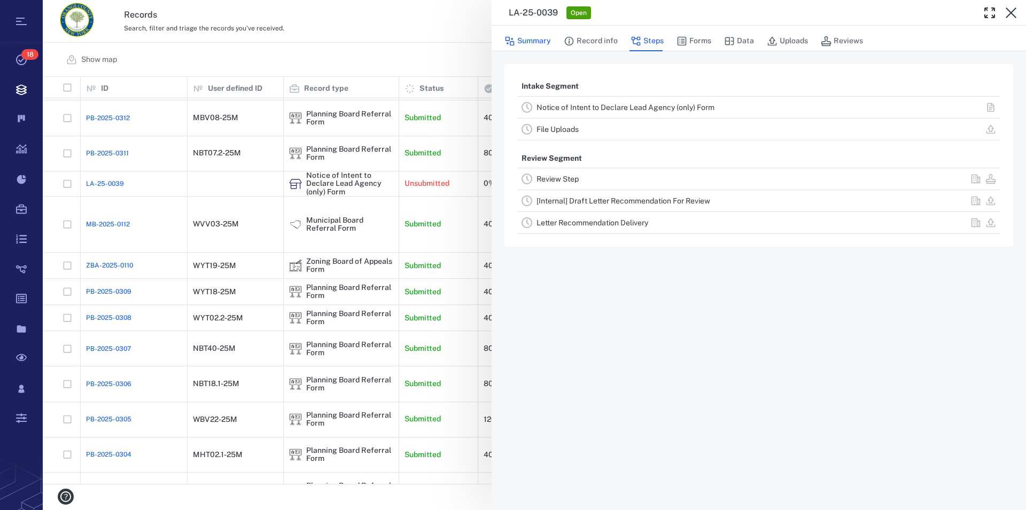
click at [539, 42] on button "Summary" at bounding box center [527, 41] width 46 height 20
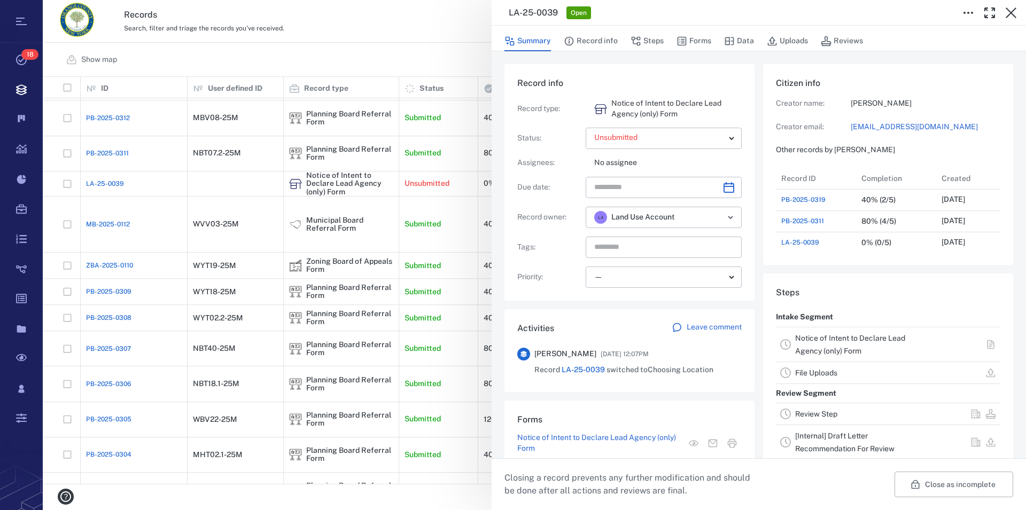
scroll to position [10, 10]
click at [944, 485] on button "Close as incomplete" at bounding box center [953, 485] width 119 height 26
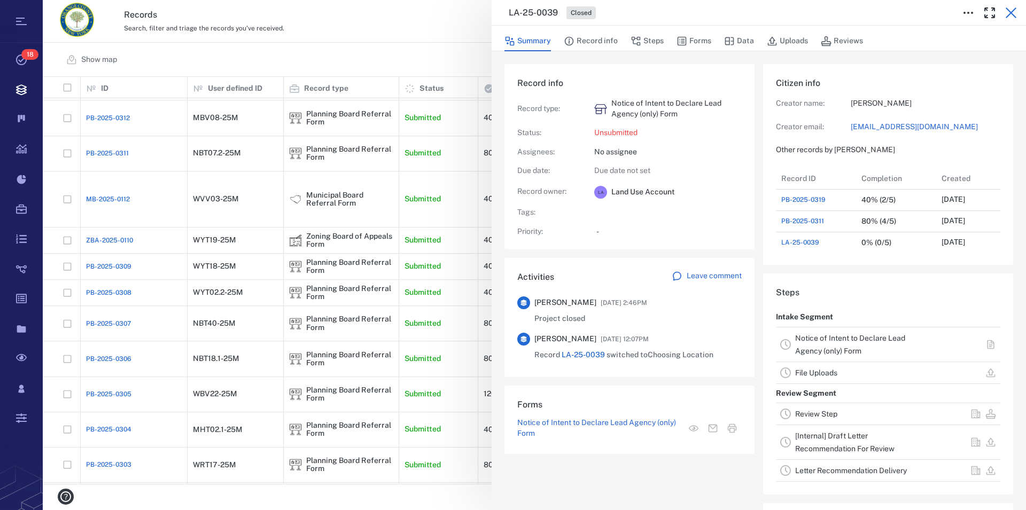
click at [1011, 12] on icon "button" at bounding box center [1011, 12] width 11 height 11
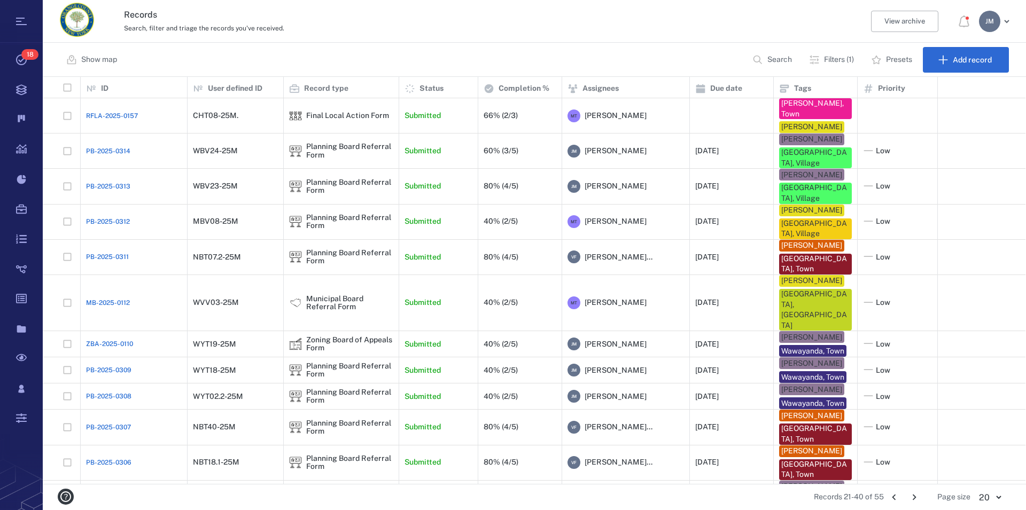
click at [898, 500] on icon "Go to previous page" at bounding box center [894, 498] width 12 height 12
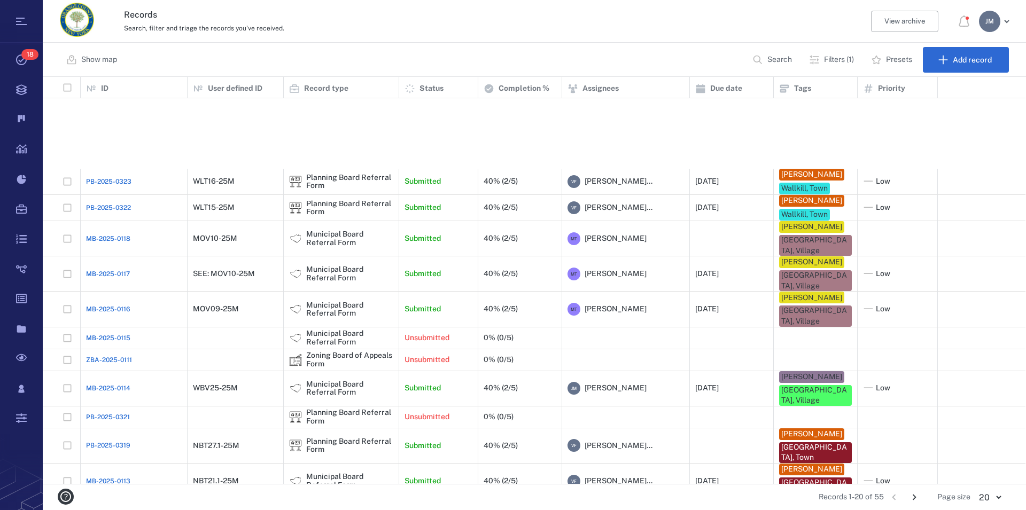
scroll to position [228, 0]
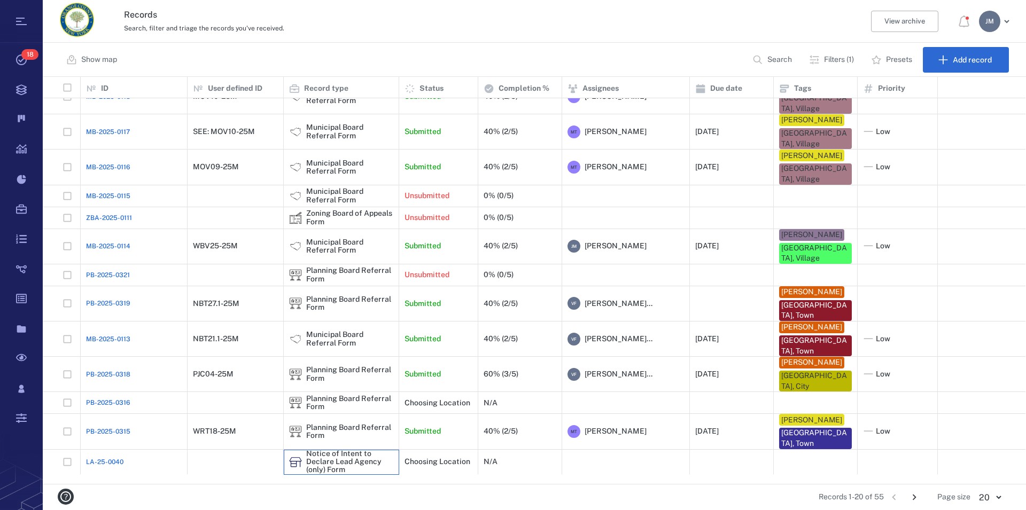
click at [322, 473] on div "Notice of Intent to Declare Lead Agency (only) Form" at bounding box center [349, 462] width 87 height 25
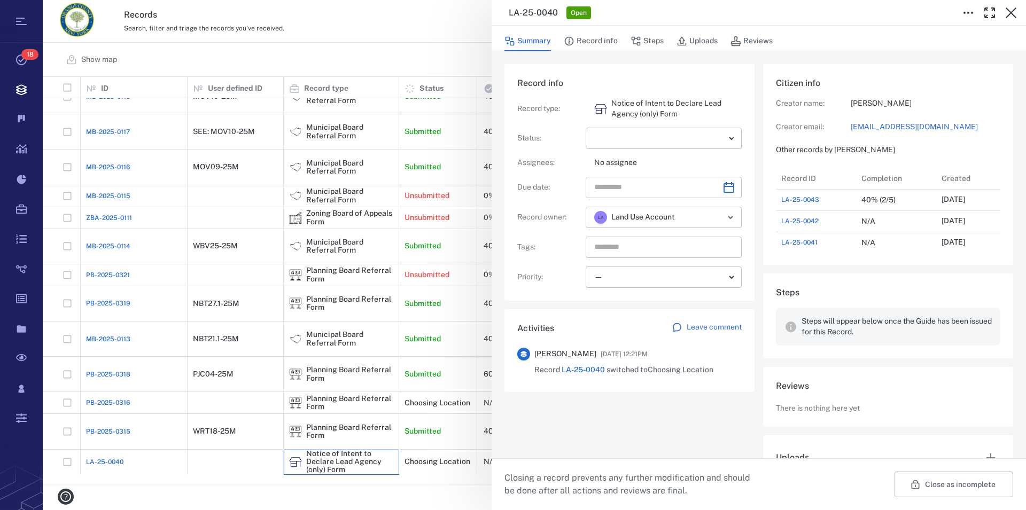
scroll to position [556, 202]
click at [1011, 12] on icon "button" at bounding box center [1011, 12] width 11 height 11
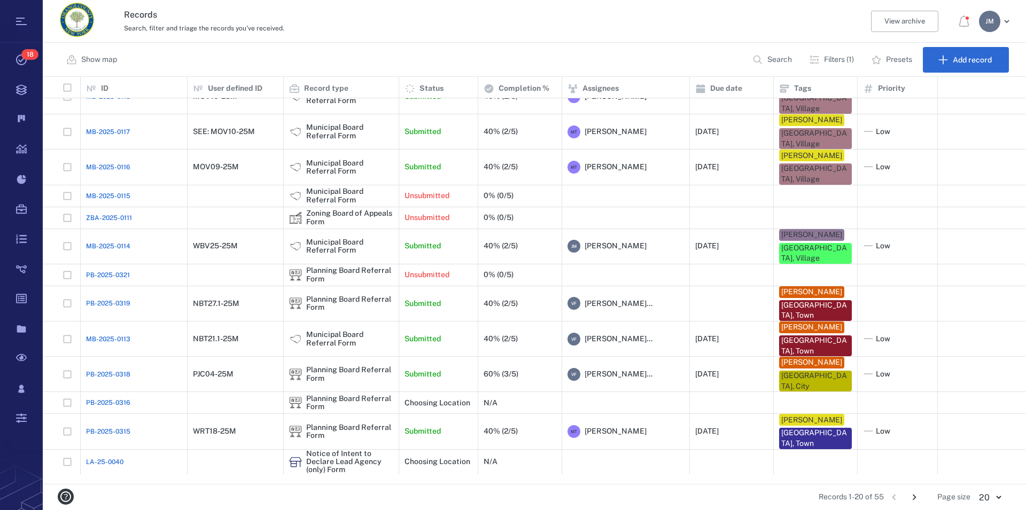
click at [914, 494] on icon "Go to next page" at bounding box center [914, 498] width 12 height 12
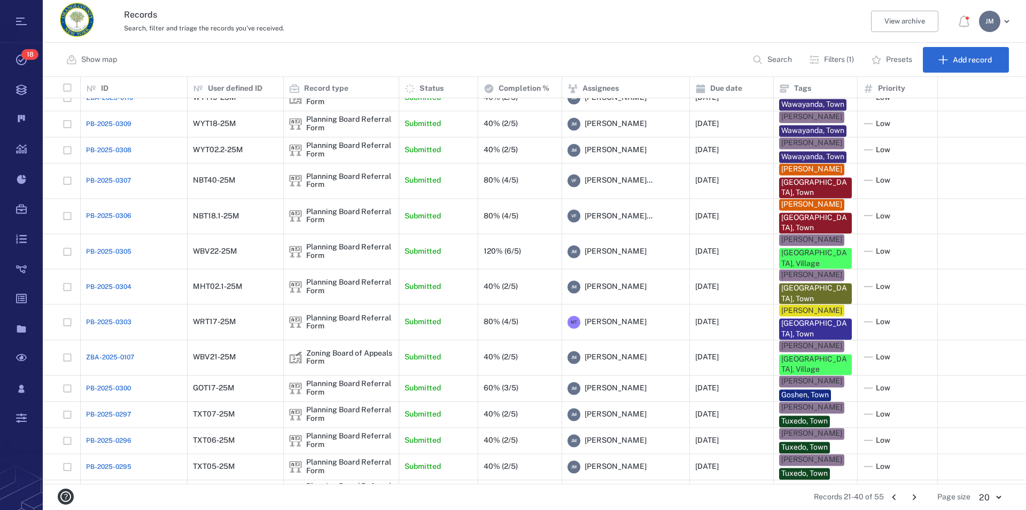
scroll to position [207, 0]
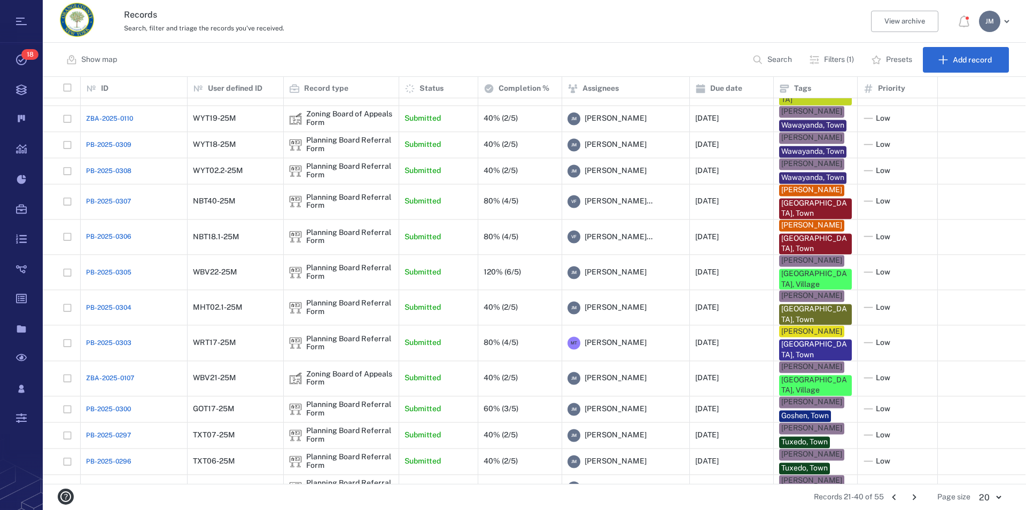
click at [914, 494] on icon "Go to next page" at bounding box center [914, 498] width 12 height 12
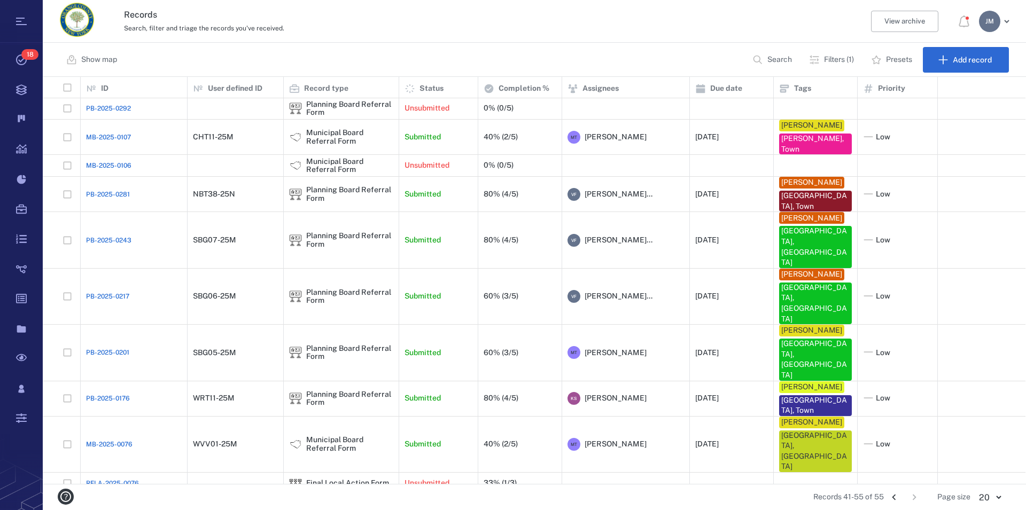
scroll to position [0, 0]
click at [894, 495] on icon "Go to previous page" at bounding box center [894, 498] width 12 height 12
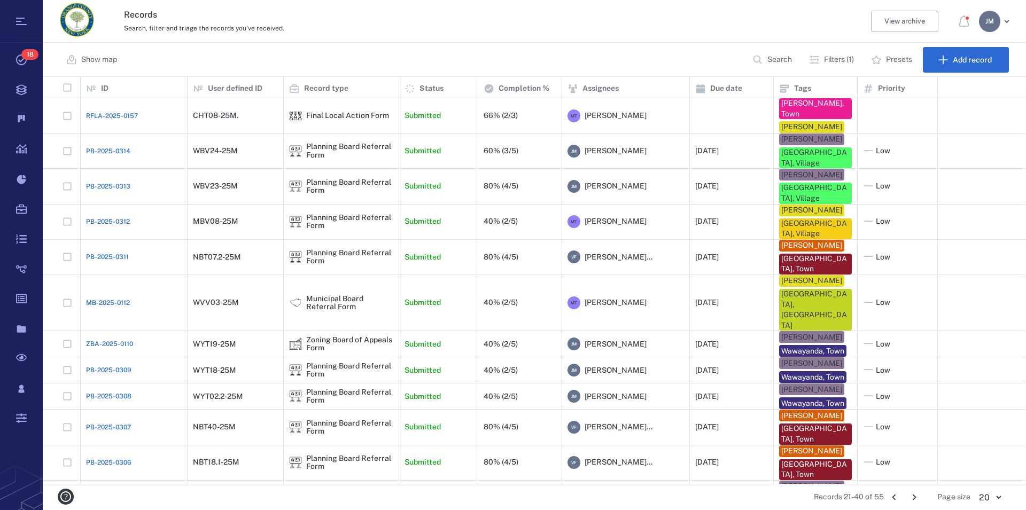
scroll to position [207, 0]
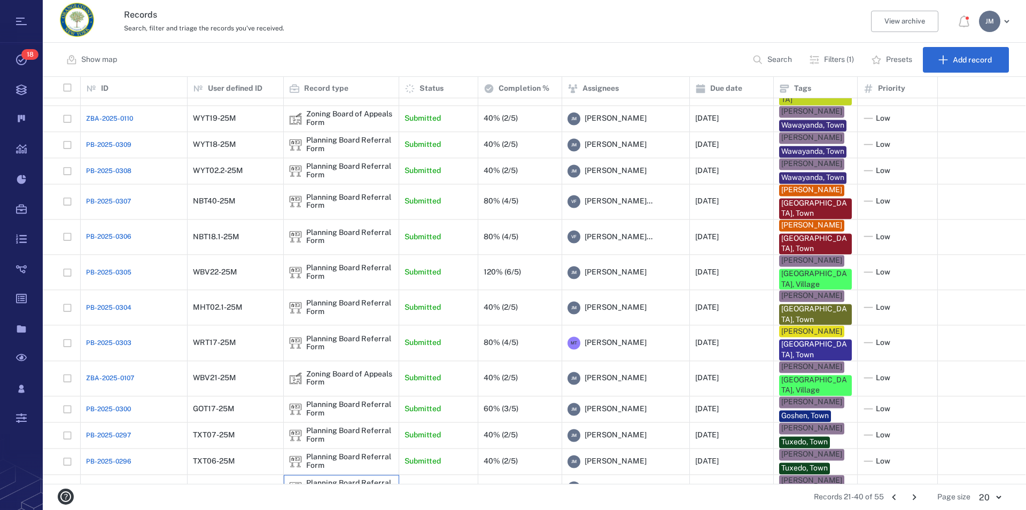
click at [384, 480] on div "Planning Board Referral Form" at bounding box center [349, 488] width 87 height 17
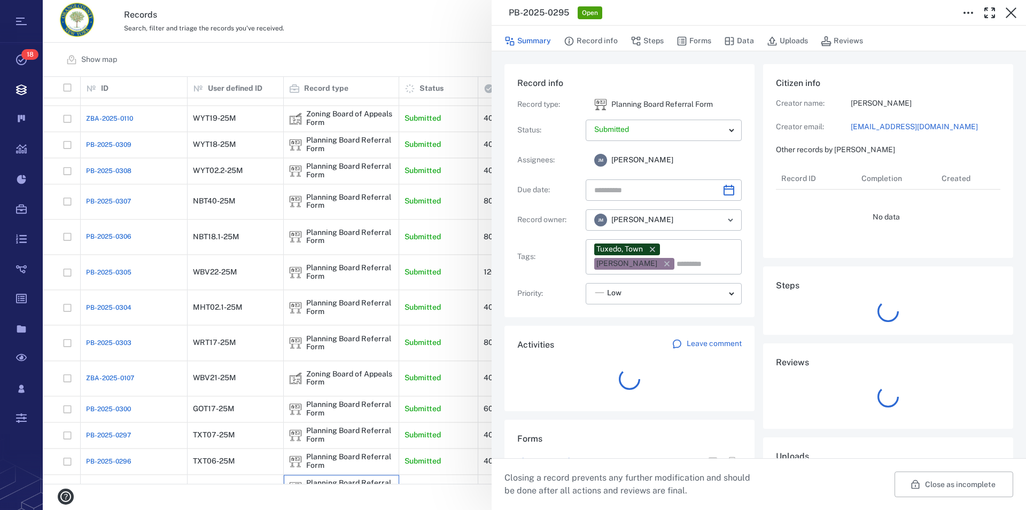
type input "**********"
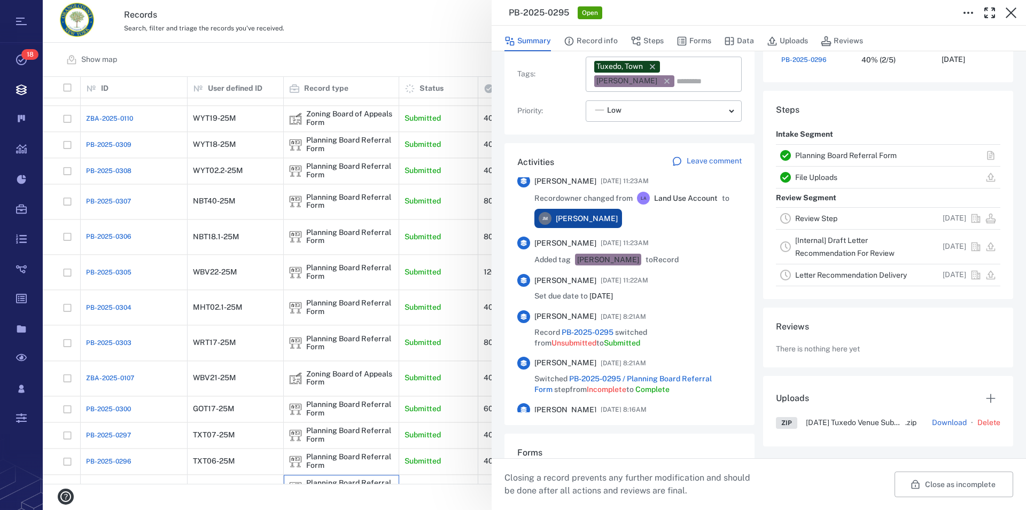
scroll to position [292, 0]
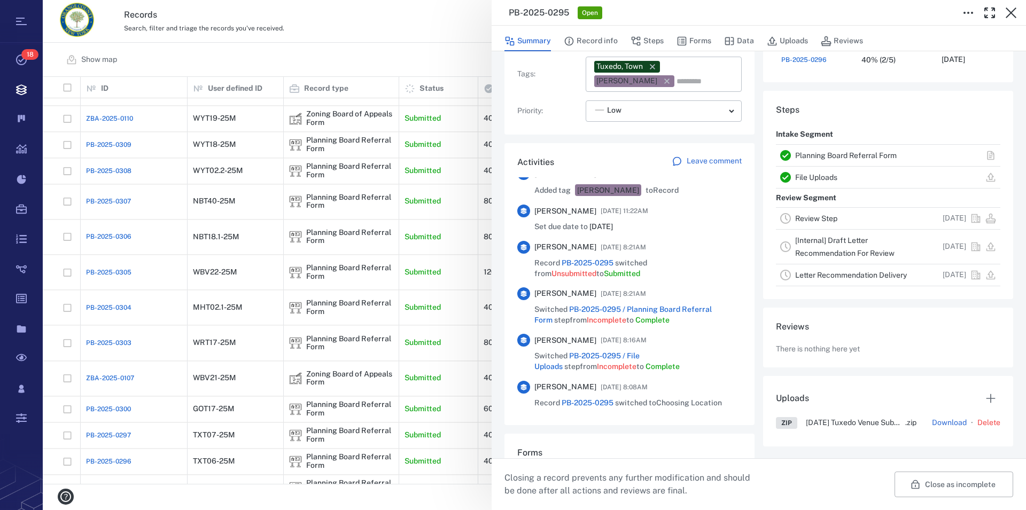
click at [846, 157] on link "Planning Board Referral Form" at bounding box center [846, 155] width 102 height 9
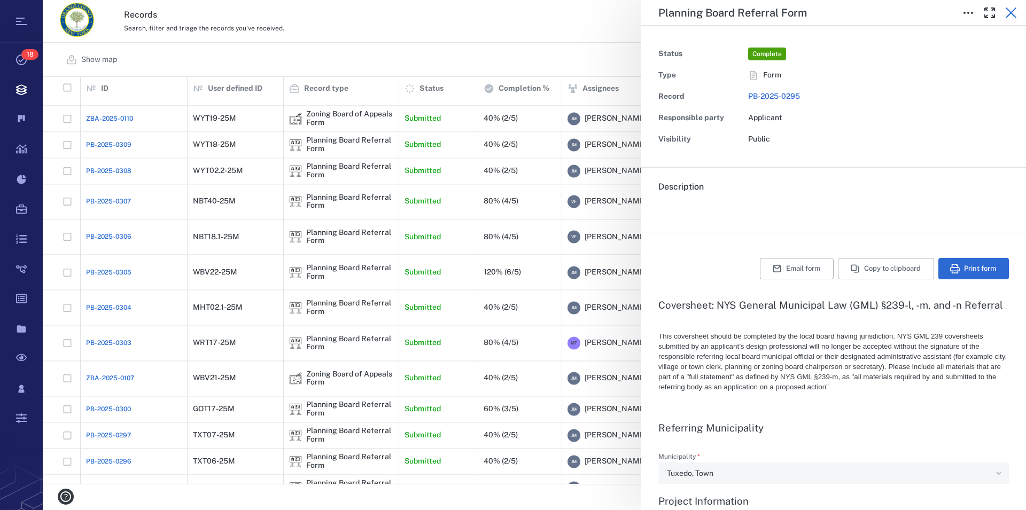
click at [1013, 12] on icon "button" at bounding box center [1011, 12] width 13 height 13
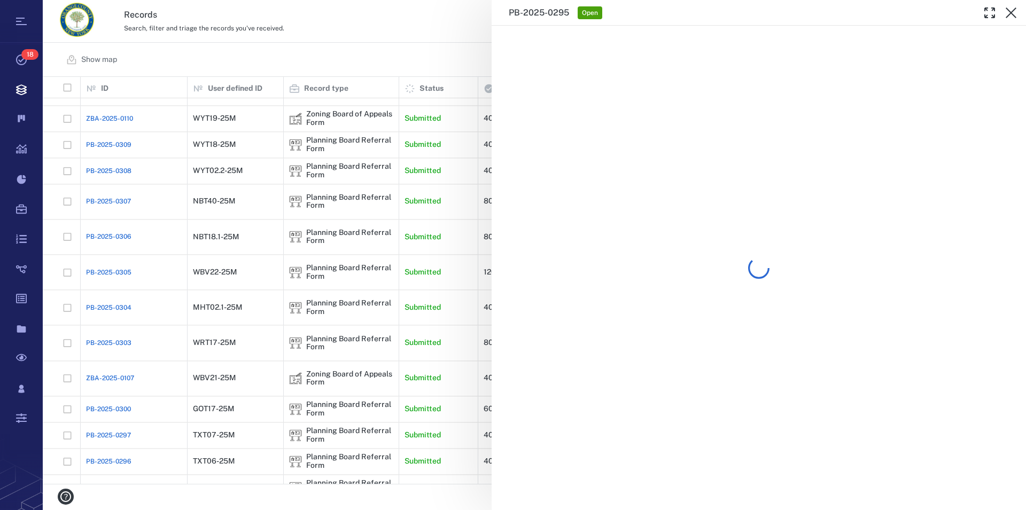
click at [1013, 12] on icon "button" at bounding box center [1011, 12] width 13 height 13
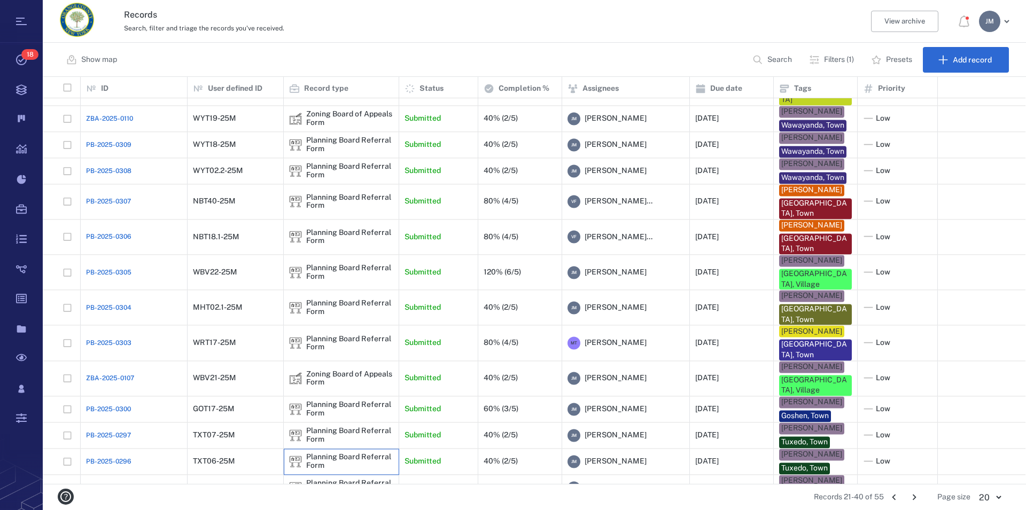
click at [340, 454] on div "Planning Board Referral Form" at bounding box center [349, 462] width 87 height 17
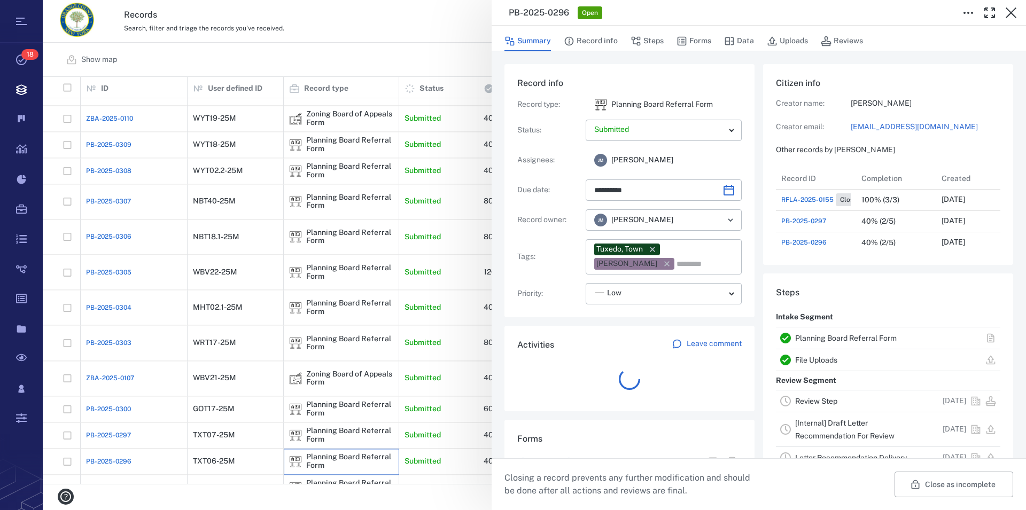
scroll to position [10, 10]
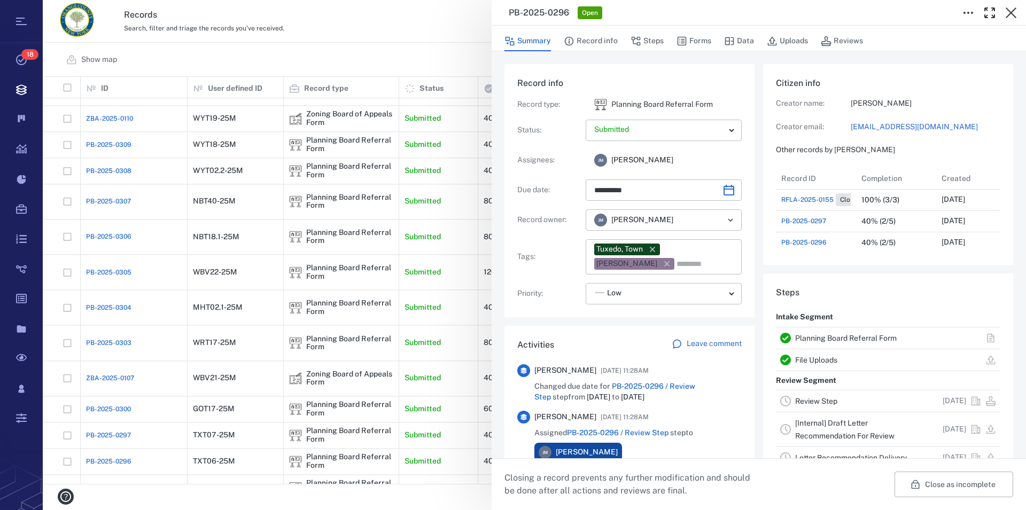
click at [820, 336] on link "Planning Board Referral Form" at bounding box center [846, 338] width 102 height 9
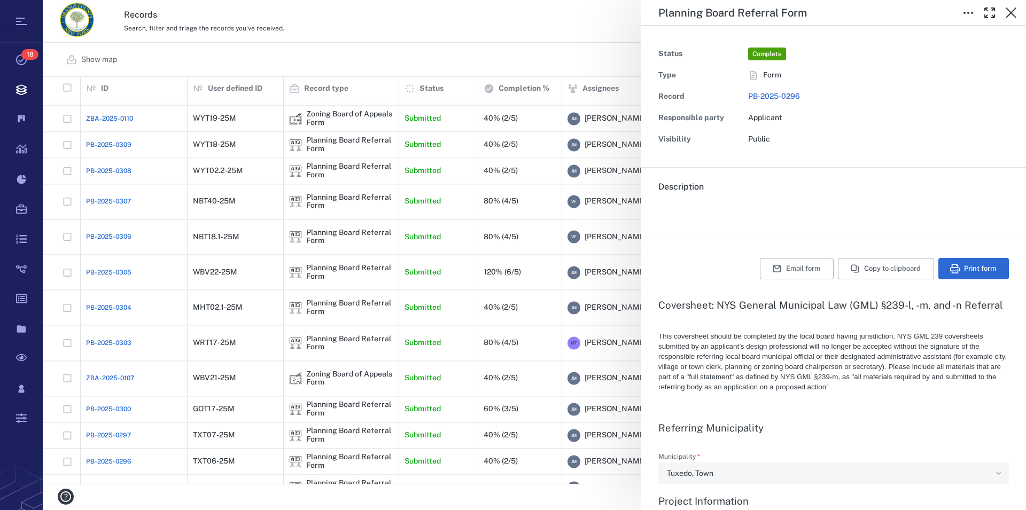
type input "**********"
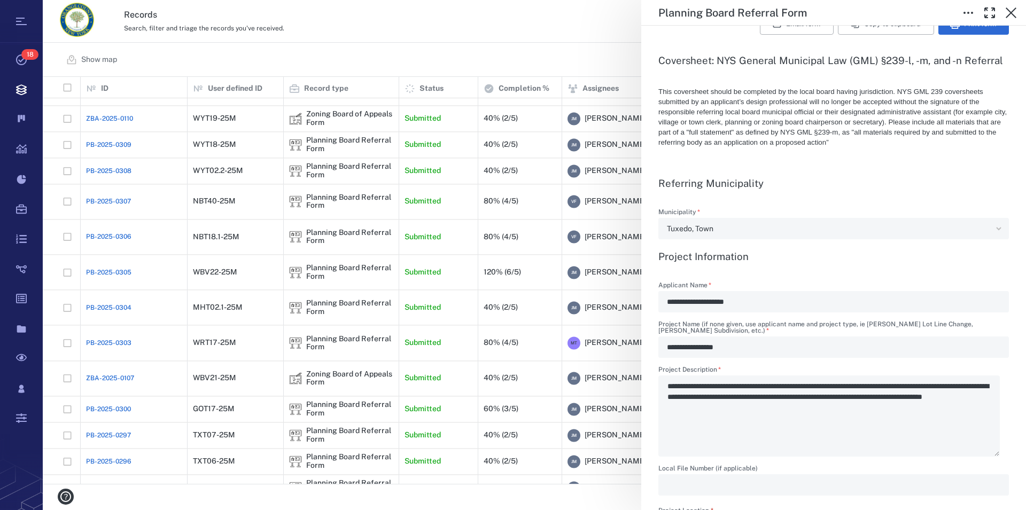
scroll to position [250, 0]
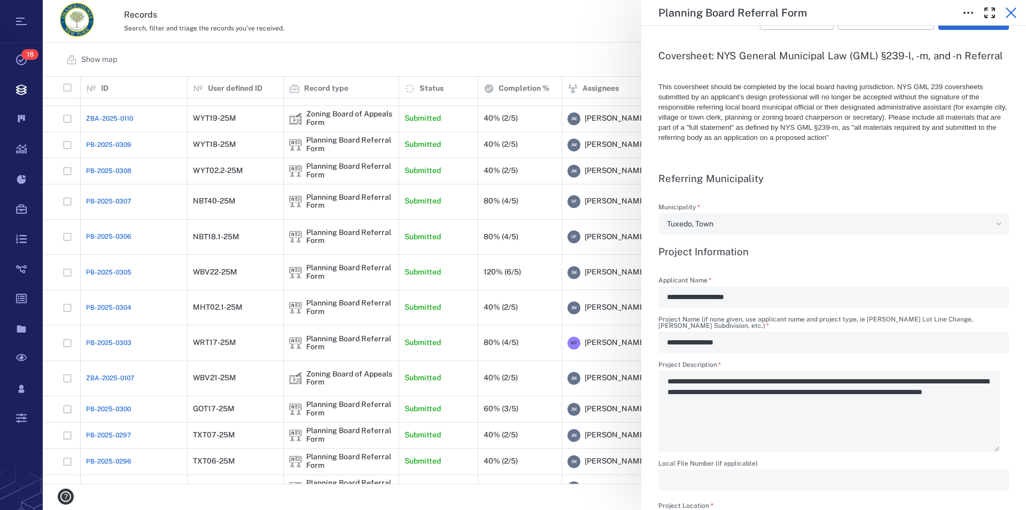
click at [1009, 12] on icon "button" at bounding box center [1011, 12] width 13 height 13
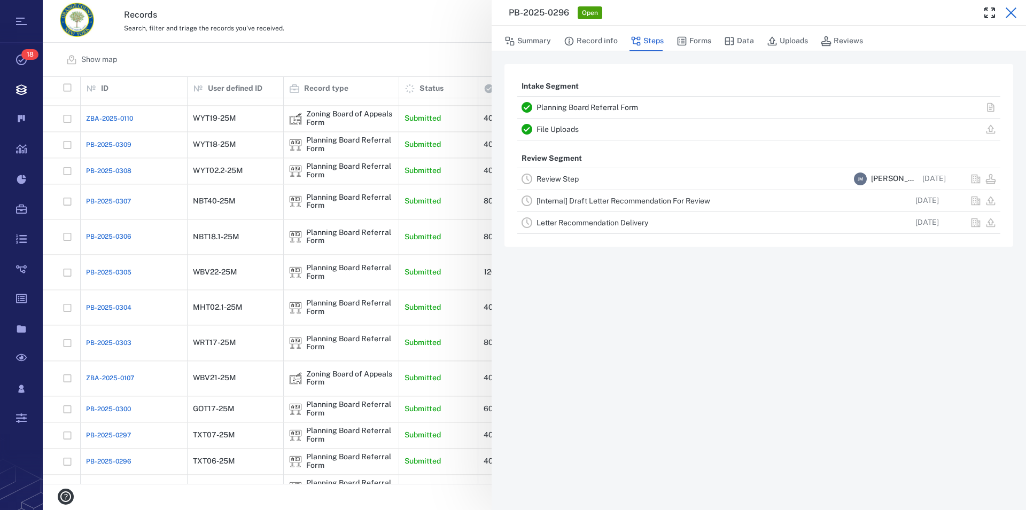
click at [1010, 12] on icon "button" at bounding box center [1011, 12] width 11 height 11
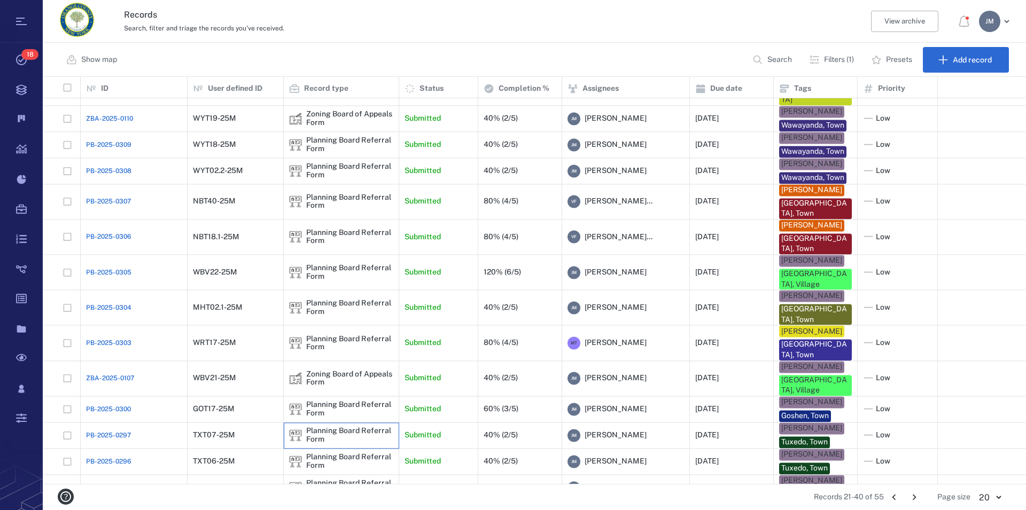
click at [329, 427] on div "Planning Board Referral Form" at bounding box center [349, 435] width 87 height 17
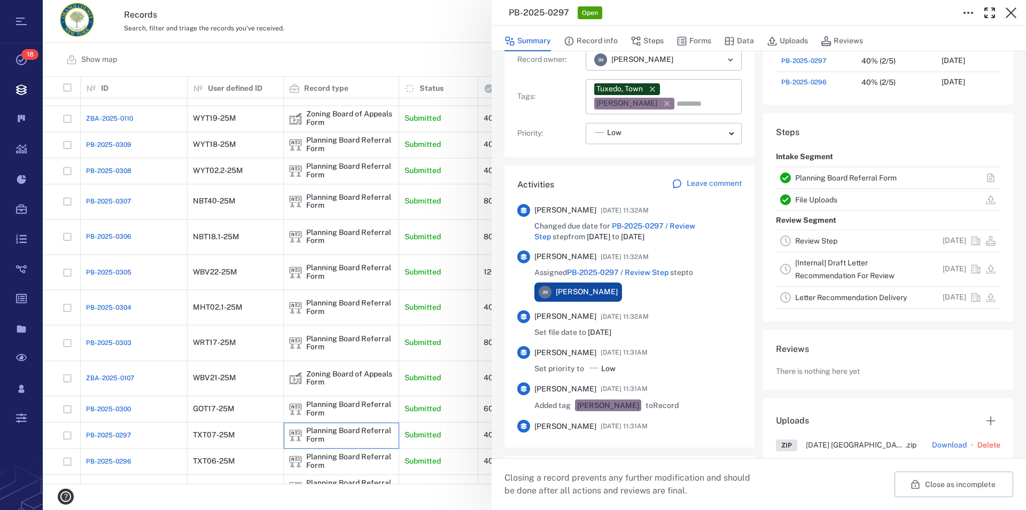
scroll to position [183, 0]
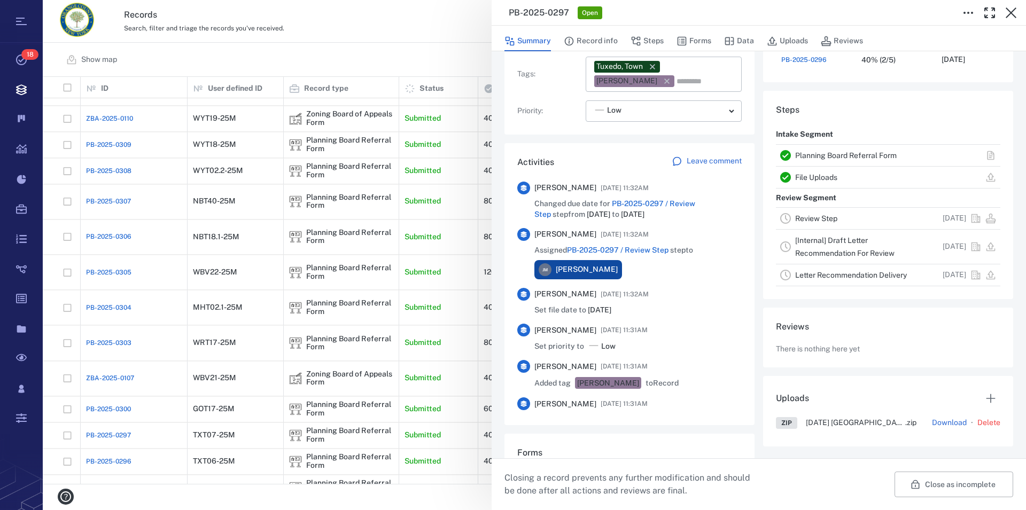
click at [860, 157] on link "Planning Board Referral Form" at bounding box center [846, 155] width 102 height 9
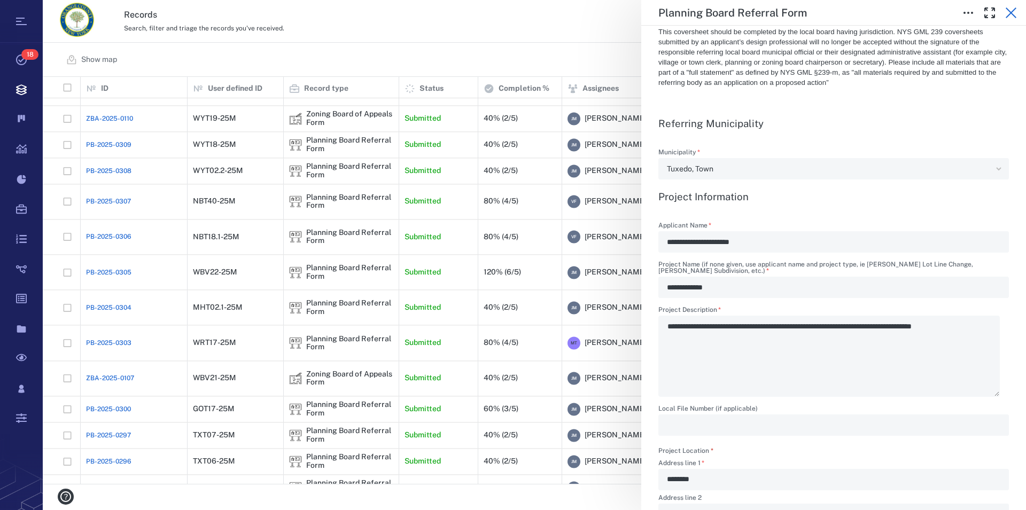
click at [1014, 14] on icon "button" at bounding box center [1011, 12] width 13 height 13
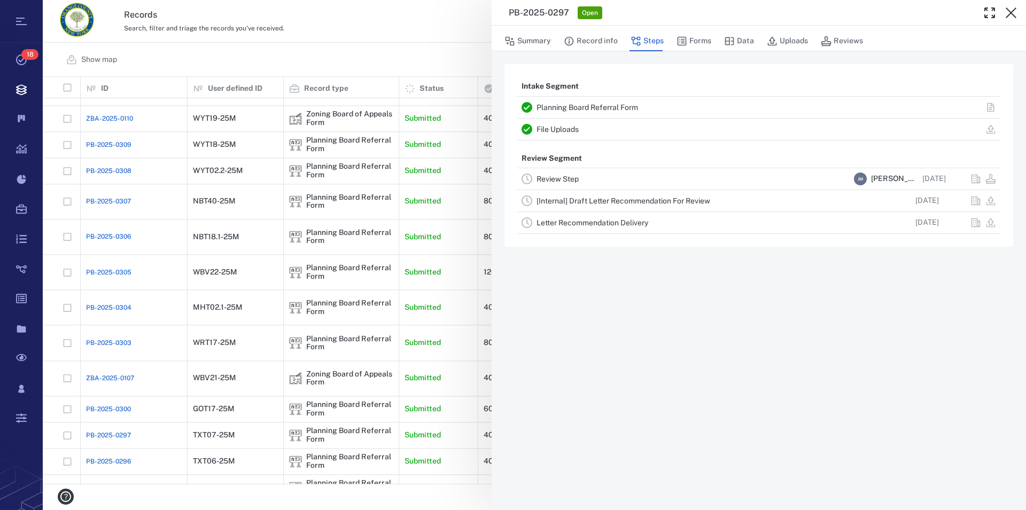
click at [1014, 14] on icon "button" at bounding box center [1011, 12] width 13 height 13
